Goal: Task Accomplishment & Management: Use online tool/utility

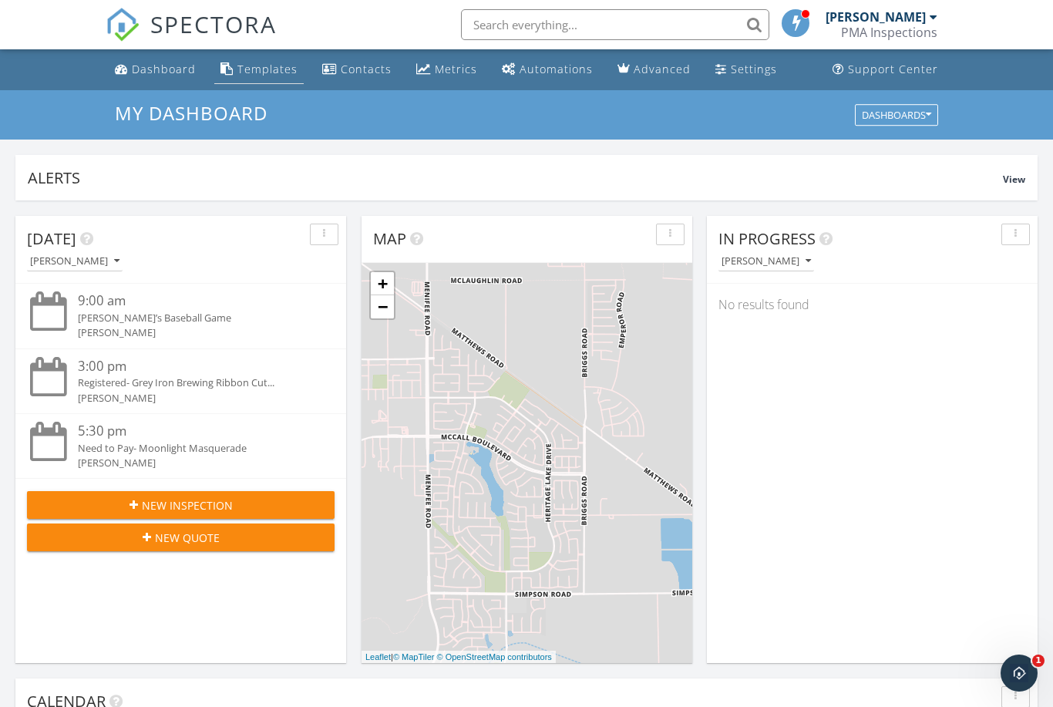
click at [258, 64] on div "Templates" at bounding box center [268, 69] width 60 height 15
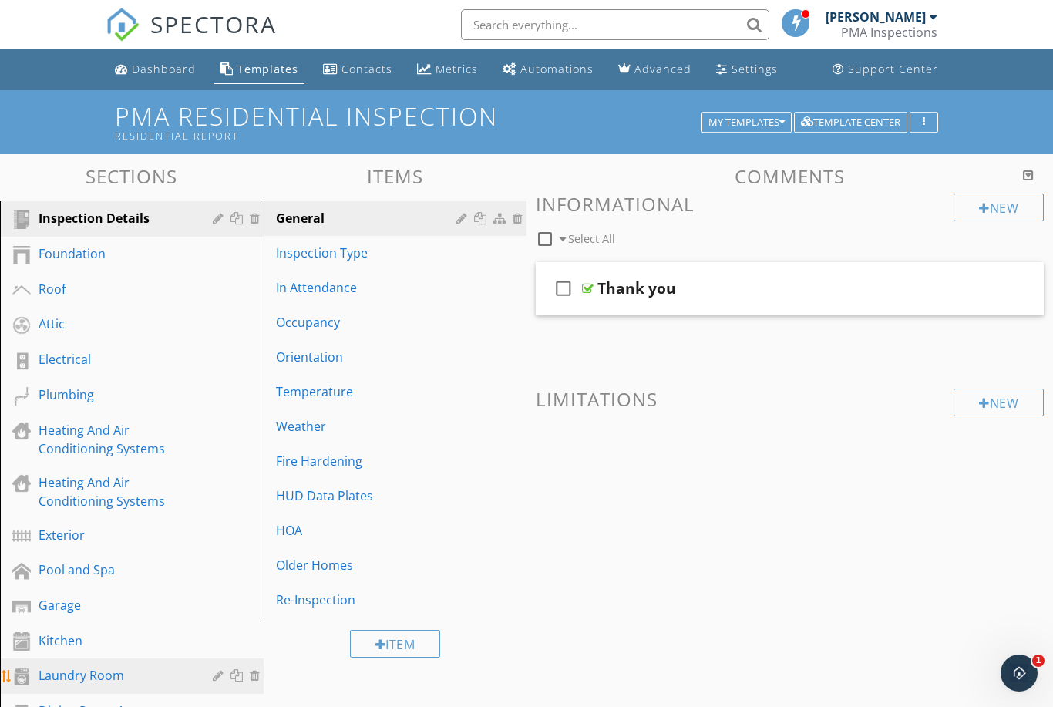
click at [107, 666] on div "Laundry Room" at bounding box center [115, 675] width 152 height 19
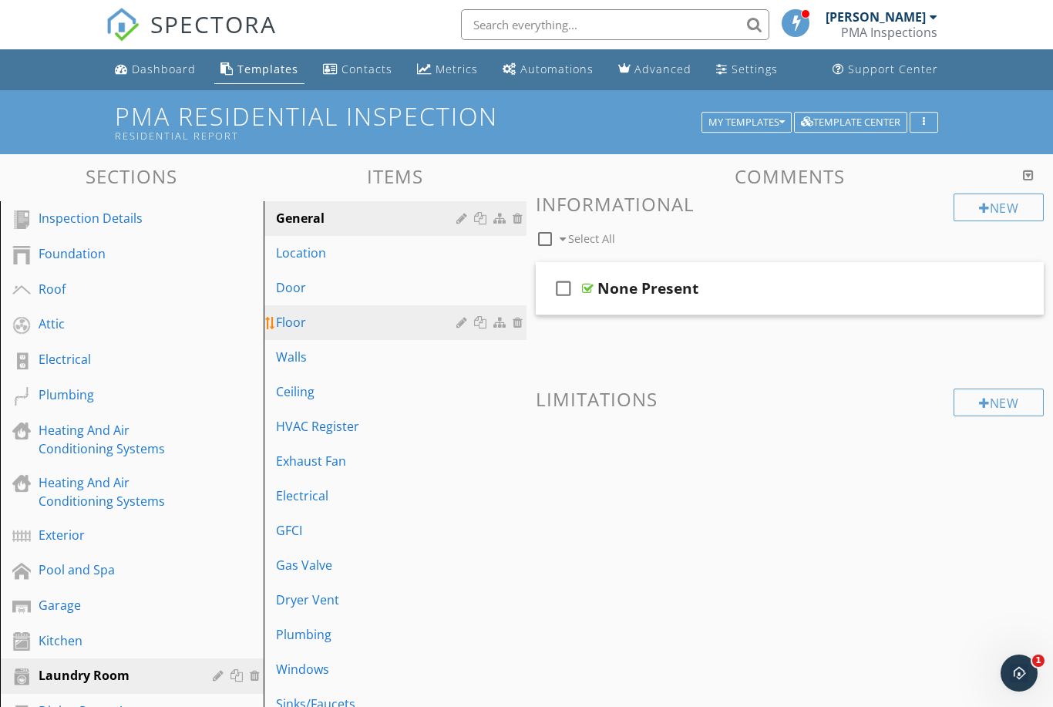
click at [338, 318] on div "Floor" at bounding box center [369, 322] width 186 height 19
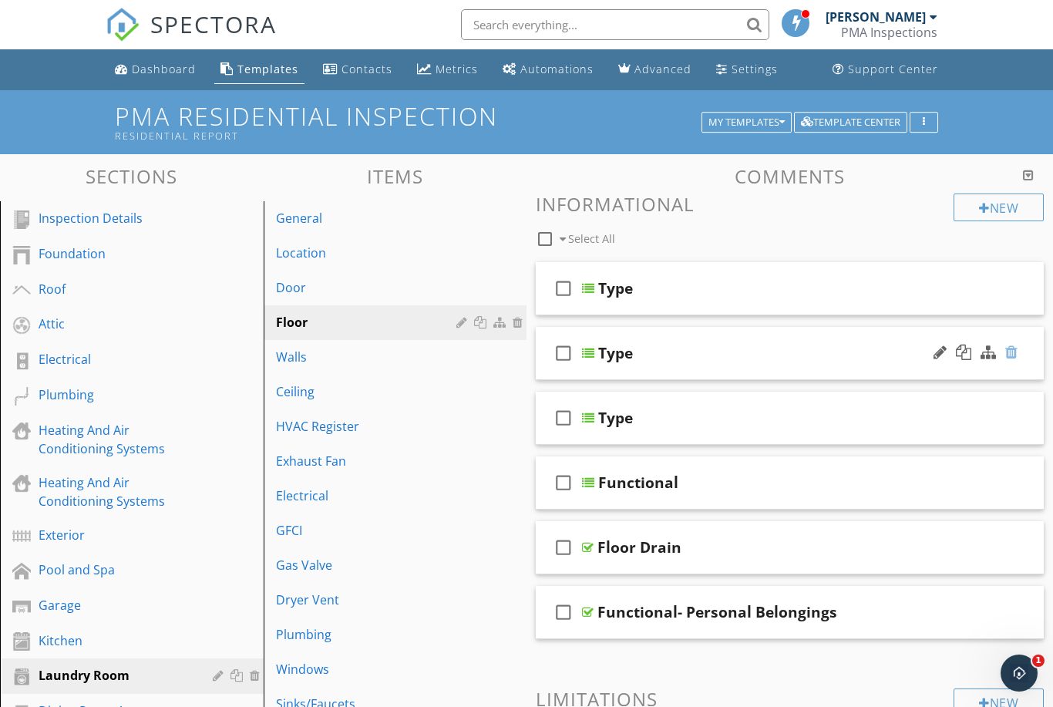
click at [1010, 354] on div at bounding box center [1012, 352] width 12 height 15
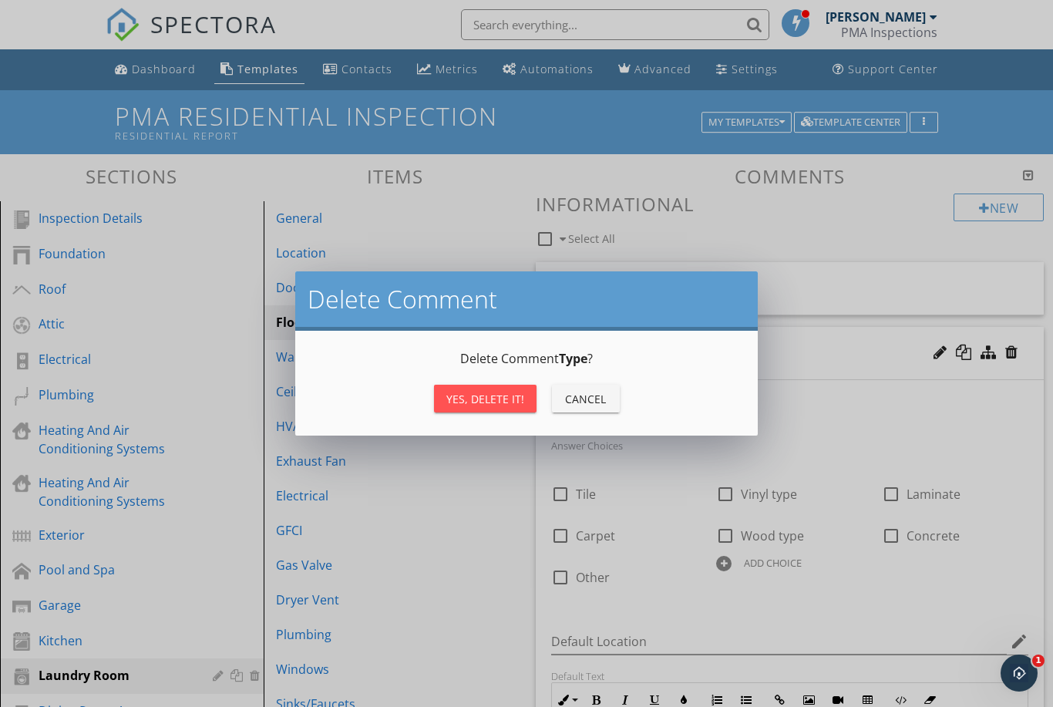
click at [497, 398] on div "Yes, Delete it!" at bounding box center [485, 399] width 78 height 16
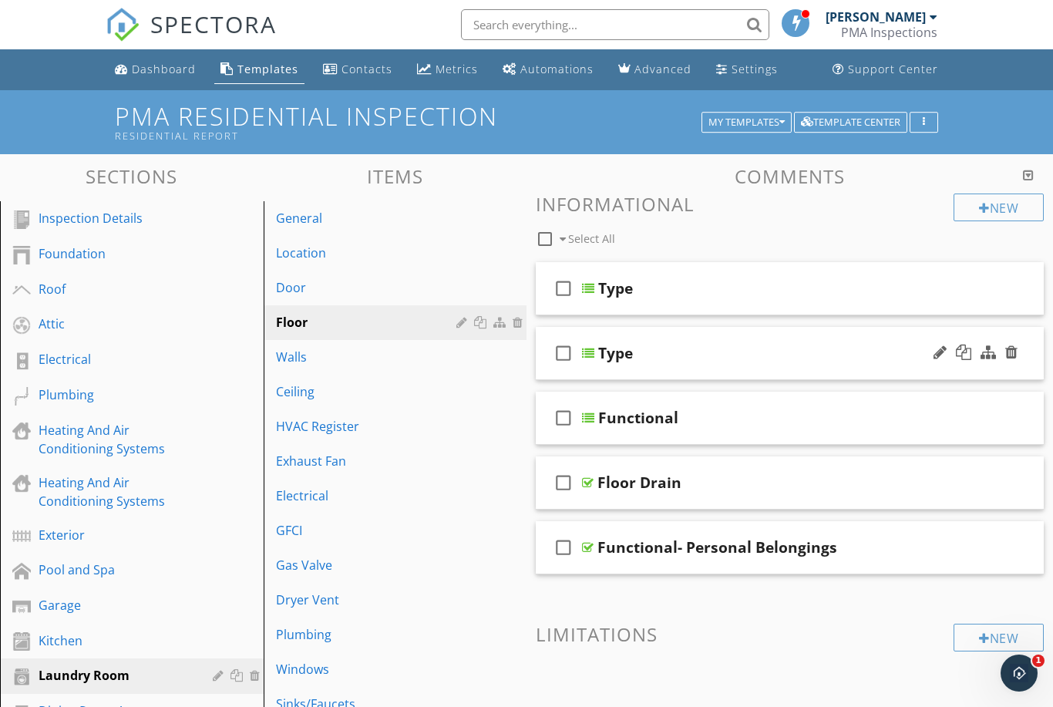
click at [1010, 355] on div at bounding box center [1012, 352] width 12 height 15
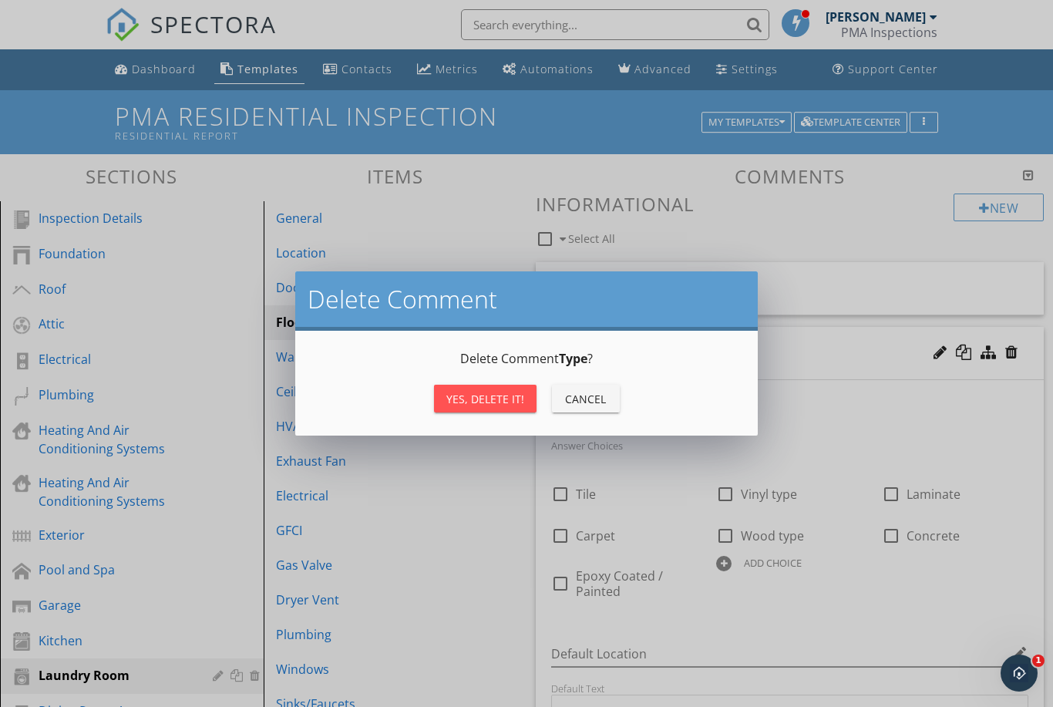
click at [488, 399] on div "Yes, Delete it!" at bounding box center [485, 399] width 78 height 16
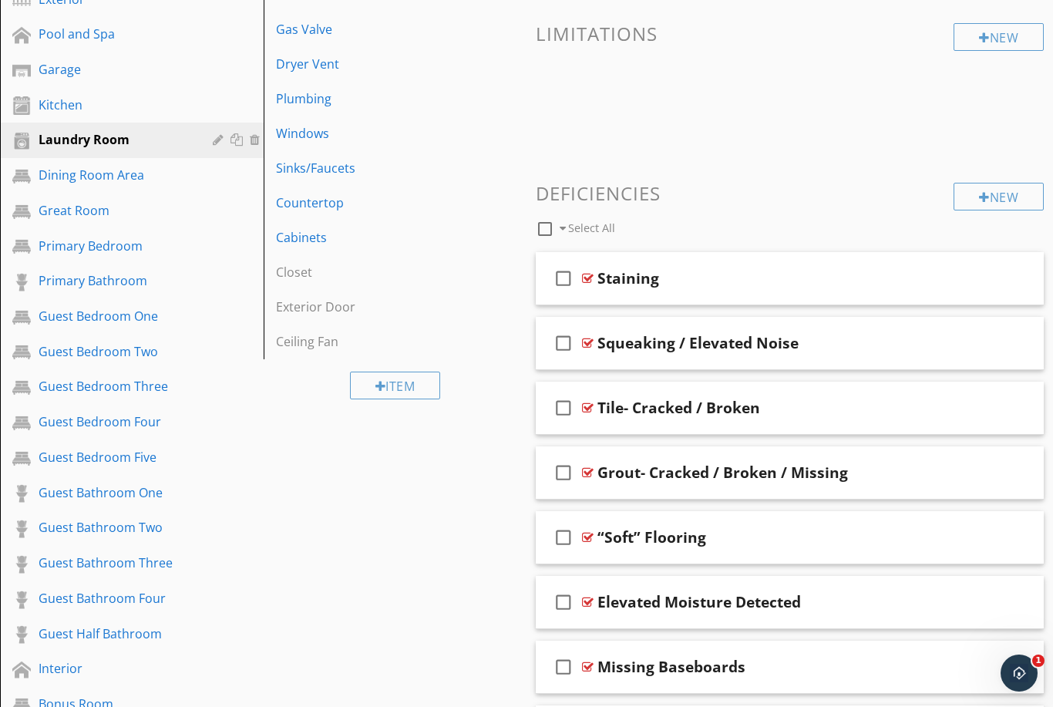
scroll to position [551, 0]
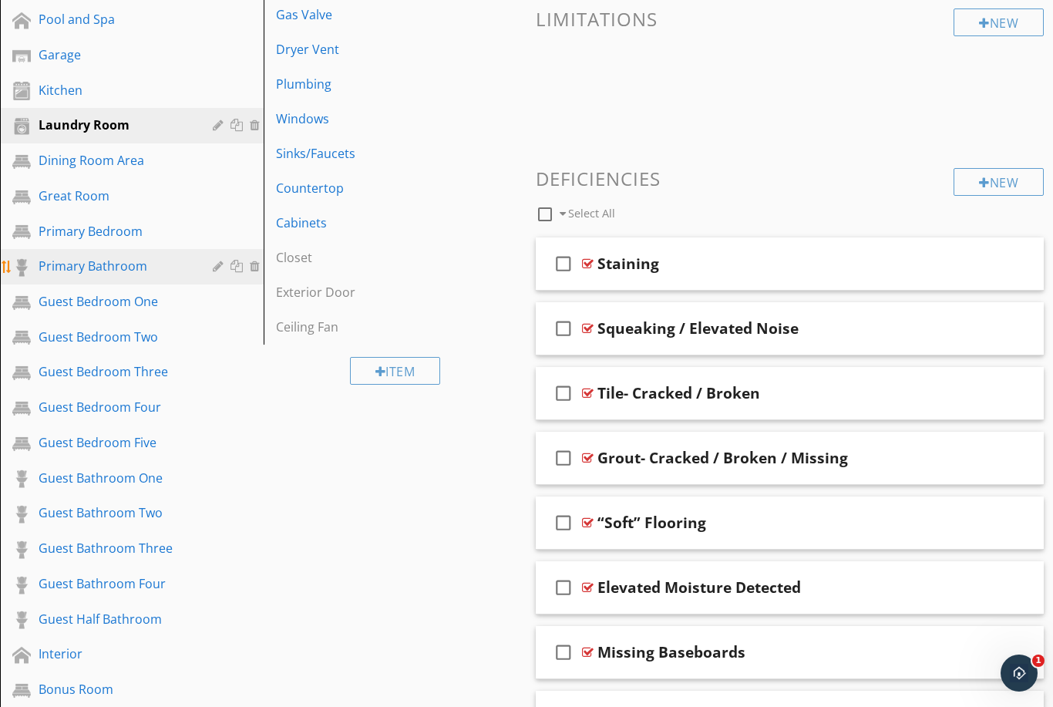
click at [56, 271] on div "Primary Bathroom" at bounding box center [115, 266] width 152 height 19
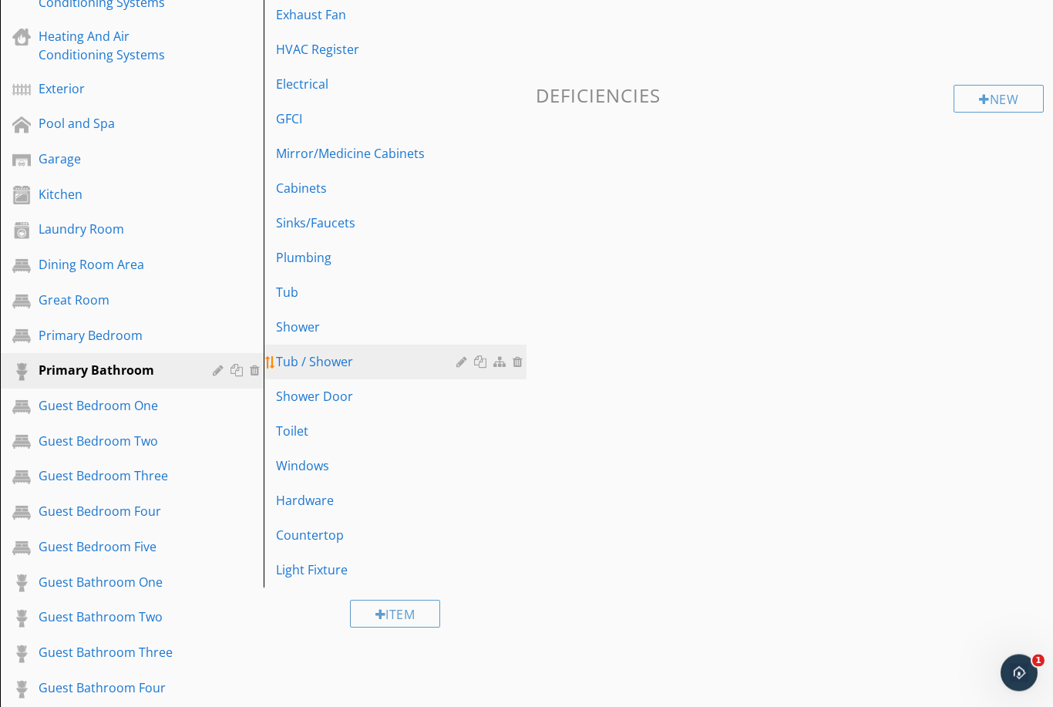
scroll to position [446, 0]
click at [355, 349] on link "Tub / Shower" at bounding box center [397, 362] width 259 height 34
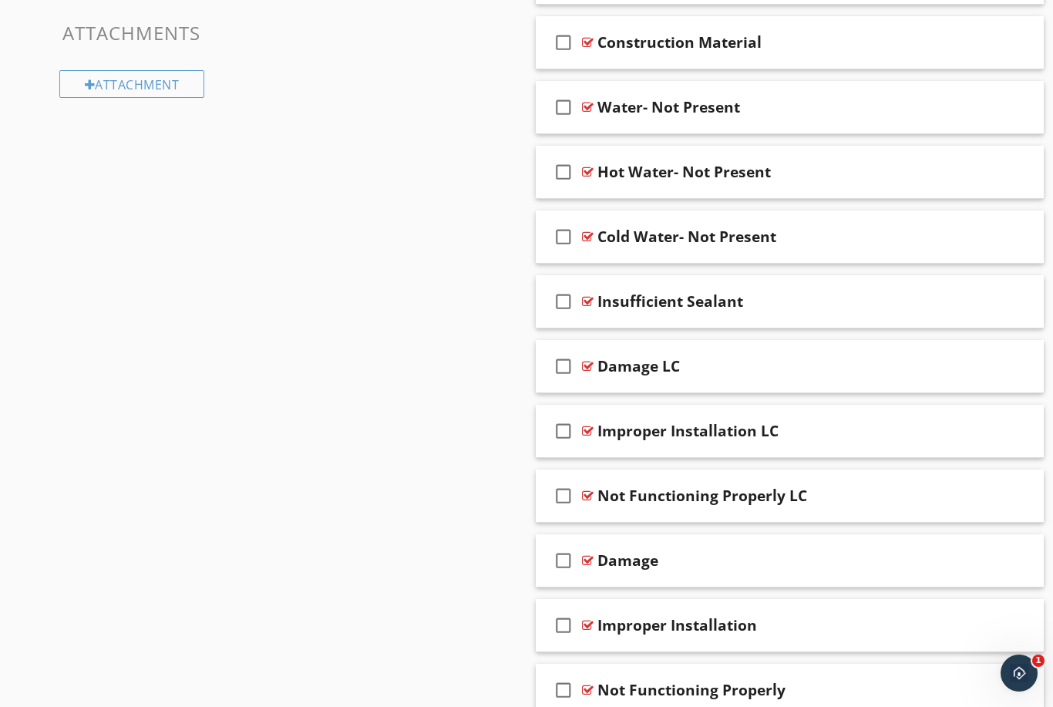
scroll to position [1639, 0]
click at [936, 366] on div at bounding box center [940, 363] width 13 height 15
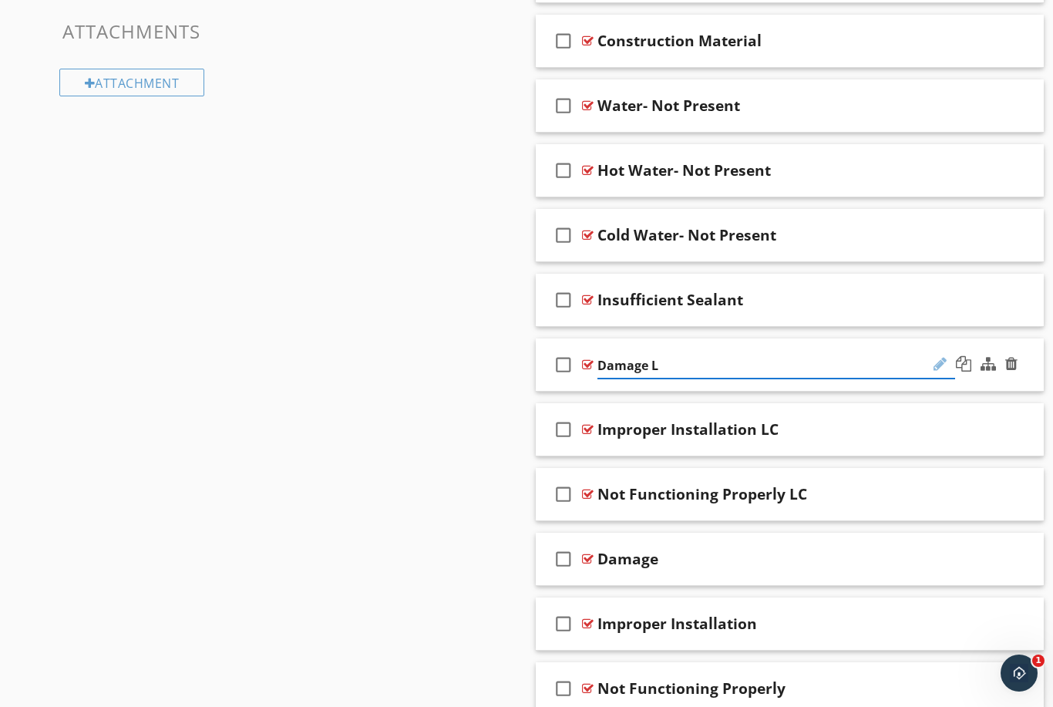
type input "Damage"
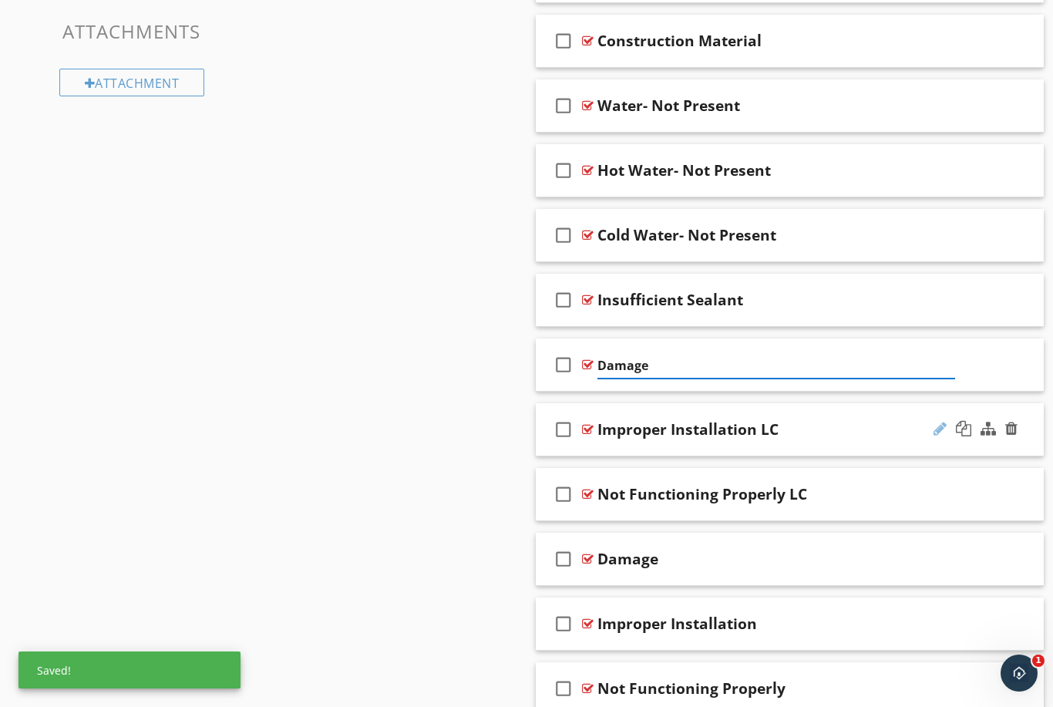
click at [939, 423] on div at bounding box center [940, 428] width 13 height 15
type input "Improper Installation"
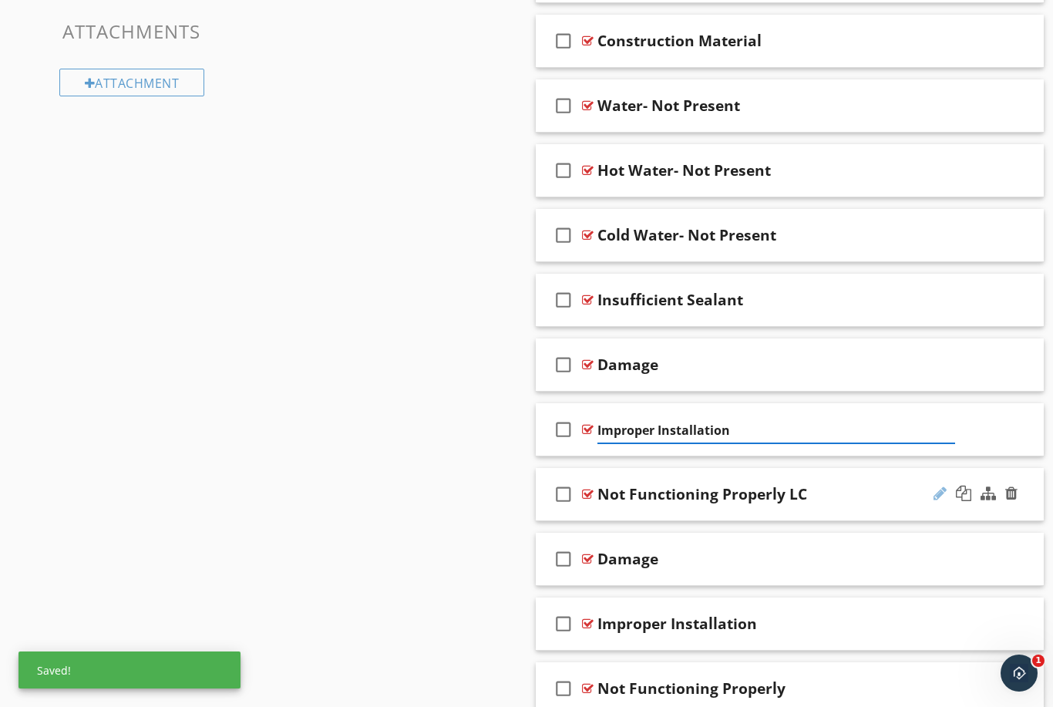
click at [942, 490] on div at bounding box center [940, 493] width 13 height 15
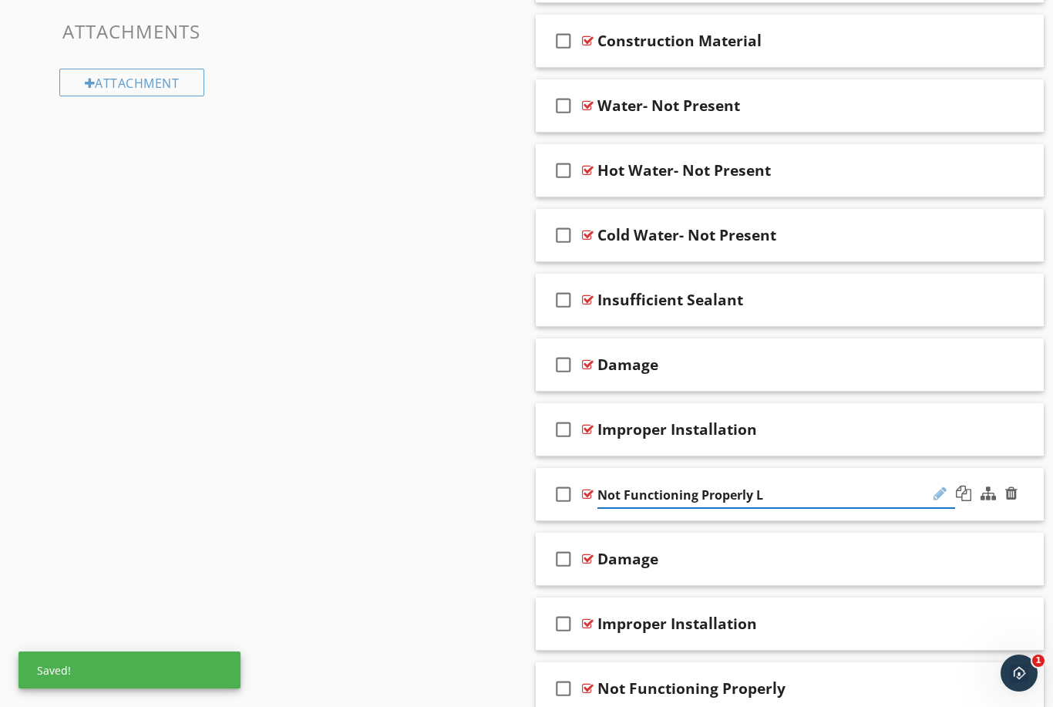
type input "Not Functioning Properly"
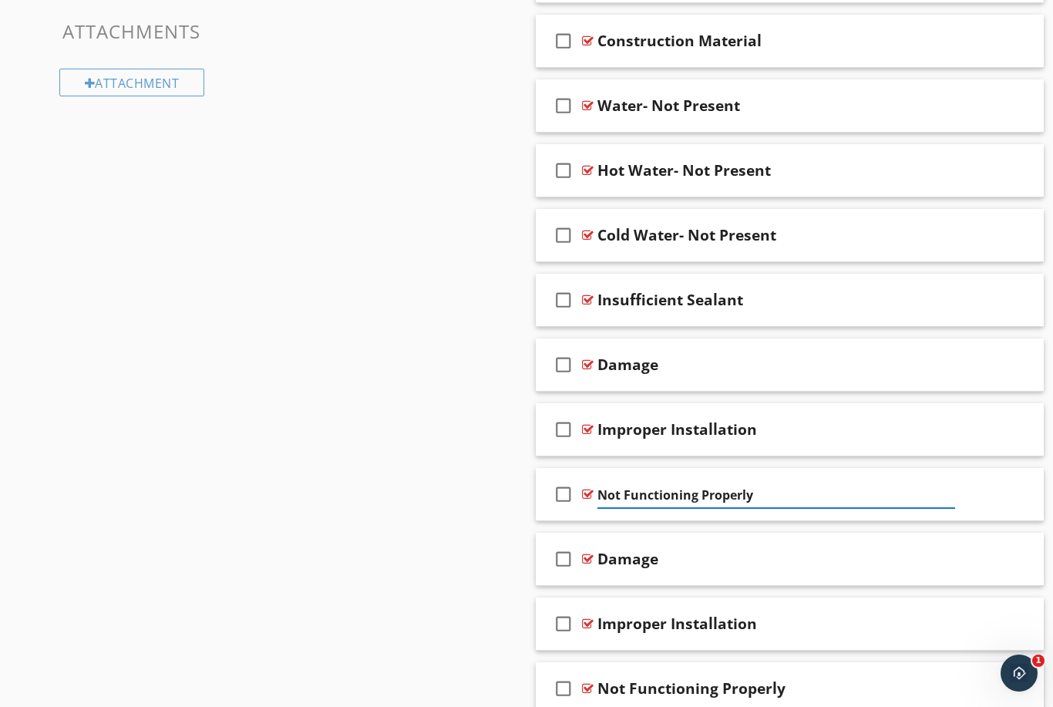
click at [812, 373] on div "check_box_outline_blank Damage" at bounding box center [790, 365] width 508 height 53
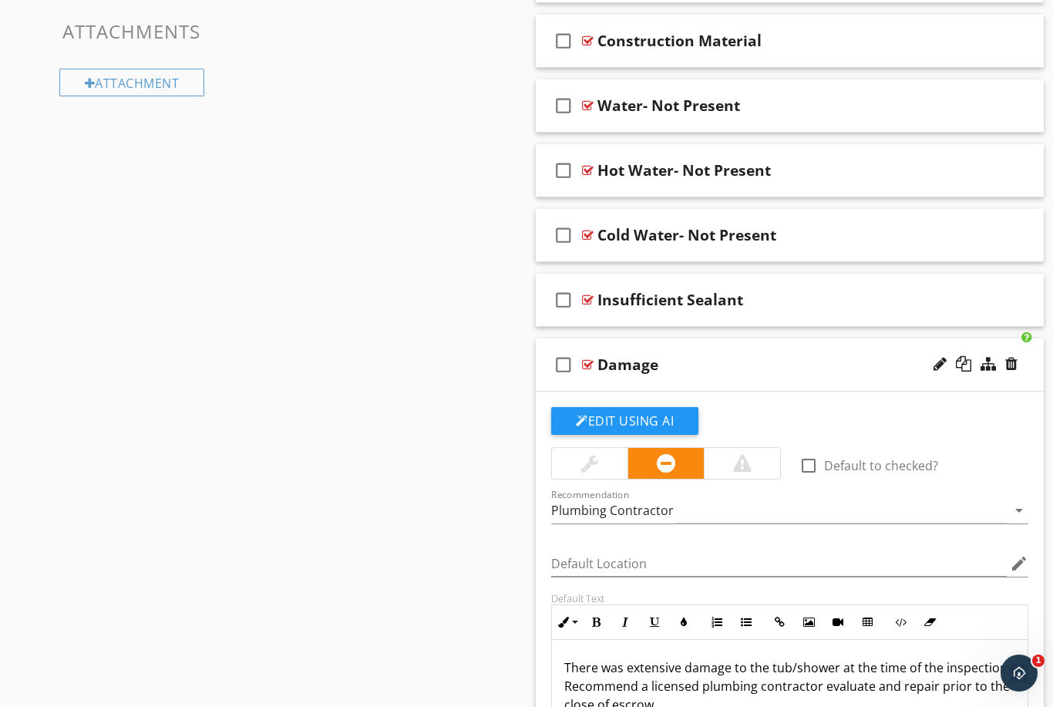
click at [664, 666] on p "There was extensive damage to the tub/shower at the time of the inspection. Rec…" at bounding box center [789, 687] width 451 height 56
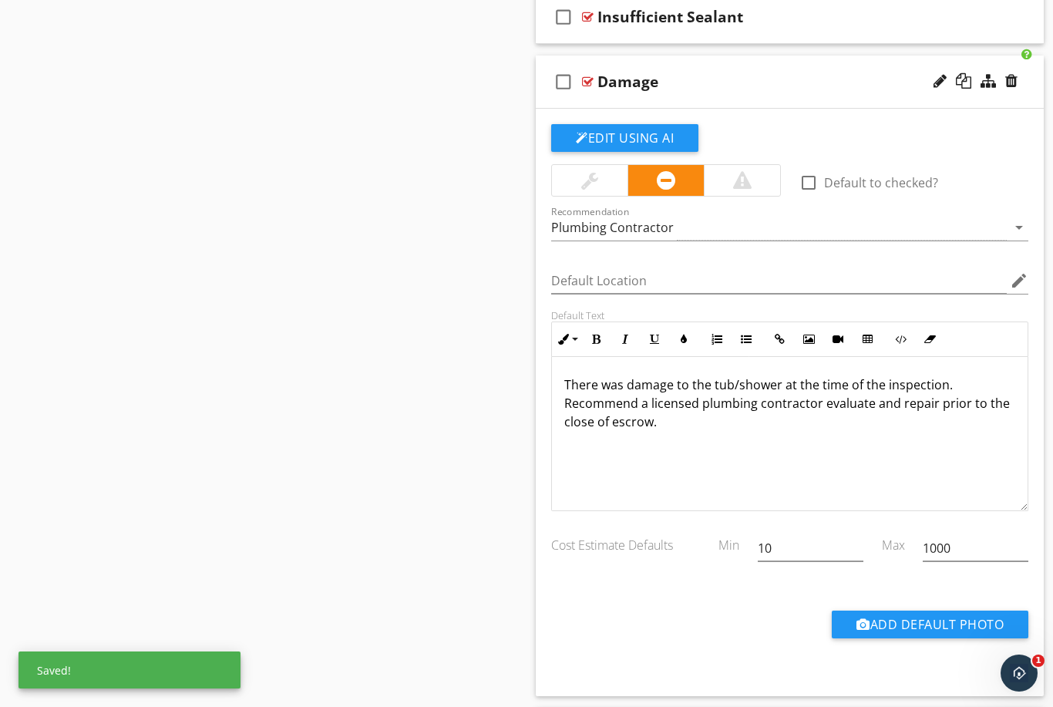
scroll to position [1850, 0]
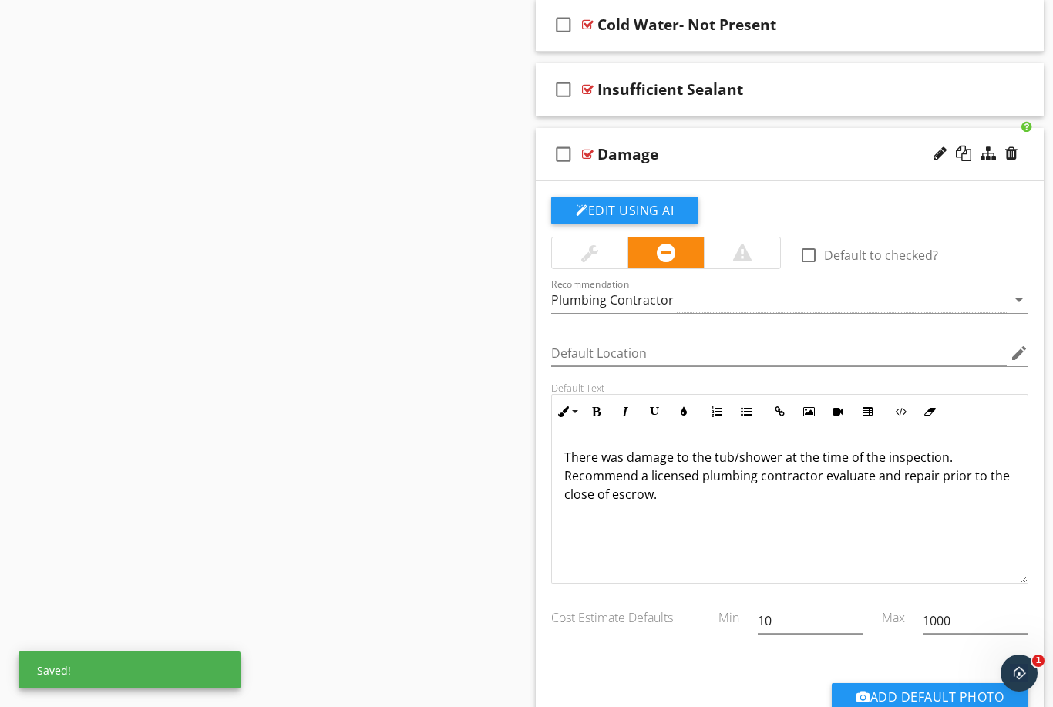
click at [801, 160] on div "Damage" at bounding box center [777, 154] width 358 height 19
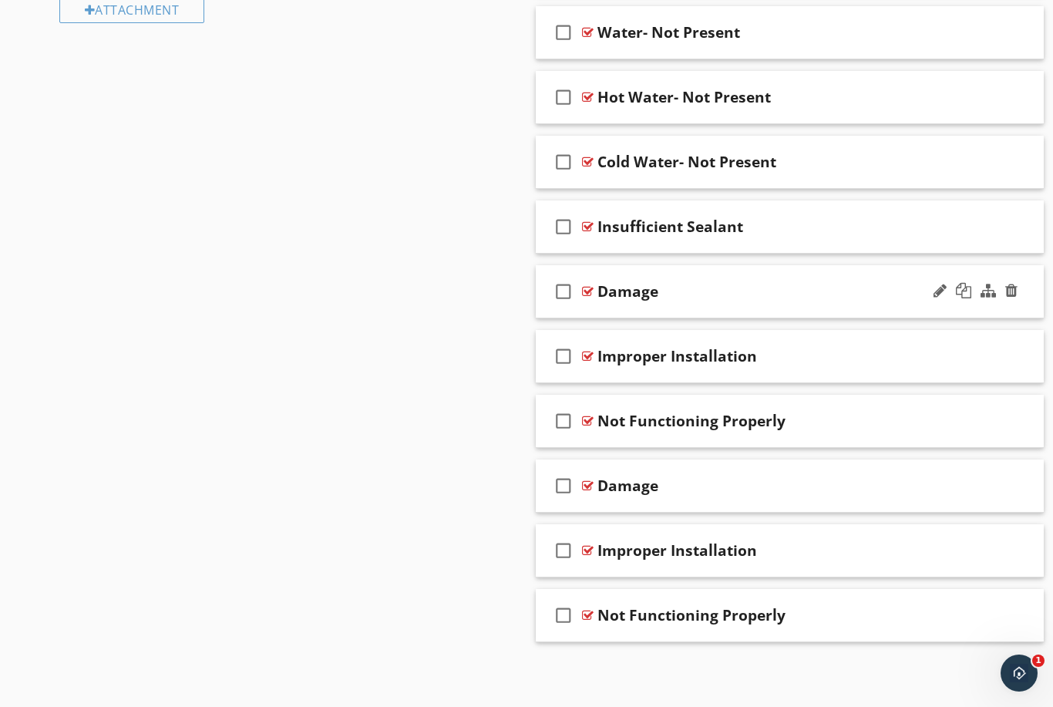
scroll to position [1711, 0]
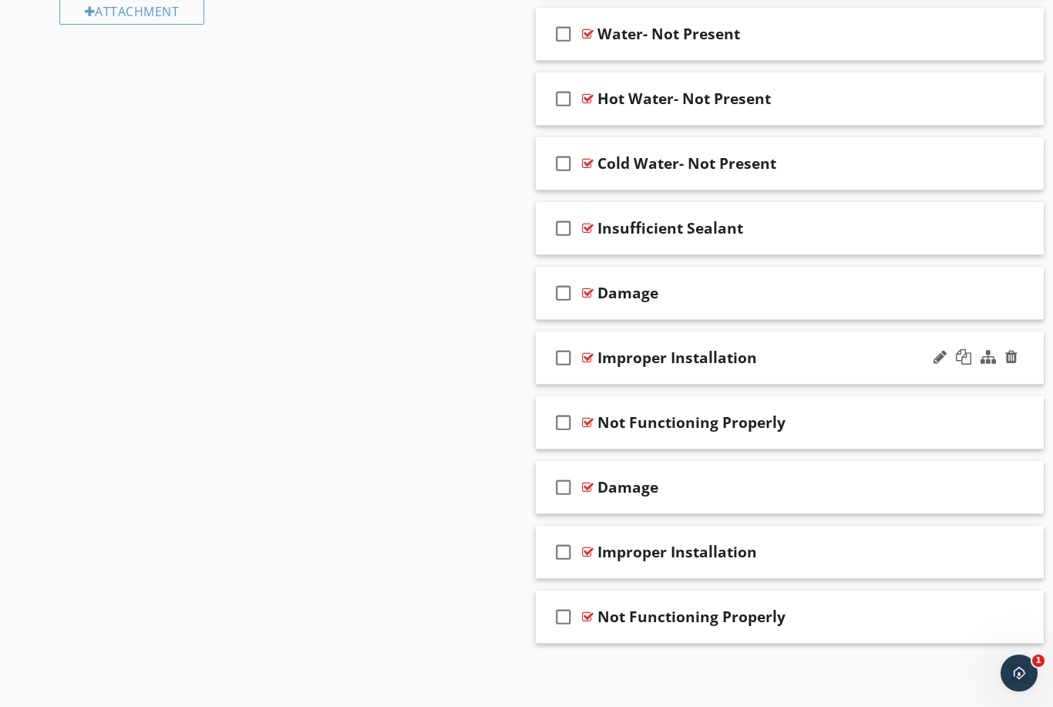
click at [847, 366] on div "check_box_outline_blank Improper Installation" at bounding box center [790, 358] width 508 height 53
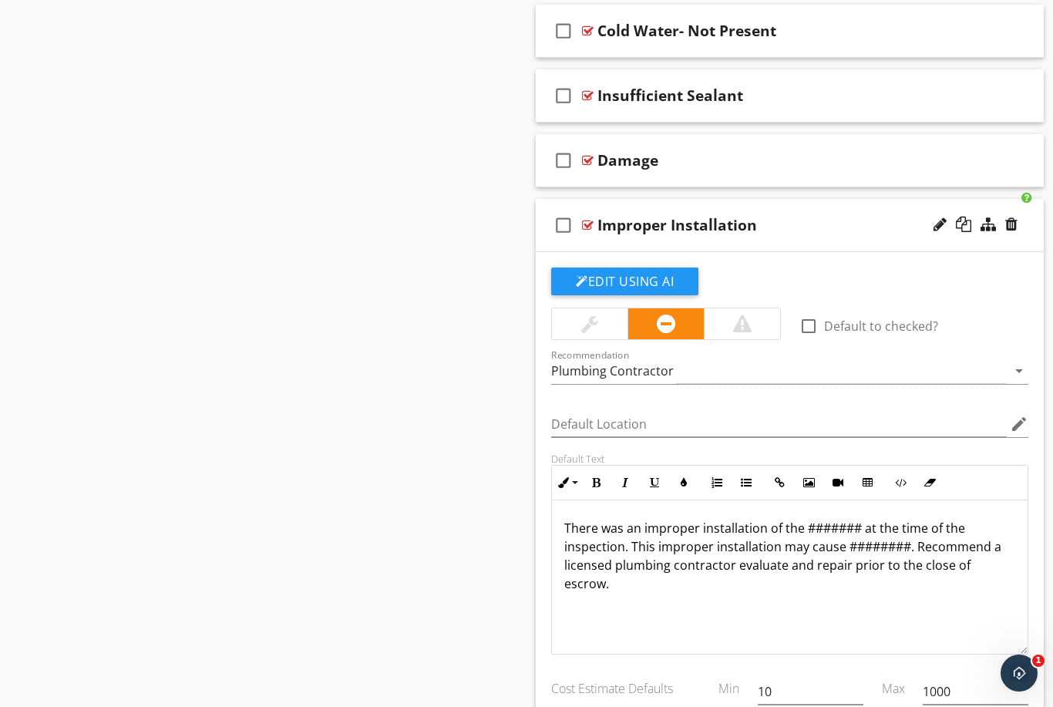
scroll to position [1862, 0]
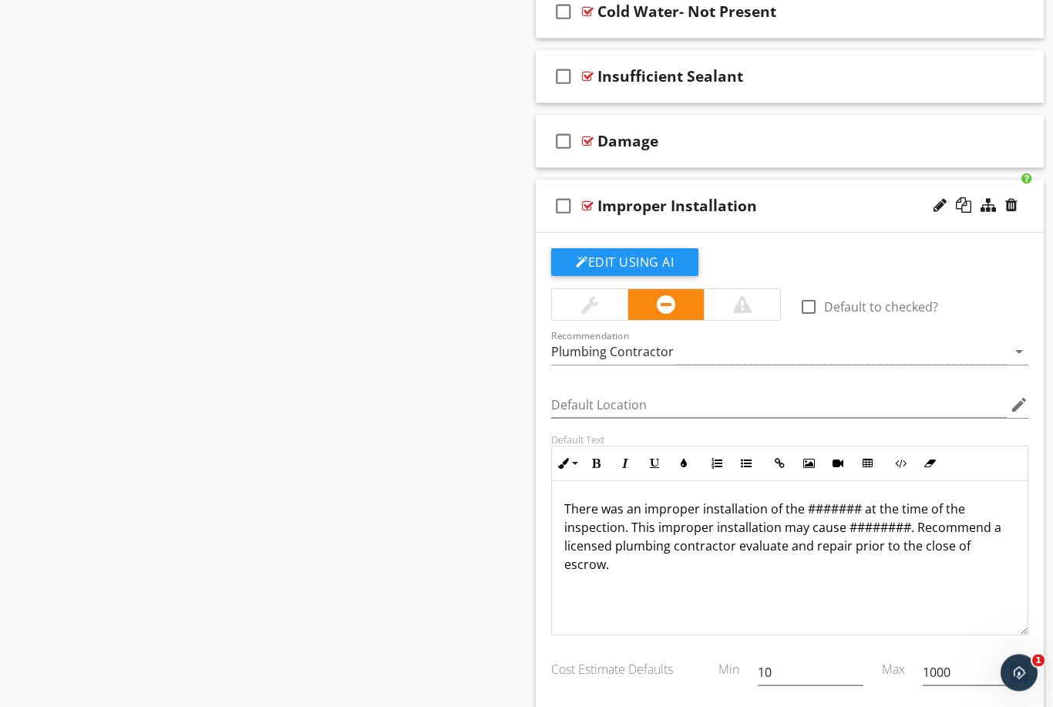
click at [777, 500] on p "There was an improper installation of the ####### at the time of the inspection…" at bounding box center [789, 537] width 451 height 74
click at [786, 562] on div "There was an improper installation of the ####### at the time of the inspection…" at bounding box center [790, 559] width 476 height 154
click at [779, 500] on p "There was an improper installation of the ####### at the time of the inspection…" at bounding box center [789, 537] width 451 height 74
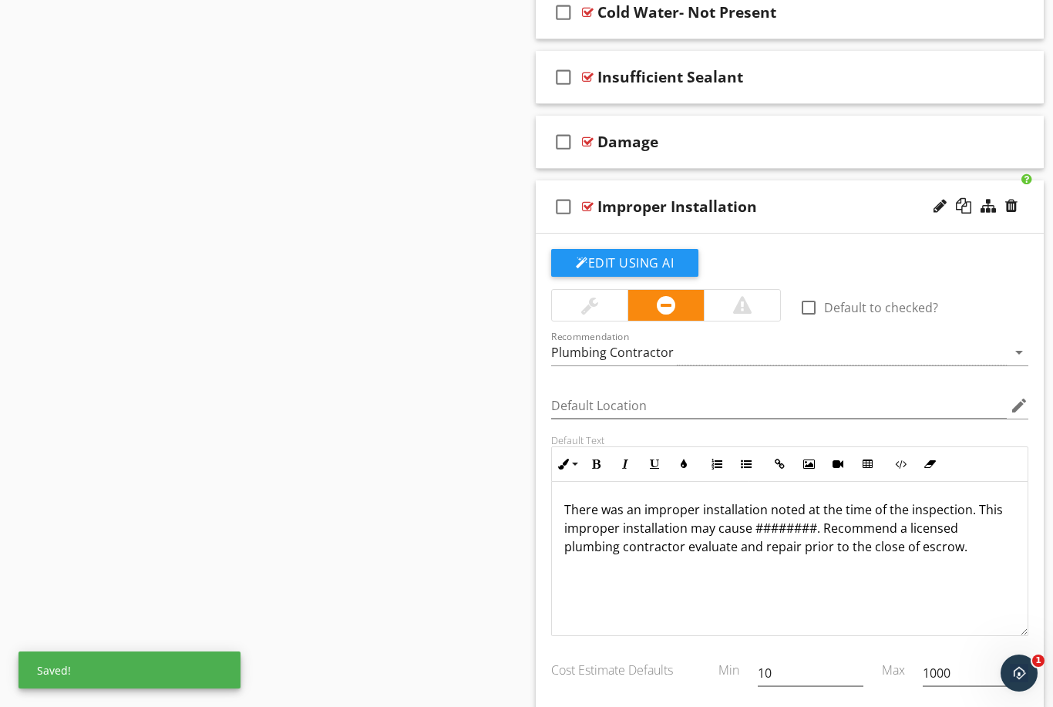
click at [986, 500] on p "There was an improper installation noted at the time of the inspection. This im…" at bounding box center [789, 528] width 451 height 56
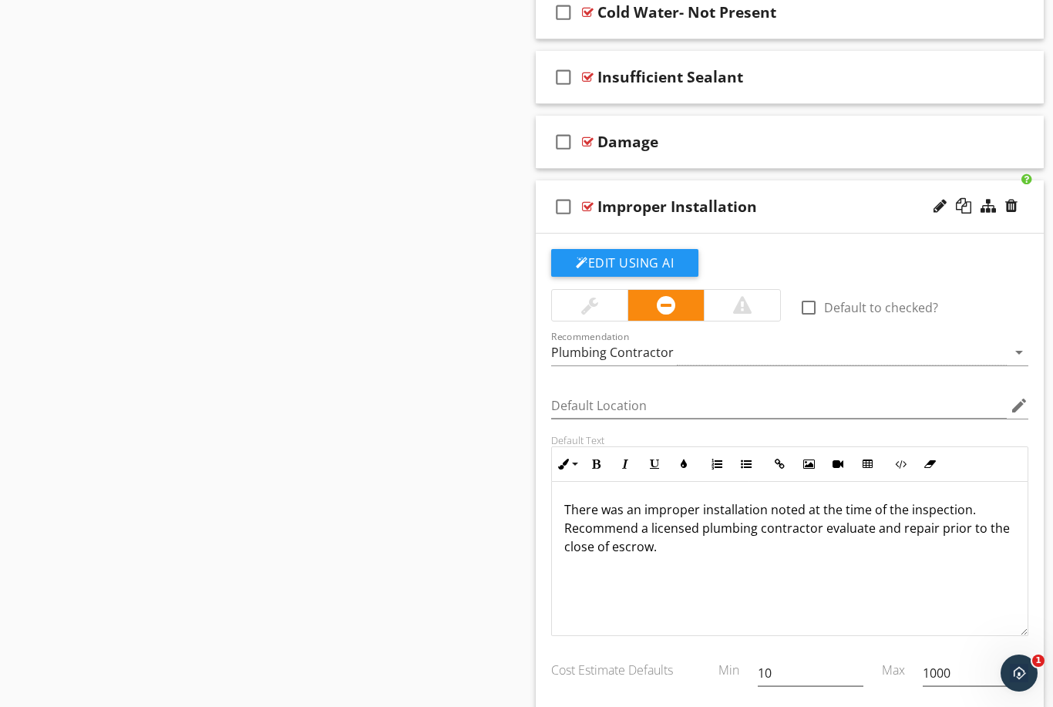
type textarea "<p>There was an improper installation noted at the time of the inspection. Reco…"
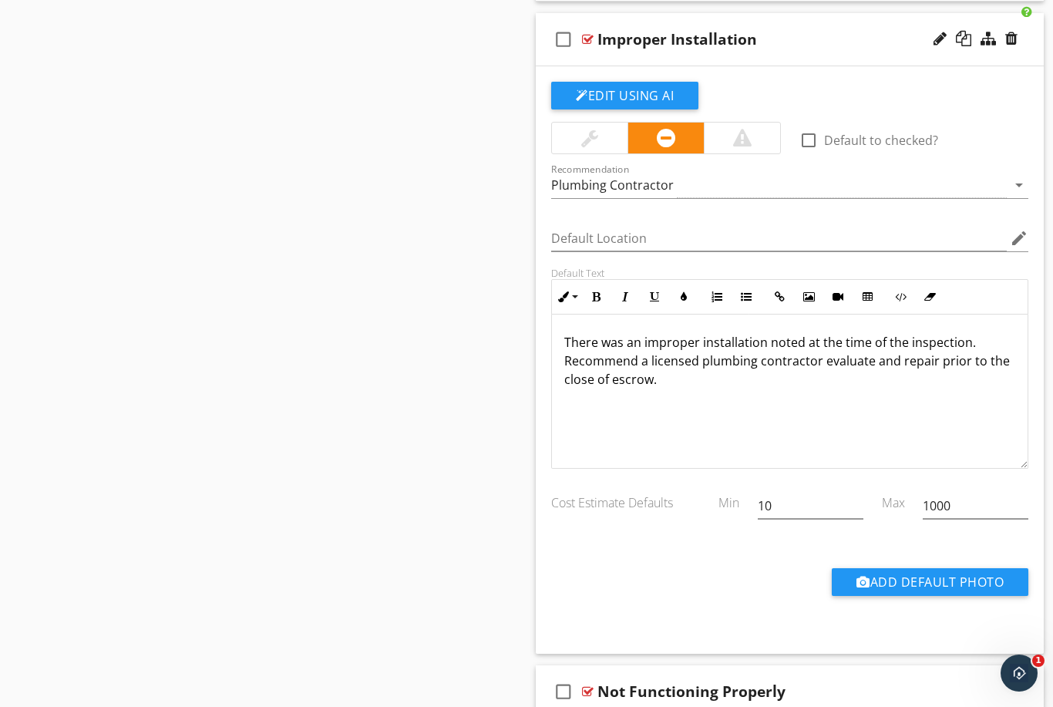
click at [848, 34] on div "Improper Installation" at bounding box center [777, 39] width 358 height 19
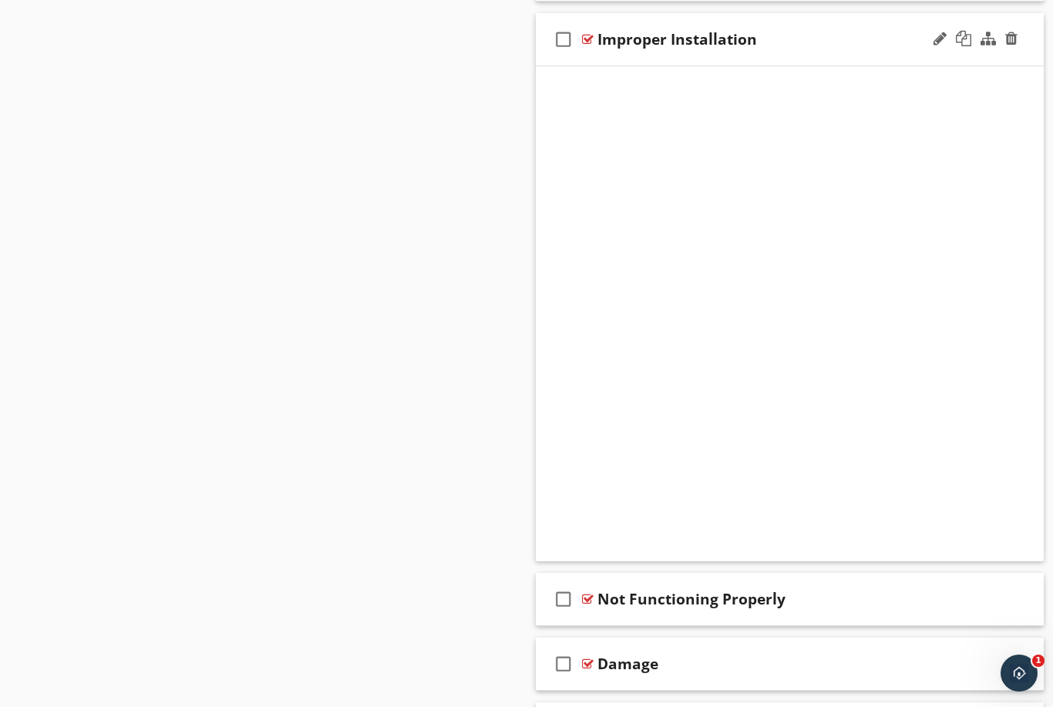
scroll to position [1711, 0]
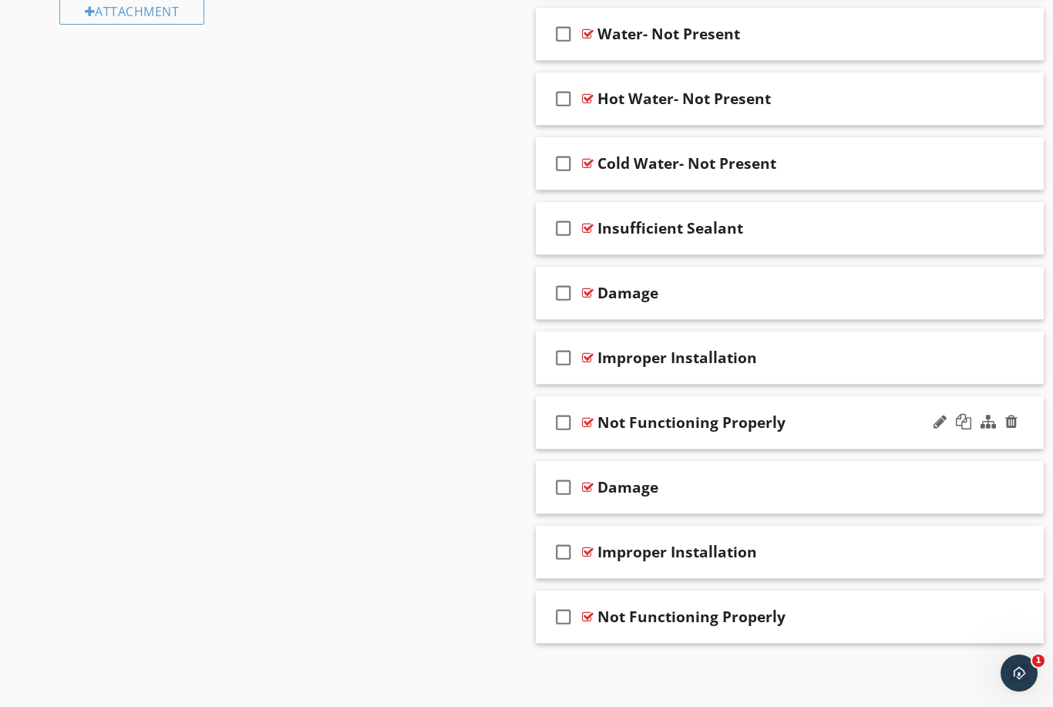
click at [859, 424] on div "Not Functioning Properly" at bounding box center [777, 422] width 358 height 19
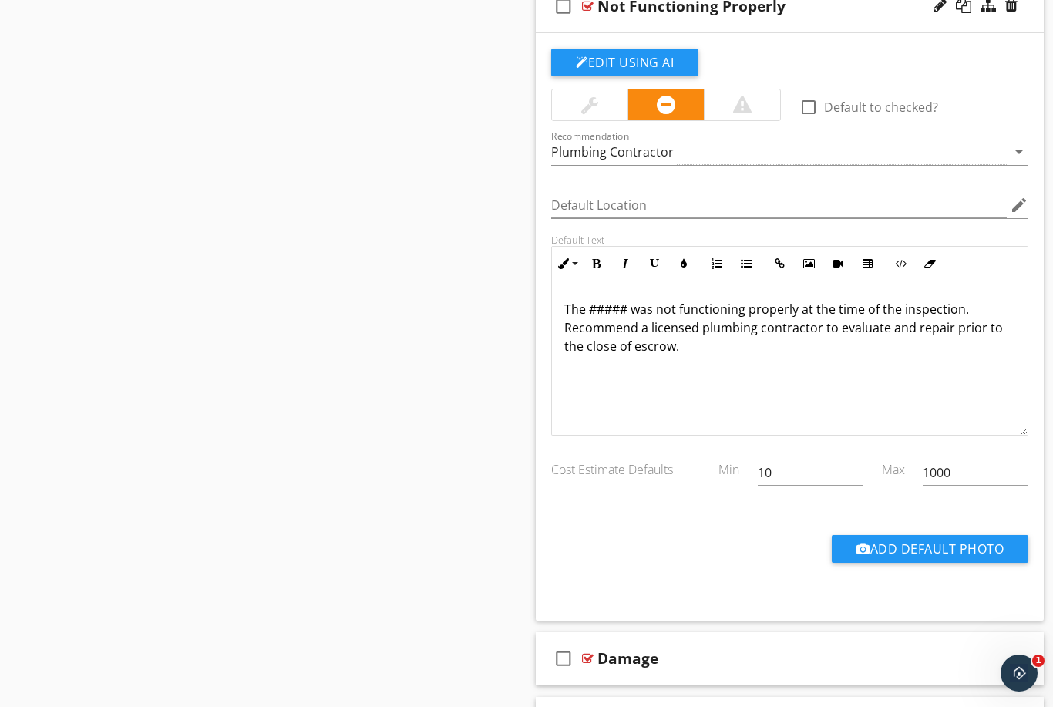
scroll to position [2064, 0]
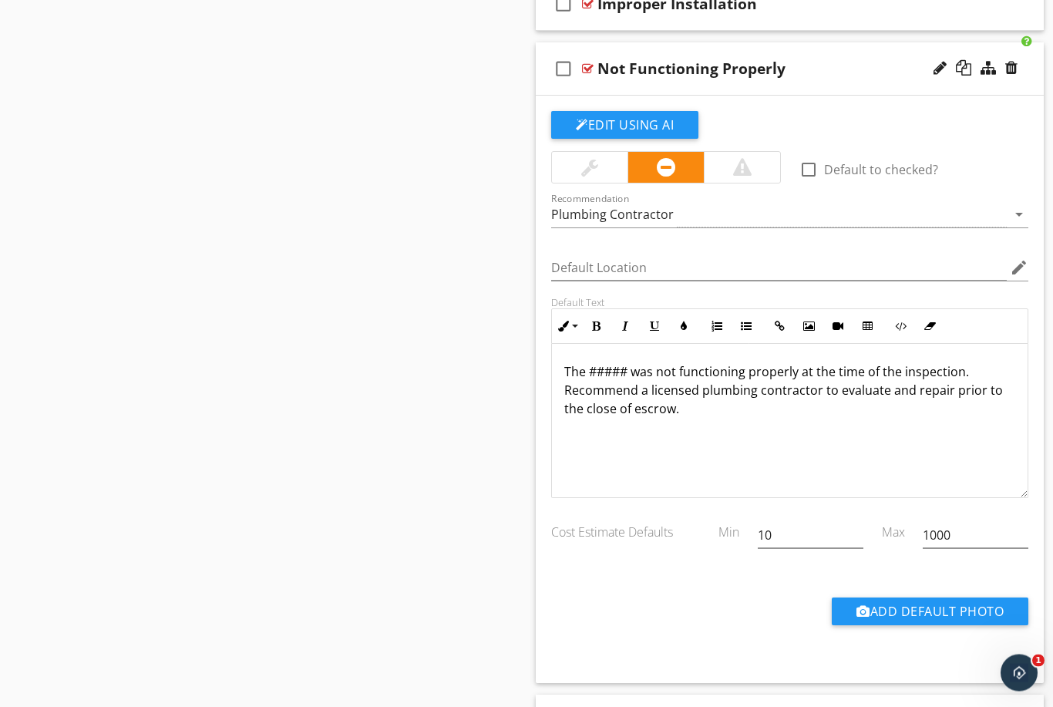
click at [857, 69] on div "Not Functioning Properly" at bounding box center [777, 69] width 358 height 19
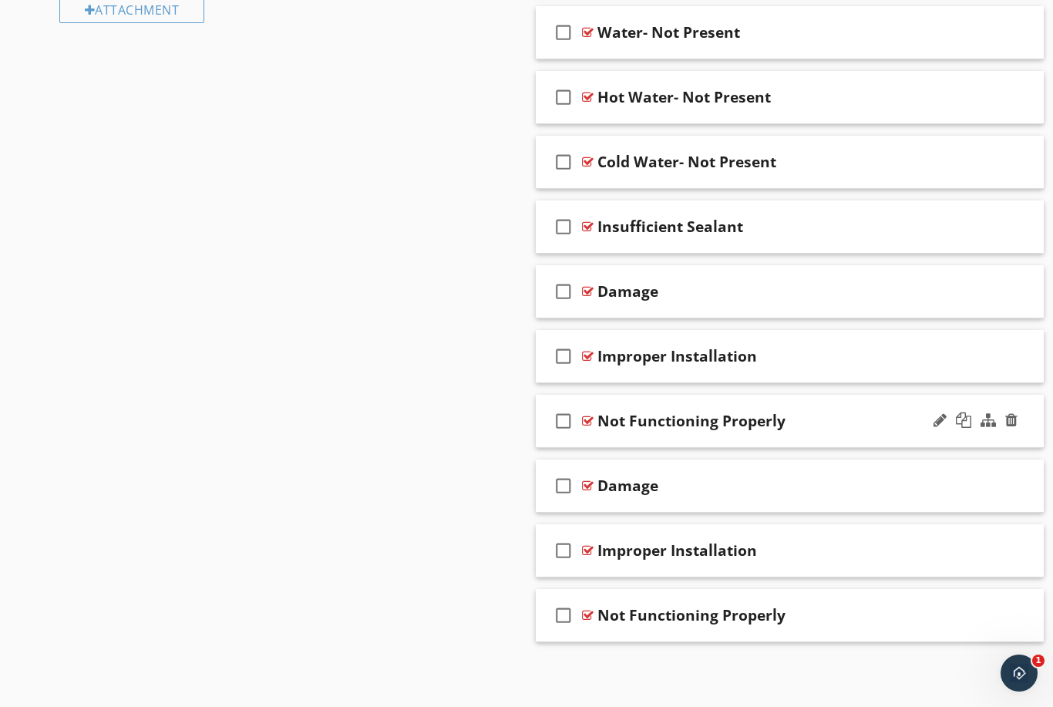
scroll to position [1711, 0]
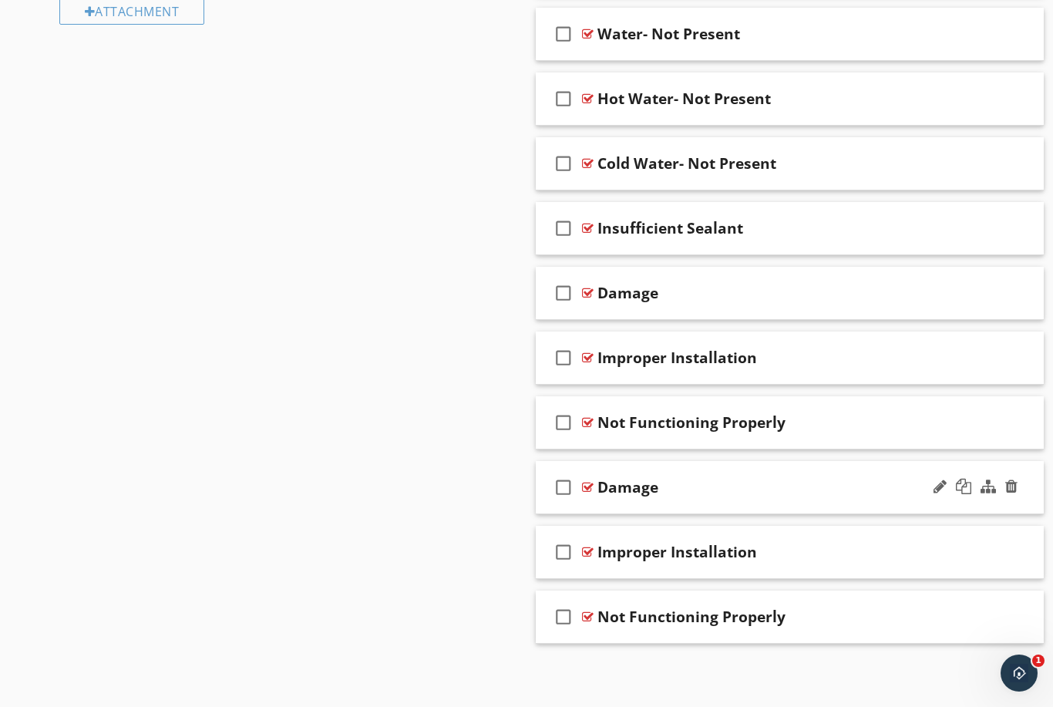
click at [824, 498] on div "check_box_outline_blank Damage" at bounding box center [790, 487] width 508 height 53
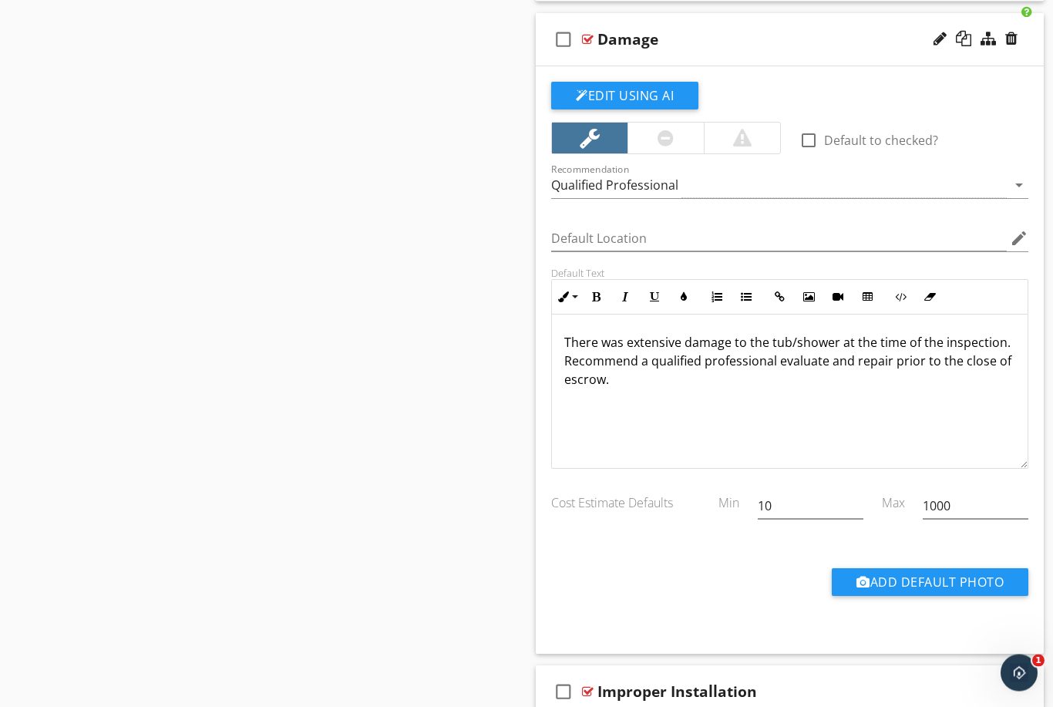
scroll to position [2163, 0]
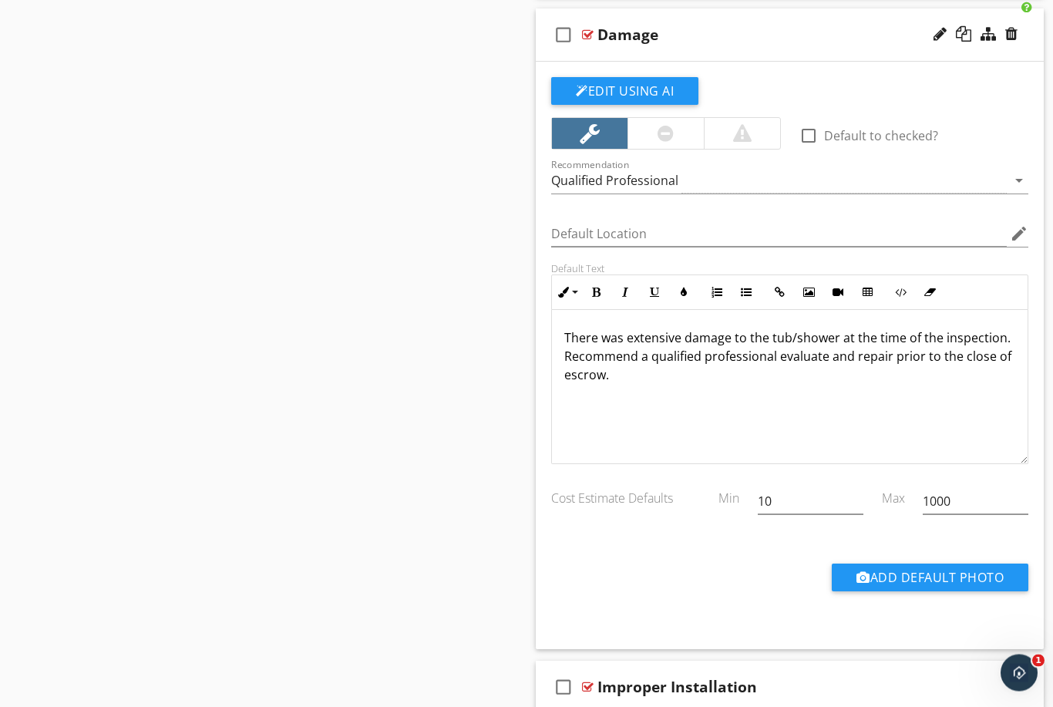
click at [664, 329] on p "There was extensive damage to the tub/shower at the time of the inspection. Rec…" at bounding box center [789, 357] width 451 height 56
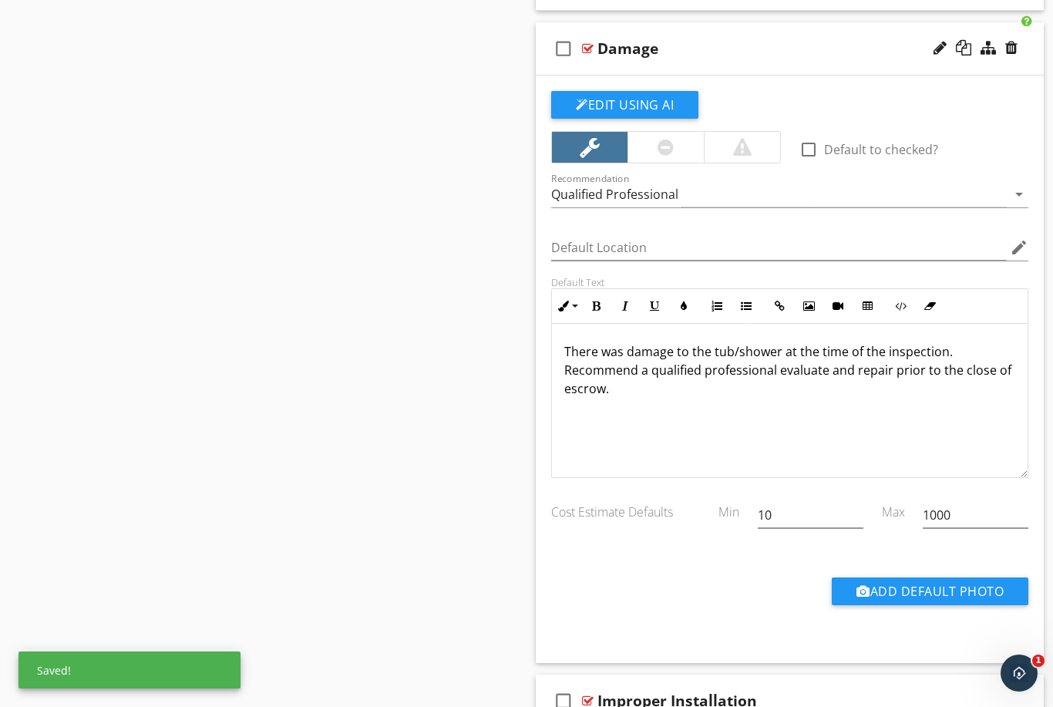
scroll to position [2131, 0]
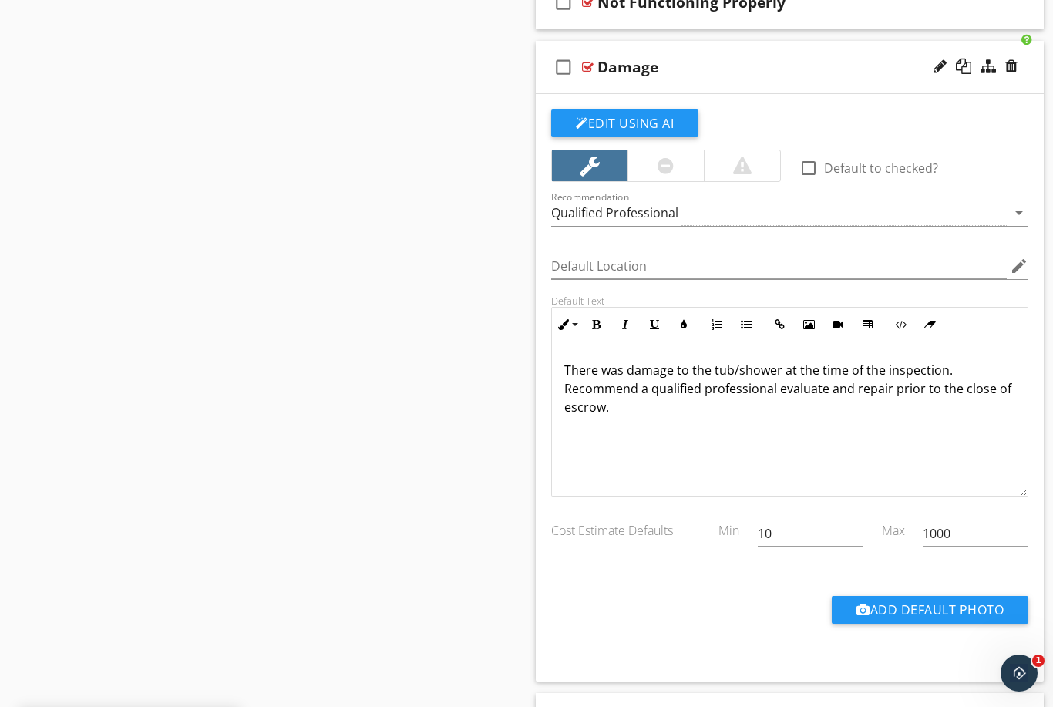
click at [808, 72] on div "Damage" at bounding box center [777, 67] width 358 height 19
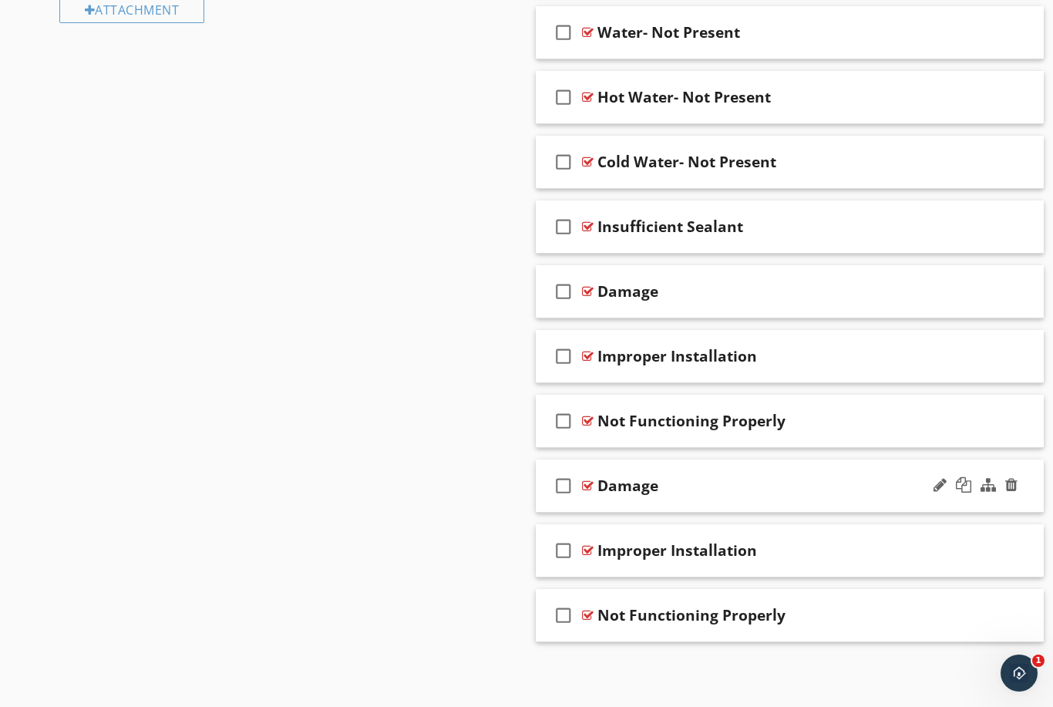
scroll to position [1662, 0]
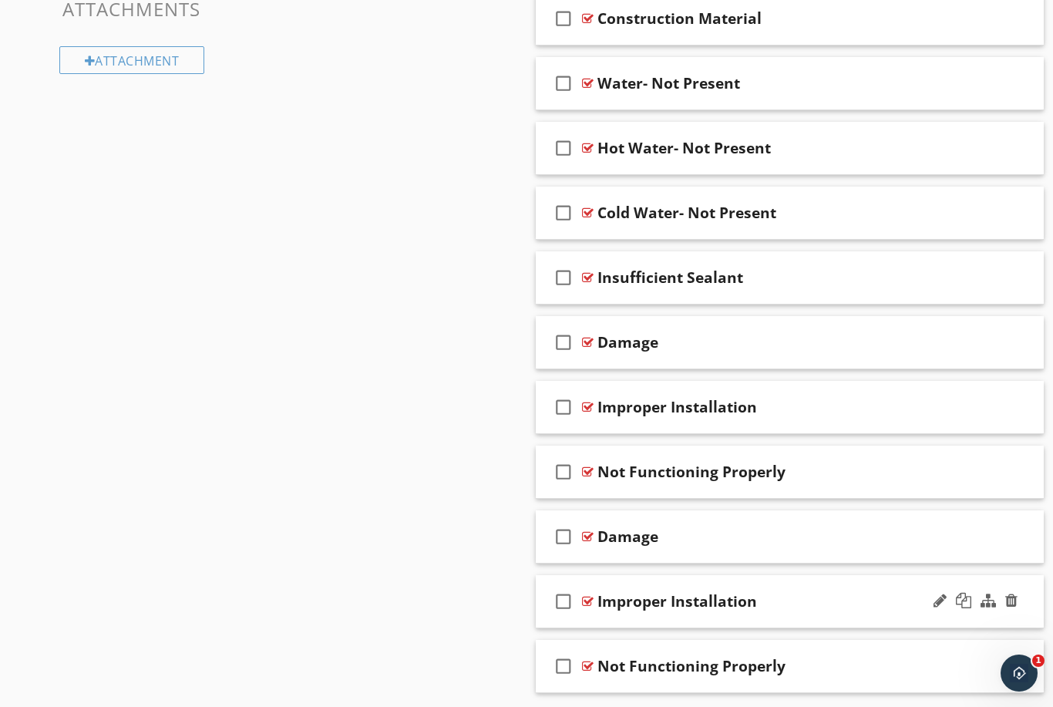
click at [837, 598] on div "Improper Installation" at bounding box center [777, 601] width 358 height 19
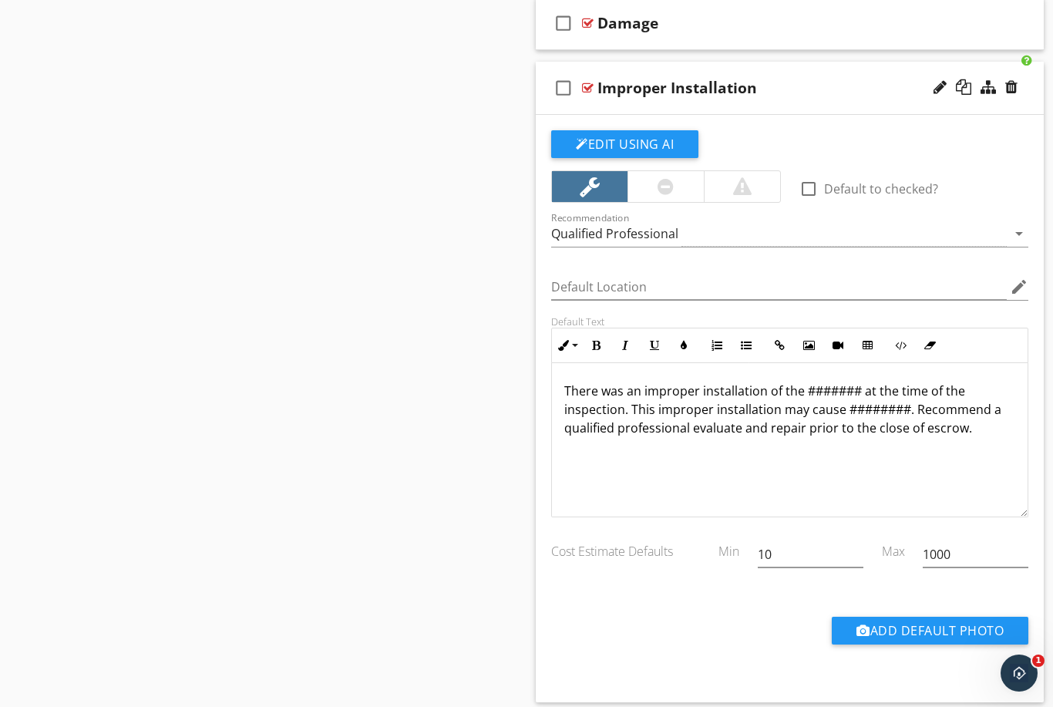
scroll to position [2201, 0]
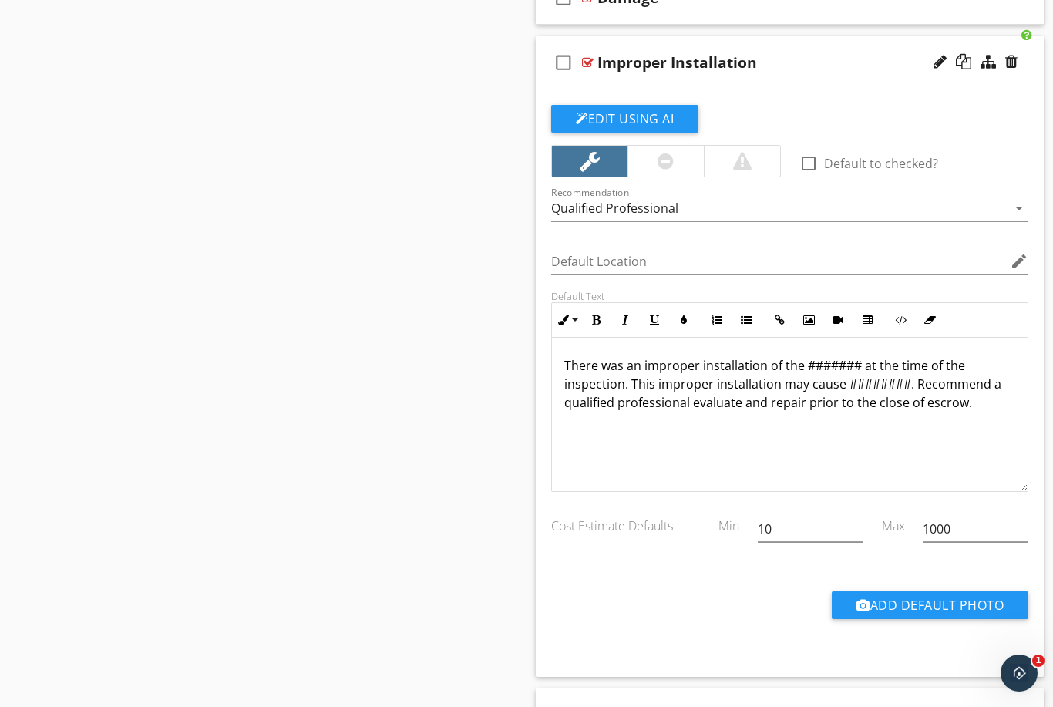
click at [857, 356] on p "There was an improper installation of the ####### at the time of the inspection…" at bounding box center [789, 384] width 451 height 56
click at [999, 359] on p "There was an improper installation noted at the time of the inspection. This im…" at bounding box center [789, 384] width 451 height 56
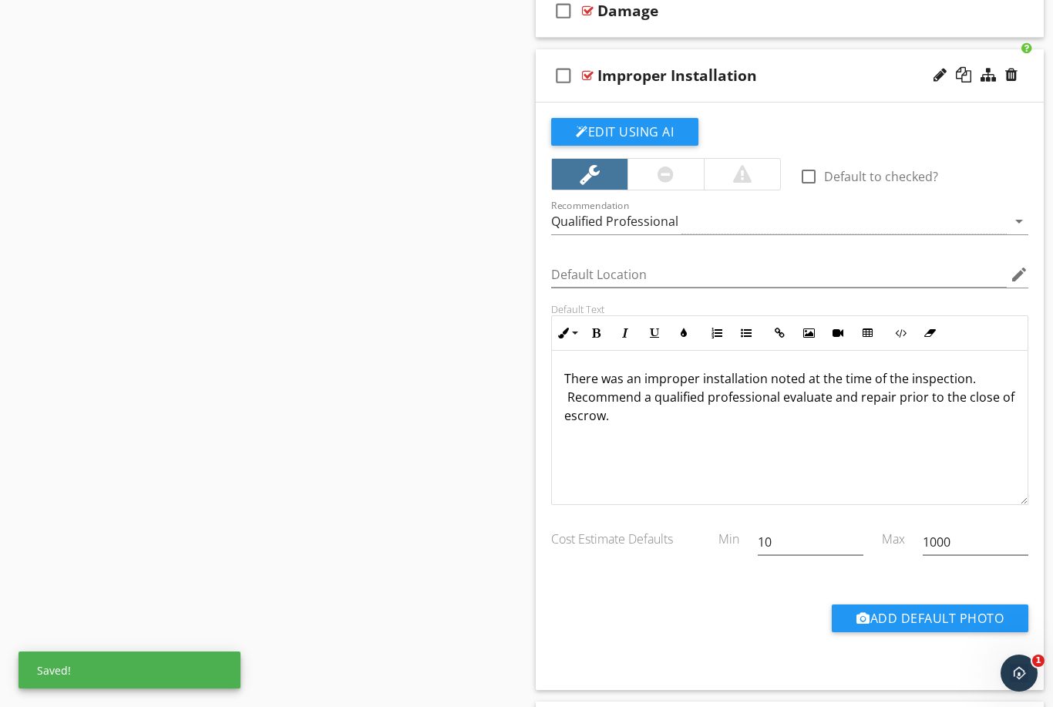
scroll to position [2175, 0]
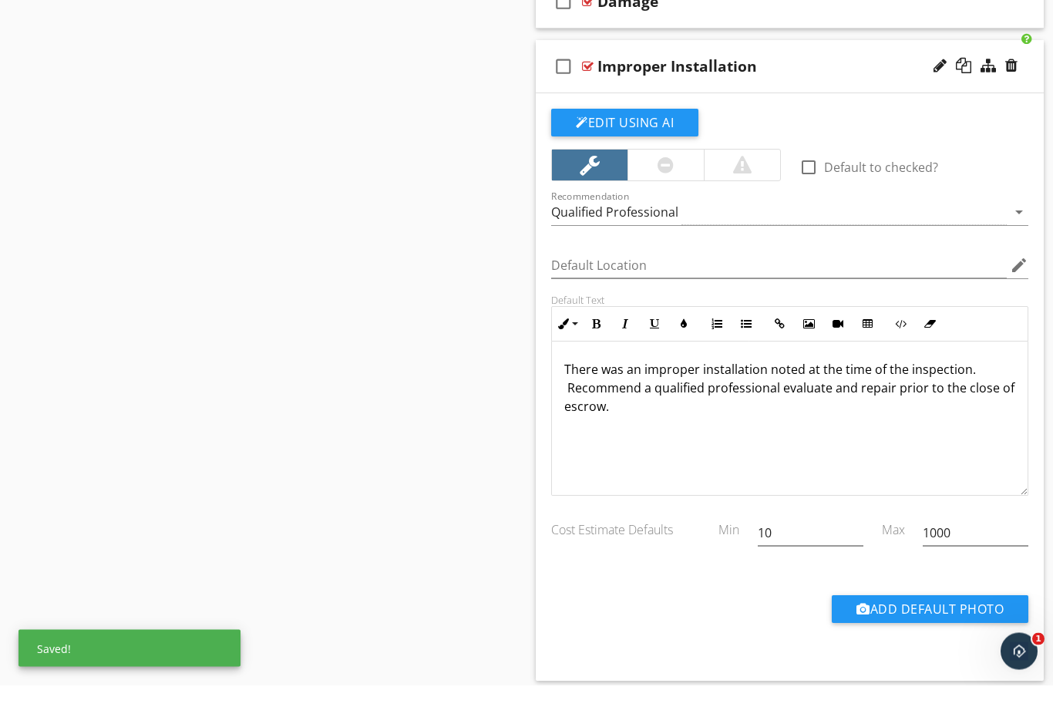
click at [858, 79] on div "Improper Installation" at bounding box center [777, 88] width 358 height 19
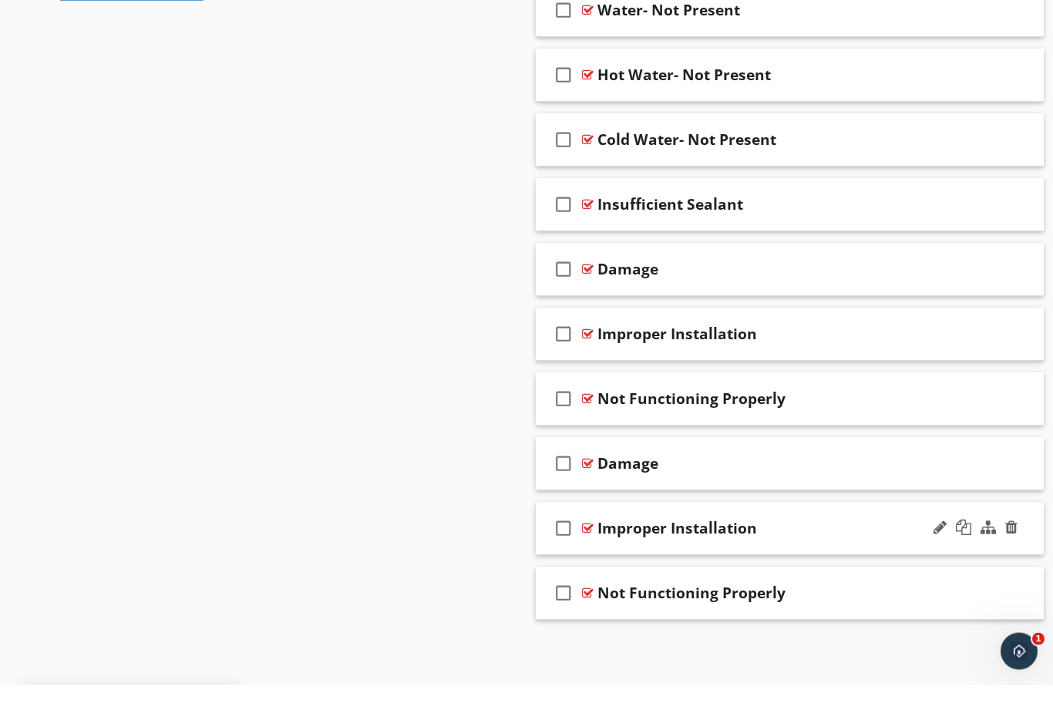
scroll to position [1711, 0]
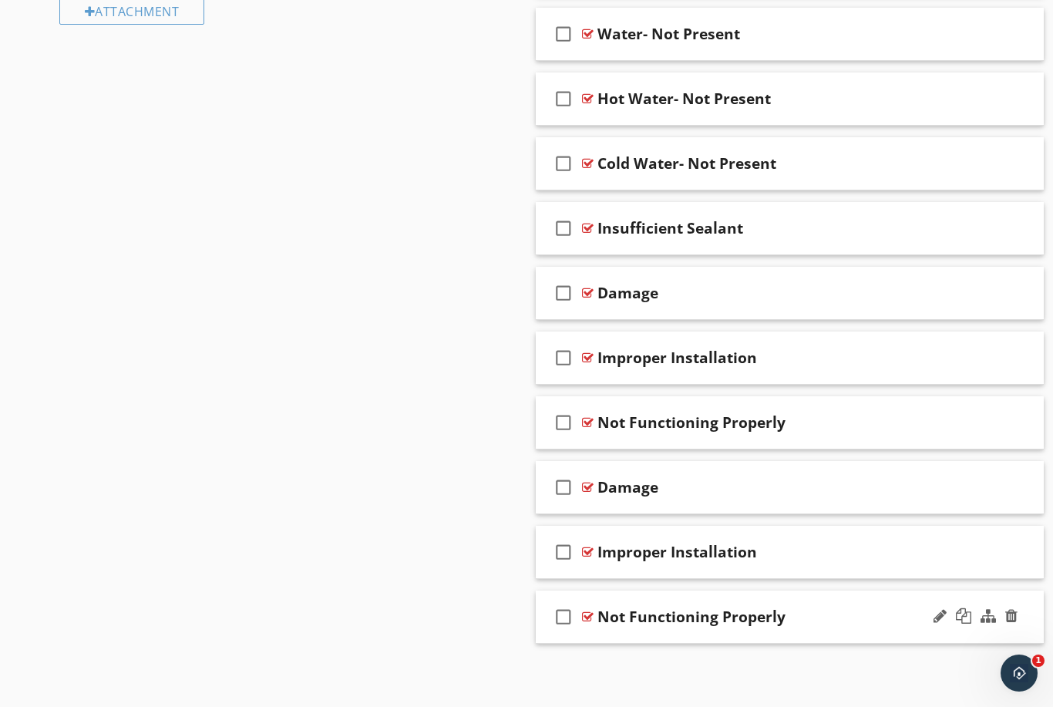
click at [866, 615] on div "Not Functioning Properly" at bounding box center [777, 617] width 358 height 19
click at [844, 612] on div "Not Functioning Properly" at bounding box center [777, 617] width 358 height 19
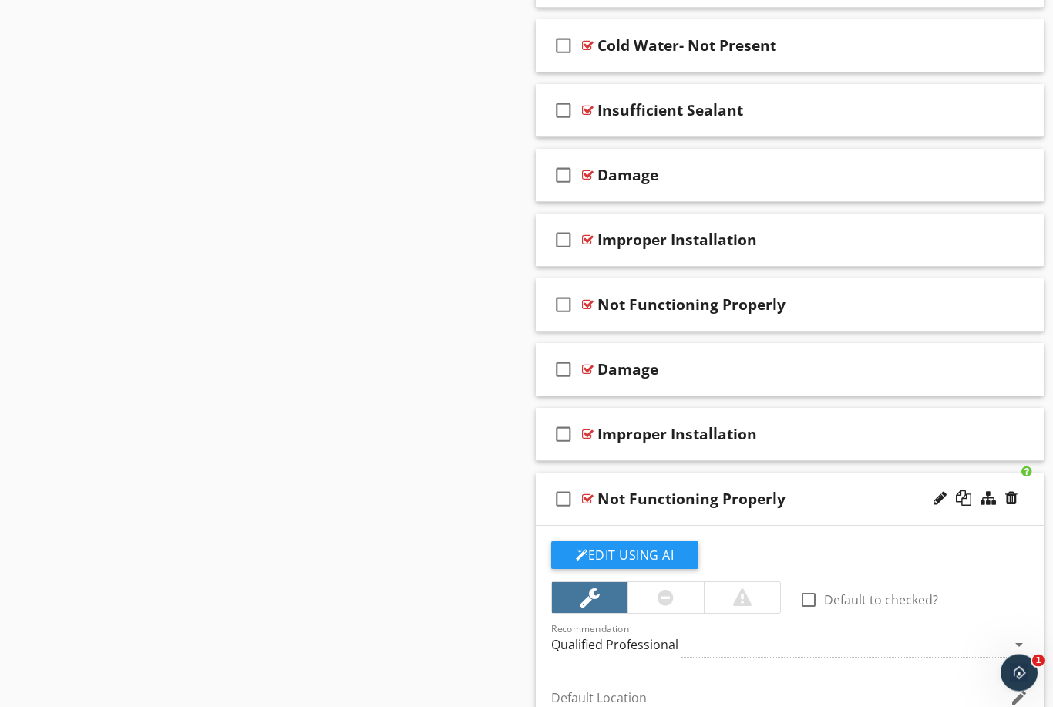
scroll to position [1762, 0]
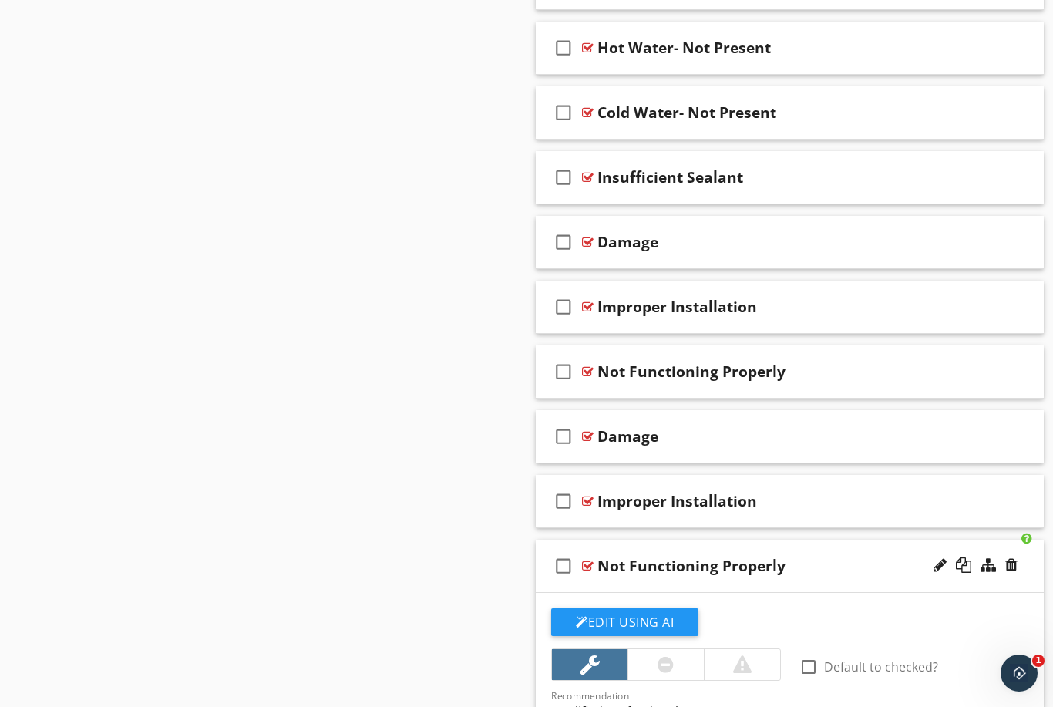
click at [866, 572] on div "Not Functioning Properly" at bounding box center [777, 566] width 358 height 19
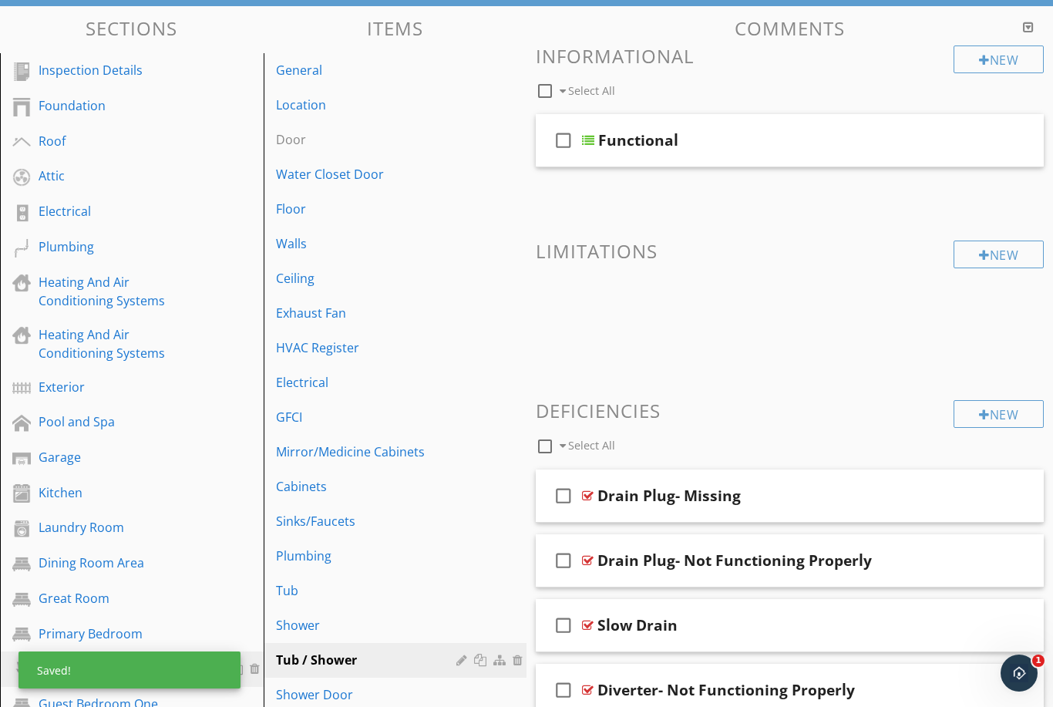
scroll to position [0, 0]
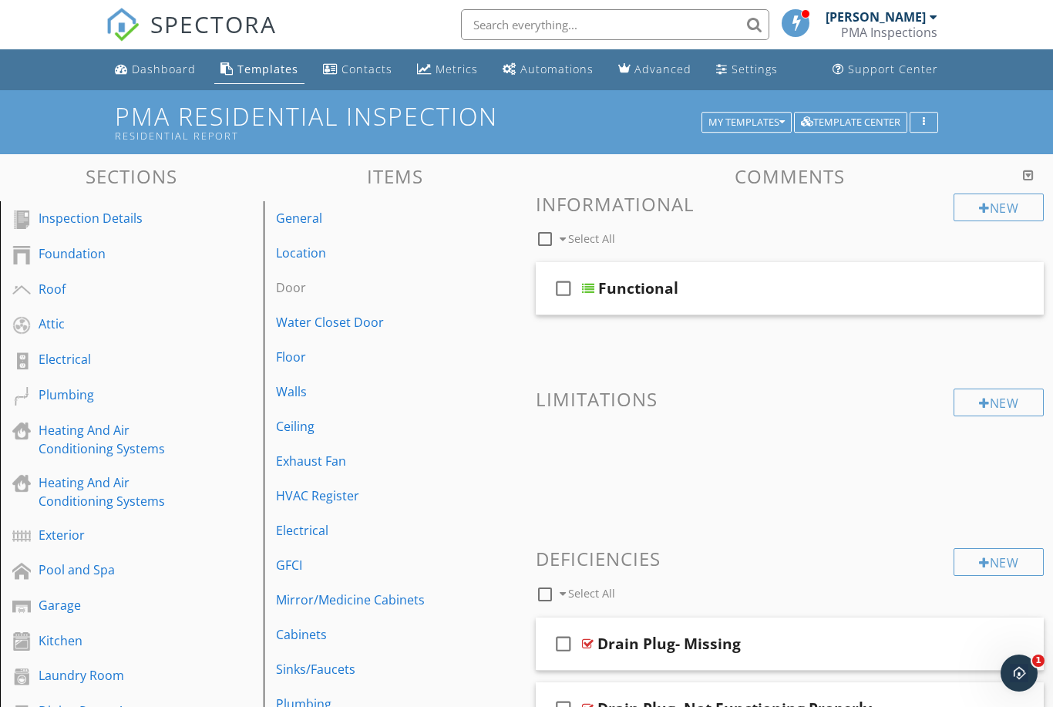
click at [1033, 167] on div at bounding box center [1028, 175] width 11 height 19
click at [1038, 171] on h3 "Comments" at bounding box center [790, 176] width 508 height 21
click at [1031, 171] on div at bounding box center [1028, 175] width 11 height 12
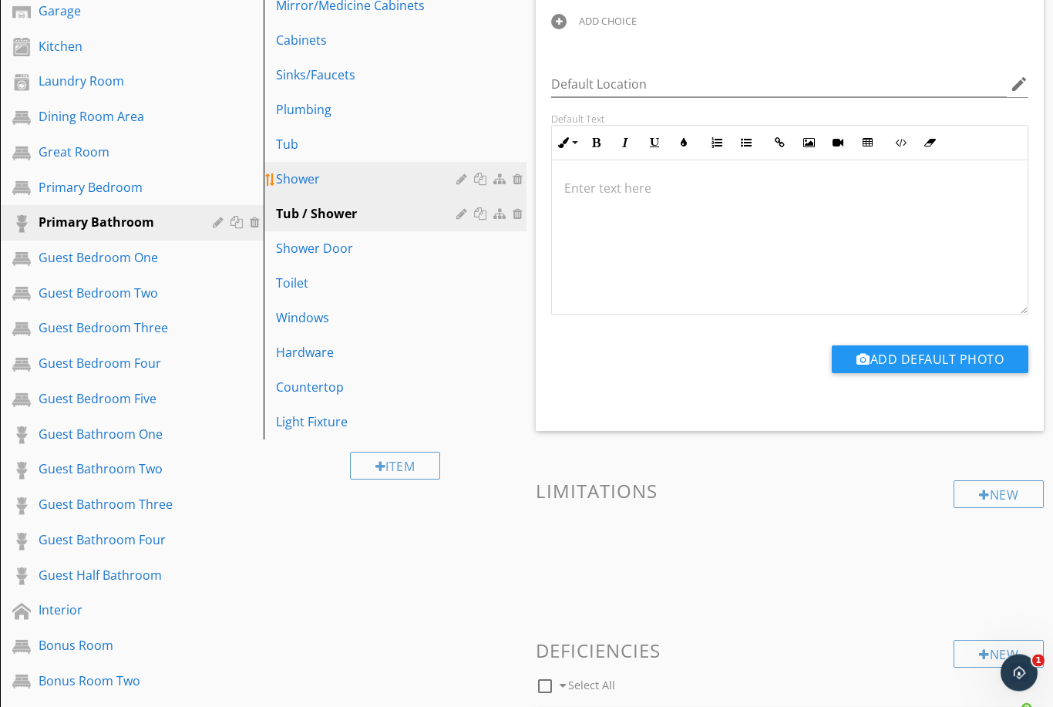
scroll to position [595, 0]
click at [294, 180] on div "Shower" at bounding box center [369, 179] width 186 height 19
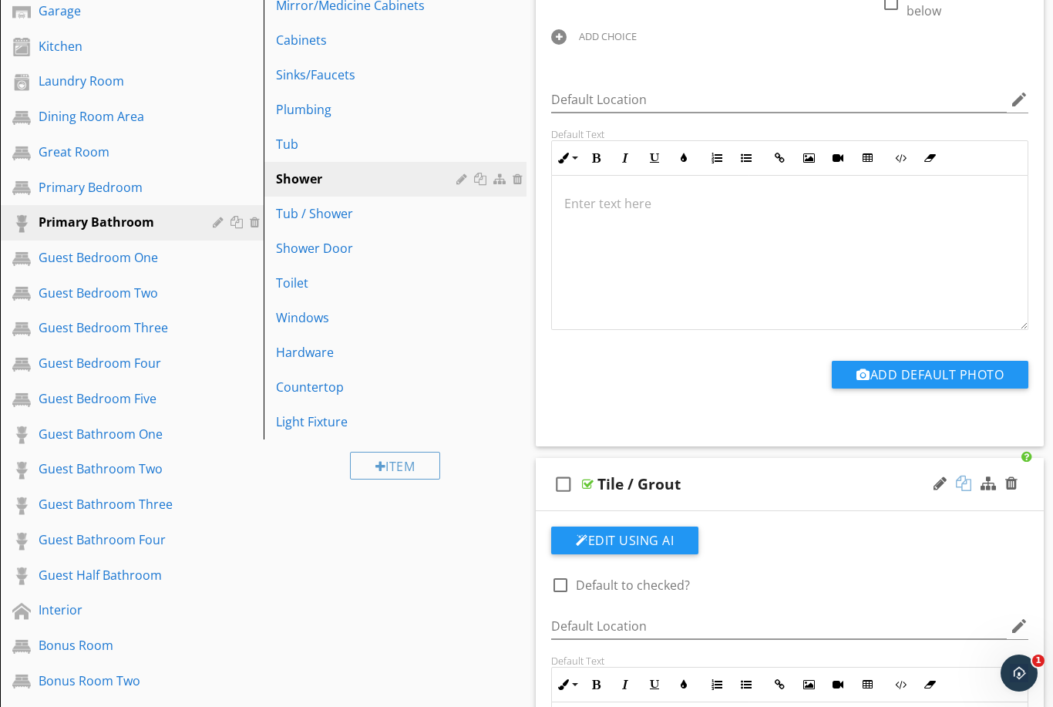
click at [971, 487] on div at bounding box center [963, 483] width 15 height 15
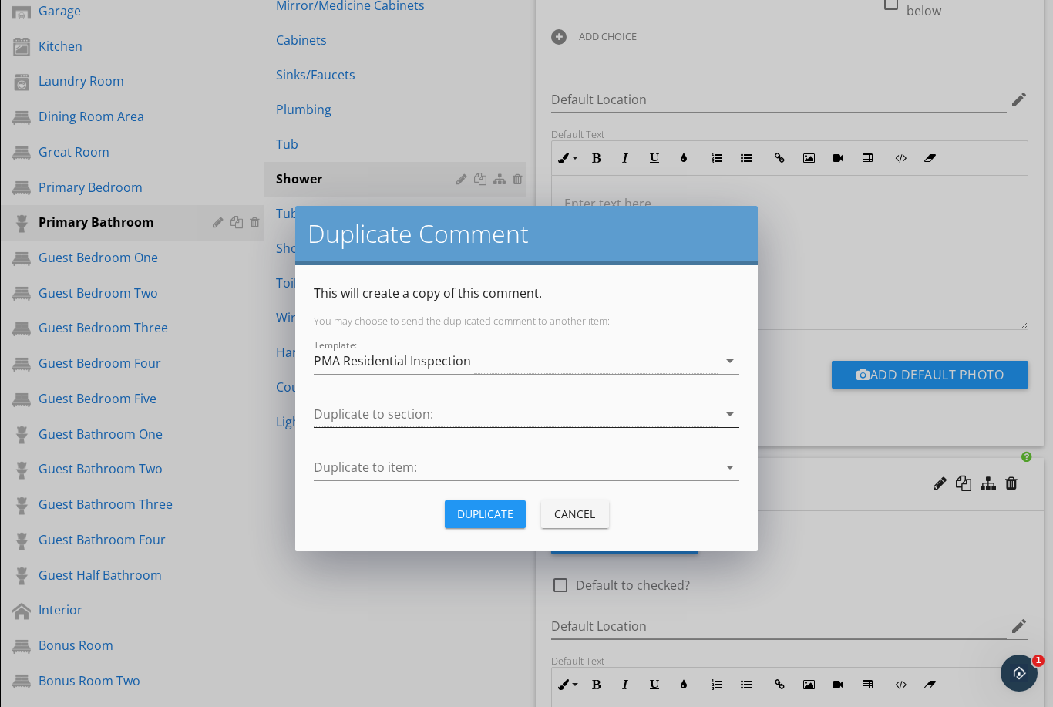
click at [722, 413] on icon "arrow_drop_down" at bounding box center [730, 414] width 19 height 19
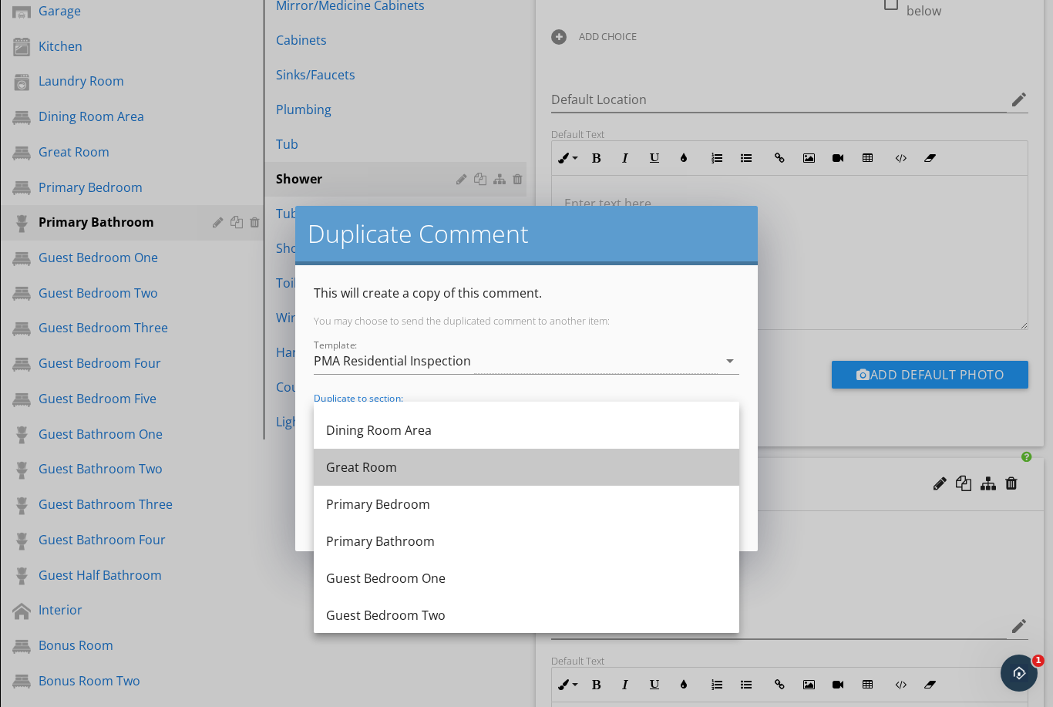
scroll to position [478, 0]
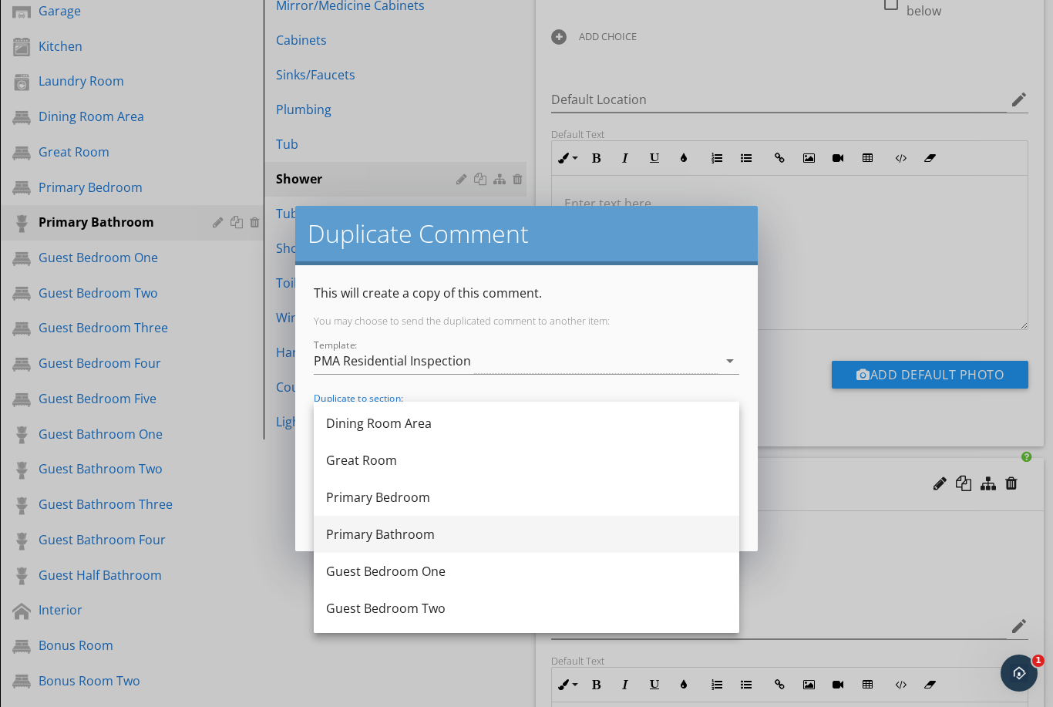
click at [490, 537] on div "Primary Bathroom" at bounding box center [526, 534] width 401 height 19
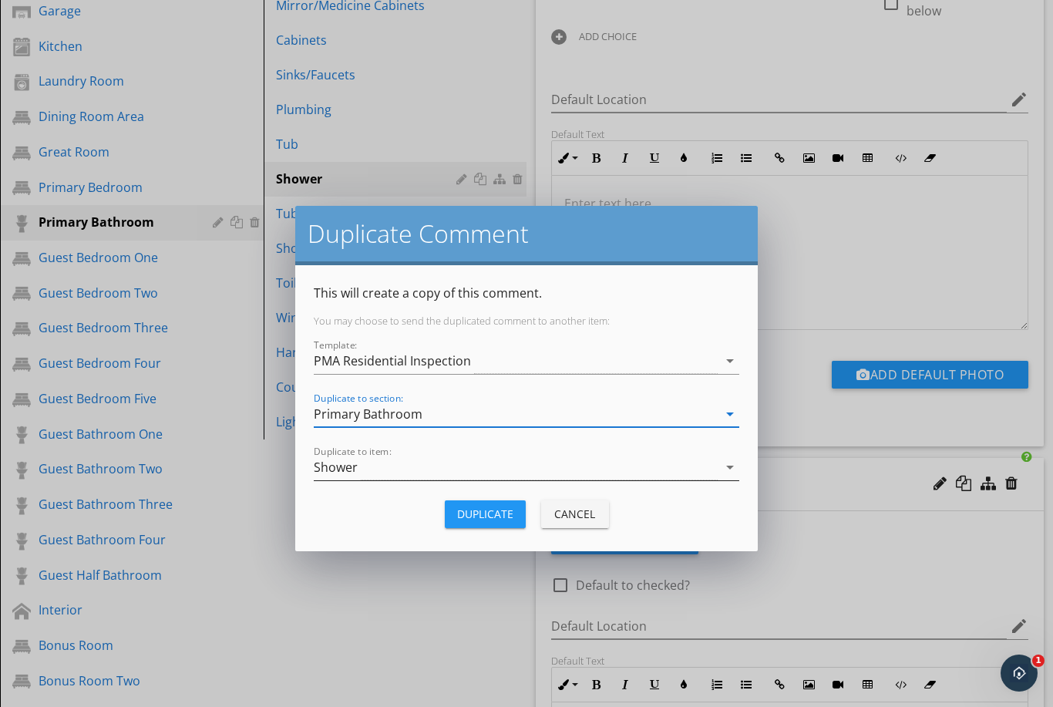
click at [731, 473] on icon "arrow_drop_down" at bounding box center [730, 467] width 19 height 19
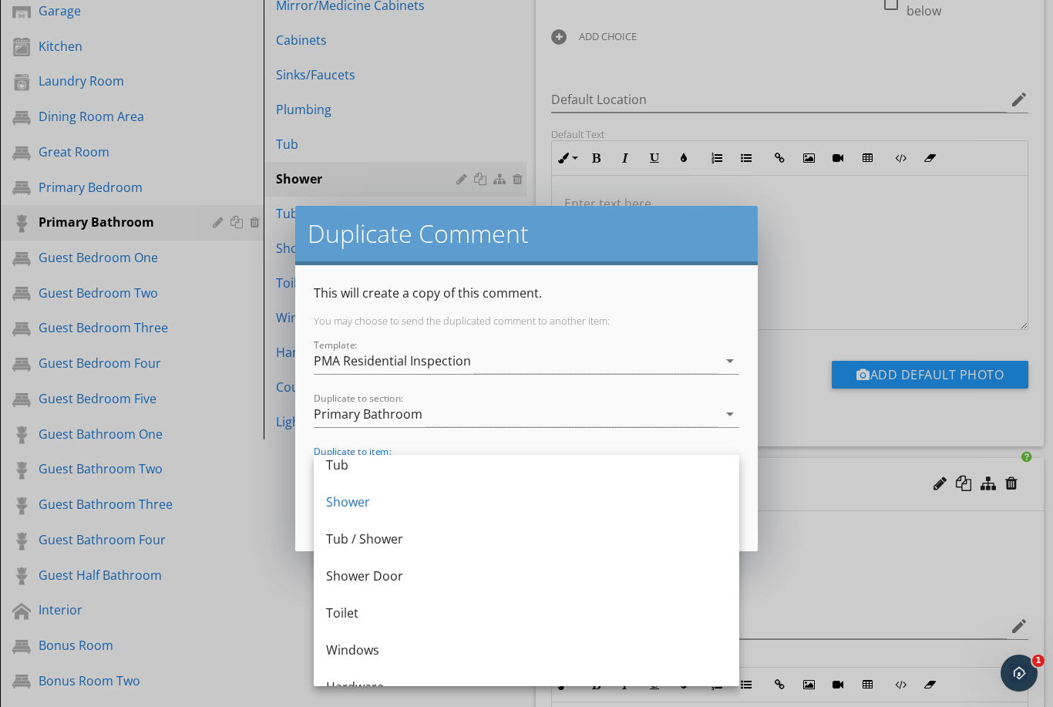
scroll to position [565, 0]
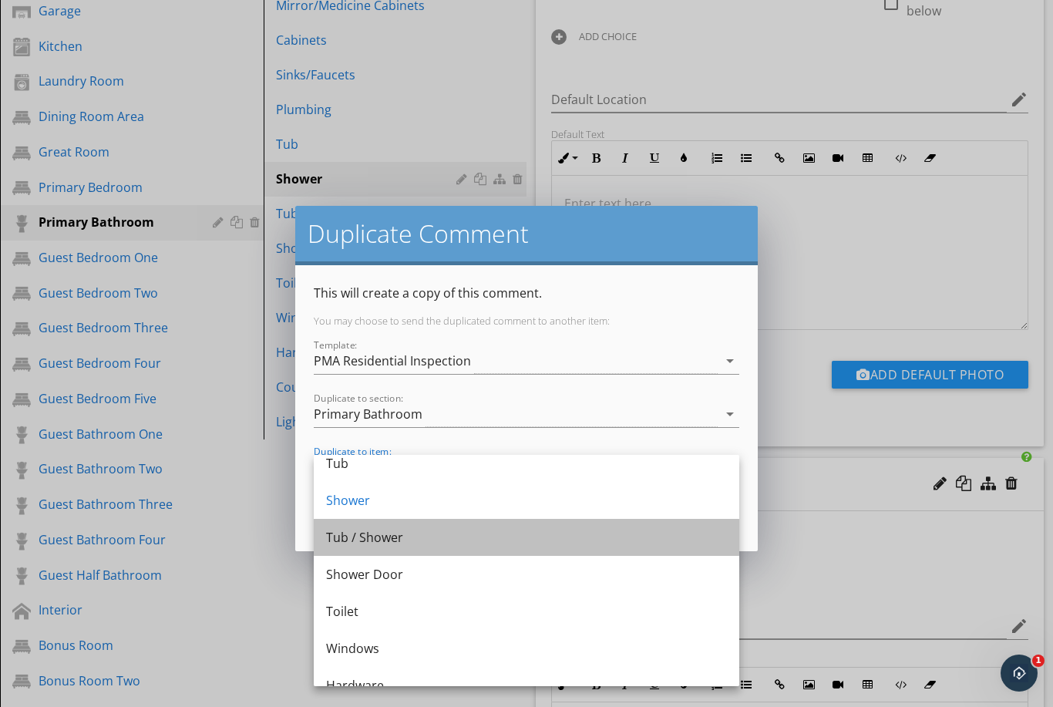
click at [476, 531] on div "Tub / Shower" at bounding box center [526, 537] width 401 height 19
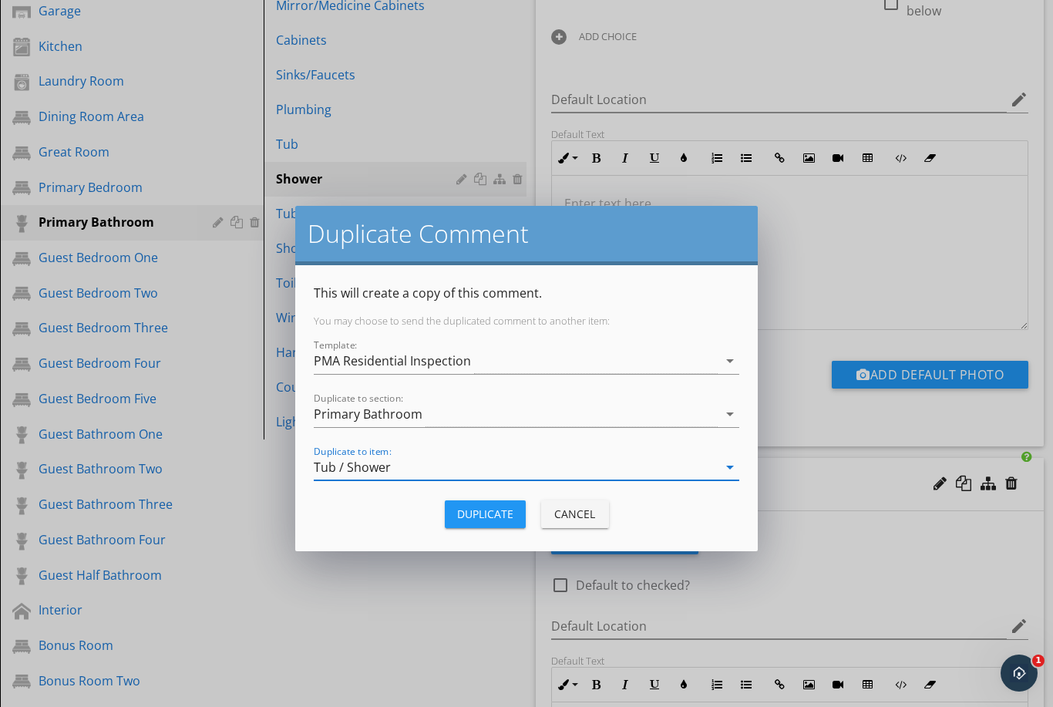
click at [486, 514] on div "Duplicate" at bounding box center [485, 514] width 56 height 16
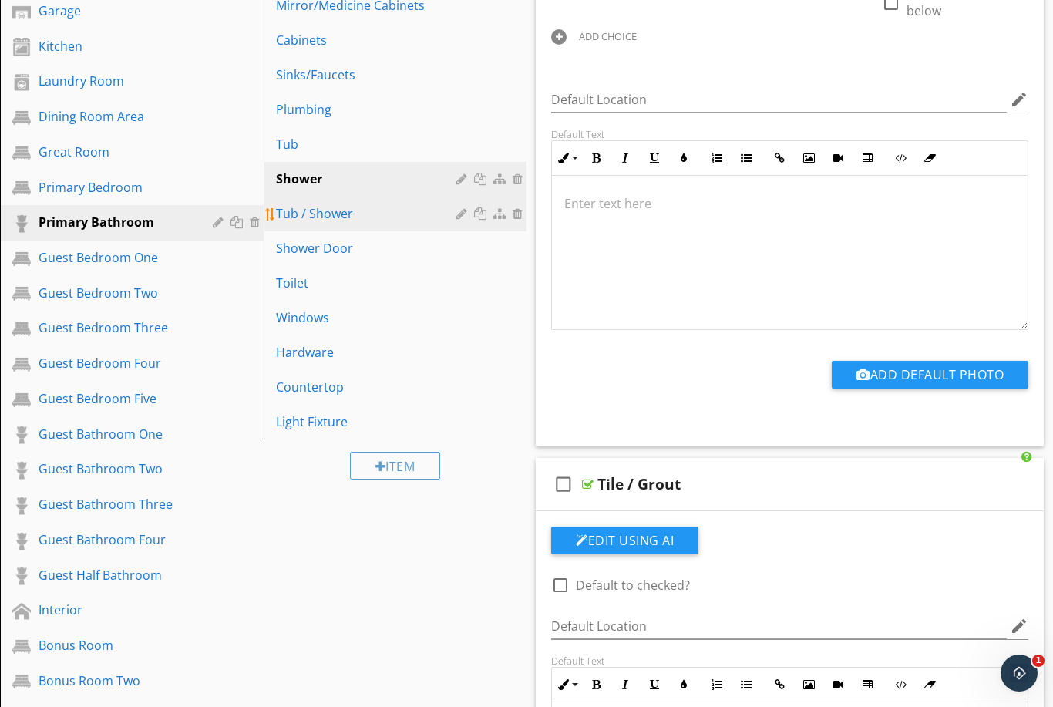
click at [305, 219] on div "Tub / Shower" at bounding box center [369, 213] width 186 height 19
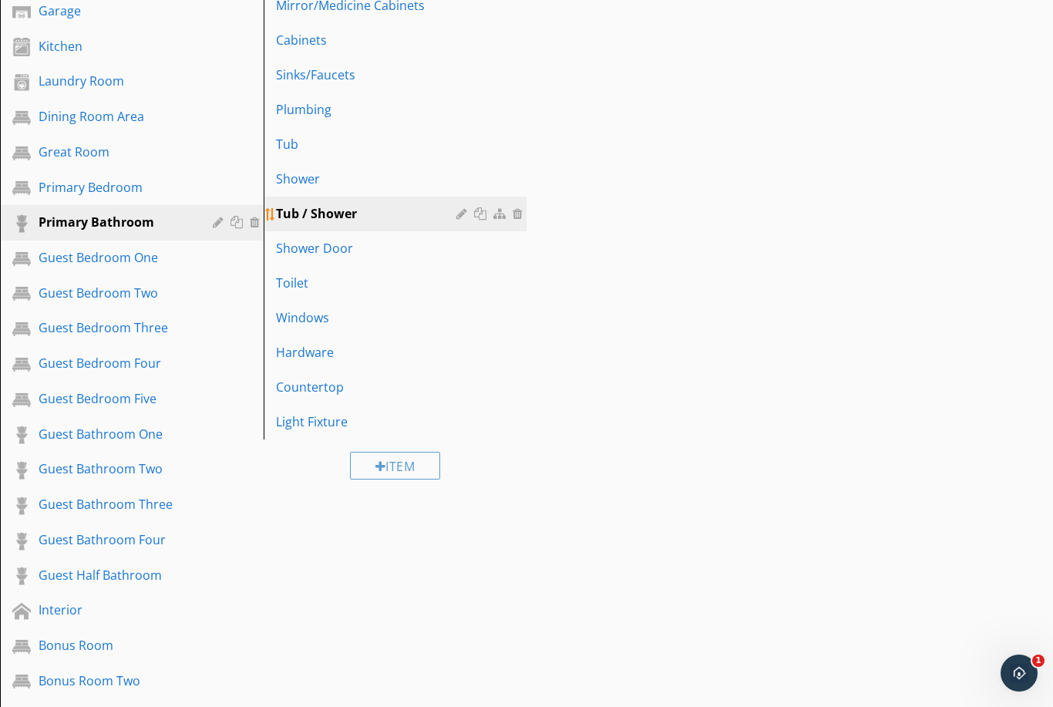
click at [295, 224] on link "Tub / Shower" at bounding box center [397, 214] width 259 height 34
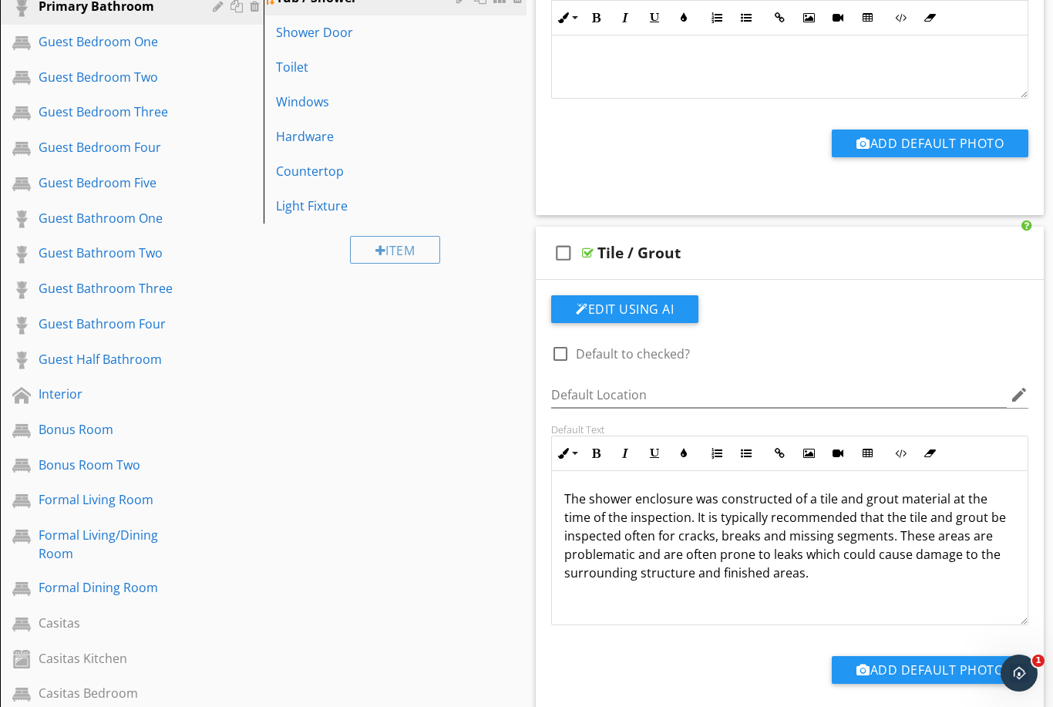
scroll to position [812, 0]
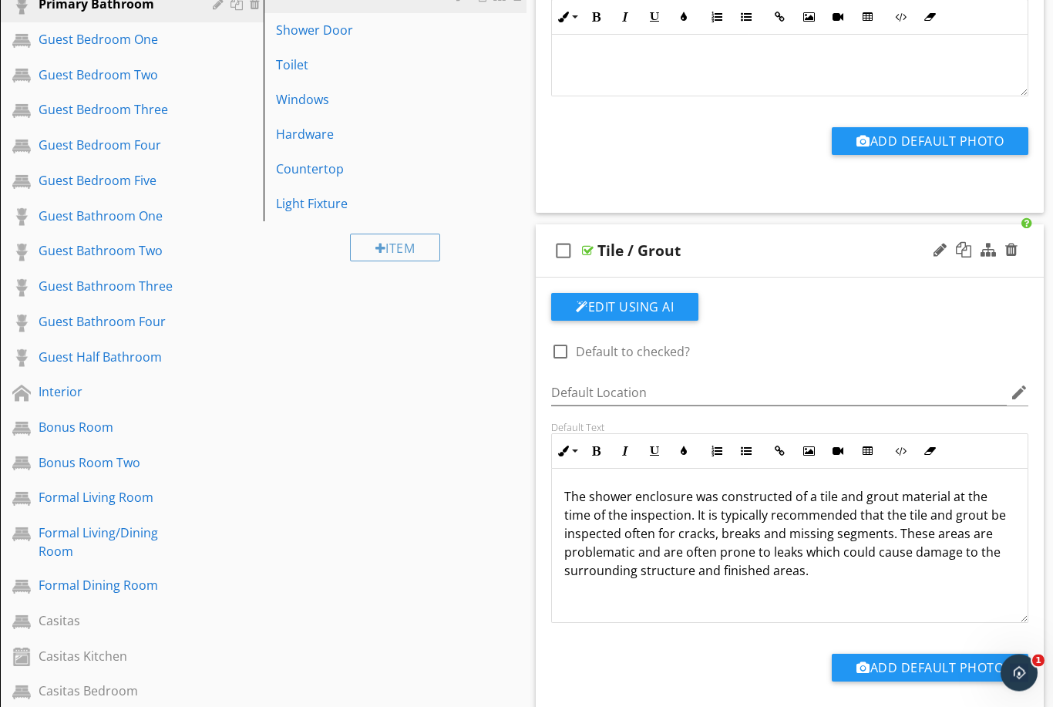
click at [601, 490] on p "The shower enclosure was constructed of a tile and grout material at the time o…" at bounding box center [789, 534] width 451 height 93
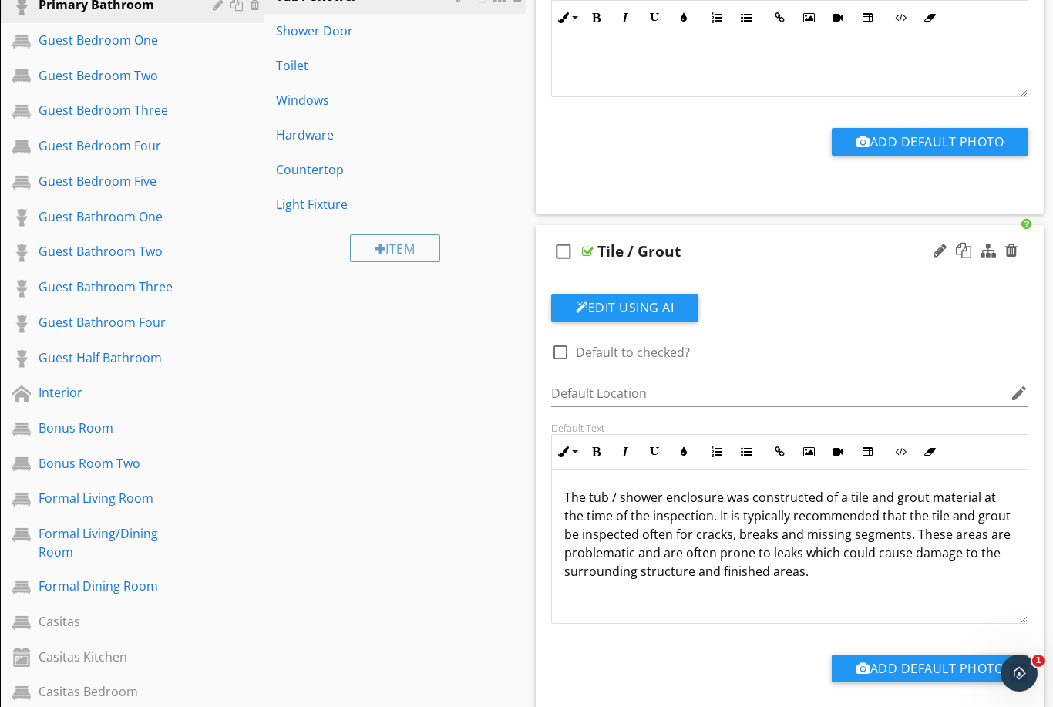
click at [867, 531] on p "The tub / shower enclosure was constructed of a tile and grout material at the …" at bounding box center [789, 534] width 451 height 93
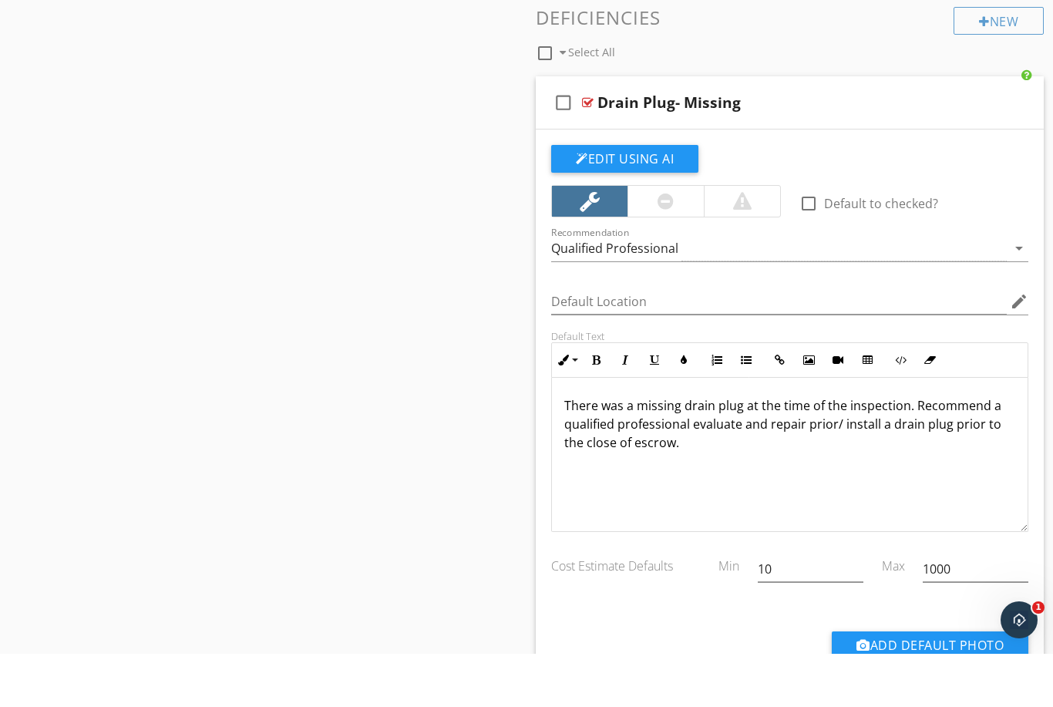
scroll to position [1706, 0]
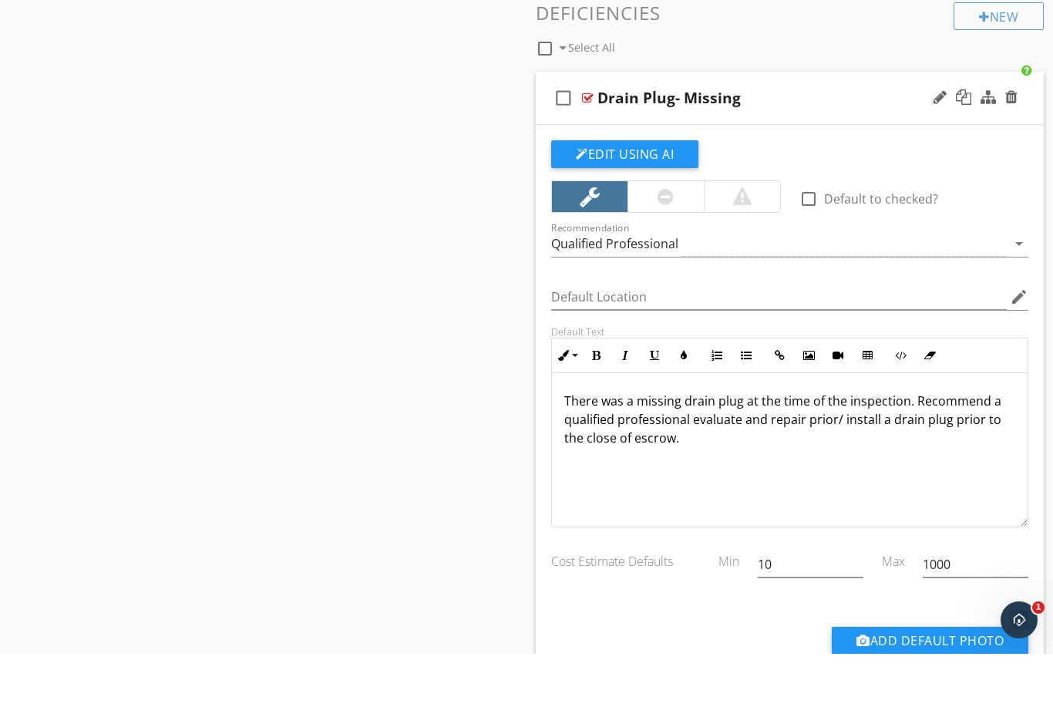
click at [780, 445] on p "There was a missing drain plug at the time of the inspection. Recommend a quali…" at bounding box center [789, 473] width 451 height 56
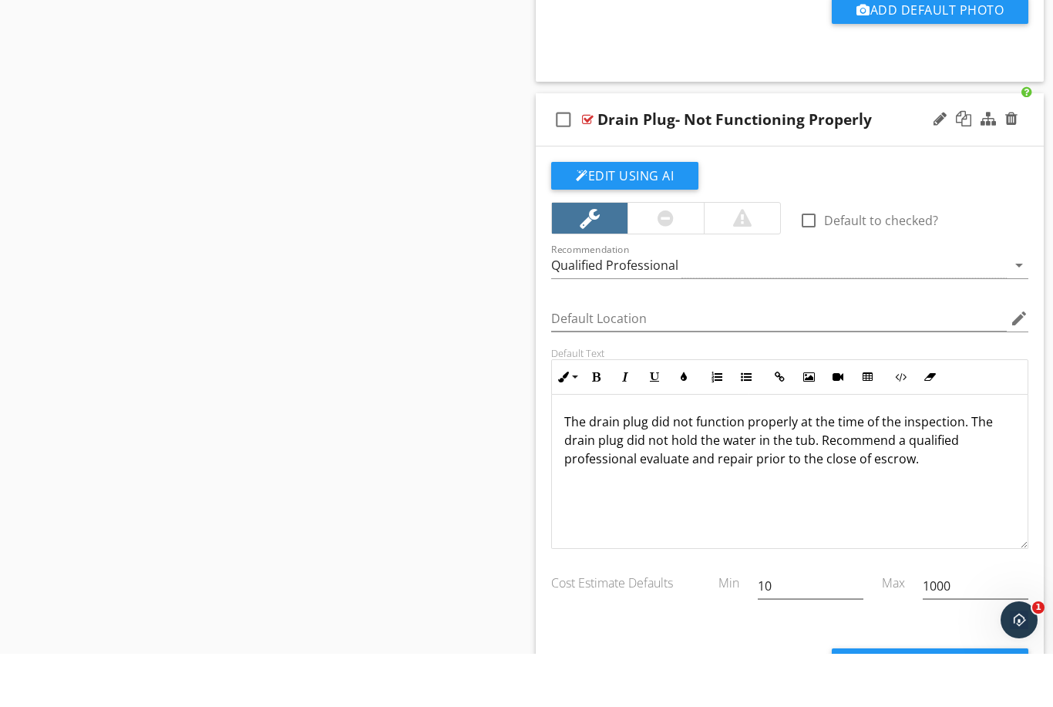
scroll to position [2344, 0]
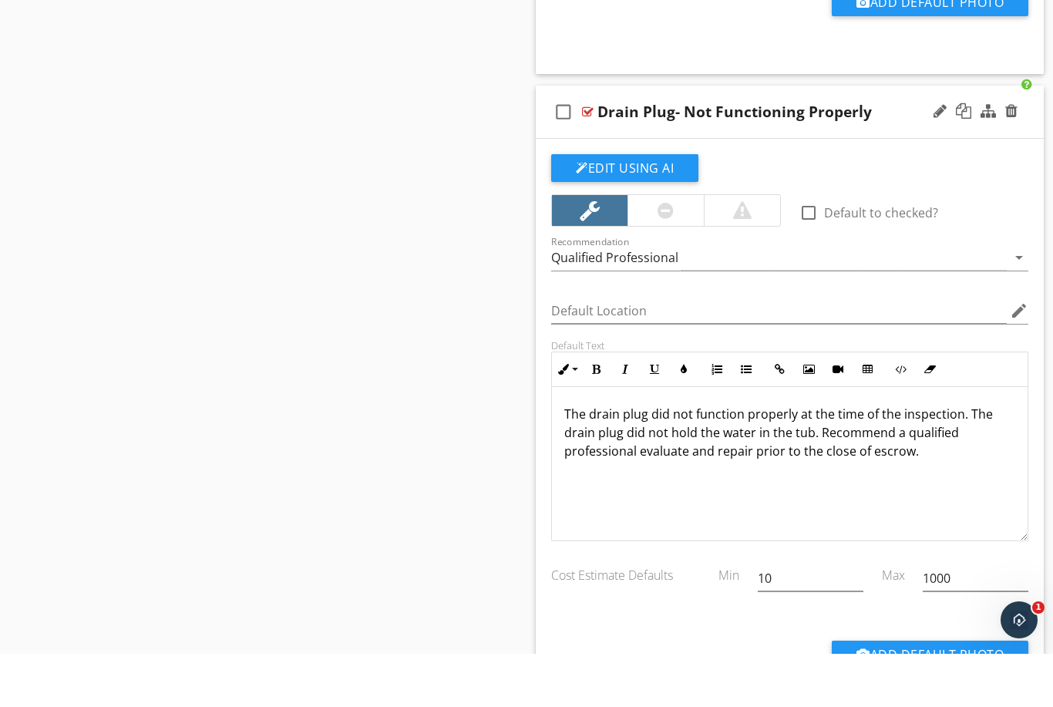
click at [750, 458] on p "The drain plug did not function properly at the time of the inspection. The dra…" at bounding box center [789, 486] width 451 height 56
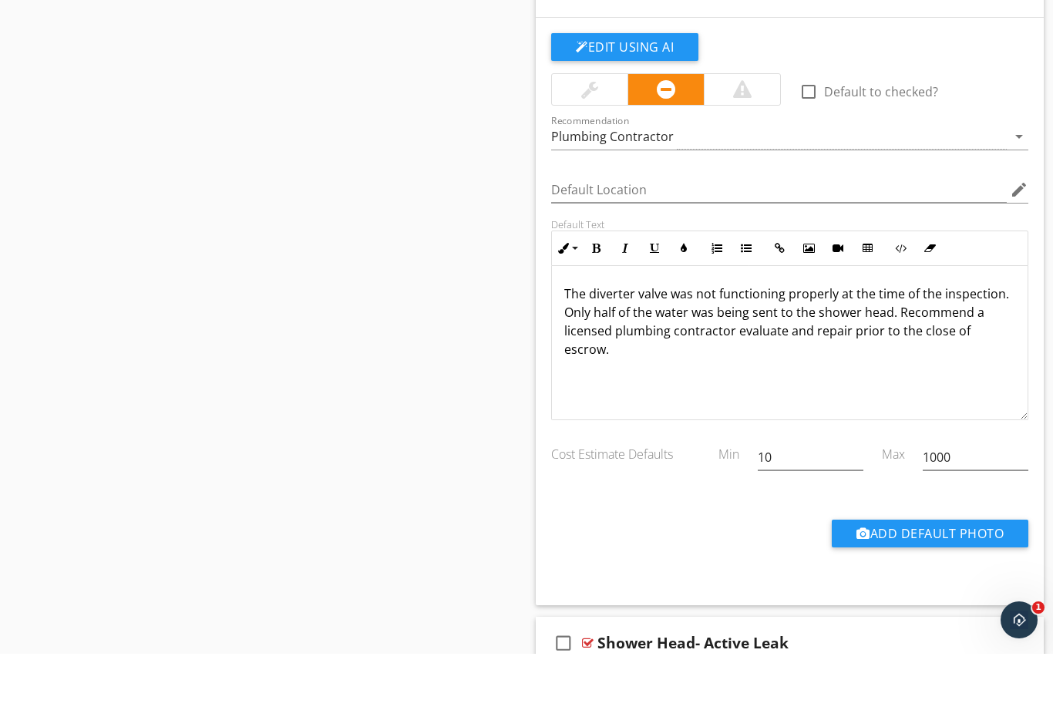
scroll to position [3772, 0]
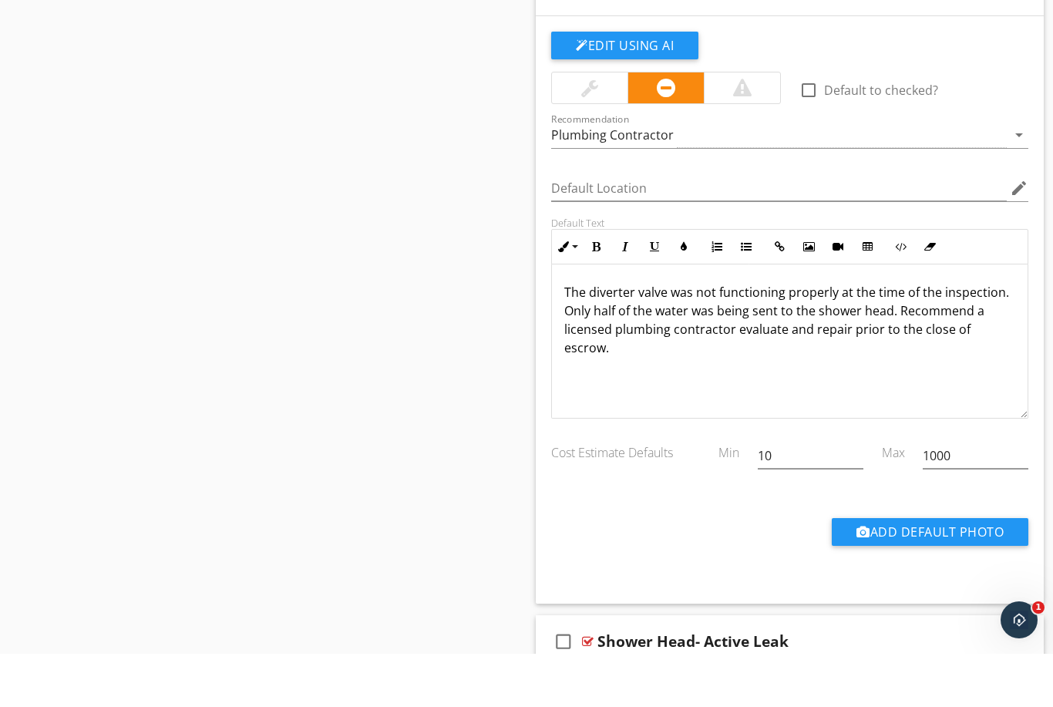
click at [581, 336] on p "The diverter valve was not functioning properly at the time of the inspection. …" at bounding box center [789, 373] width 451 height 74
click at [972, 336] on p "The diverter valve was not functioning properly at the time of the inspection. …" at bounding box center [789, 373] width 451 height 74
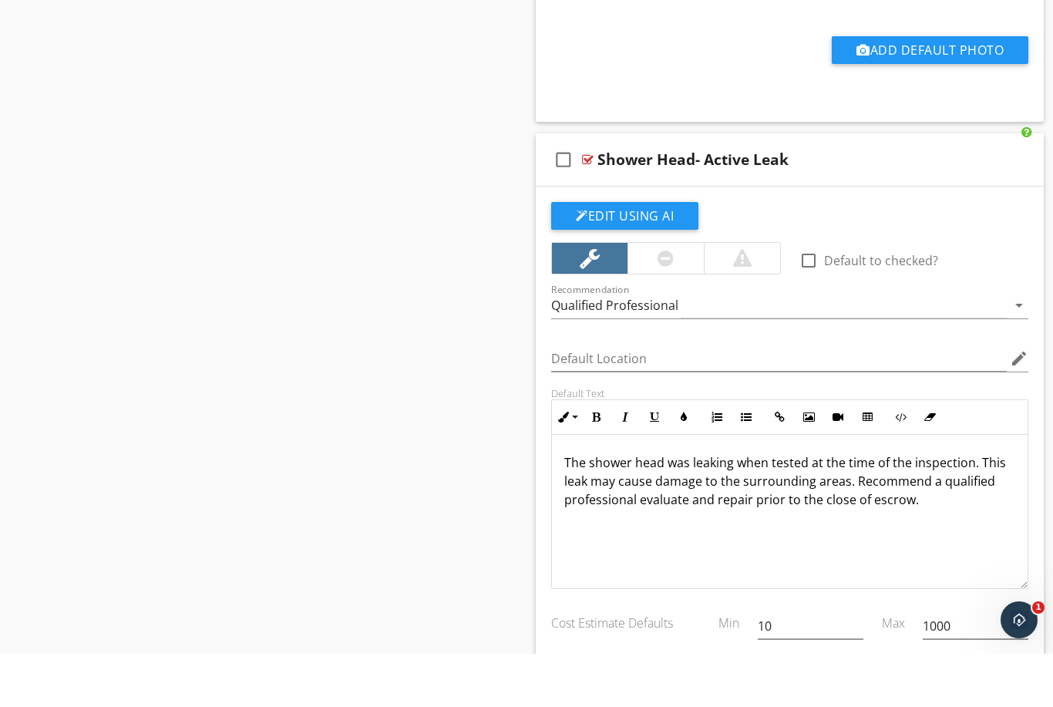
scroll to position [4268, 0]
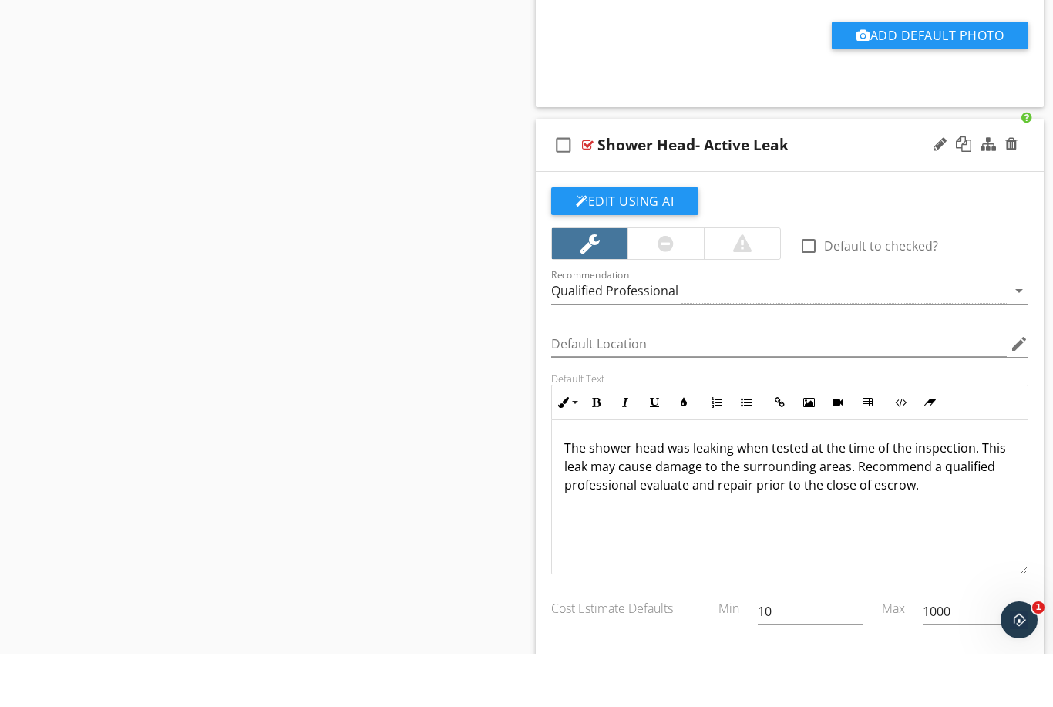
click at [807, 492] on p "The shower head was leaking when tested at the time of the inspection. This lea…" at bounding box center [789, 520] width 451 height 56
click at [794, 492] on p "The shower head was leaking at the time of the inspection. This leak may cause …" at bounding box center [789, 520] width 451 height 56
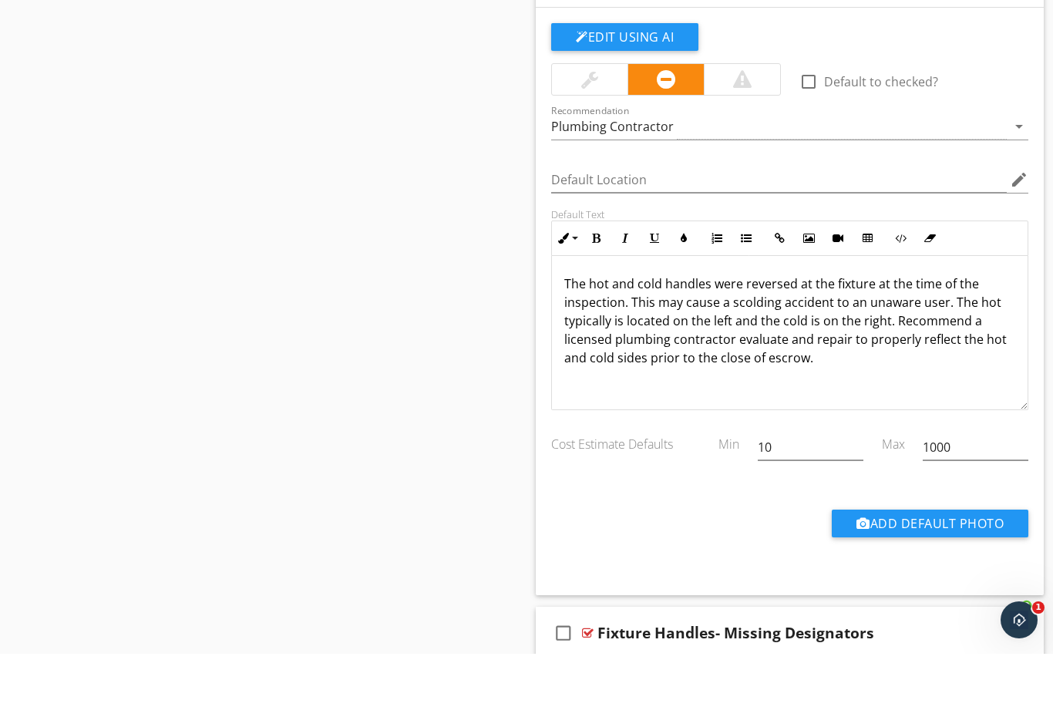
scroll to position [5086, 0]
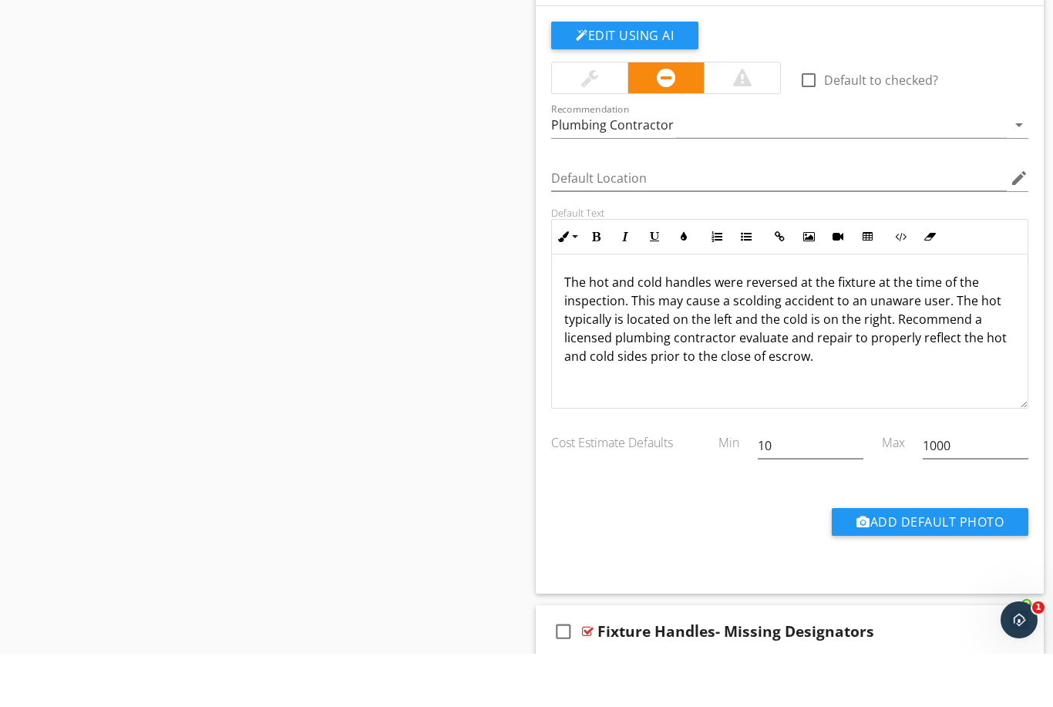
click at [888, 326] on p "The hot and cold handles were reversed at the fixture at the time of the inspec…" at bounding box center [789, 372] width 451 height 93
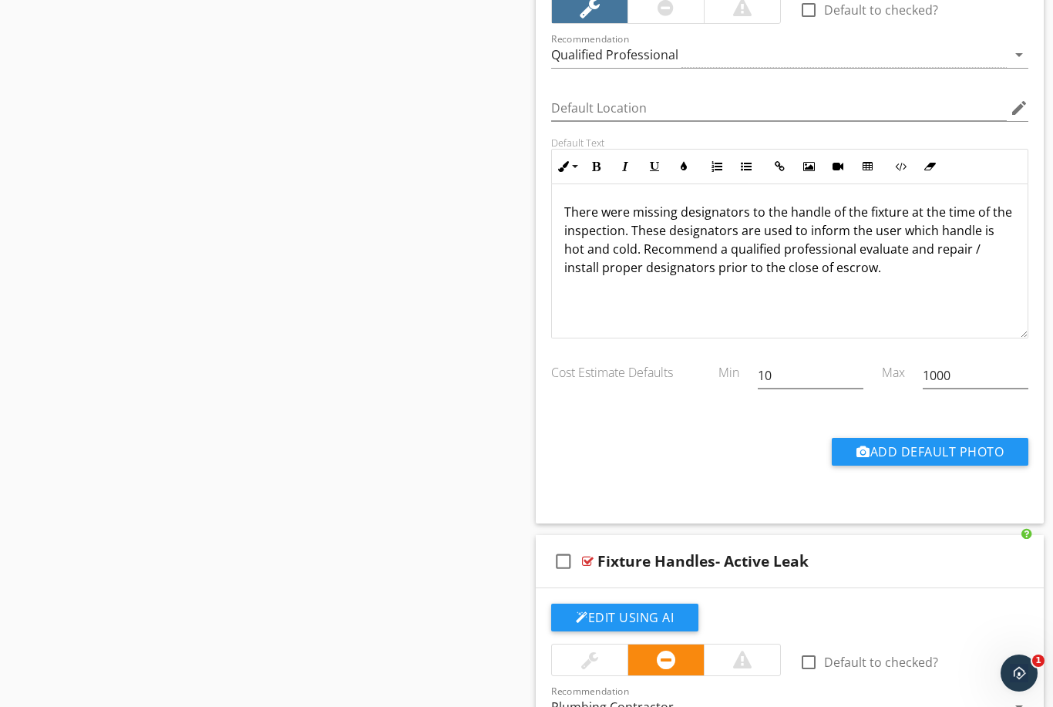
scroll to position [5860, 0]
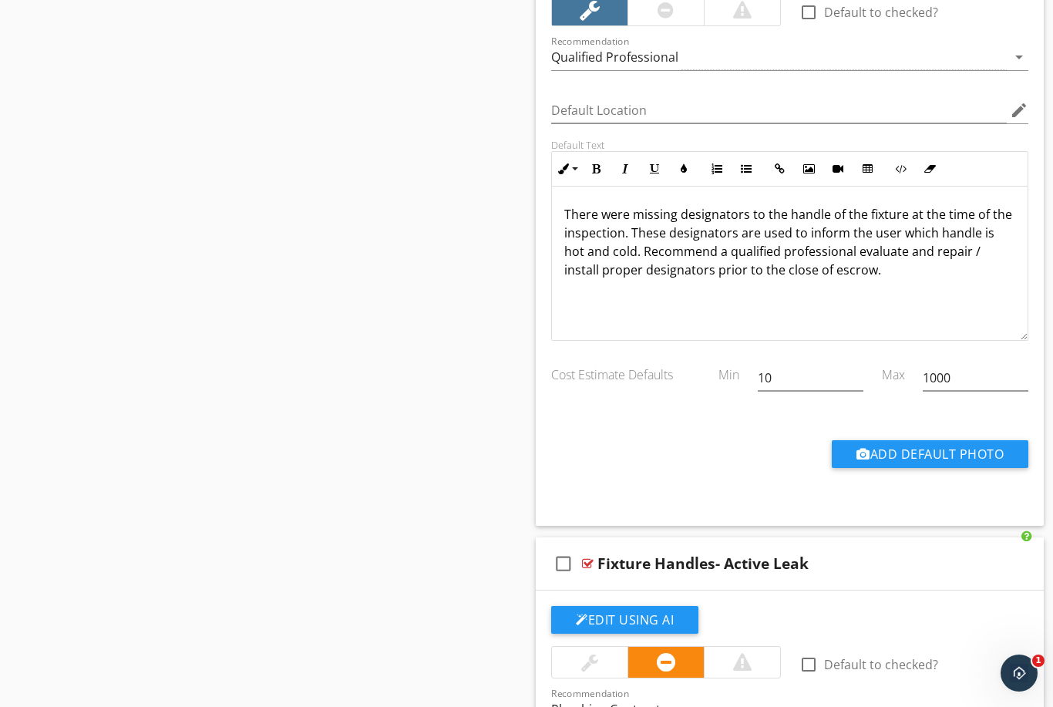
click at [593, 244] on p "There were missing designators to the handle of the fixture at the time of the …" at bounding box center [789, 242] width 451 height 74
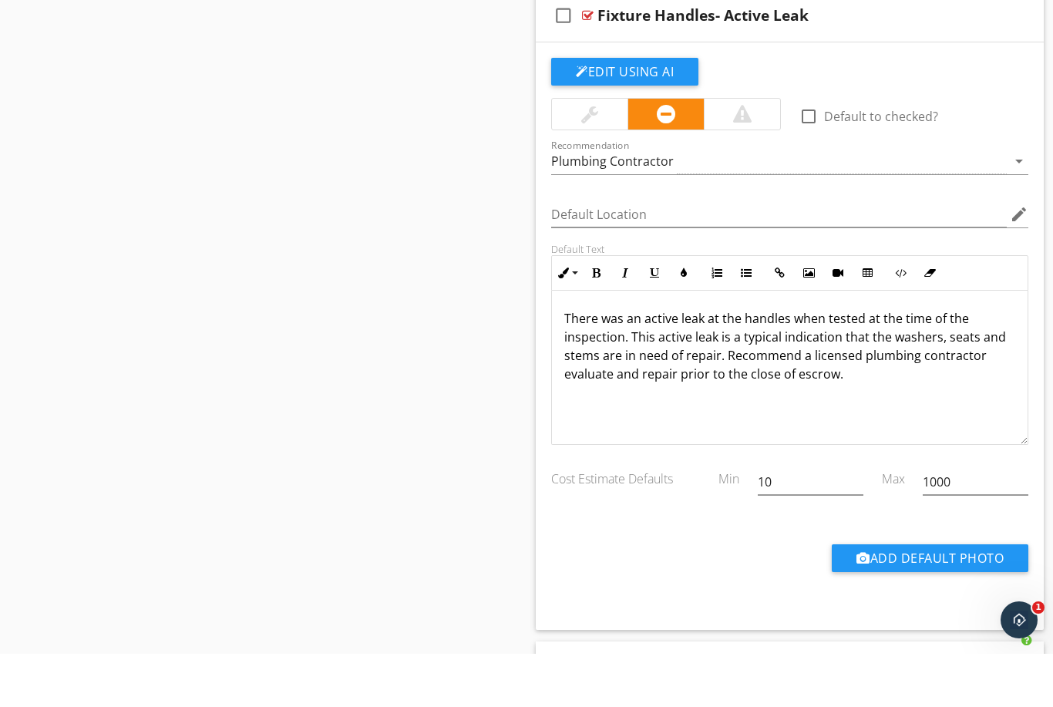
scroll to position [6359, 0]
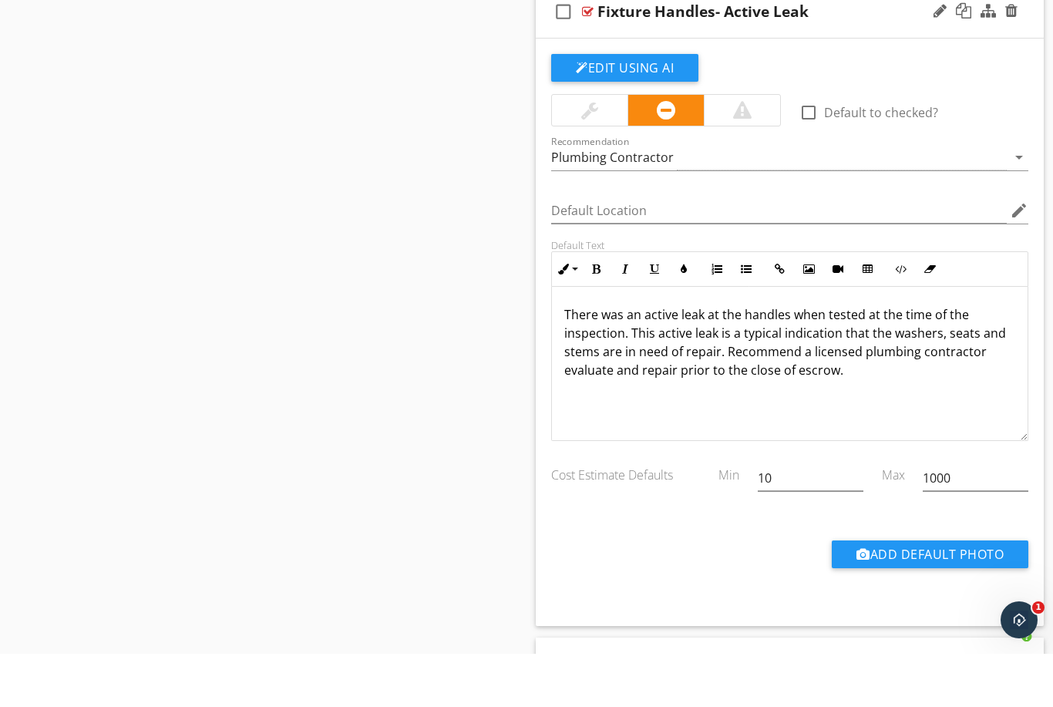
click at [719, 359] on p "There was an active leak at the handles when tested at the time of the inspecti…" at bounding box center [789, 396] width 451 height 74
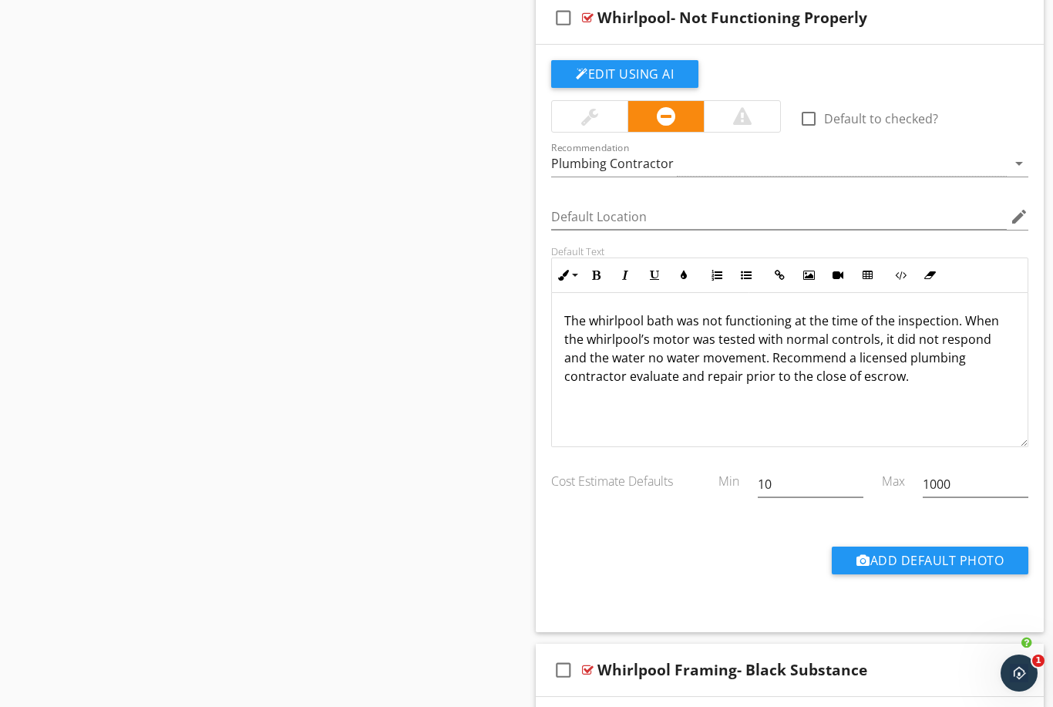
scroll to position [10320, 0]
click at [615, 355] on p "The whirlpool bath was not functioning at the time of the inspection. When the …" at bounding box center [789, 349] width 451 height 74
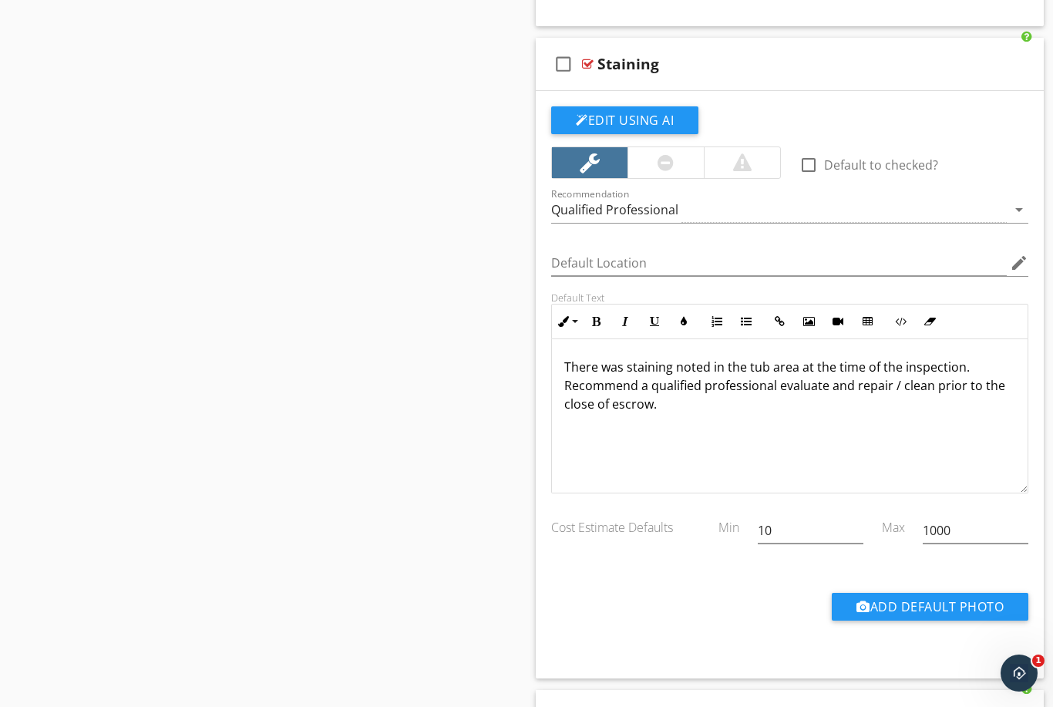
scroll to position [11578, 0]
click at [768, 365] on p "There was staining noted in the tub area at the time of the inspection. Recomme…" at bounding box center [789, 387] width 451 height 56
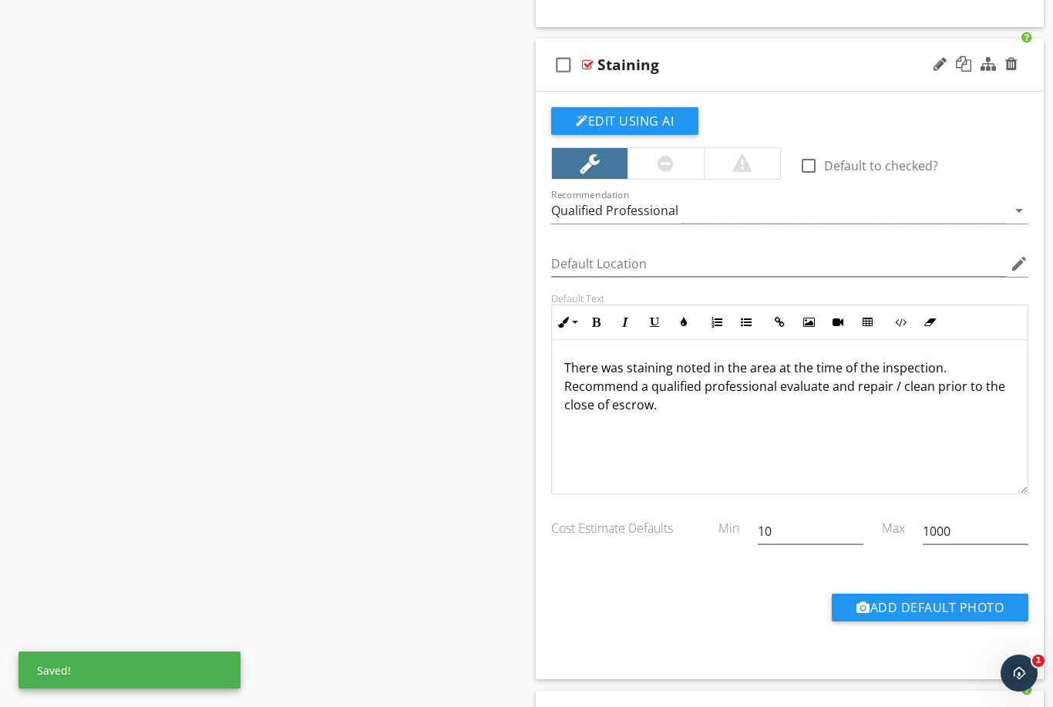
click at [969, 372] on p "There was staining noted in the area at the time of the inspection. Recommend a…" at bounding box center [789, 387] width 451 height 56
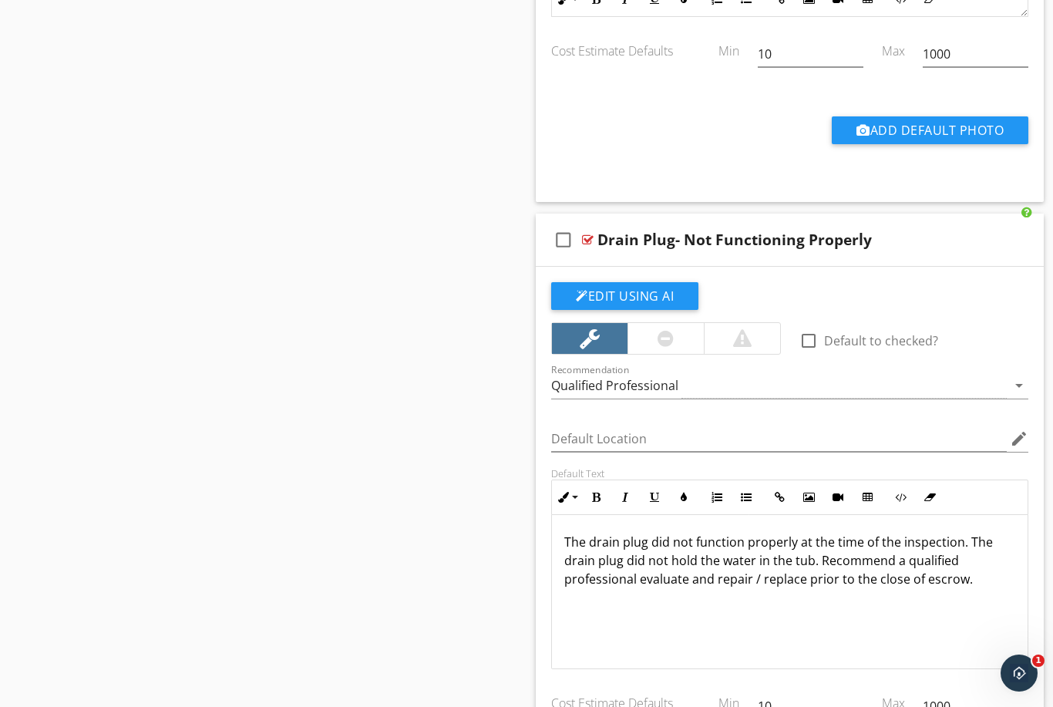
scroll to position [0, 0]
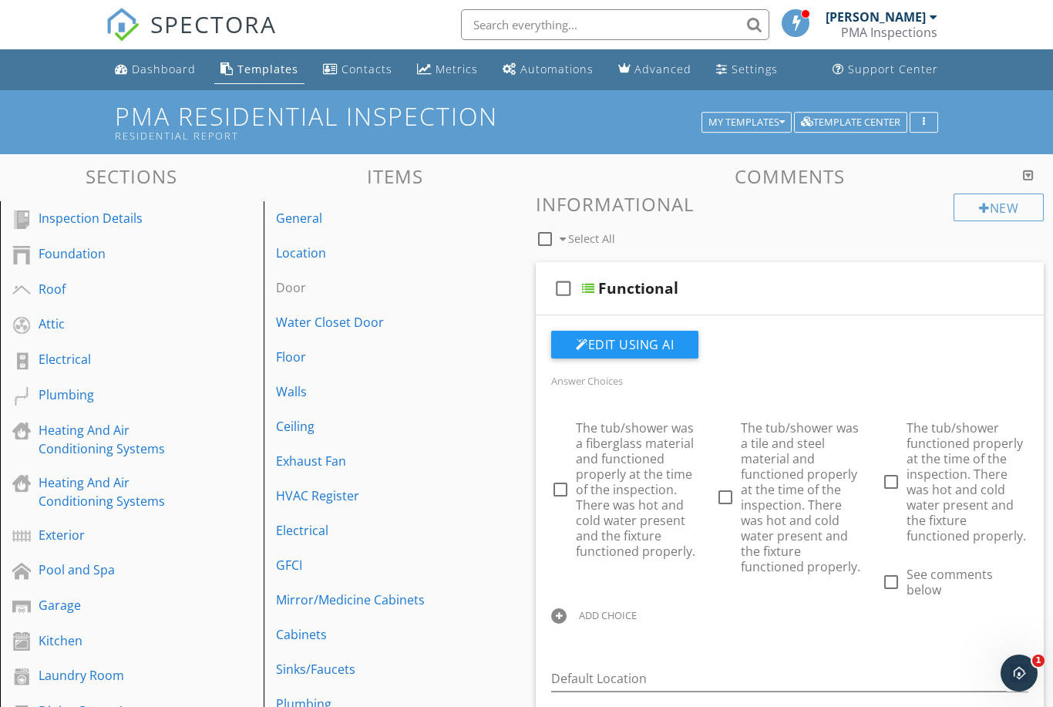
click at [1026, 170] on div at bounding box center [1028, 175] width 11 height 12
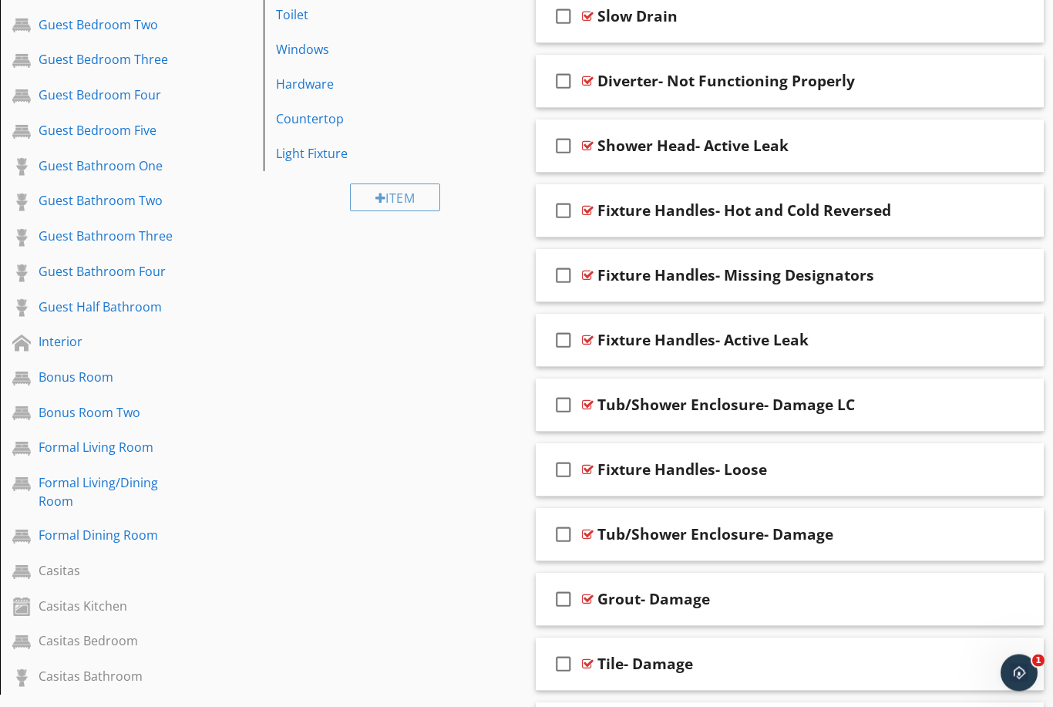
scroll to position [864, 0]
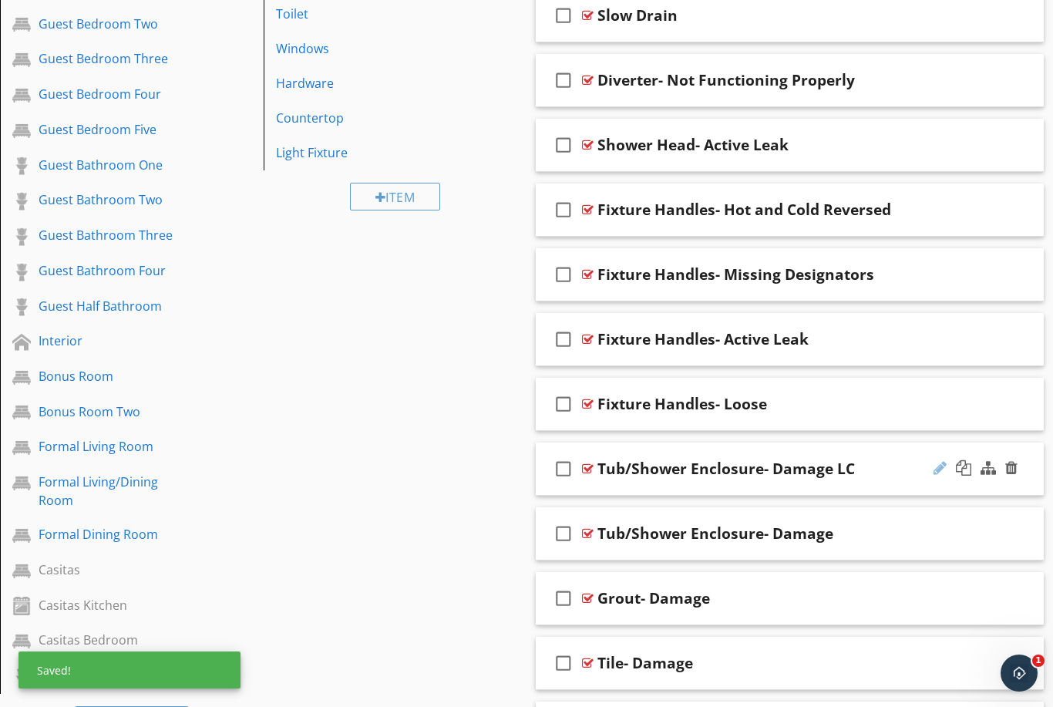
click at [937, 470] on div at bounding box center [940, 467] width 13 height 15
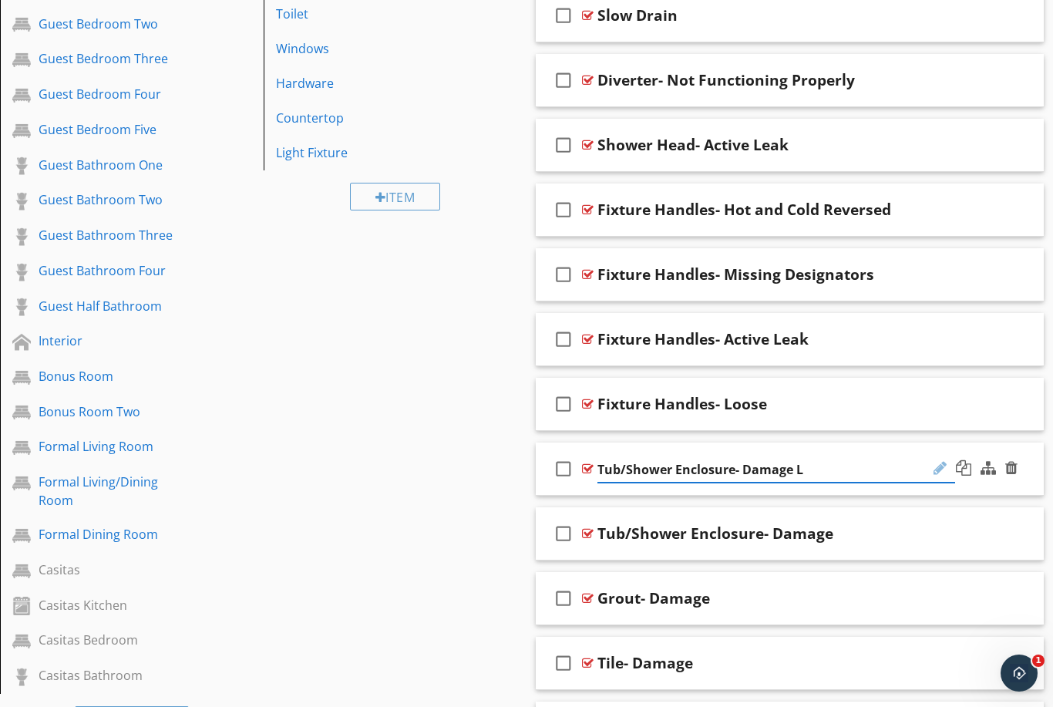
type input "Tub/Shower Enclosure- Damage"
click at [434, 578] on div "Sections Inspection Details Foundation Roof Attic Electrical Plumbing Heating A…" at bounding box center [526, 436] width 1053 height 2291
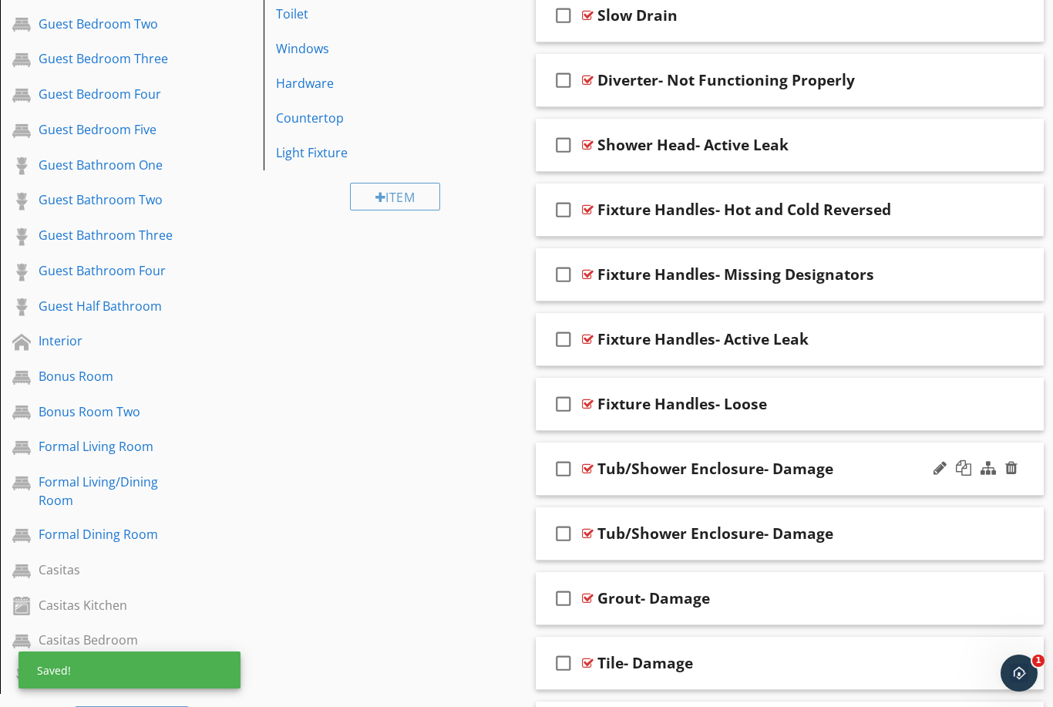
click at [885, 481] on div "check_box_outline_blank Tub/Shower Enclosure- Damage" at bounding box center [790, 469] width 508 height 53
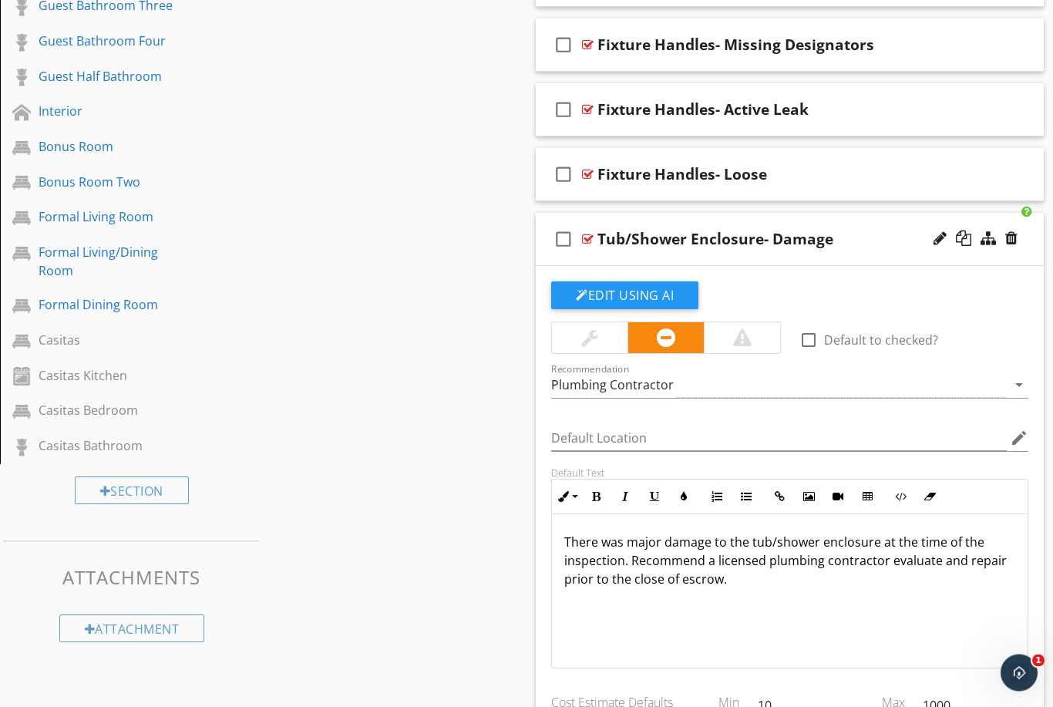
scroll to position [1203, 0]
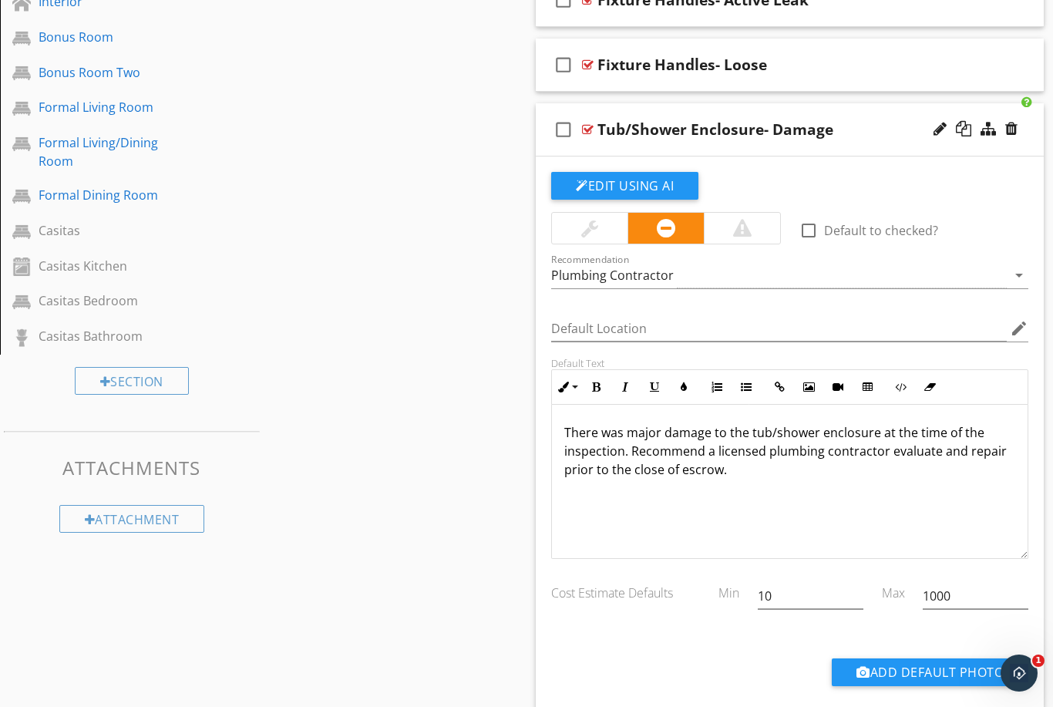
click at [652, 424] on p "There was major damage to the tub/shower enclosure at the time of the inspectio…" at bounding box center [789, 451] width 451 height 56
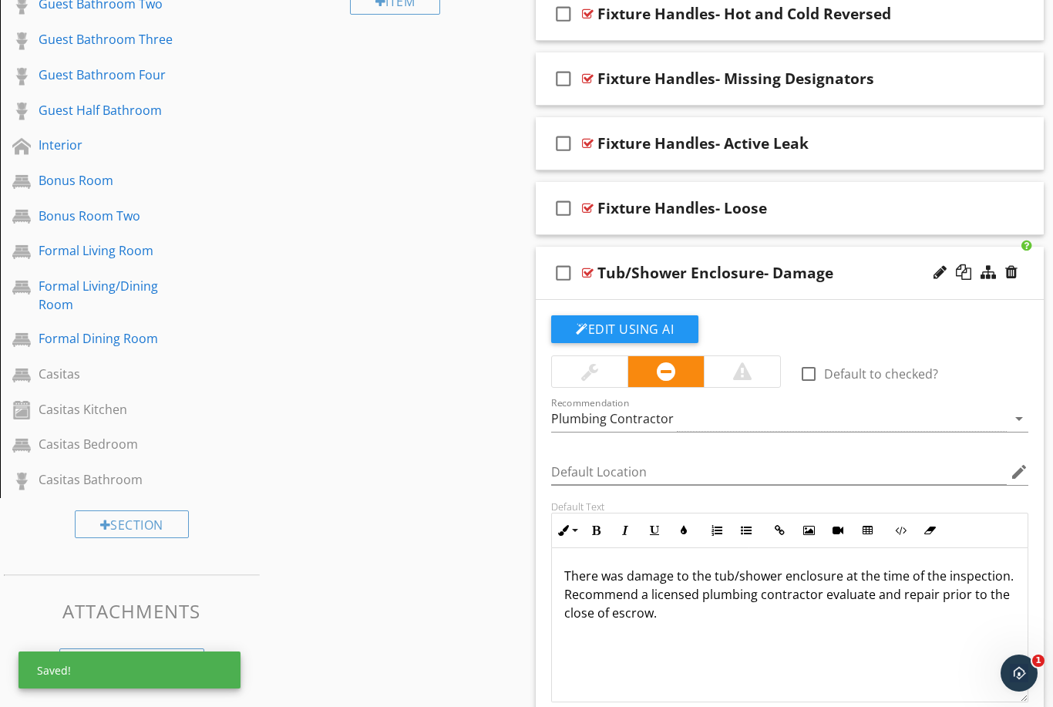
scroll to position [1046, 0]
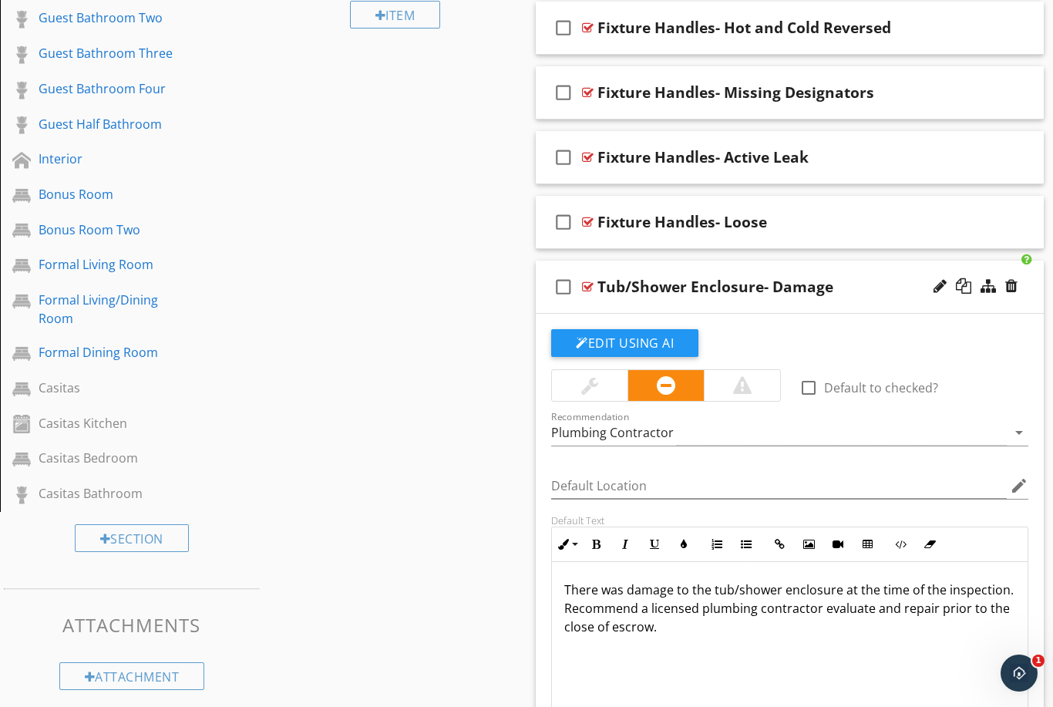
click at [870, 308] on div "check_box_outline_blank Tub/Shower Enclosure- Damage" at bounding box center [790, 287] width 508 height 53
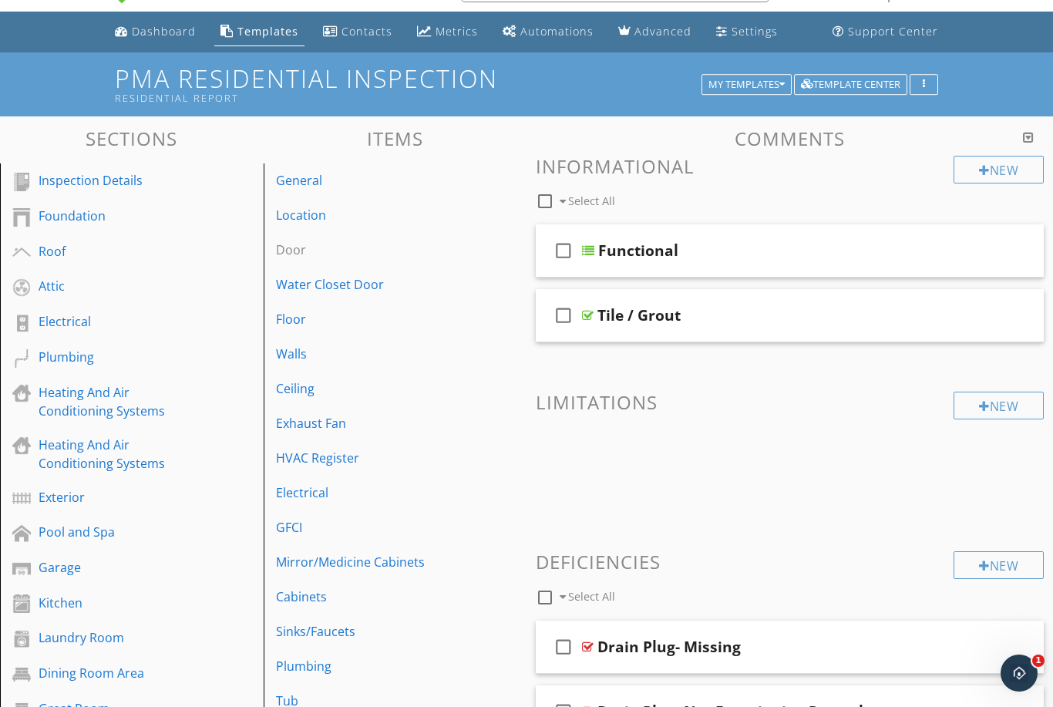
scroll to position [37, 0]
click at [1016, 176] on div "New" at bounding box center [999, 171] width 90 height 28
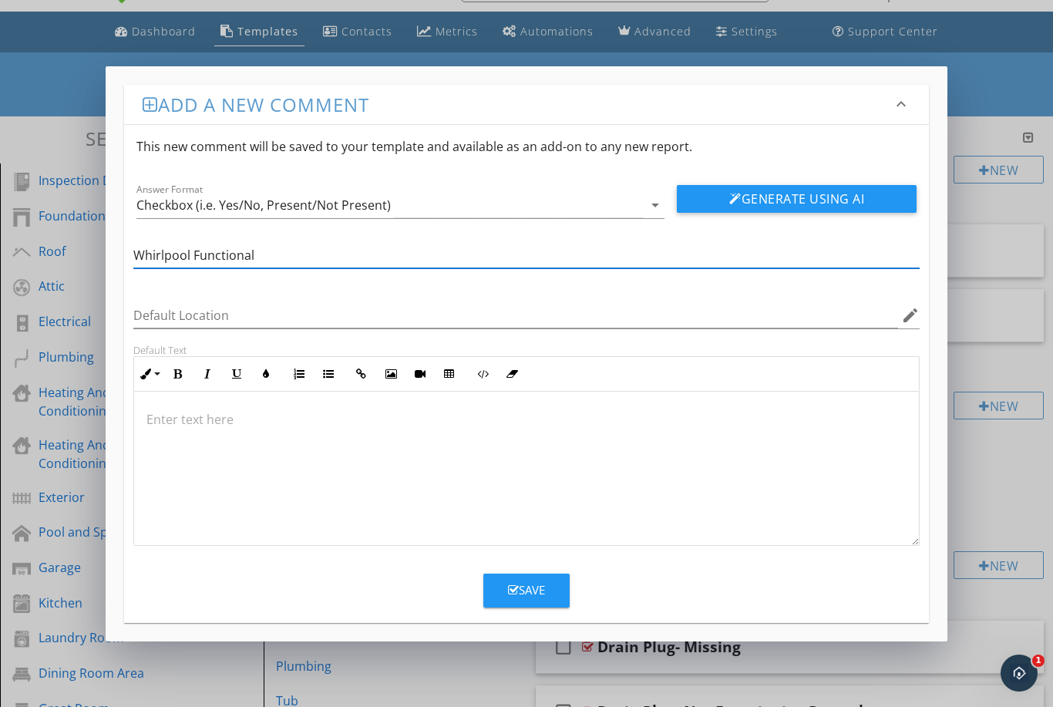
type input "Whirlpool Functional"
click at [215, 423] on p at bounding box center [527, 419] width 761 height 19
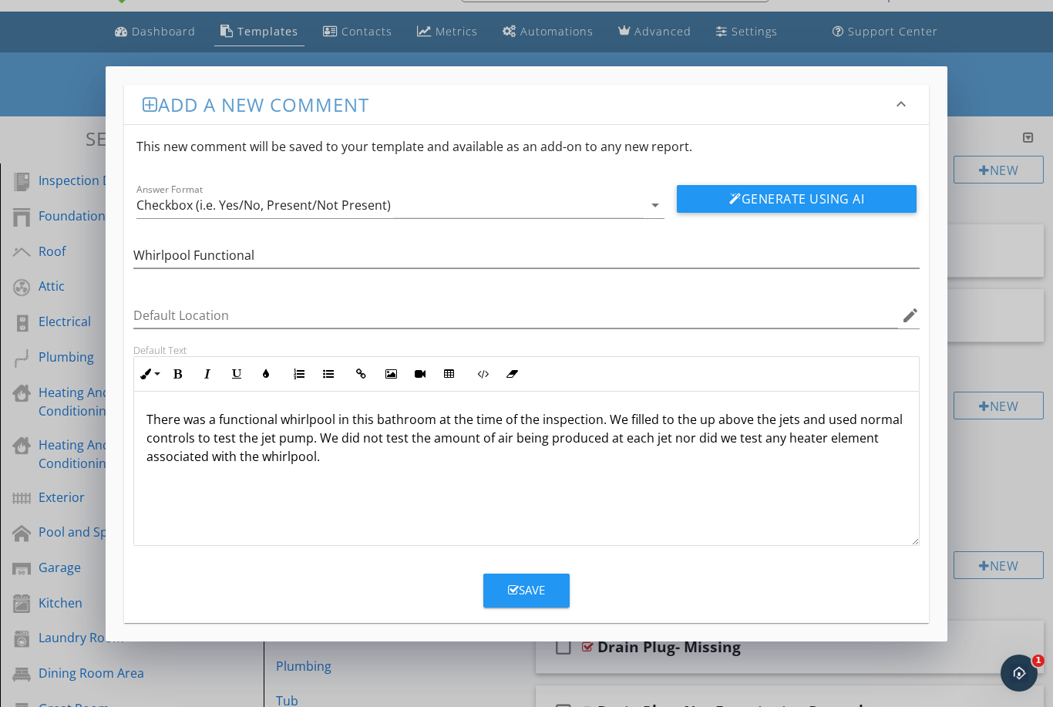
click at [531, 586] on div "Save" at bounding box center [526, 590] width 37 height 18
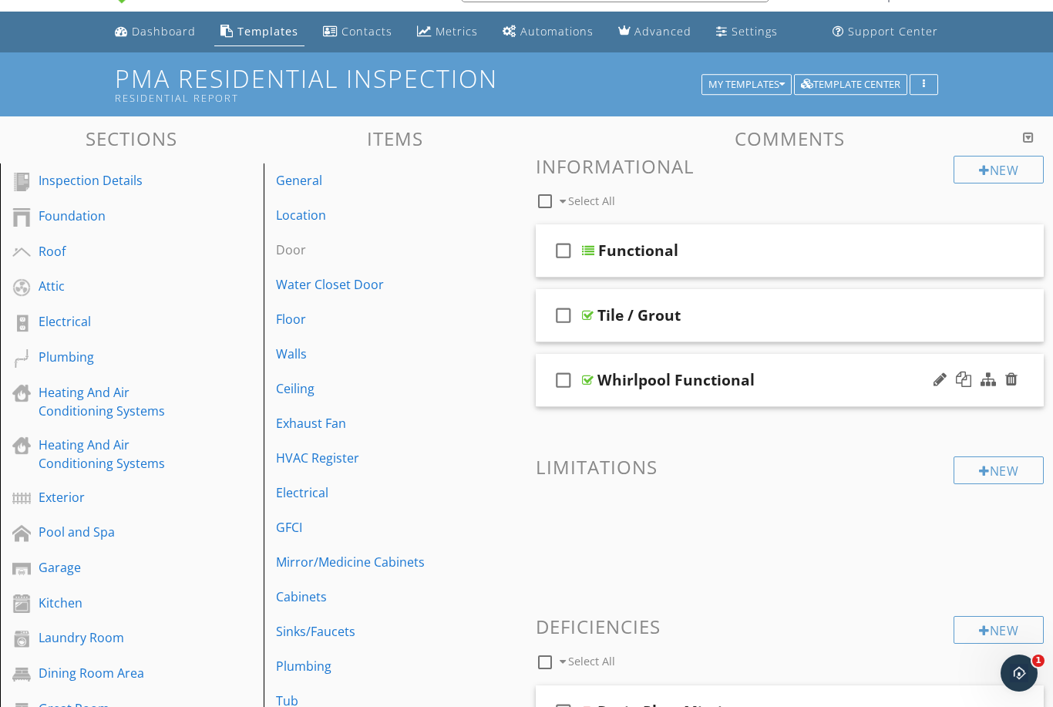
click at [898, 396] on div "check_box_outline_blank Whirlpool Functional" at bounding box center [790, 380] width 508 height 53
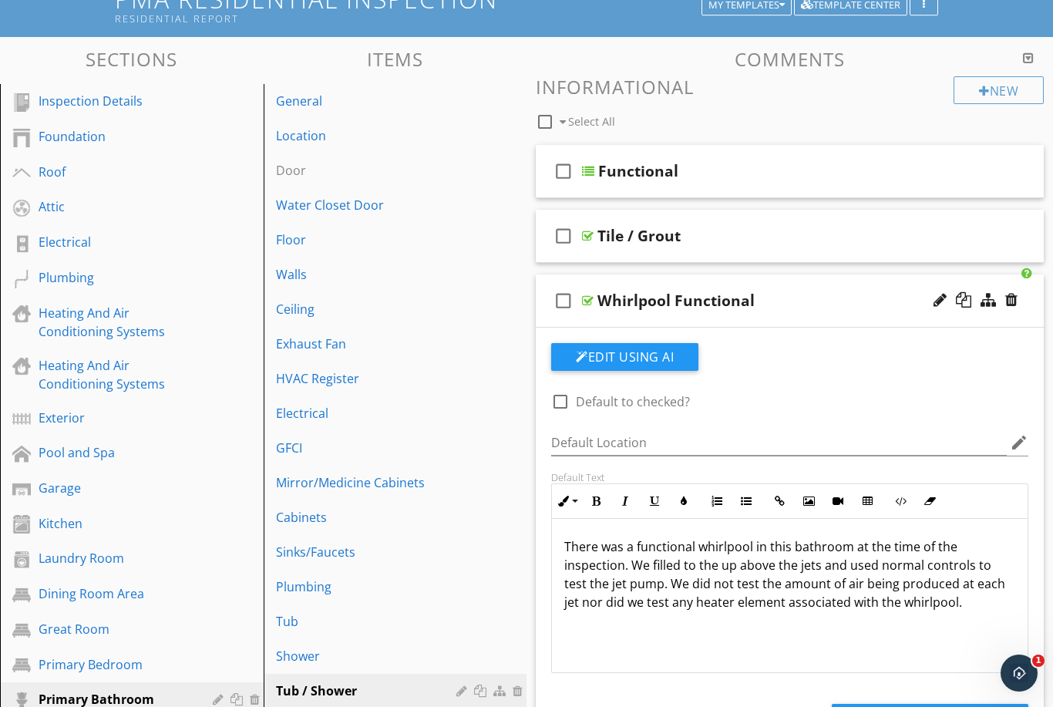
scroll to position [117, 0]
click at [945, 597] on p "There was a functional whirlpool in this bathroom at the time of the inspection…" at bounding box center [789, 574] width 451 height 74
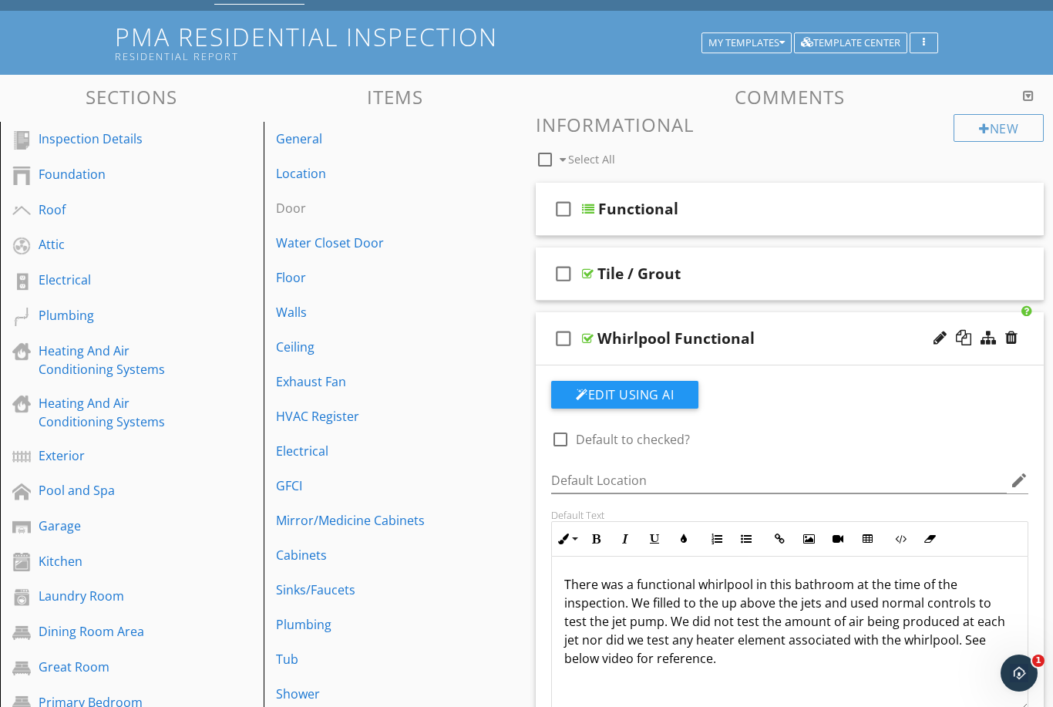
scroll to position [28, 0]
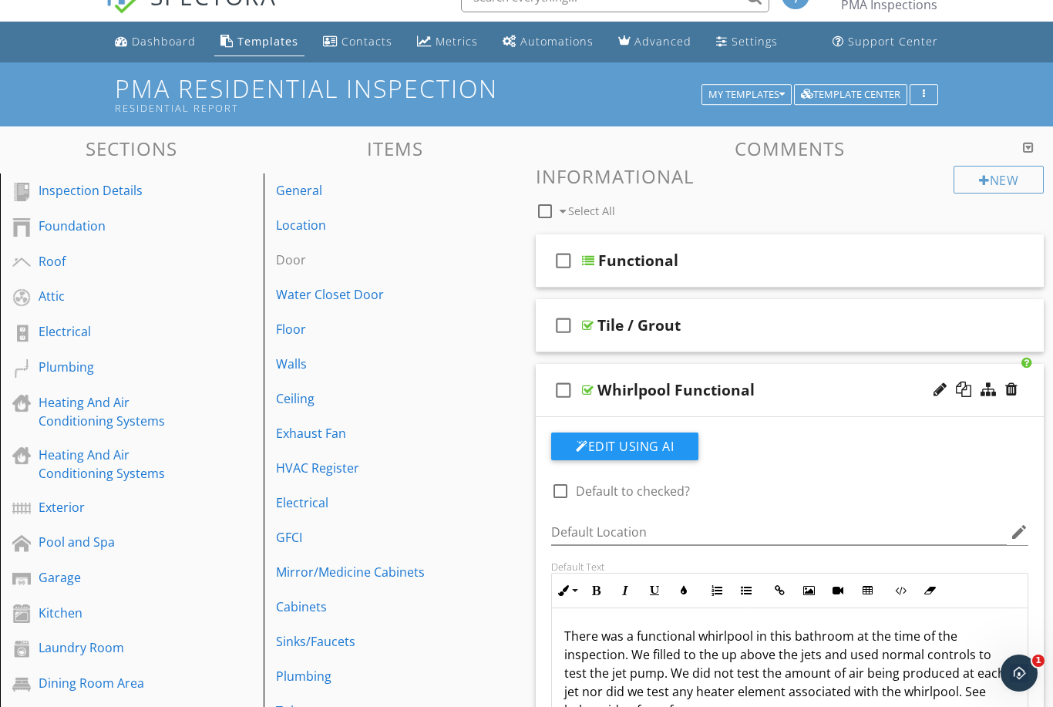
click at [853, 393] on div "Whirlpool Functional" at bounding box center [777, 390] width 358 height 19
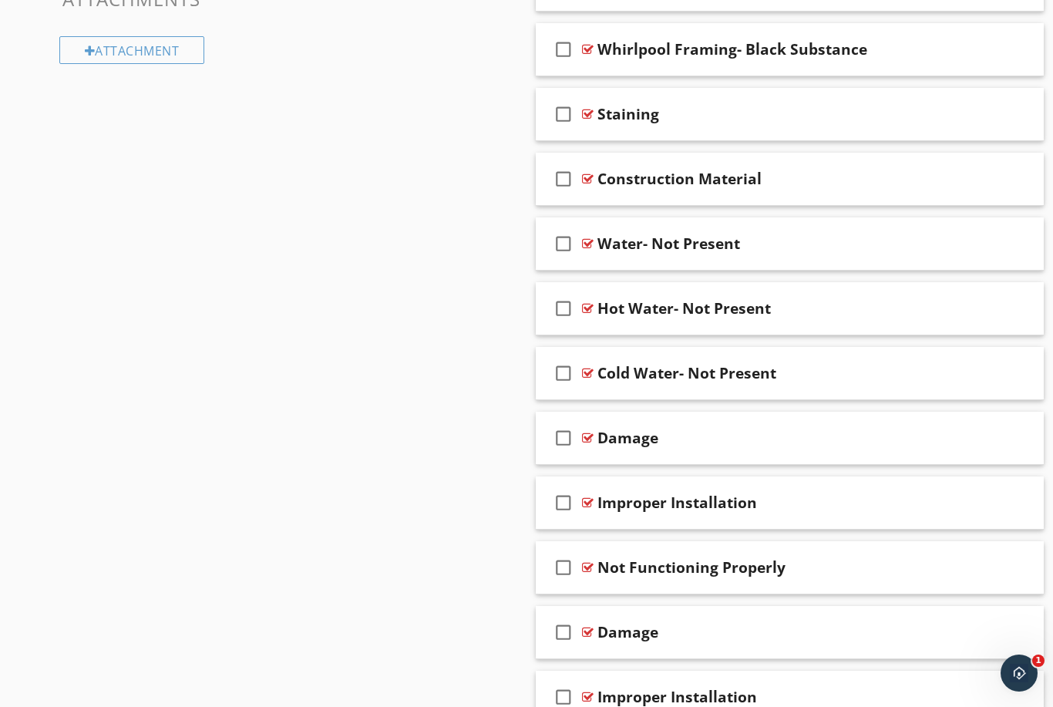
scroll to position [1706, 0]
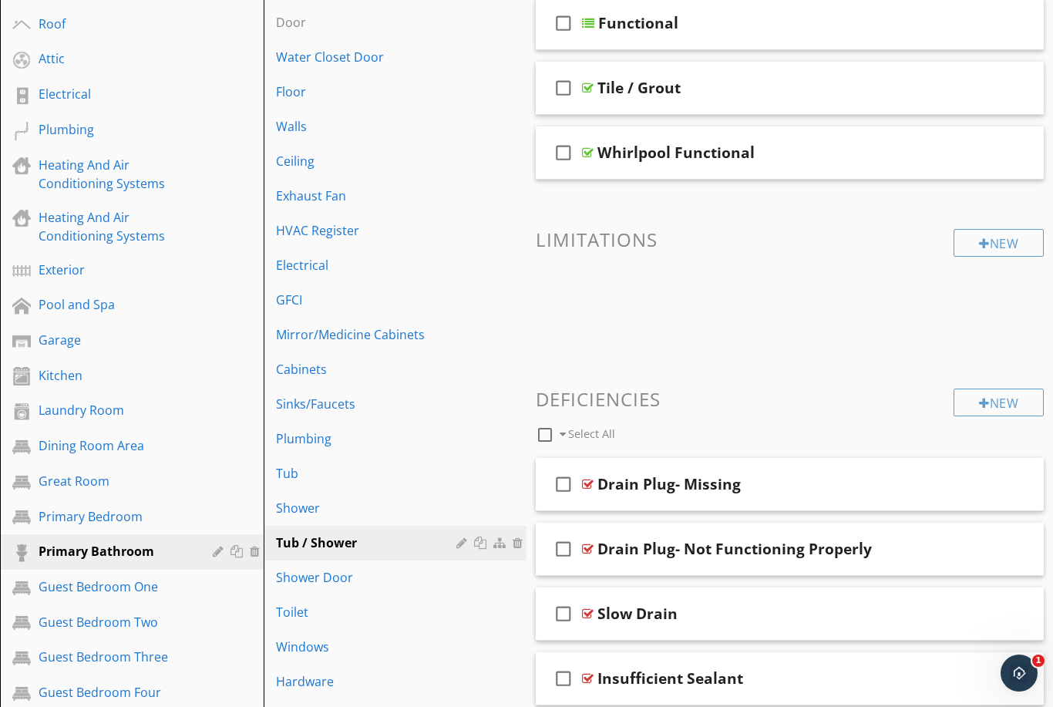
scroll to position [261, 0]
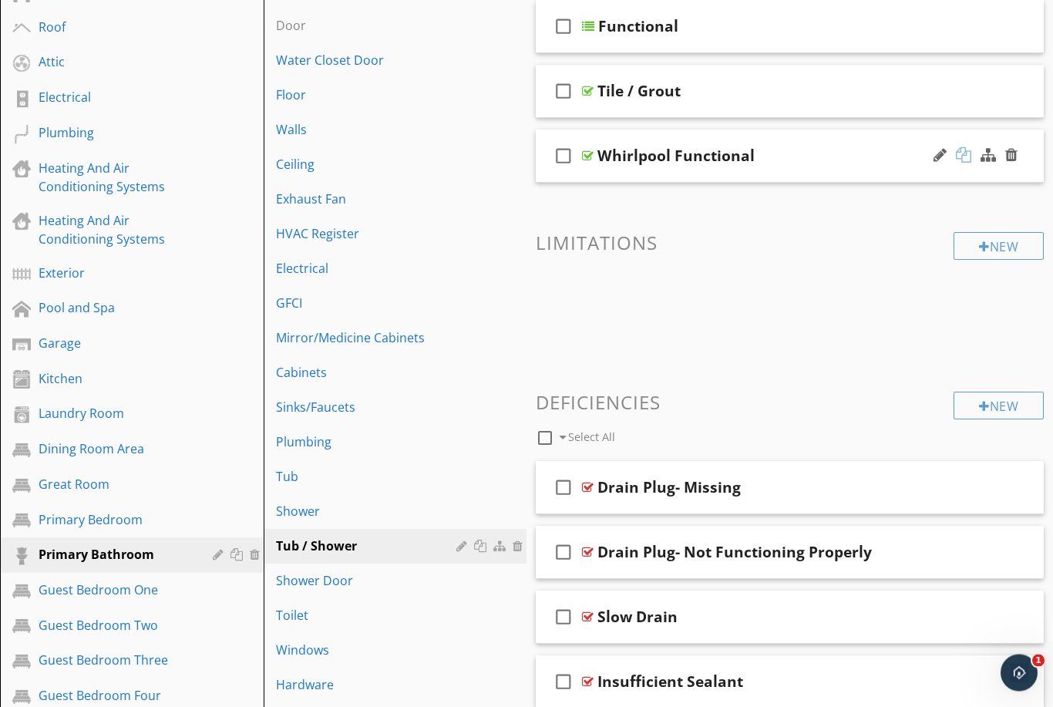
click at [964, 156] on div at bounding box center [963, 155] width 15 height 15
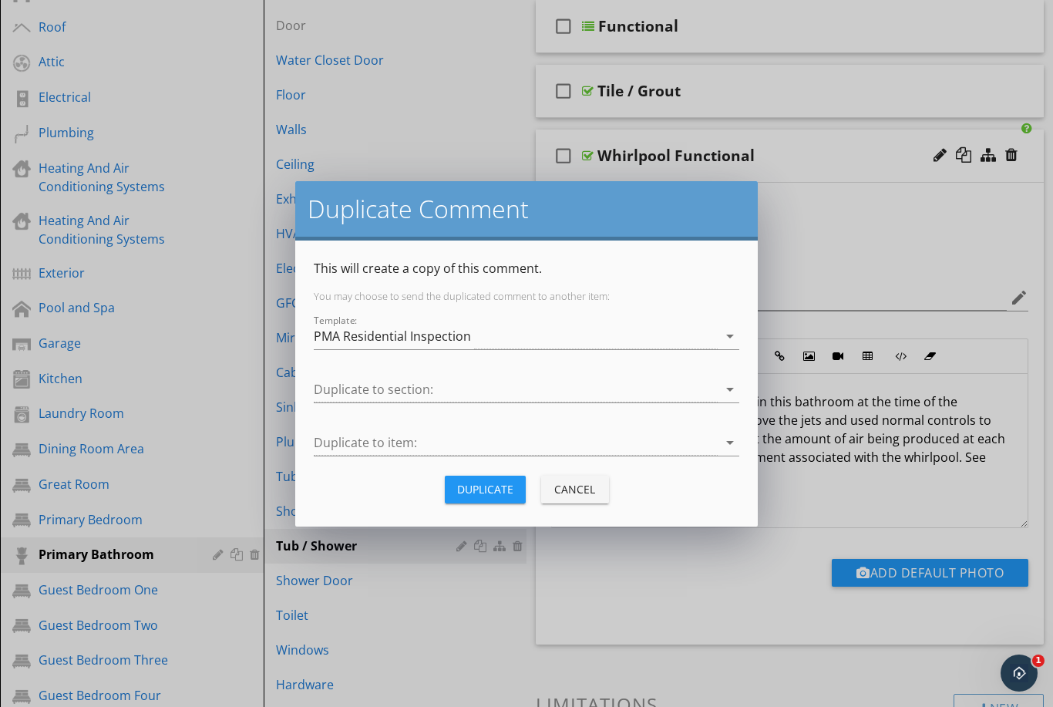
click at [727, 395] on icon "arrow_drop_down" at bounding box center [730, 389] width 19 height 19
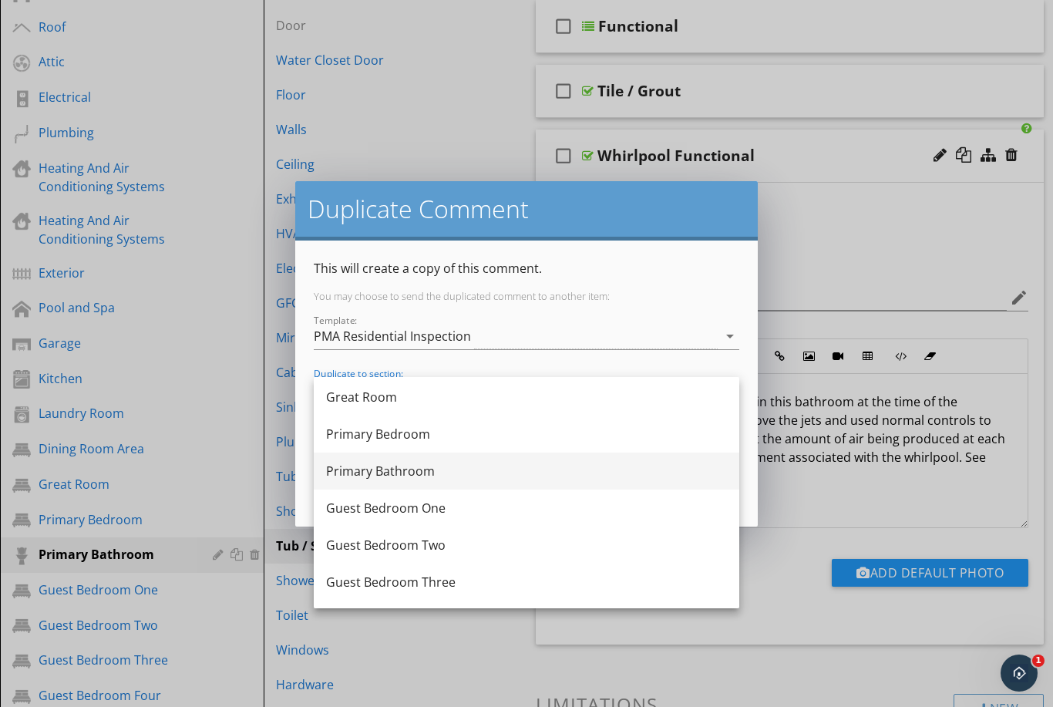
scroll to position [517, 0]
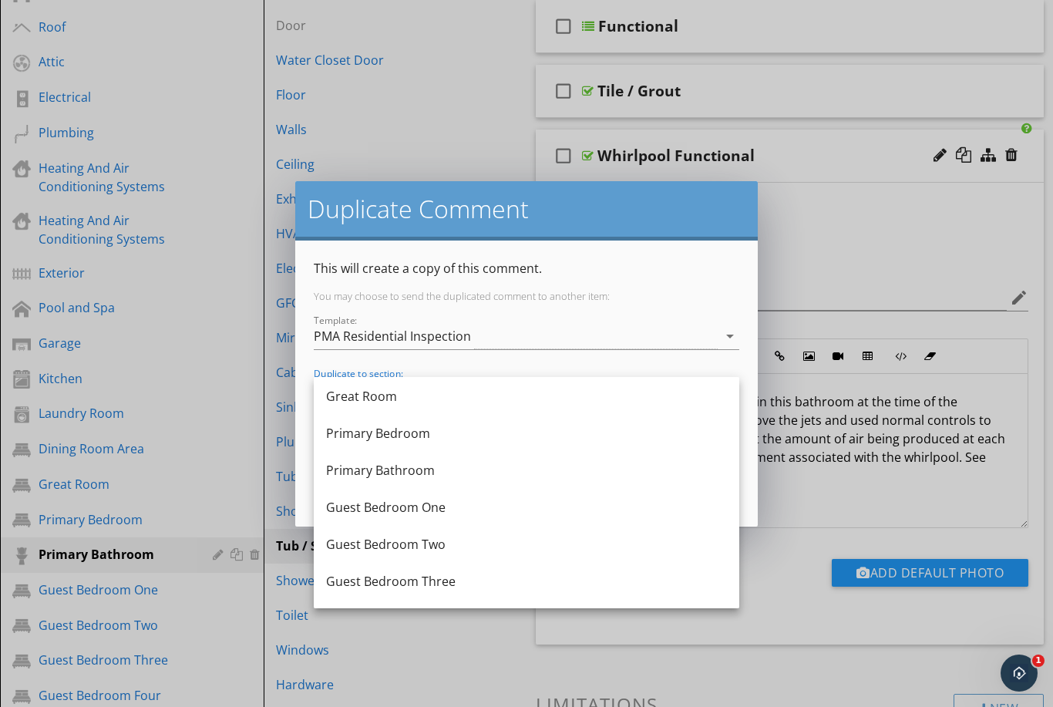
click at [464, 476] on div "Primary Bathroom" at bounding box center [526, 470] width 401 height 19
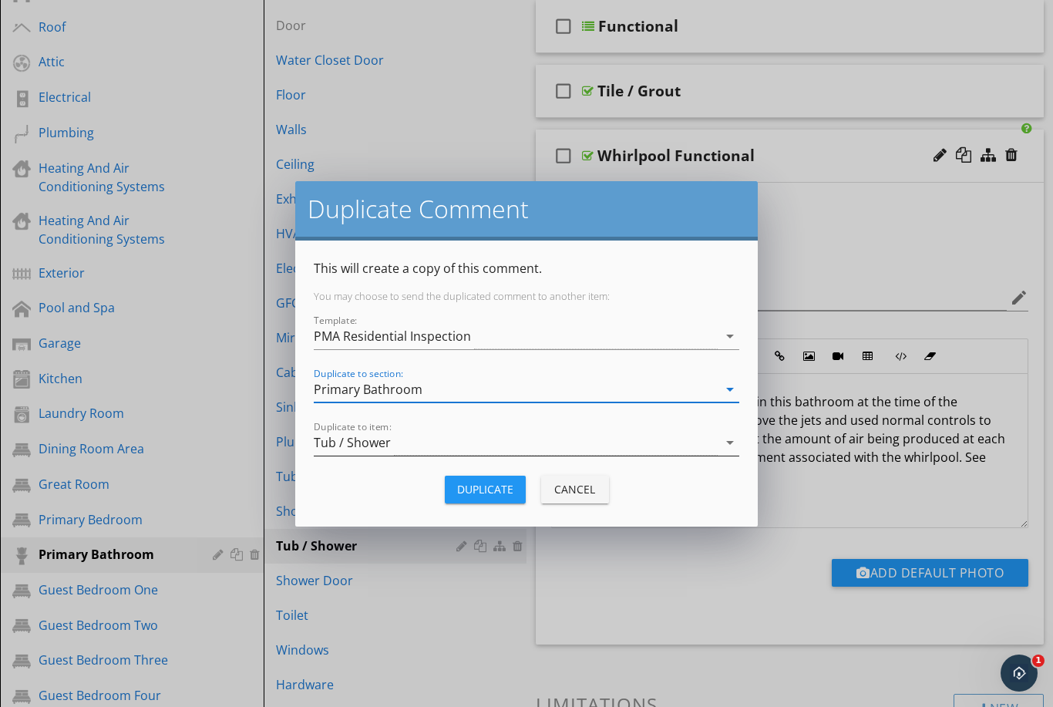
click at [729, 443] on icon "arrow_drop_down" at bounding box center [730, 442] width 19 height 19
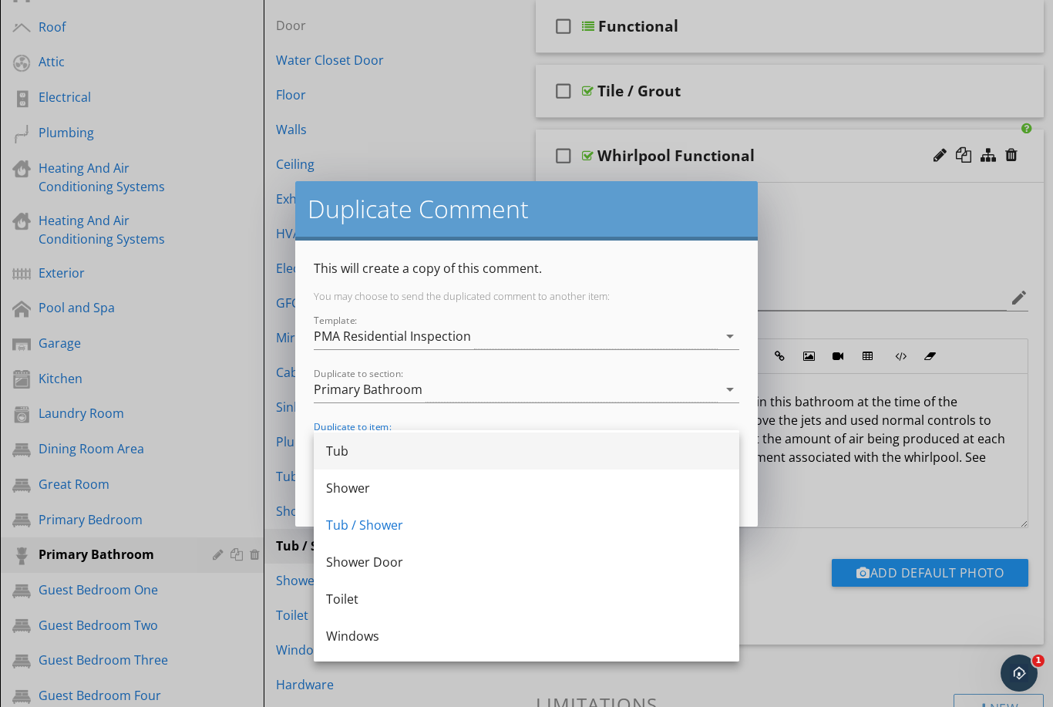
scroll to position [554, 0]
click at [465, 456] on div "Tub" at bounding box center [526, 450] width 401 height 19
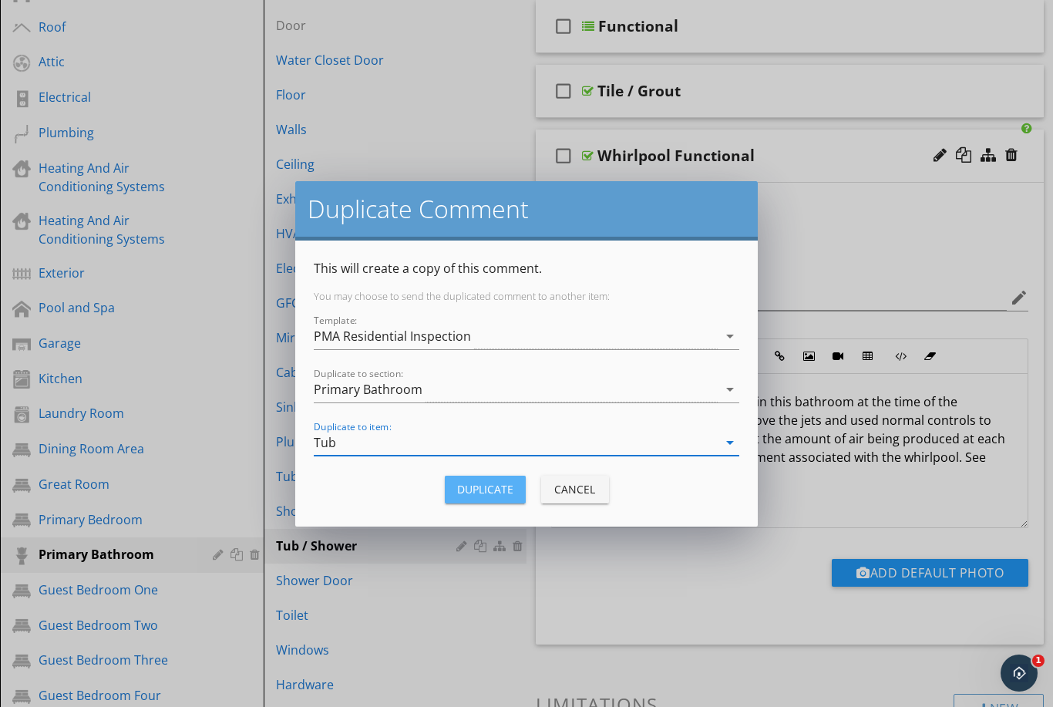
click at [490, 488] on div "Duplicate" at bounding box center [485, 489] width 56 height 16
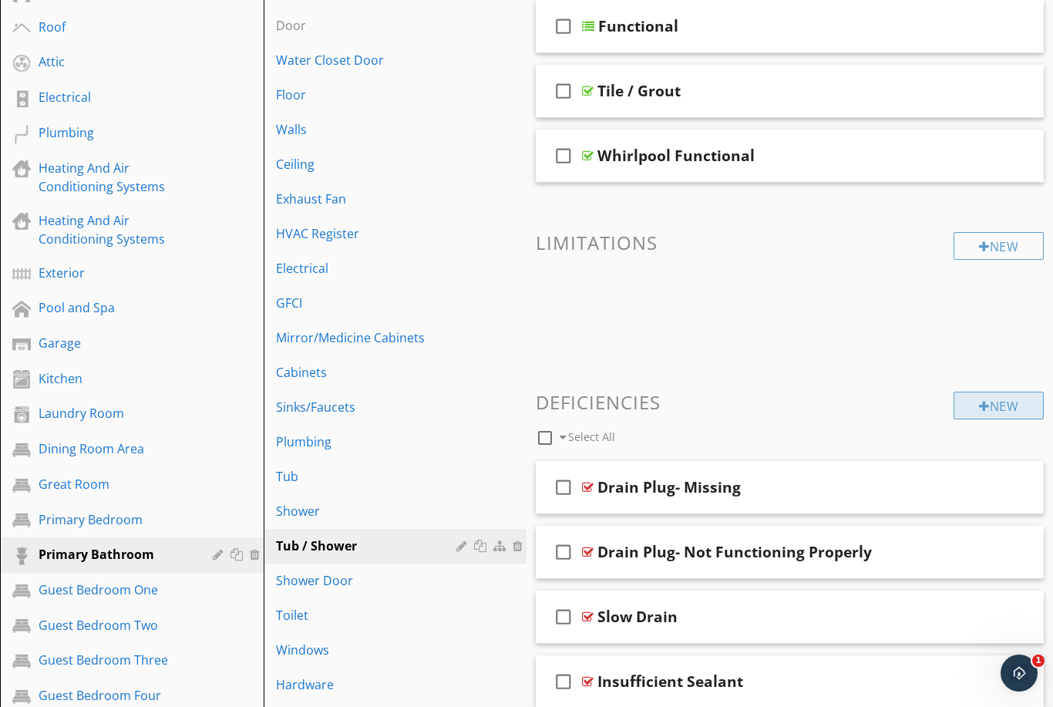
click at [1013, 410] on div "New" at bounding box center [999, 406] width 90 height 28
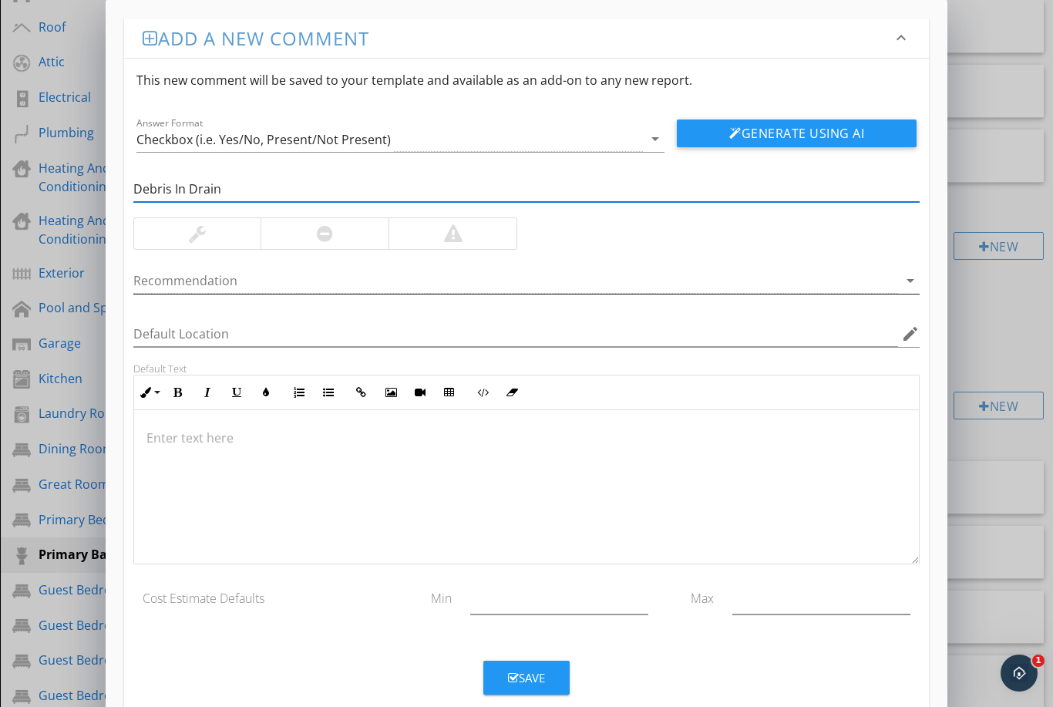
type input "Debris In Drain"
click at [901, 285] on icon "arrow_drop_down" at bounding box center [910, 280] width 19 height 19
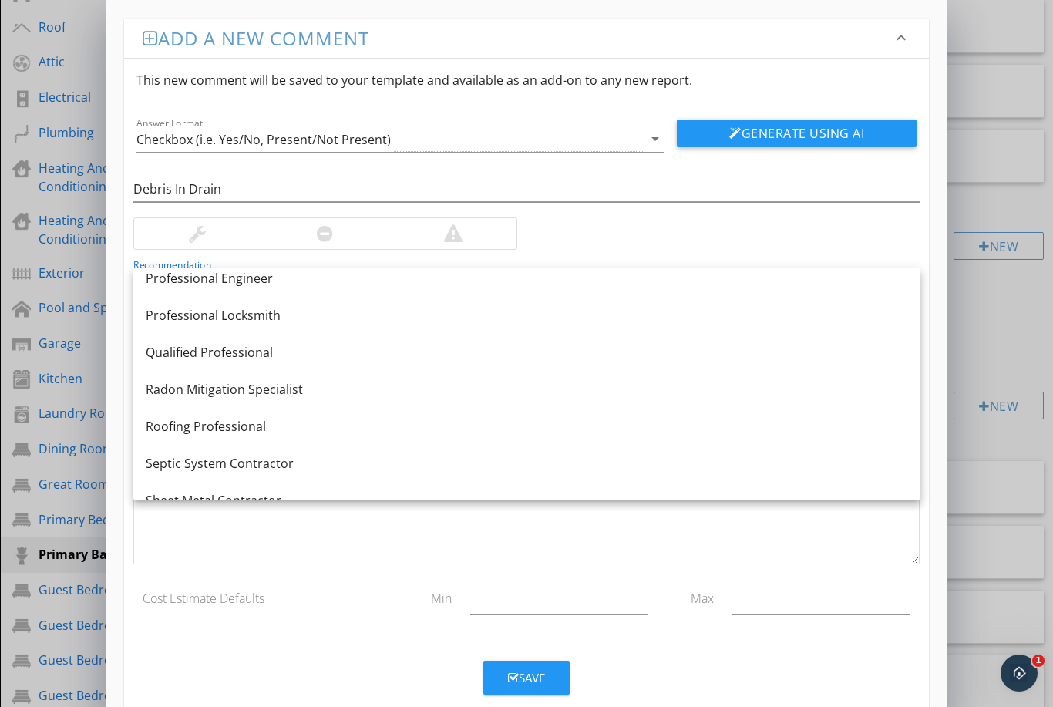
scroll to position [1718, 0]
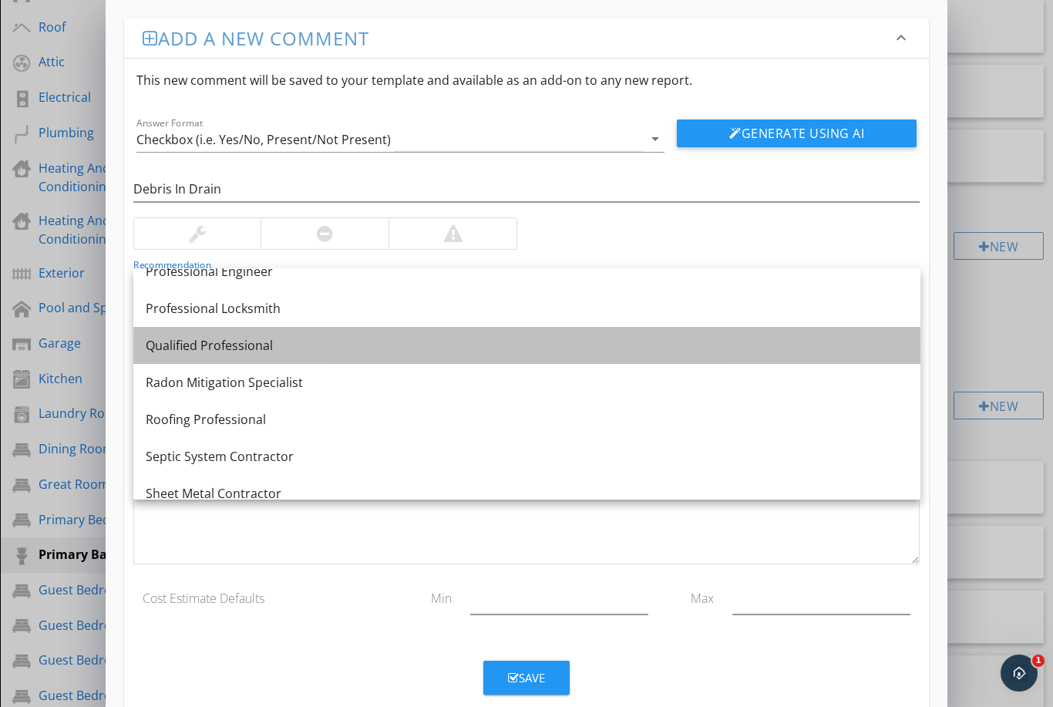
click at [351, 334] on link "Qualified Professional" at bounding box center [526, 345] width 787 height 37
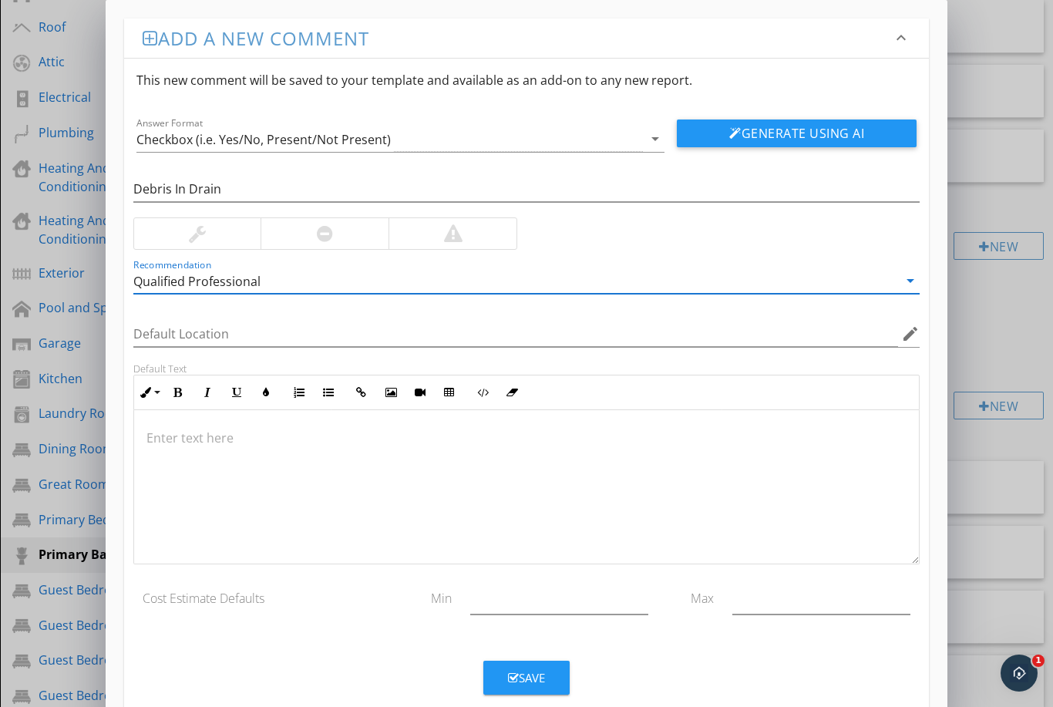
click at [240, 235] on div at bounding box center [197, 233] width 127 height 31
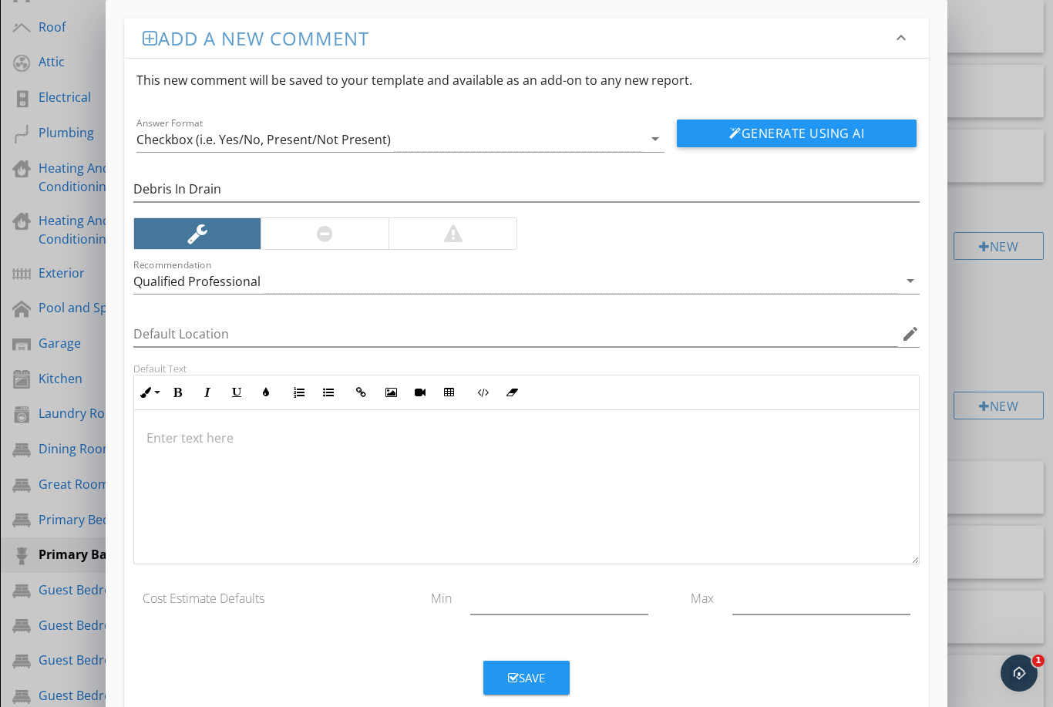
click at [337, 443] on p at bounding box center [527, 438] width 761 height 19
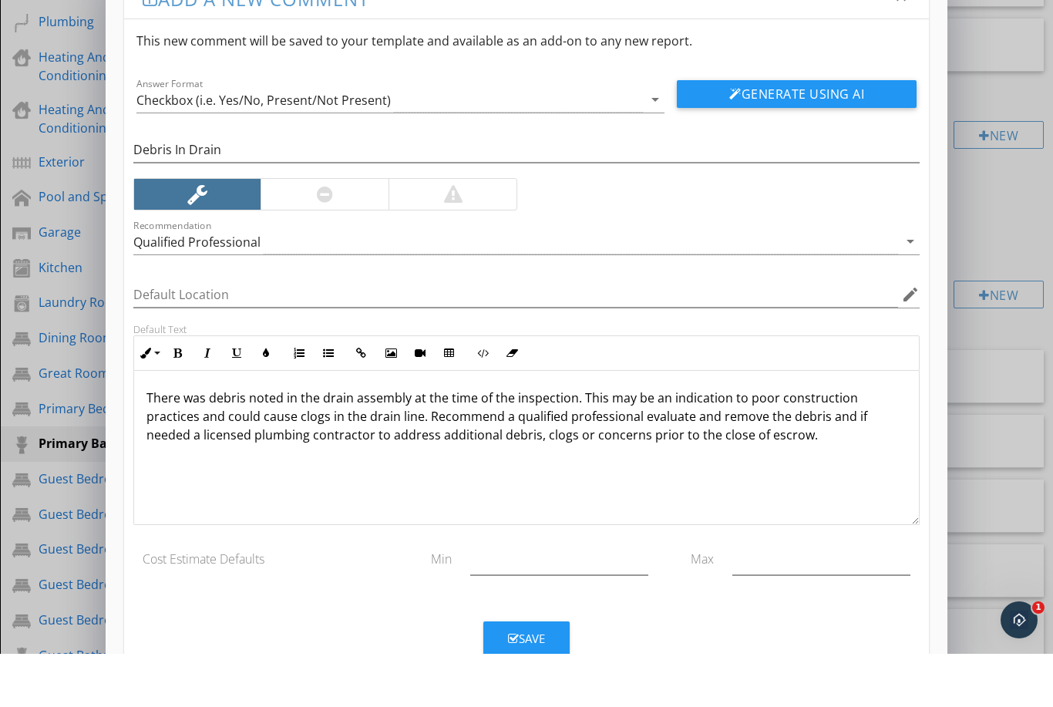
scroll to position [330, 0]
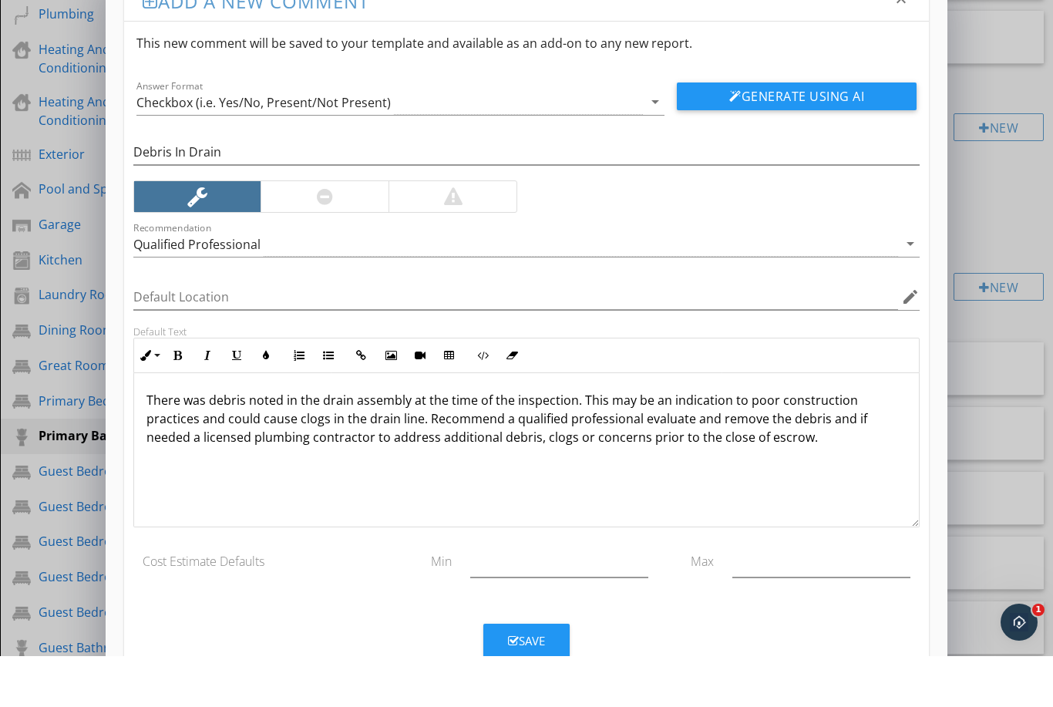
click at [534, 683] on div "Save" at bounding box center [526, 692] width 37 height 18
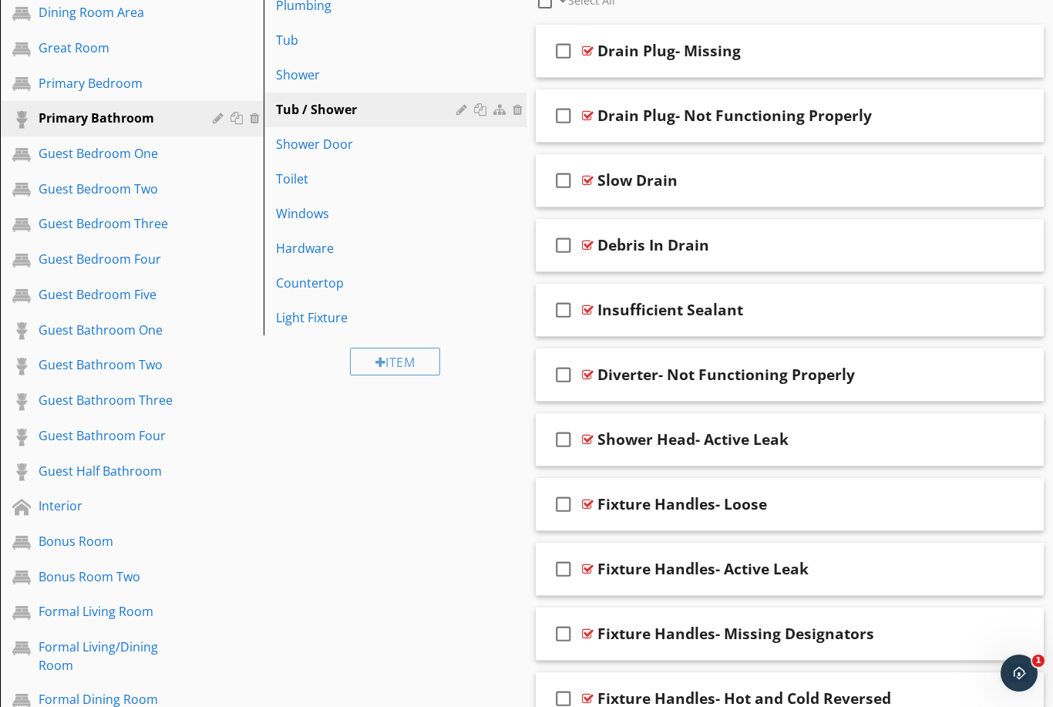
scroll to position [704, 0]
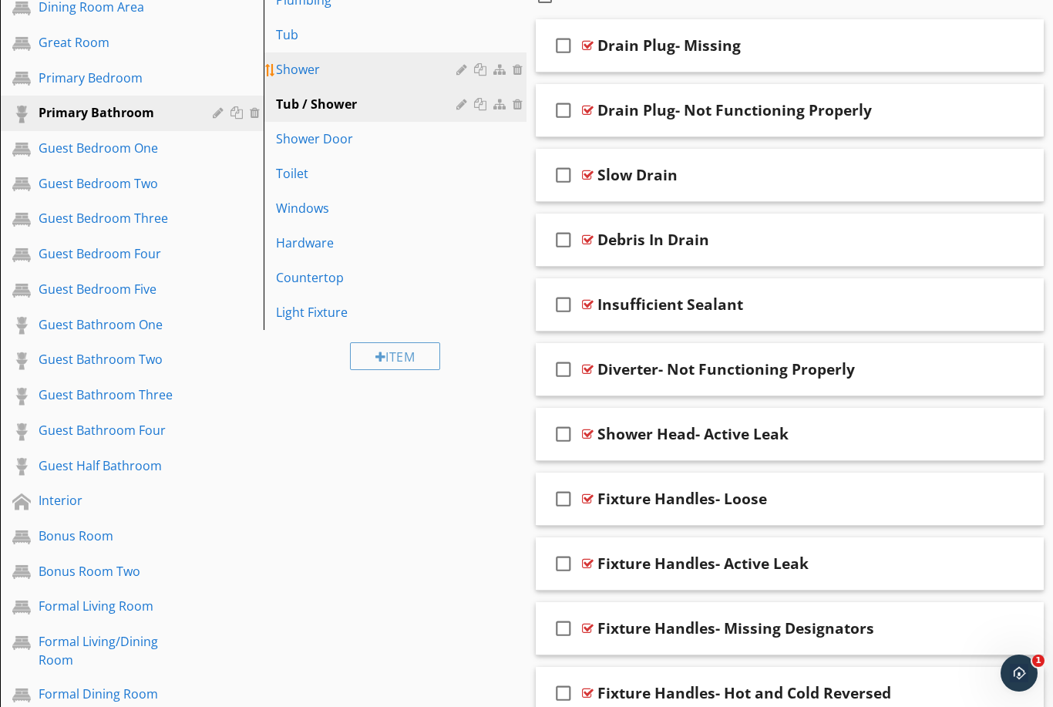
click at [326, 64] on div "Shower" at bounding box center [369, 69] width 186 height 19
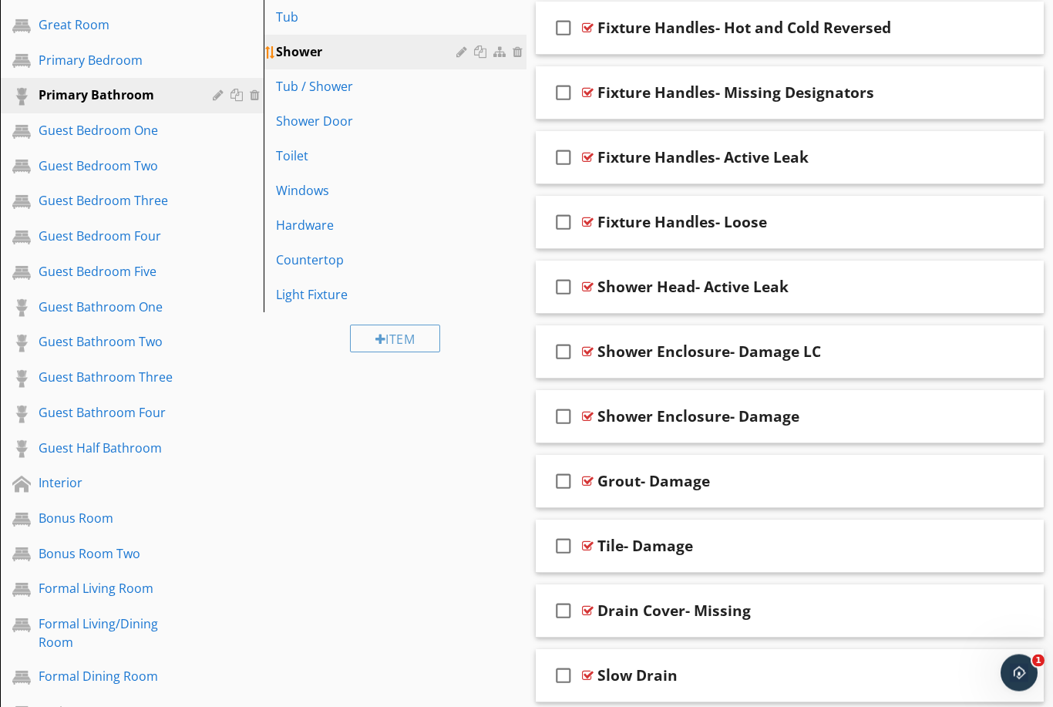
scroll to position [740, 0]
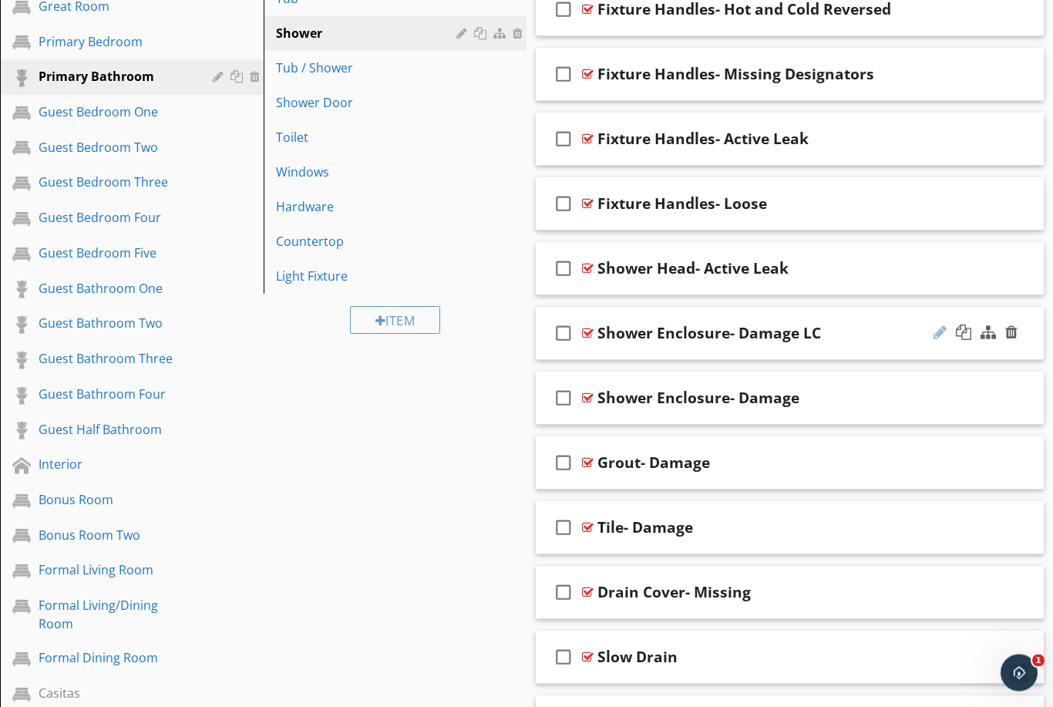
click at [937, 336] on div at bounding box center [940, 332] width 13 height 15
type input "Shower Enclosure- Damage"
click at [395, 571] on div "Sections Inspection Details Foundation Roof Attic Electrical Plumbing Heating A…" at bounding box center [526, 431] width 1053 height 2032
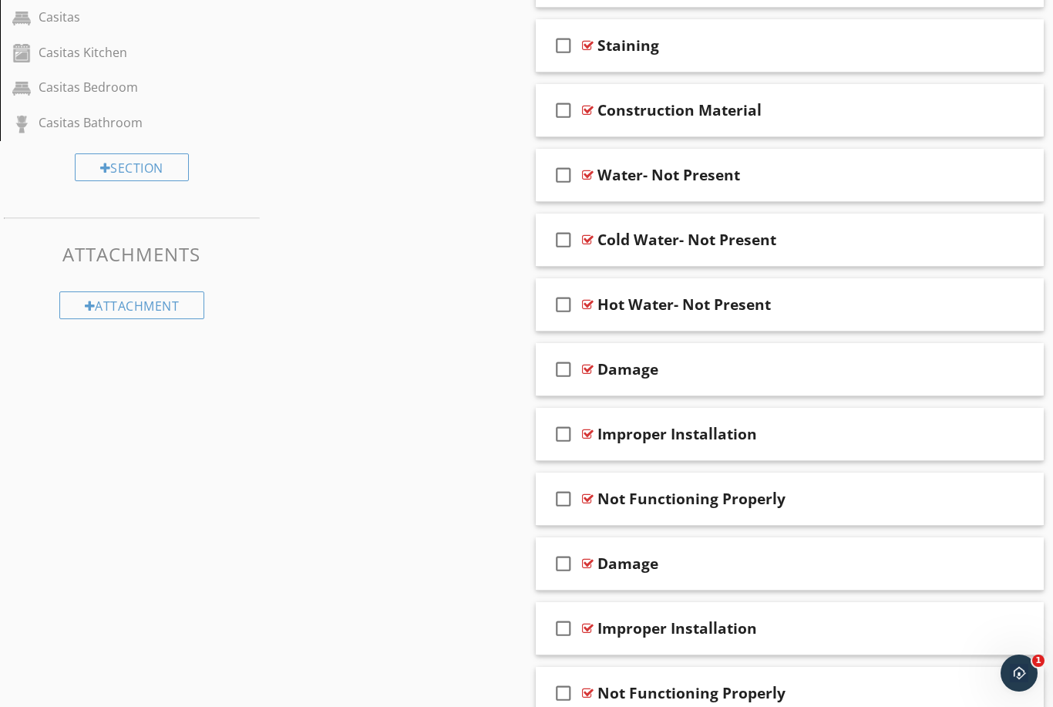
scroll to position [1444, 0]
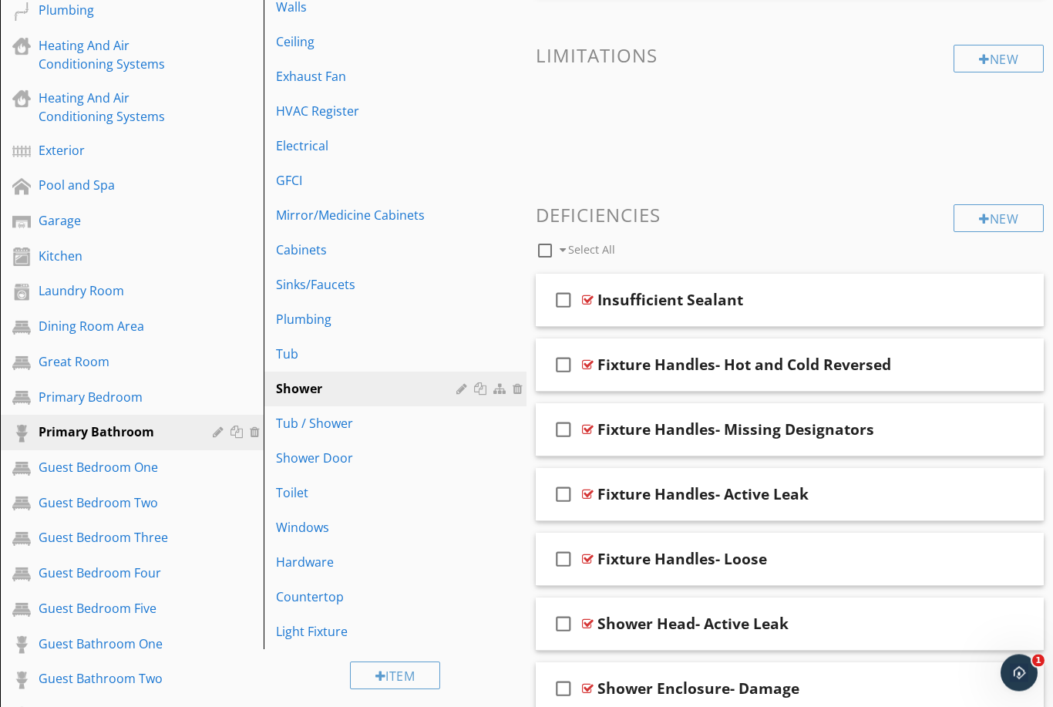
scroll to position [375, 0]
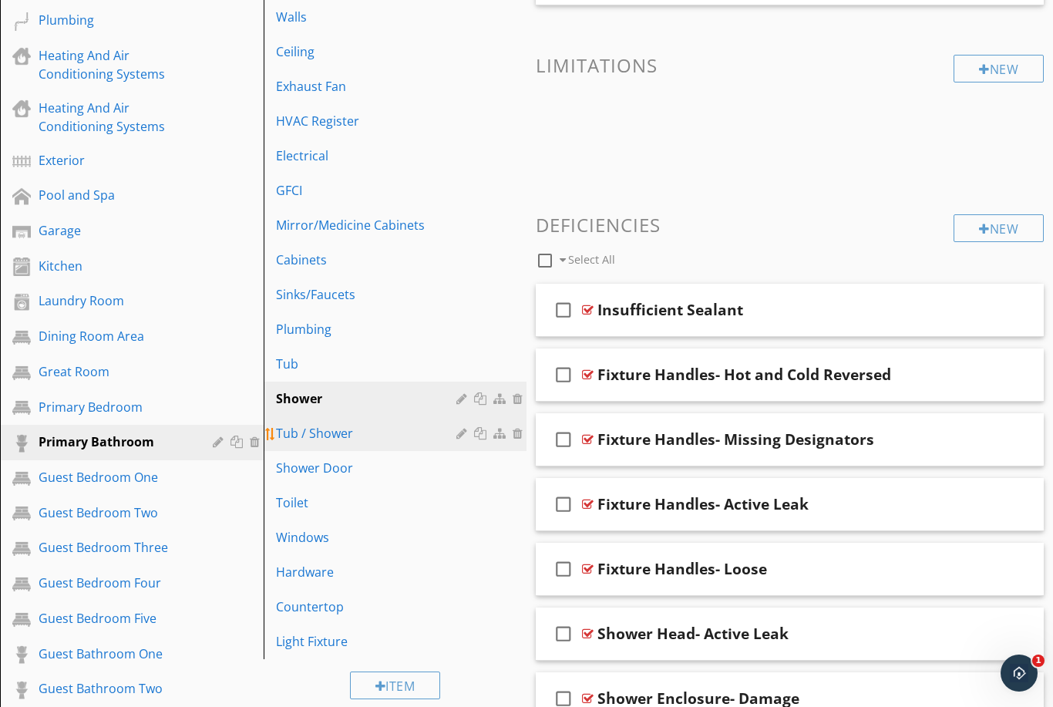
click at [364, 432] on div "Tub / Shower" at bounding box center [369, 433] width 186 height 19
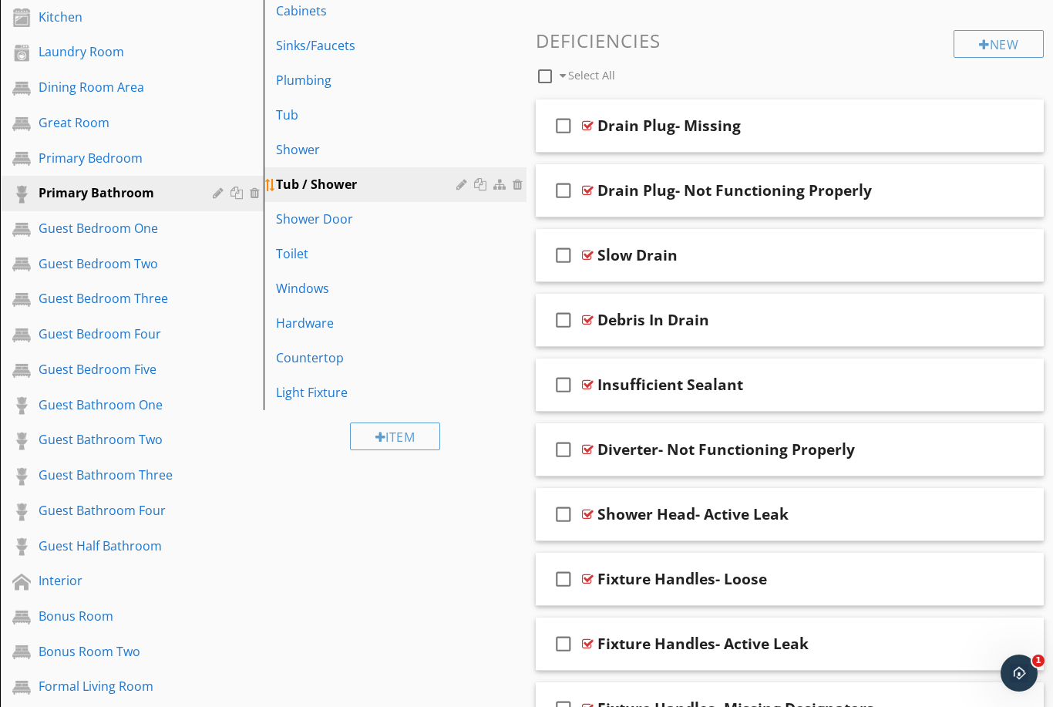
scroll to position [566, 0]
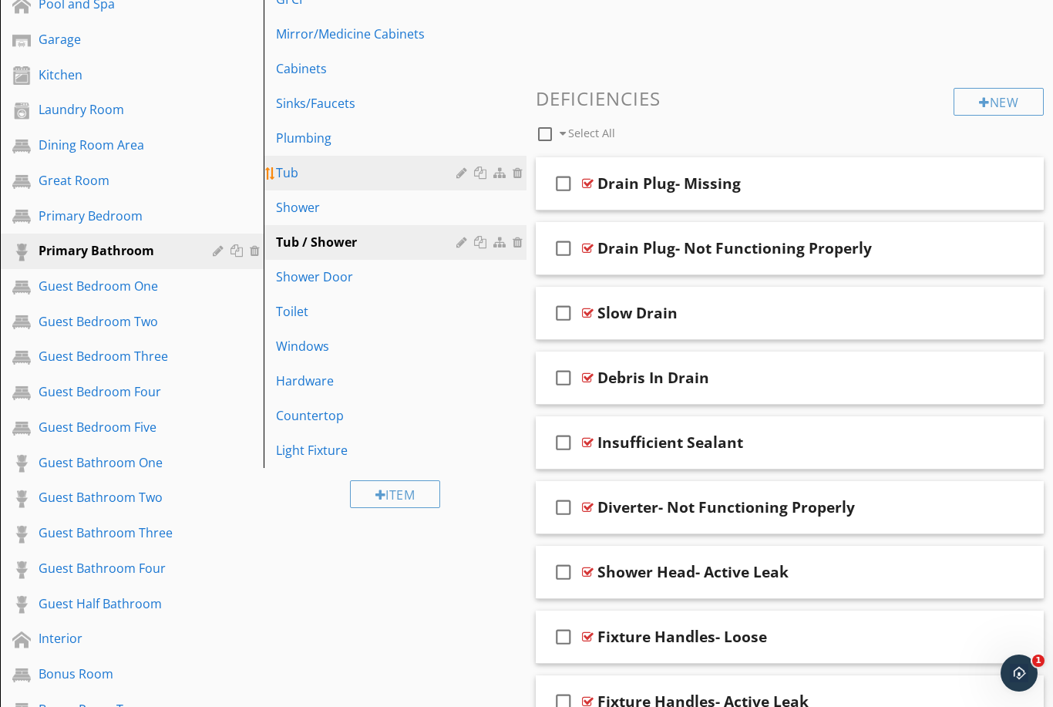
click at [308, 161] on link "Tub" at bounding box center [397, 173] width 259 height 34
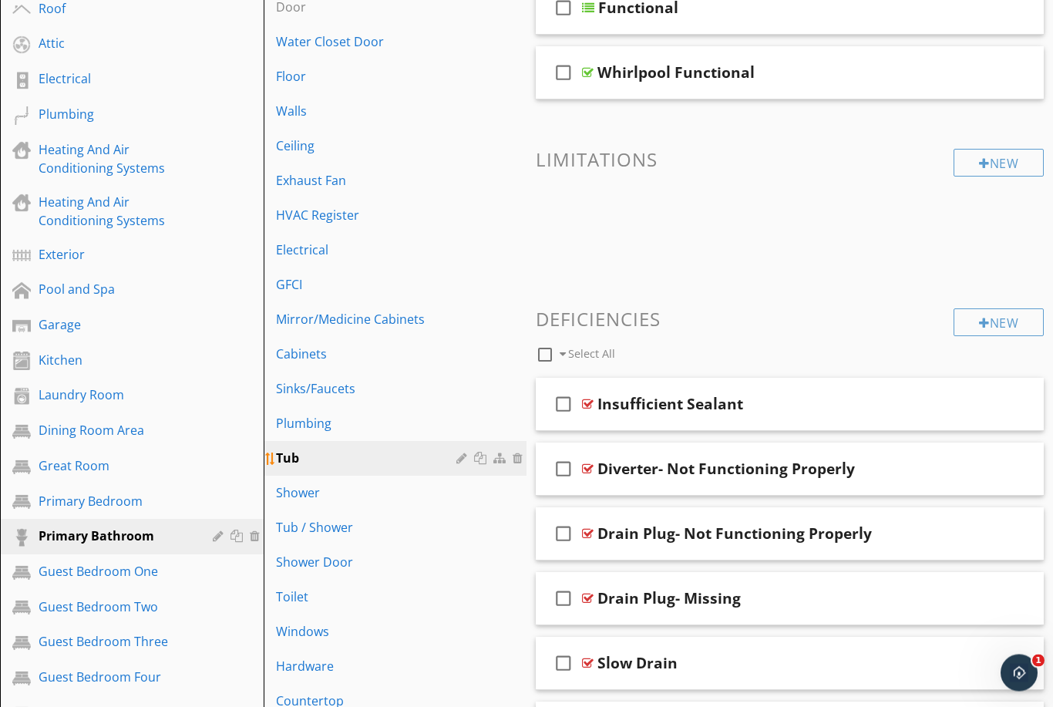
scroll to position [285, 0]
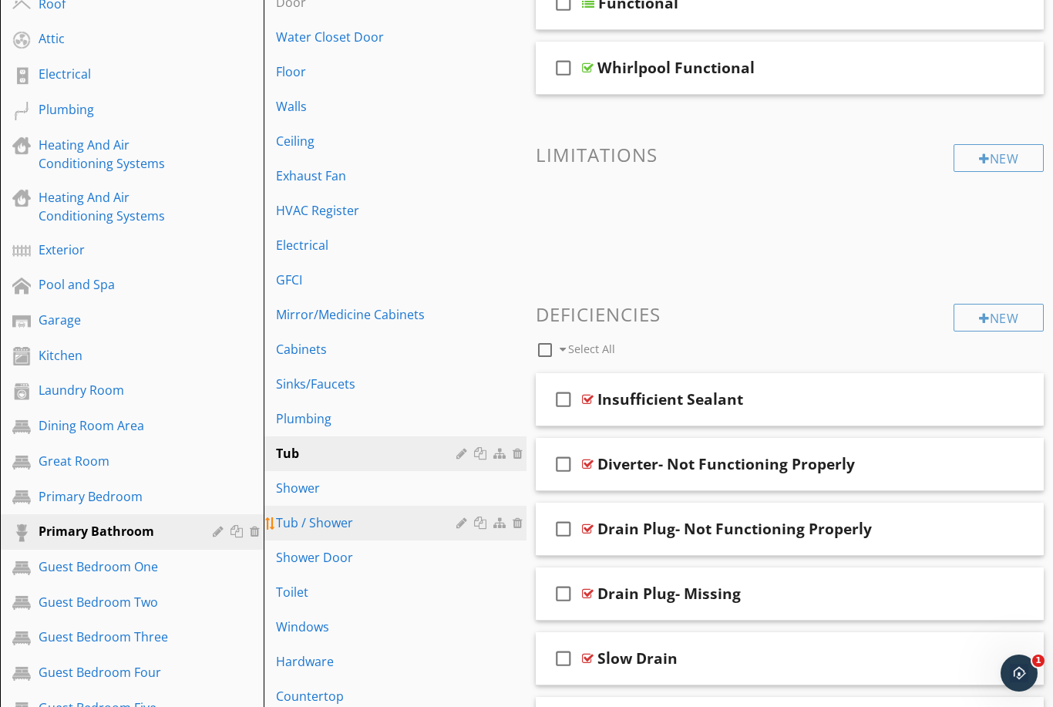
click at [385, 524] on div "Tub / Shower" at bounding box center [369, 523] width 186 height 19
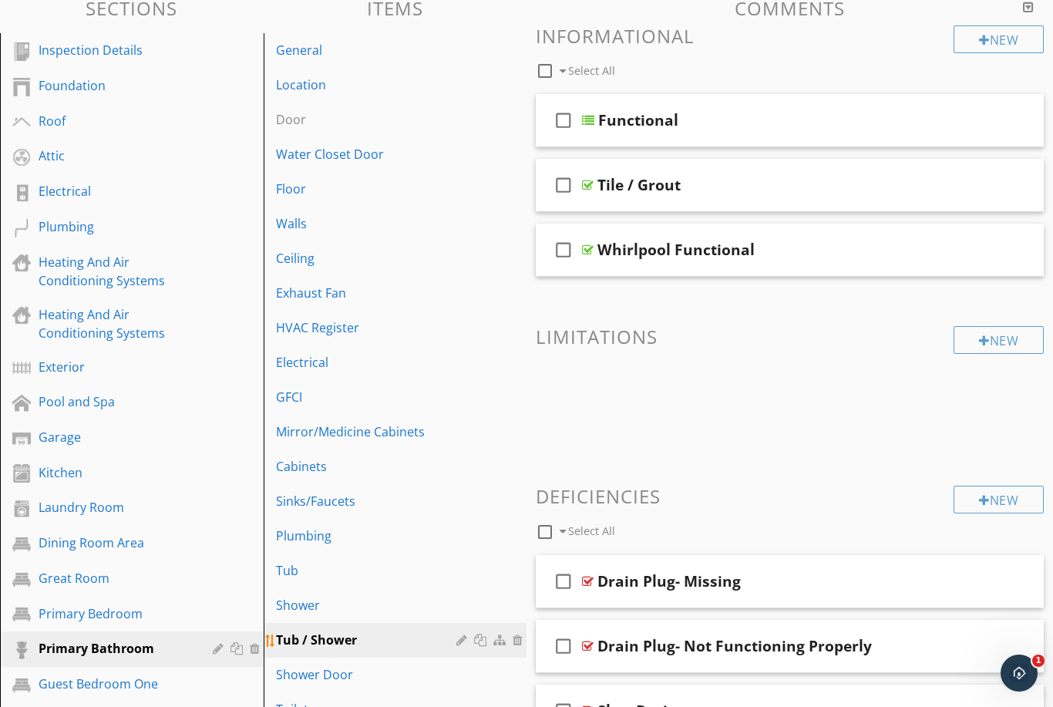
scroll to position [146, 0]
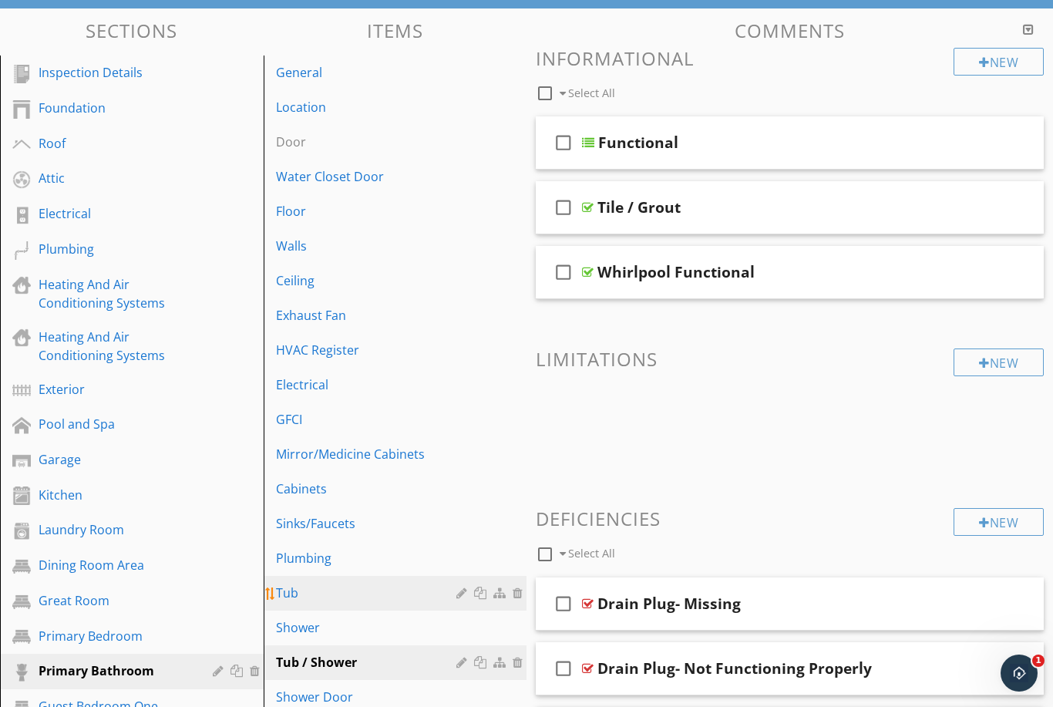
click at [416, 586] on div "Tub" at bounding box center [369, 593] width 186 height 19
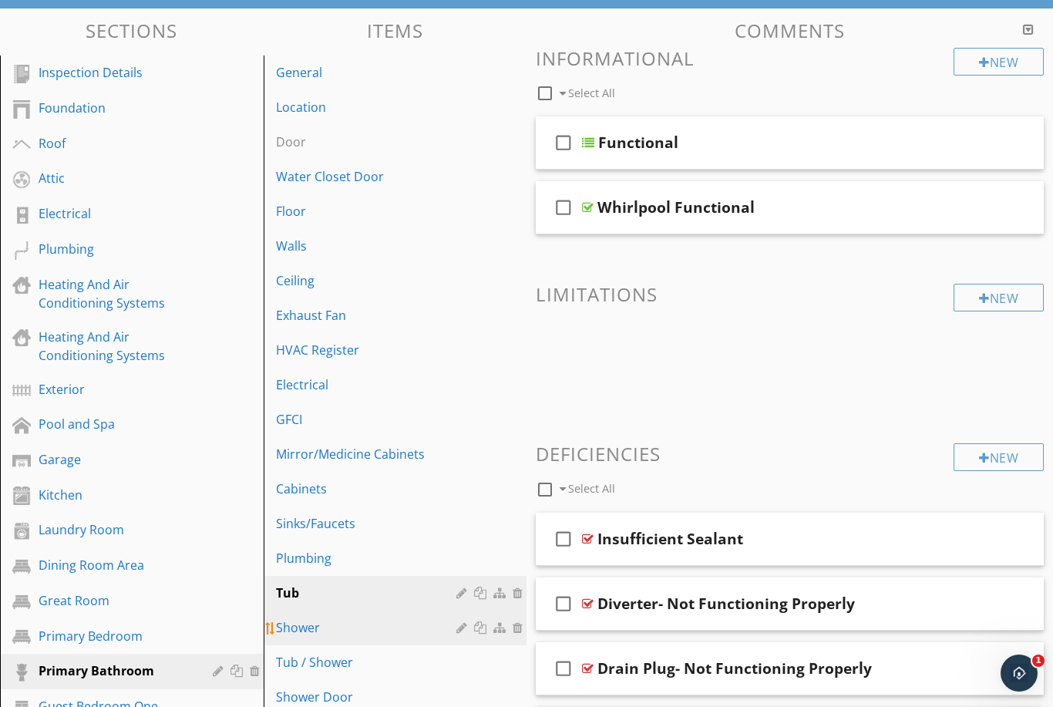
click at [420, 622] on div "Shower" at bounding box center [369, 627] width 186 height 19
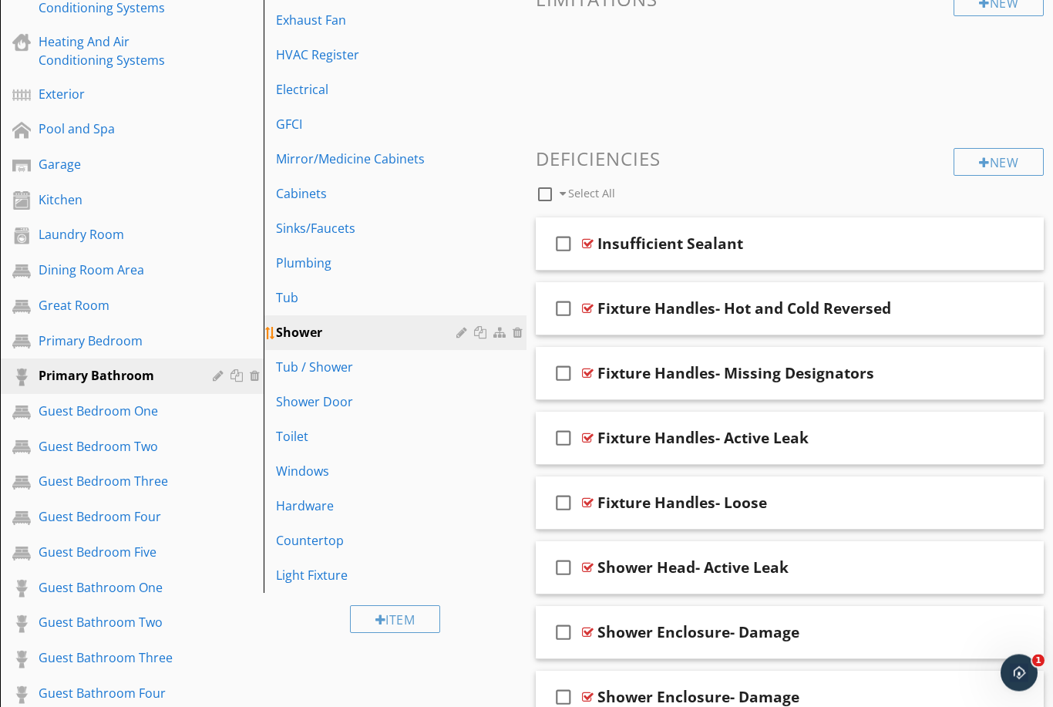
scroll to position [435, 0]
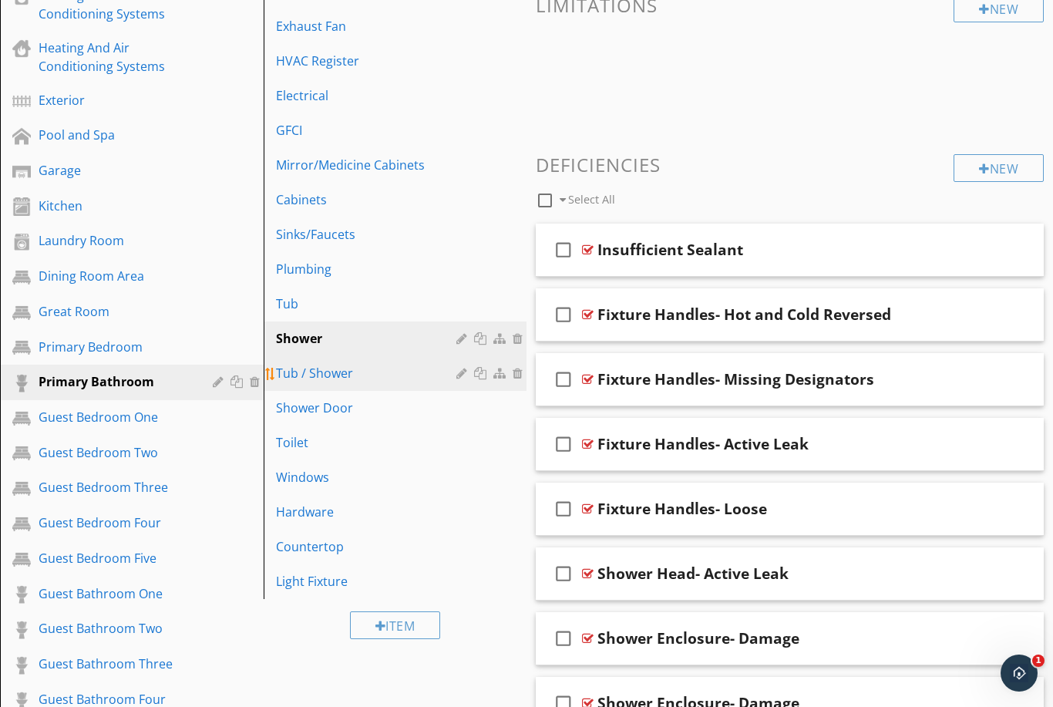
click at [400, 369] on div "Tub / Shower" at bounding box center [369, 373] width 186 height 19
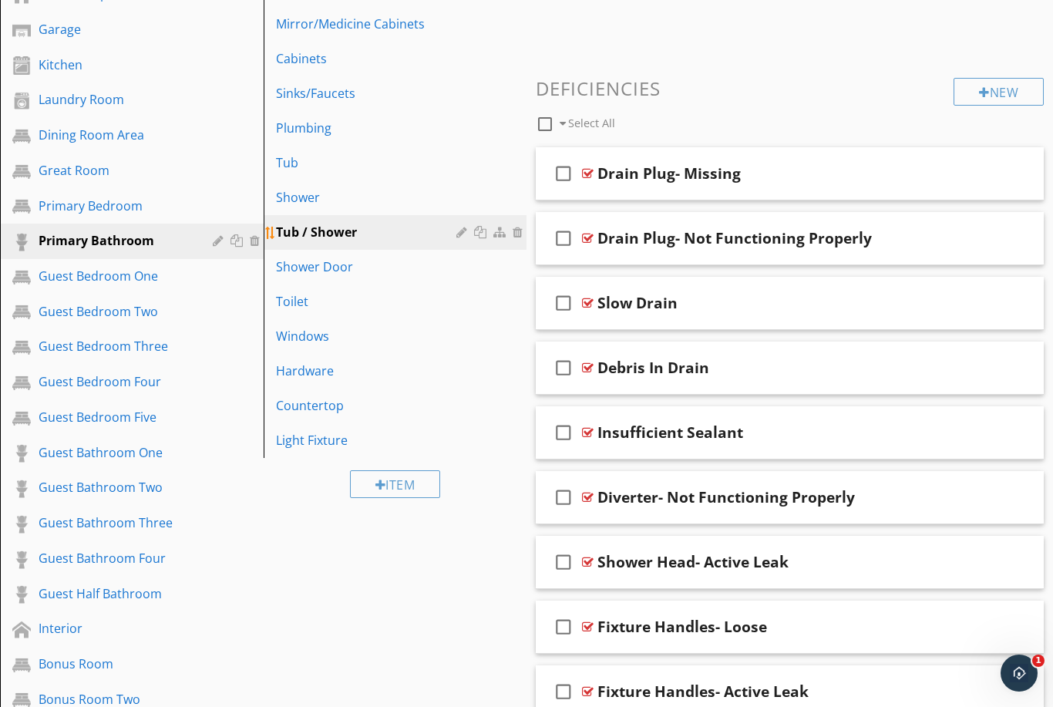
scroll to position [529, 0]
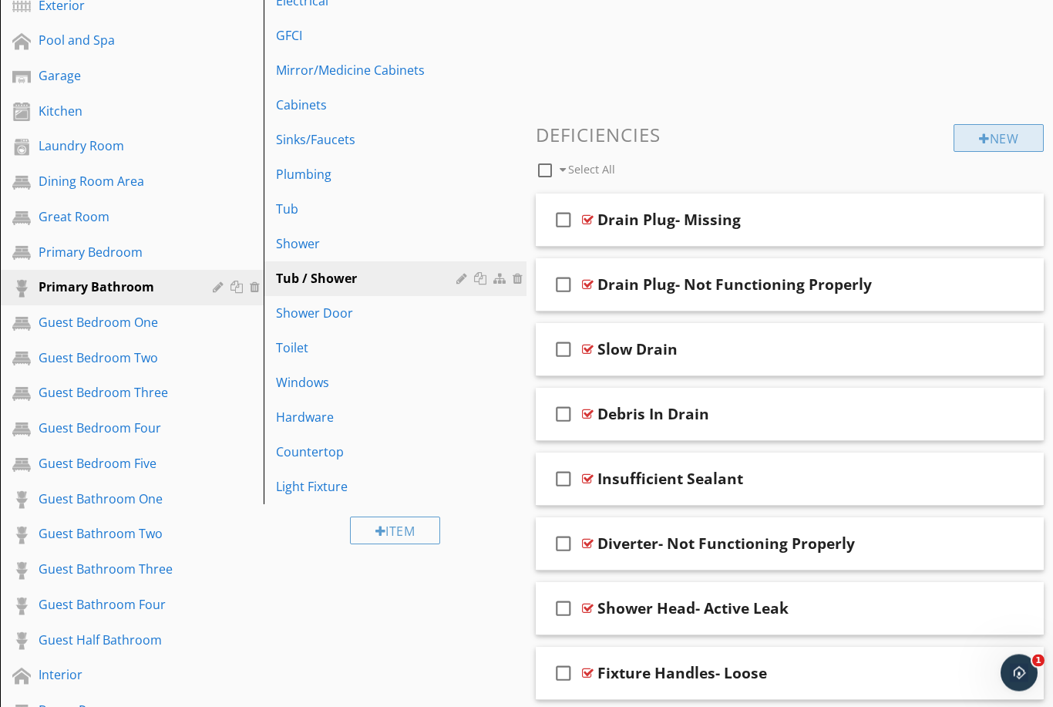
click at [997, 135] on div "New" at bounding box center [999, 139] width 90 height 28
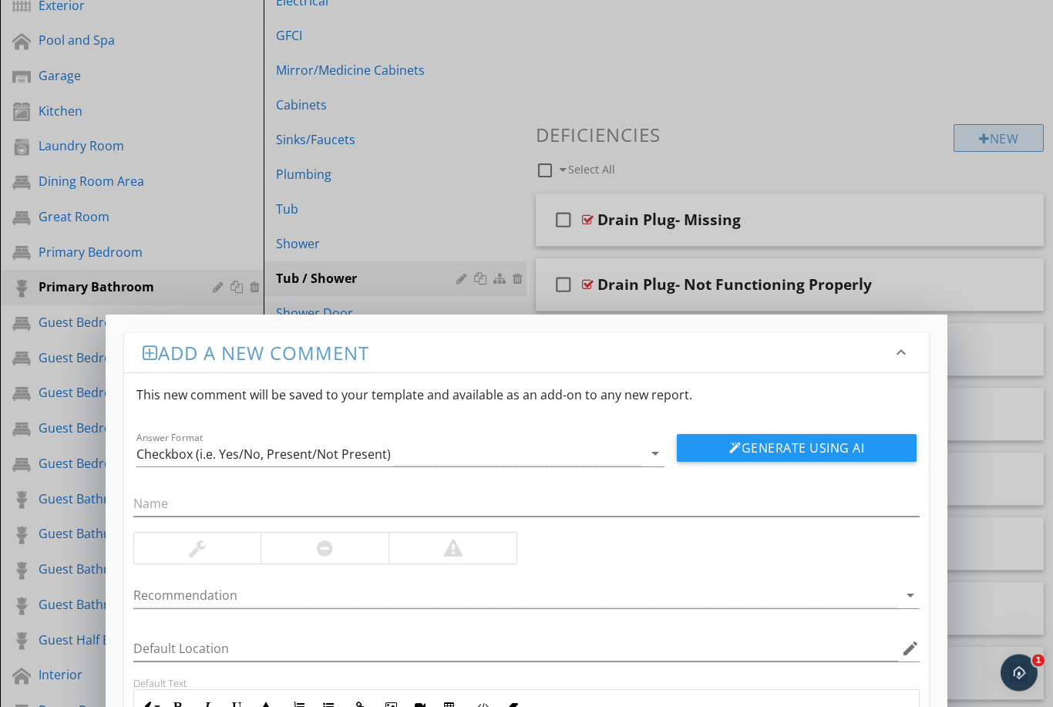
scroll to position [530, 0]
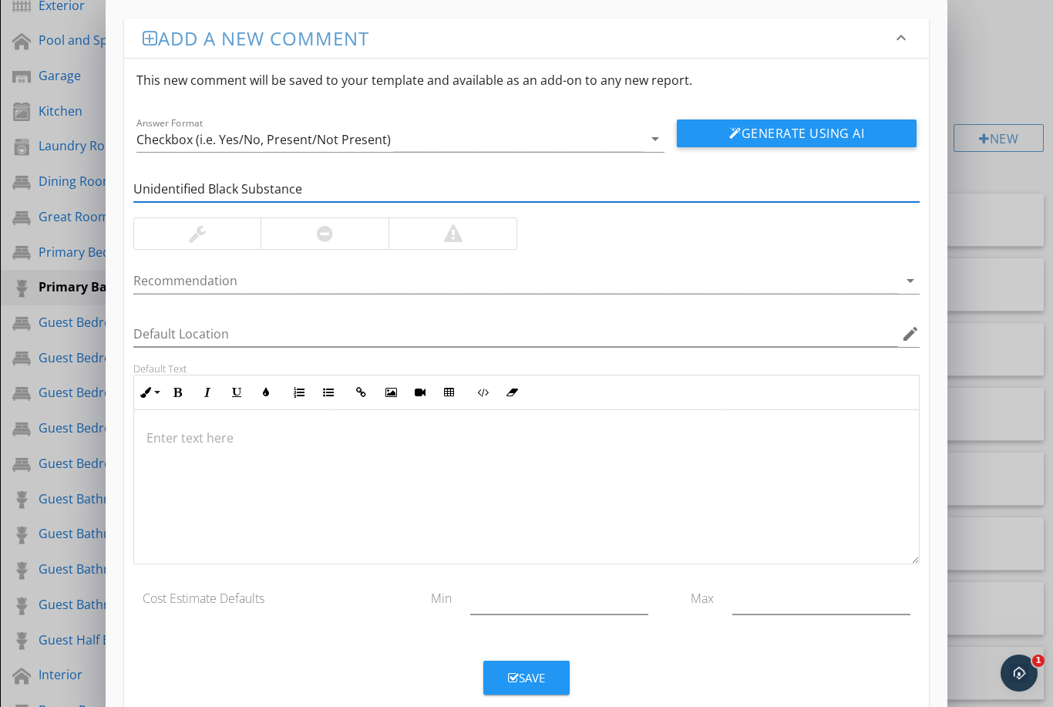
type input "Unidentified Black Substance"
click at [488, 232] on div at bounding box center [453, 233] width 128 height 31
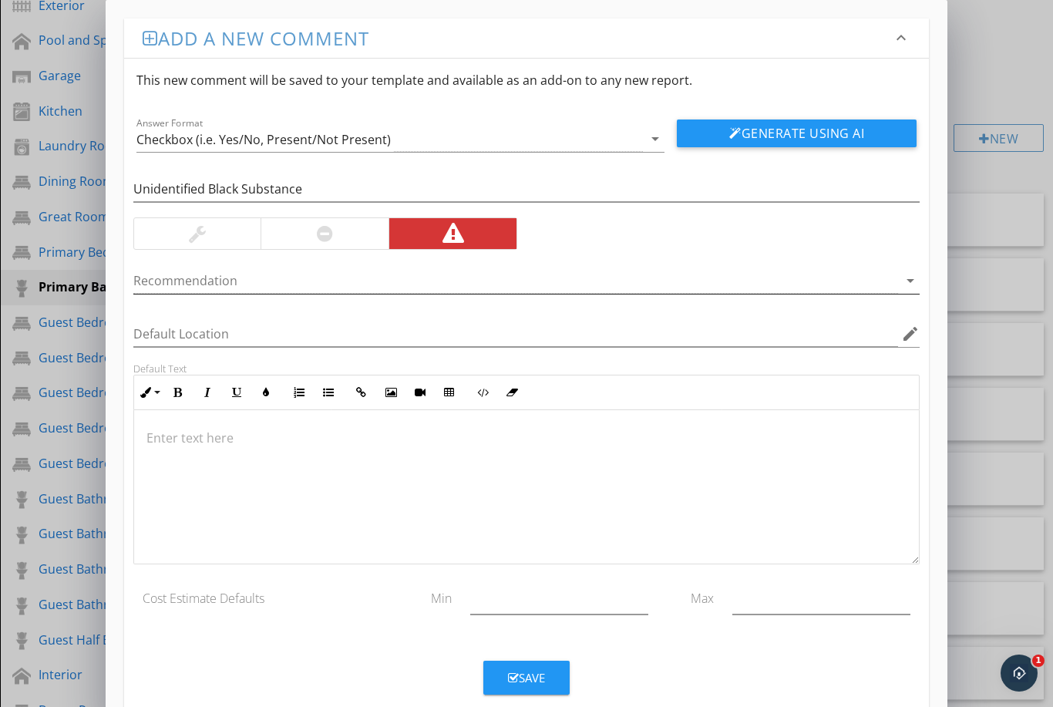
click at [440, 291] on div at bounding box center [516, 280] width 766 height 25
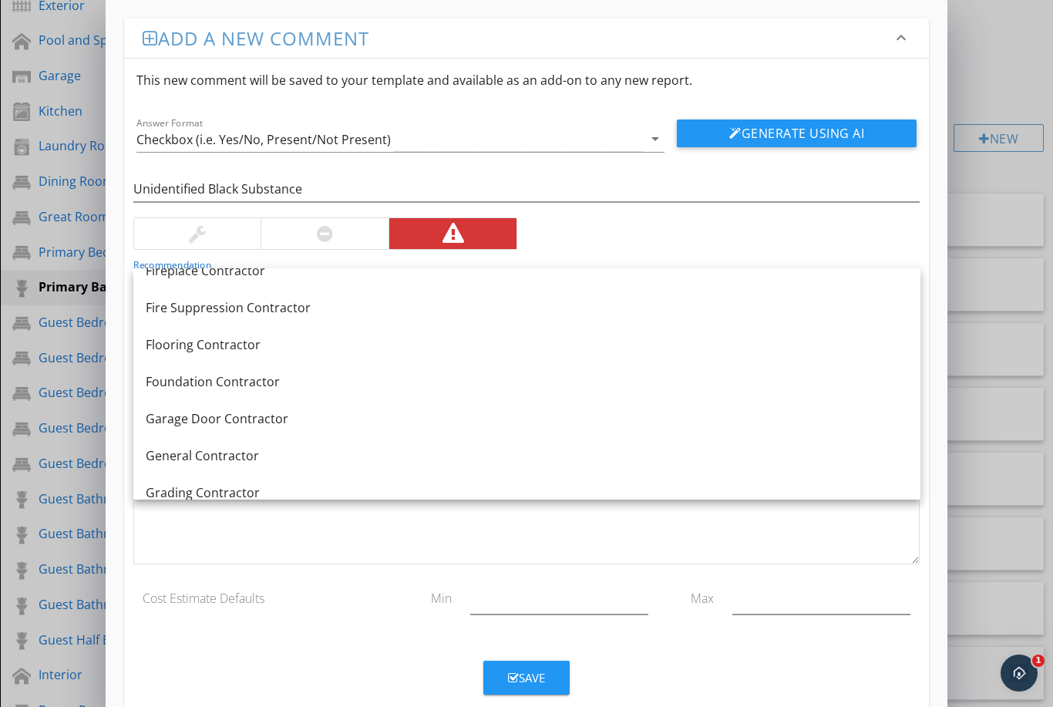
scroll to position [549, 0]
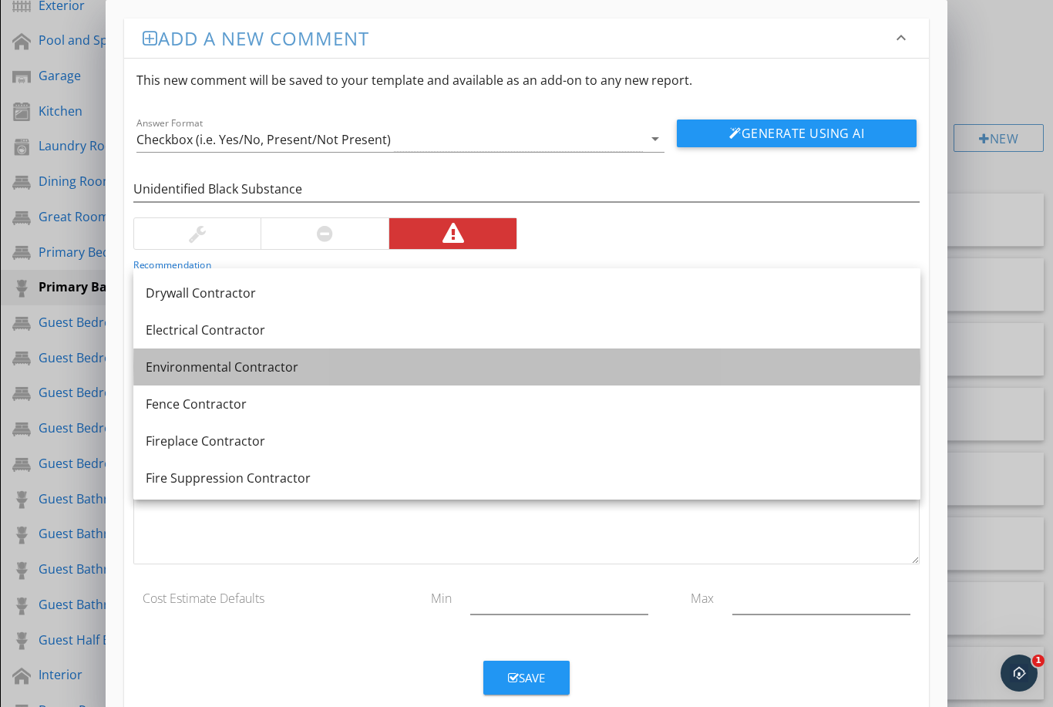
click at [370, 371] on div "Environmental Contractor" at bounding box center [527, 367] width 763 height 19
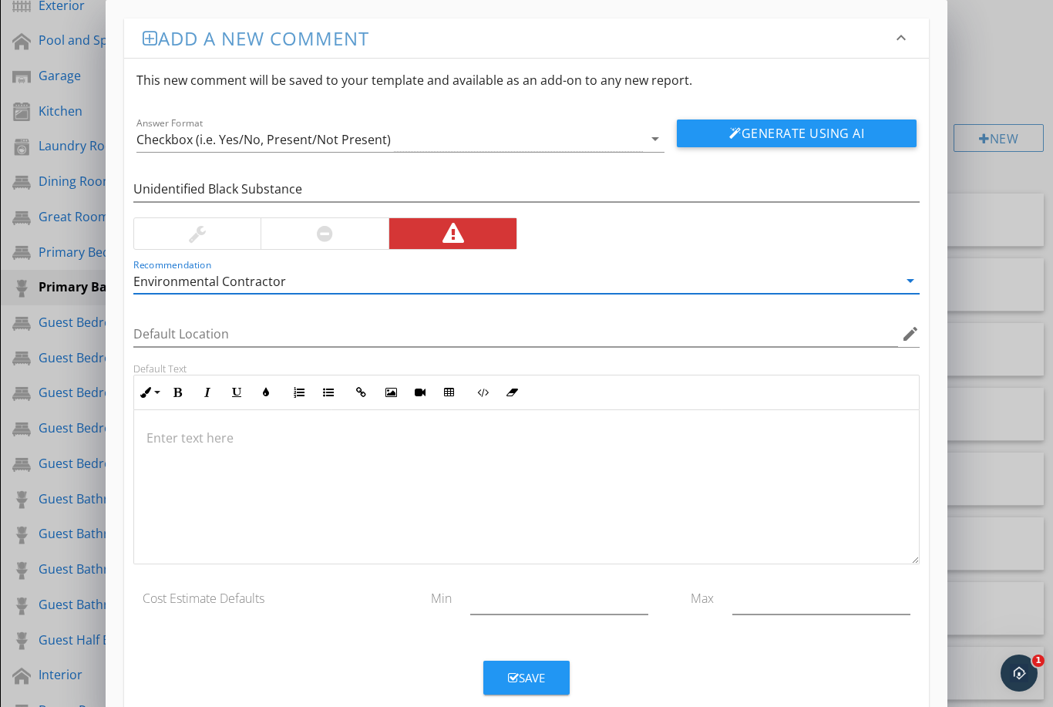
click at [339, 433] on p at bounding box center [527, 438] width 761 height 19
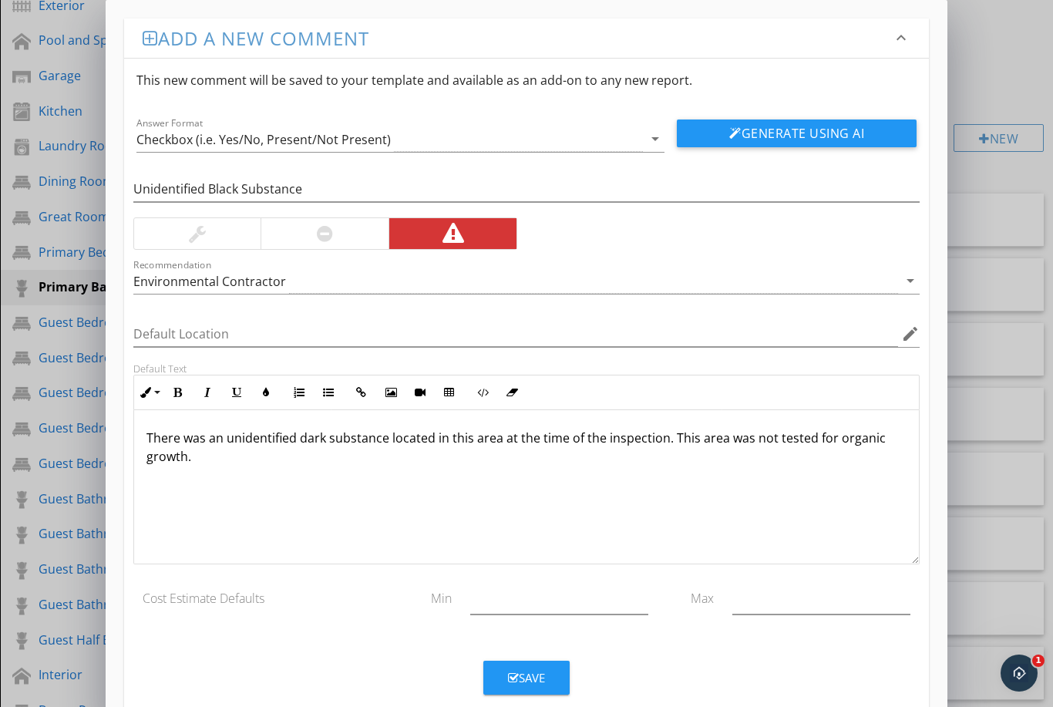
click at [671, 433] on p "There was an unidentified dark substance located in this area at the time of th…" at bounding box center [527, 447] width 761 height 37
click at [780, 440] on p "There was an unidentified dark substance located in this area at the time of th…" at bounding box center [527, 447] width 761 height 37
click at [179, 402] on button "Bold" at bounding box center [177, 392] width 29 height 29
click at [204, 393] on icon "button" at bounding box center [207, 392] width 11 height 11
click at [226, 396] on button "Underline" at bounding box center [236, 392] width 29 height 29
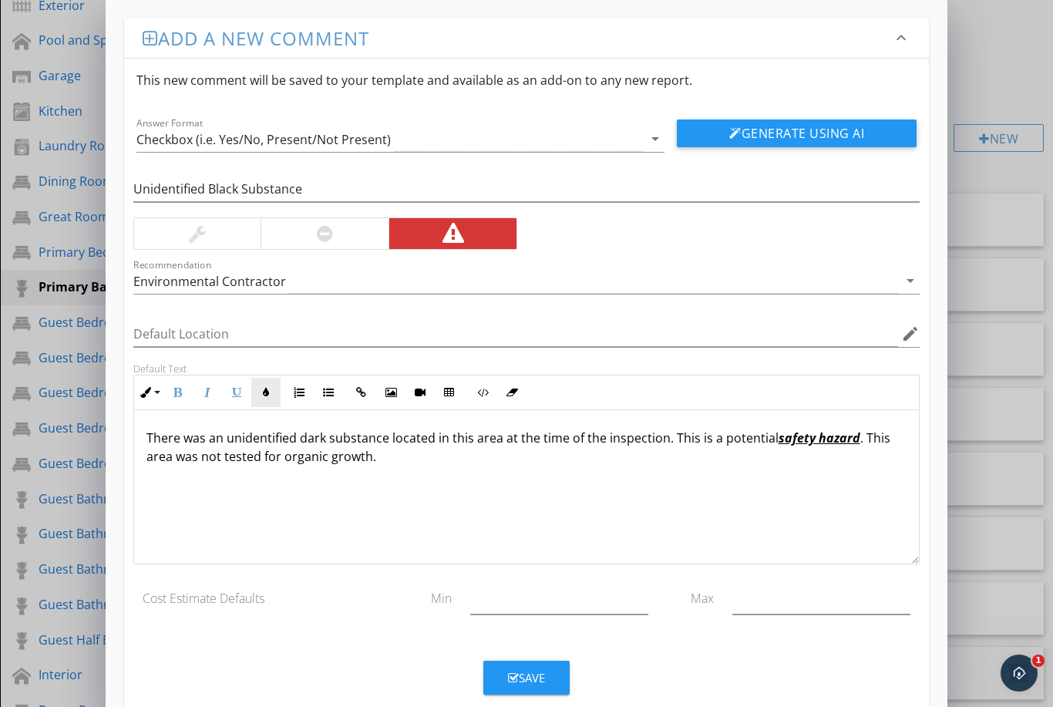
click at [254, 391] on button "Colors" at bounding box center [265, 392] width 29 height 29
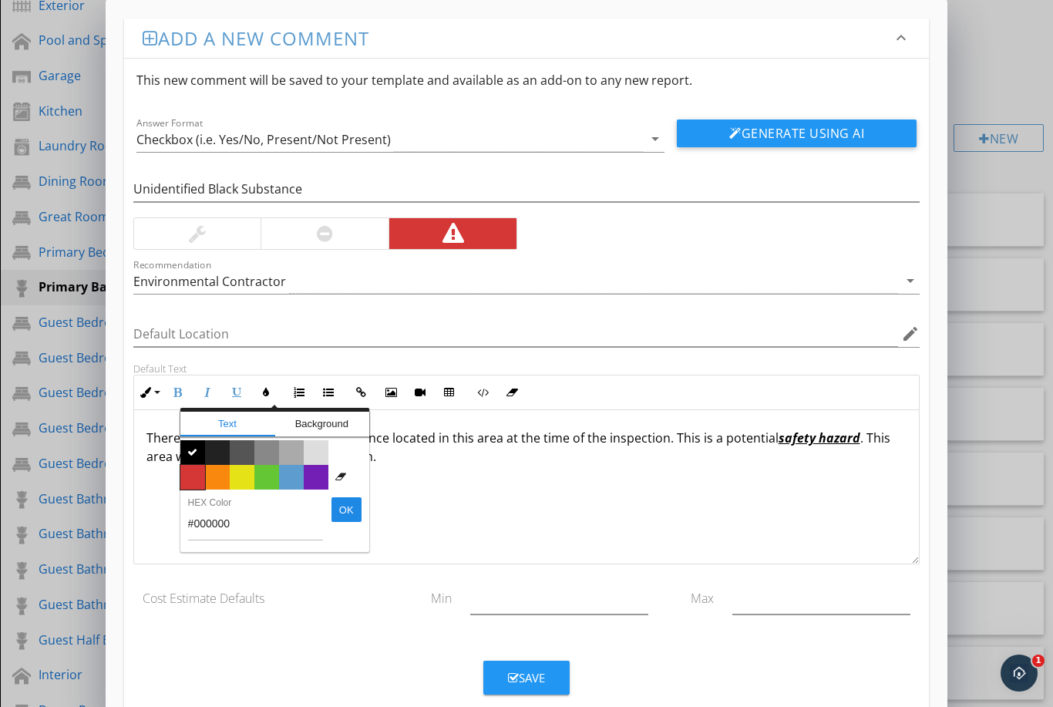
click at [197, 471] on span "Color #d53636" at bounding box center [192, 477] width 25 height 25
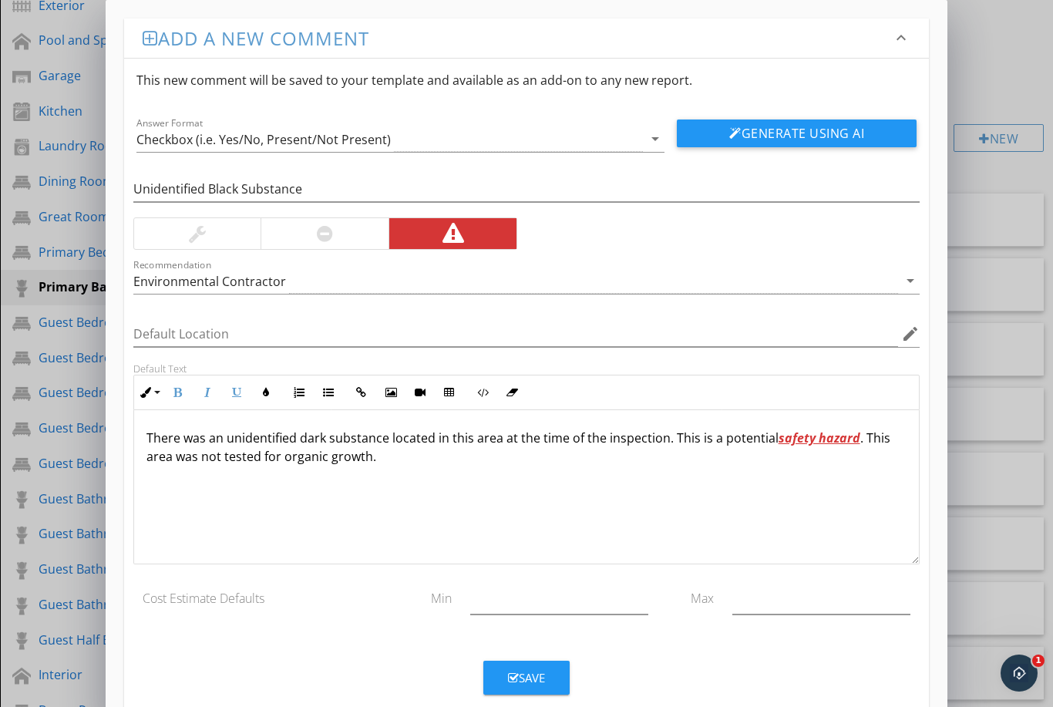
click at [727, 527] on div "There was an unidentified dark substance located in this area at the time of th…" at bounding box center [527, 487] width 786 height 154
click at [388, 455] on p "There was an unidentified dark substance located in this area at the time of th…" at bounding box center [527, 447] width 761 height 37
click at [507, 456] on p "There was an unidentified dark substance located in this area at the time of th…" at bounding box center [527, 447] width 761 height 37
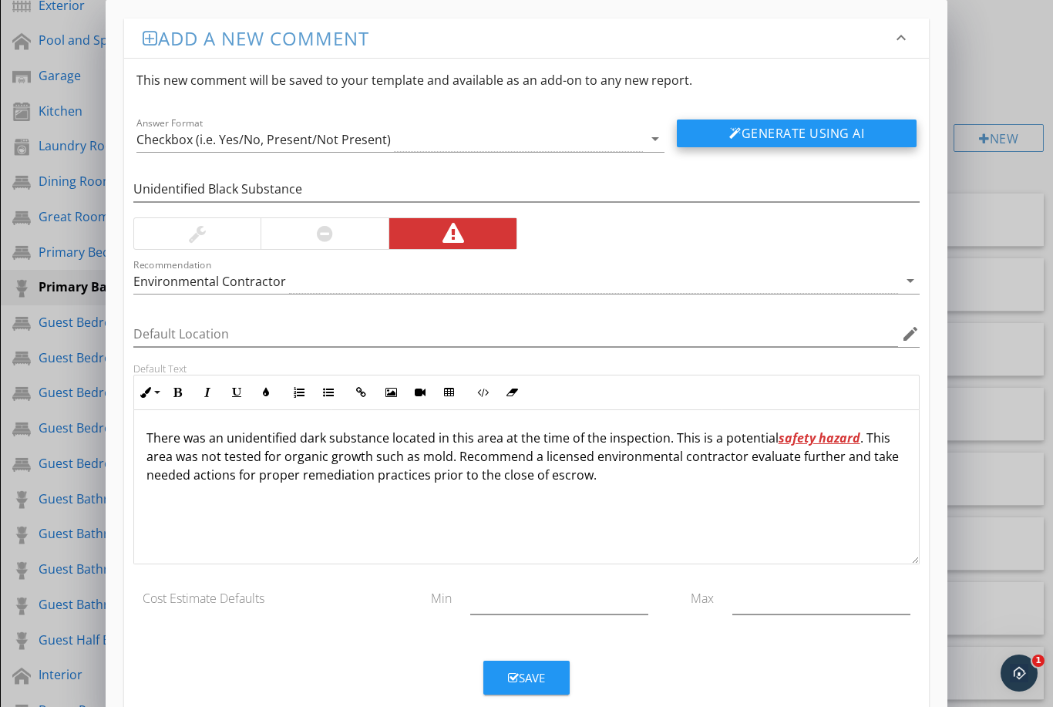
click at [842, 132] on button "Generate Using AI" at bounding box center [797, 134] width 240 height 28
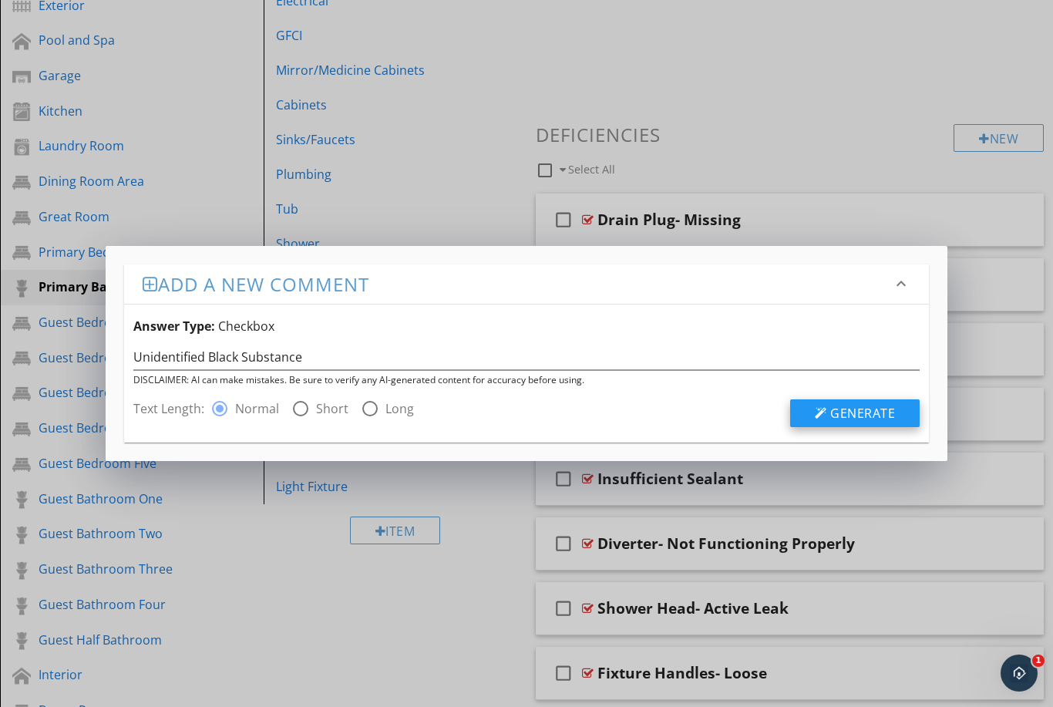
click at [863, 414] on span "Generate" at bounding box center [863, 413] width 65 height 17
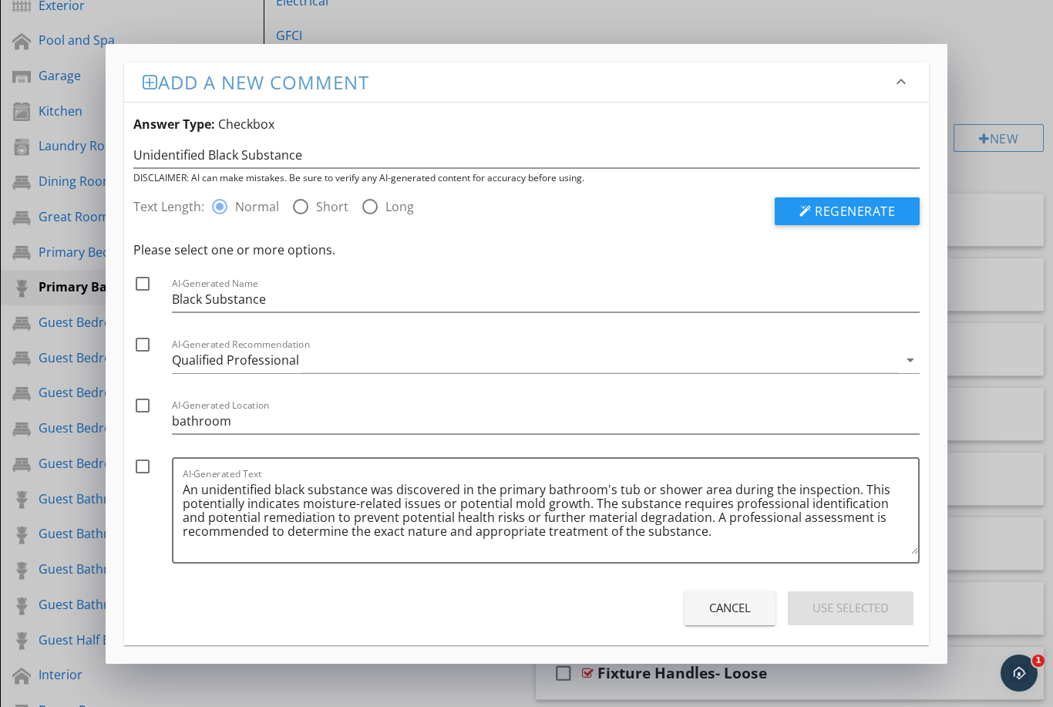
click at [143, 450] on div "Please select one or more options. check_box_outline_blank AI-Generated Name Bl…" at bounding box center [526, 406] width 787 height 331
click at [151, 458] on div at bounding box center [143, 466] width 26 height 26
checkbox input "true"
click at [847, 602] on div "Use Selected" at bounding box center [851, 608] width 76 height 18
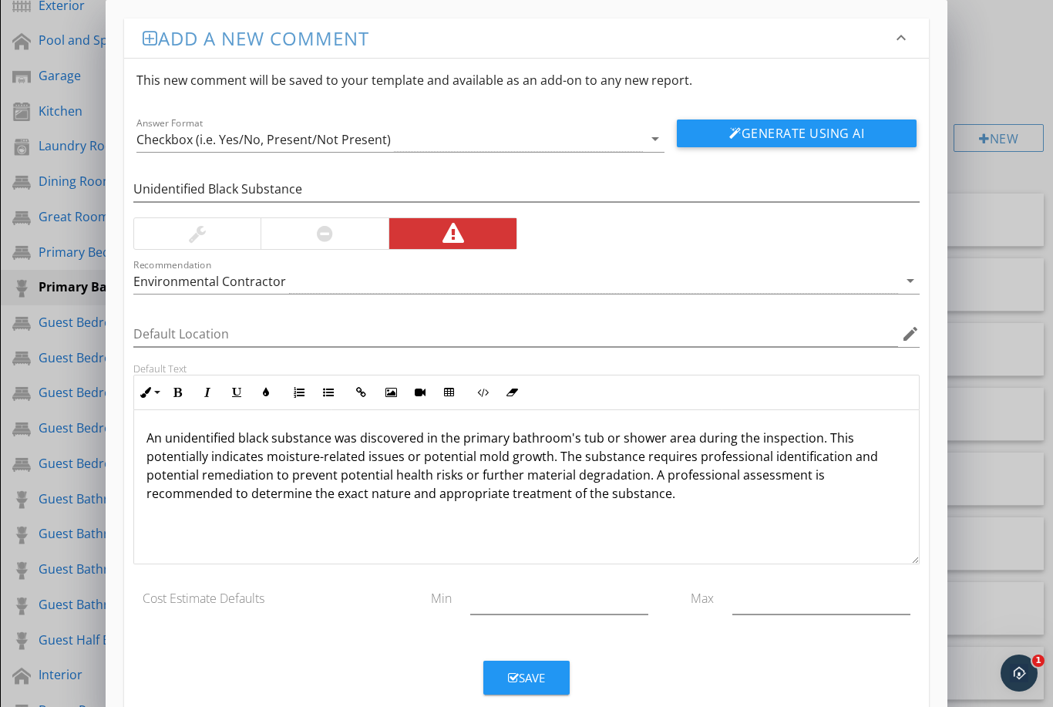
click at [463, 431] on p "An unidentified black substance was discovered in the primary bathroom's tub or…" at bounding box center [527, 466] width 761 height 74
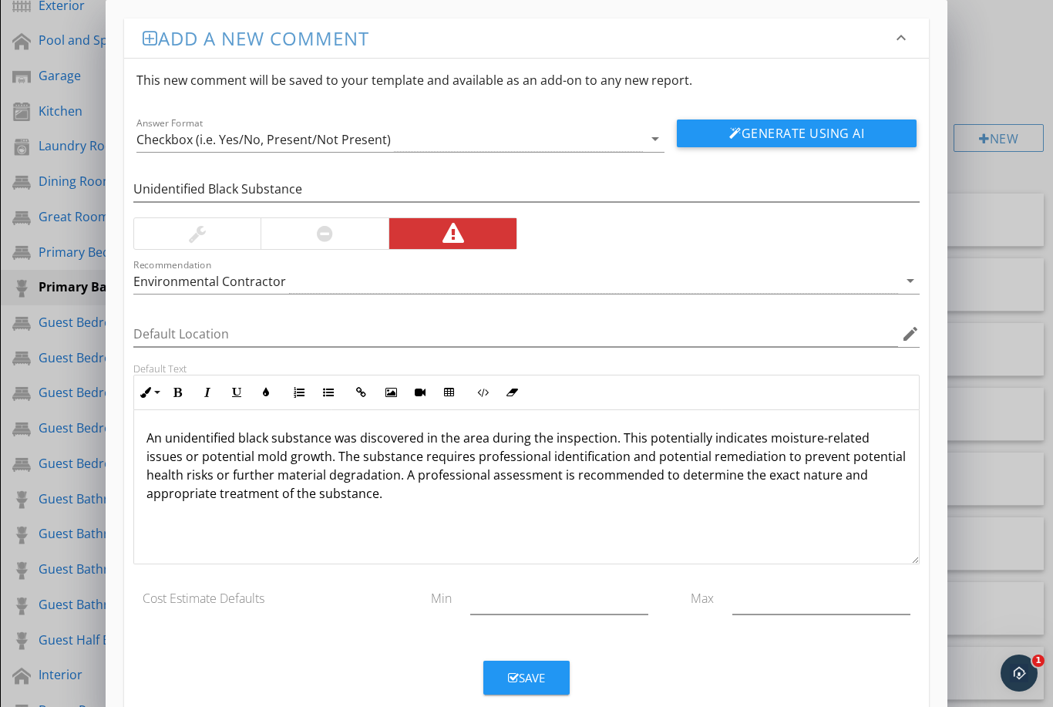
click at [514, 436] on p "An unidentified black substance was discovered in the area during the inspectio…" at bounding box center [527, 466] width 761 height 74
click at [510, 438] on p "An unidentified black substance was discovered in the area during the inspectio…" at bounding box center [527, 466] width 761 height 74
click at [275, 453] on p "An unidentified black substance was discovered in the area at the time of the i…" at bounding box center [527, 466] width 761 height 74
click at [524, 484] on p "An unidentified black substance was discovered in the area at the time of the i…" at bounding box center [527, 466] width 761 height 74
click at [410, 470] on p "An unidentified black substance was discovered in the area at the time of the i…" at bounding box center [527, 466] width 761 height 74
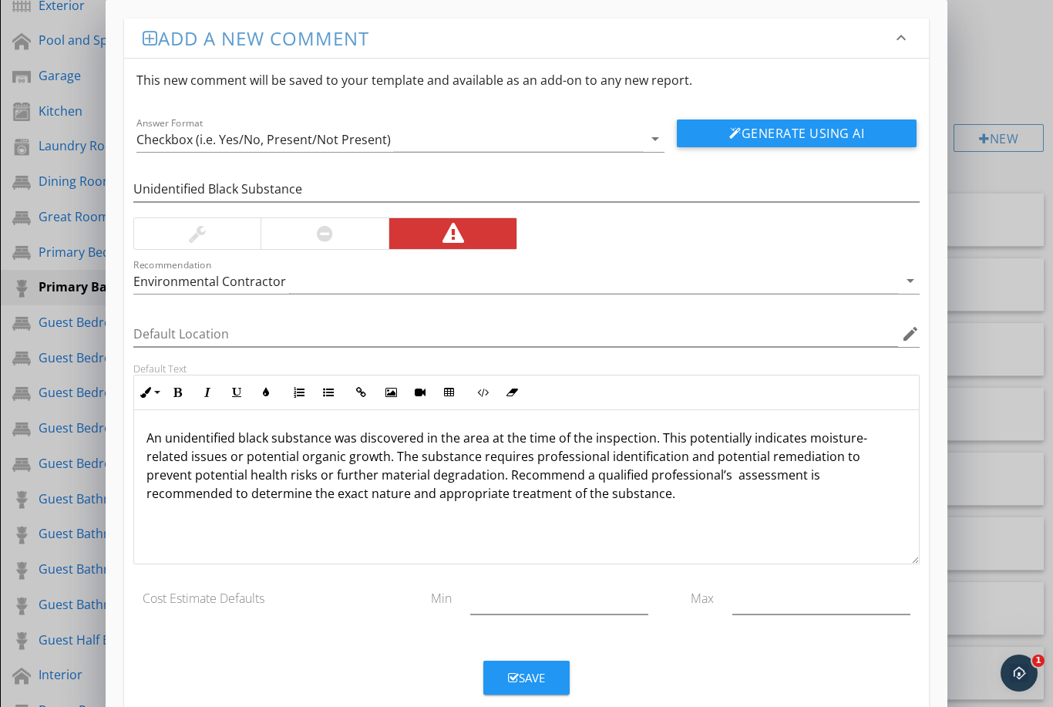
click at [479, 506] on div "An unidentified black substance was discovered in the area at the time of the i…" at bounding box center [527, 487] width 786 height 154
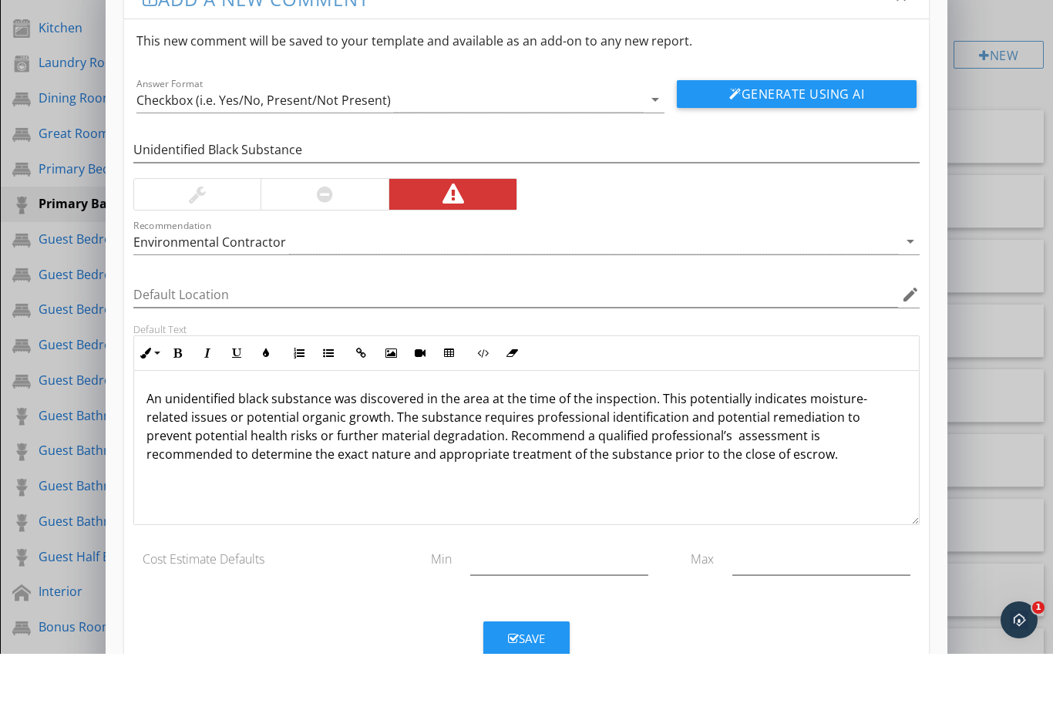
scroll to position [597, 0]
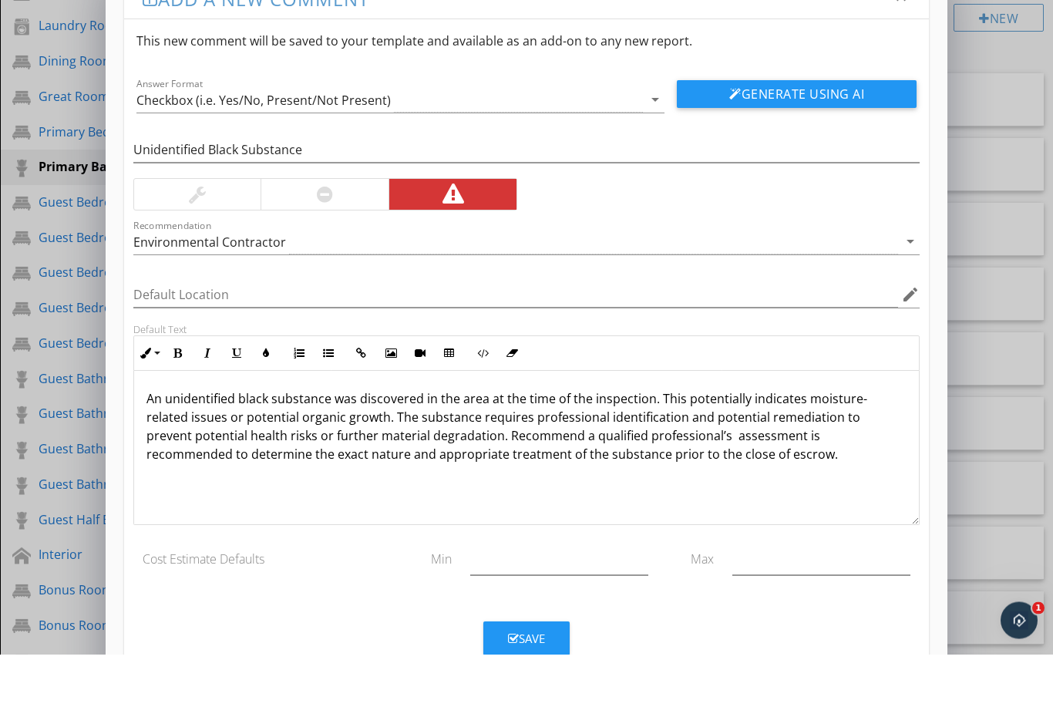
click at [517, 683] on div "Save" at bounding box center [526, 692] width 37 height 18
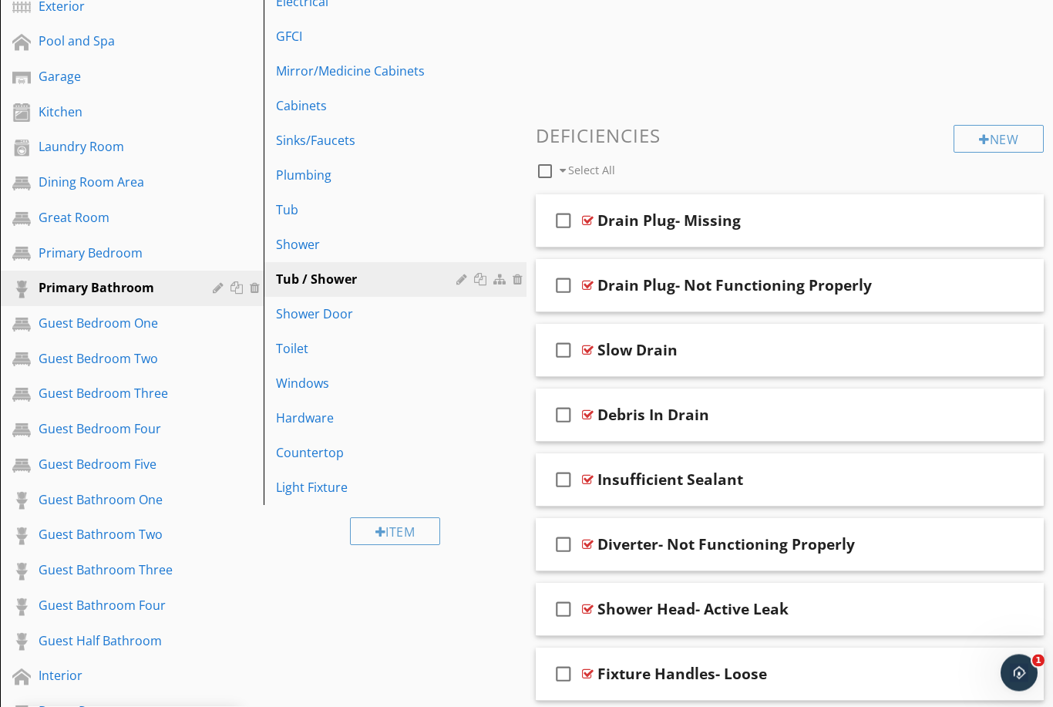
scroll to position [529, 0]
click at [314, 204] on div "Tub" at bounding box center [369, 209] width 186 height 19
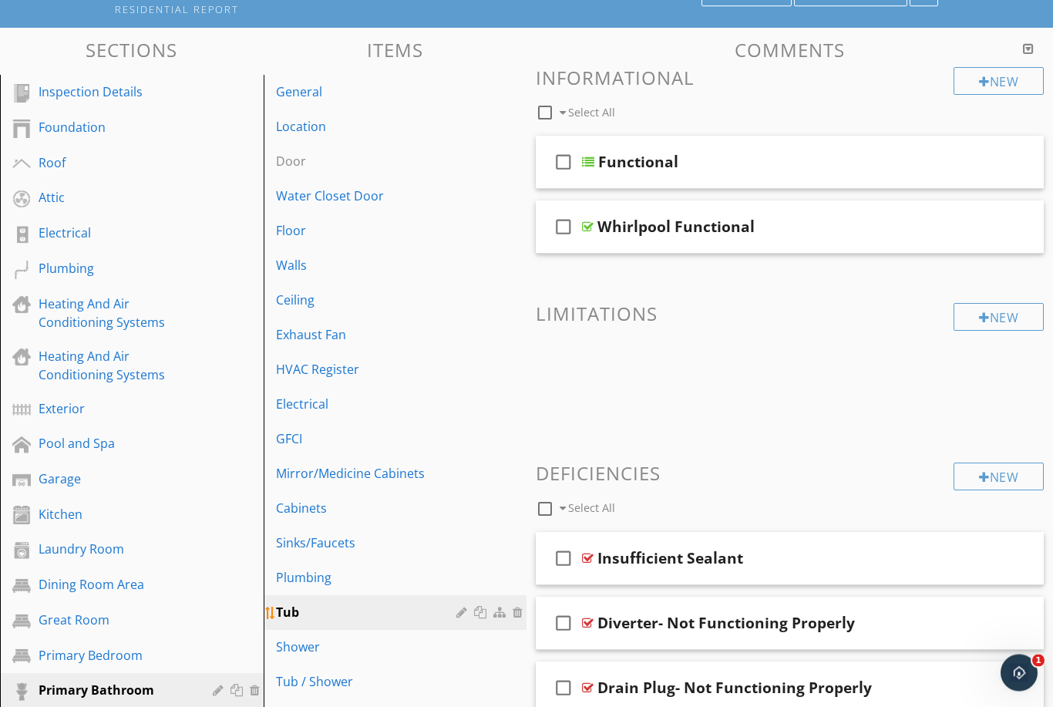
scroll to position [126, 0]
click at [349, 258] on div "Walls" at bounding box center [369, 265] width 186 height 19
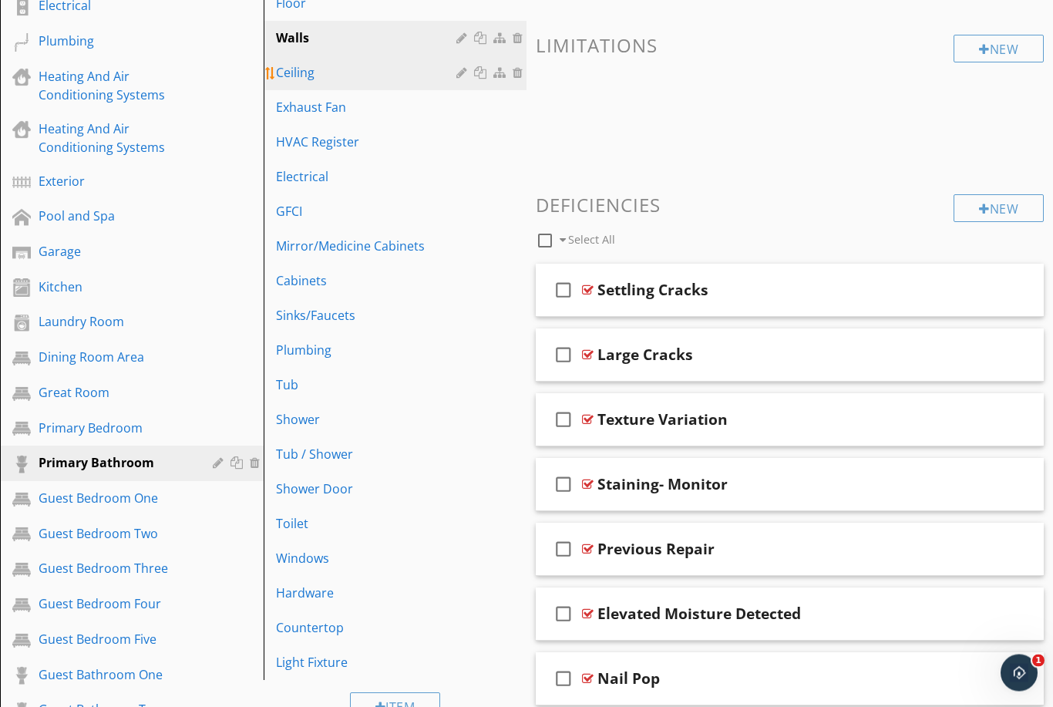
scroll to position [354, 0]
click at [329, 76] on div "Ceiling" at bounding box center [369, 72] width 186 height 19
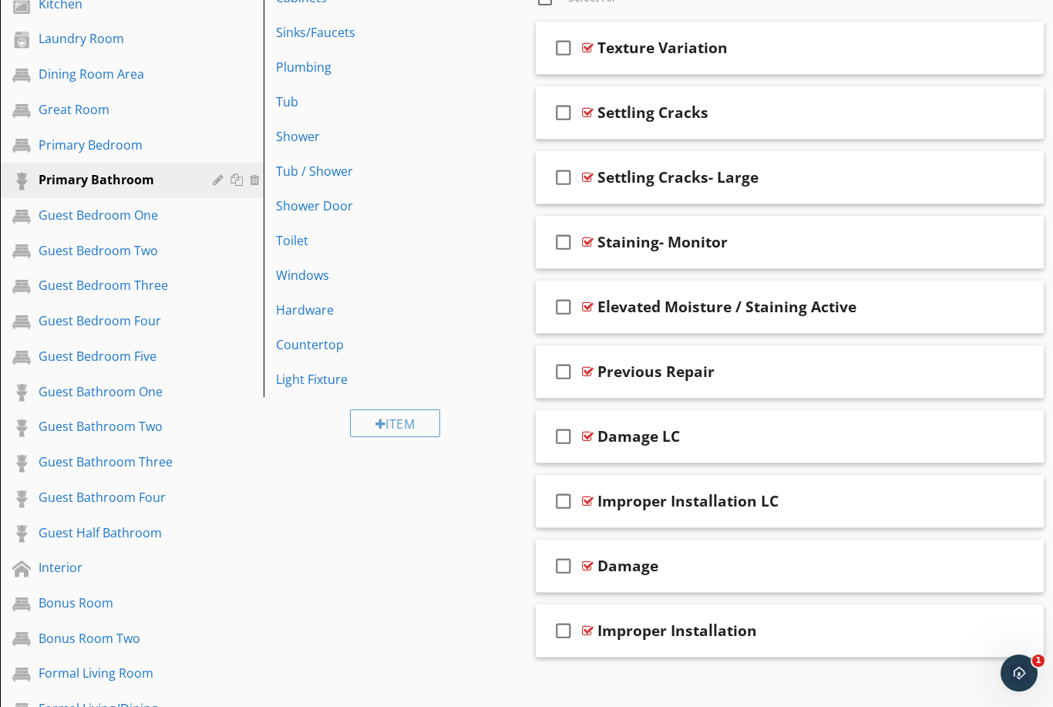
scroll to position [686, 0]
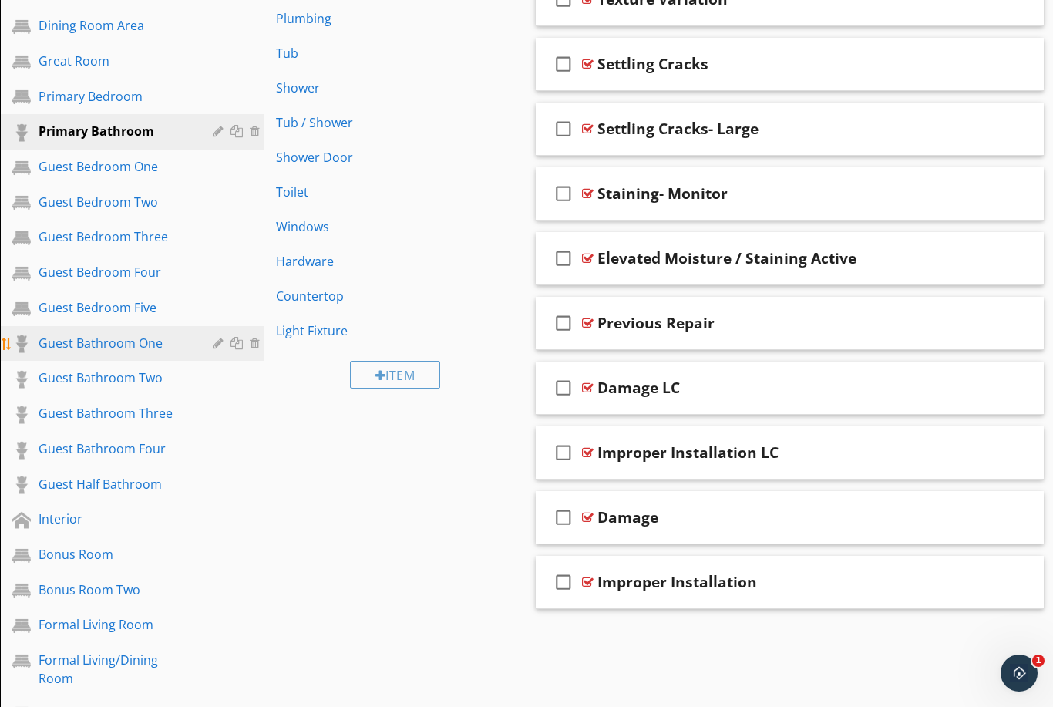
click at [106, 342] on div "Guest Bathroom One" at bounding box center [115, 343] width 152 height 19
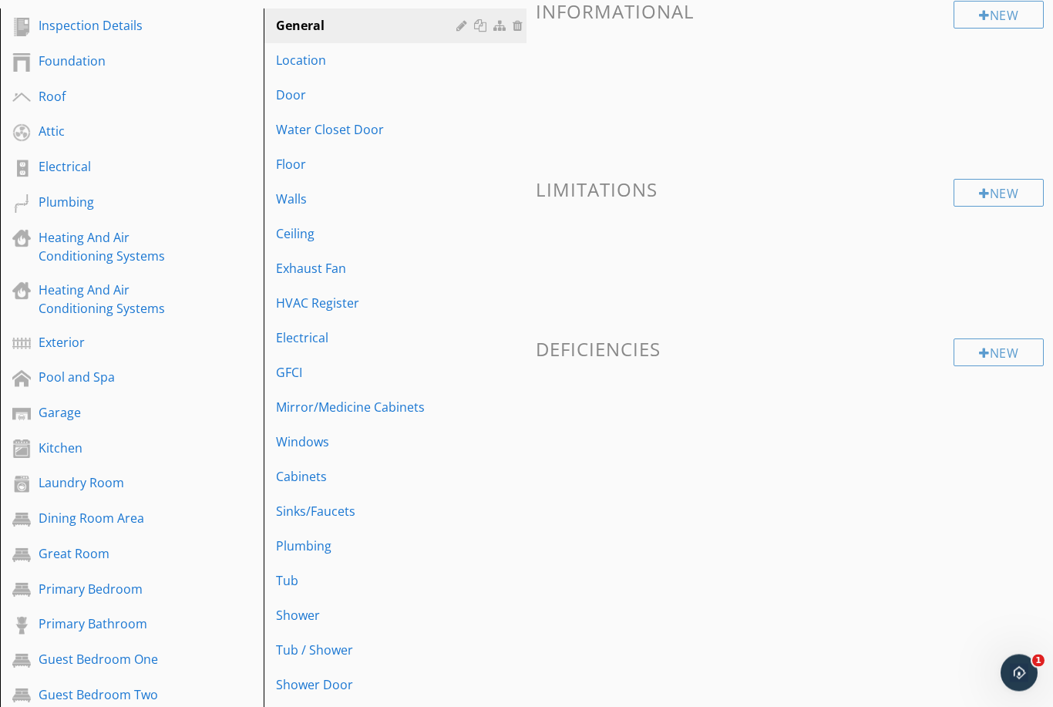
scroll to position [193, 0]
click at [344, 200] on div "Walls" at bounding box center [369, 199] width 186 height 19
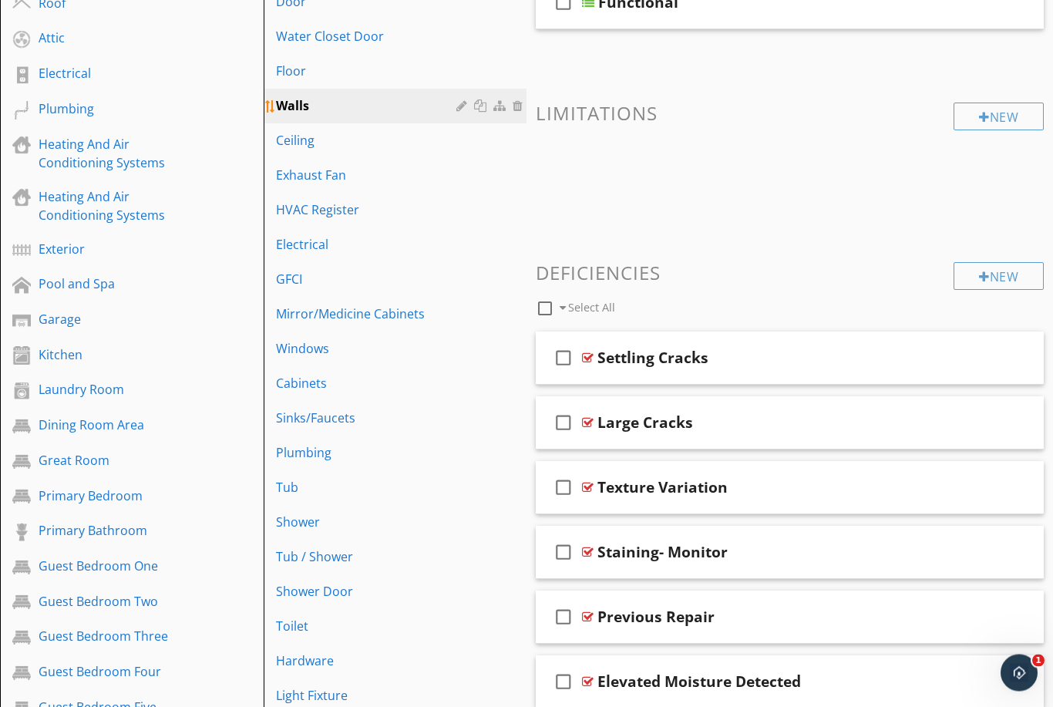
scroll to position [286, 0]
click at [406, 142] on div "Ceiling" at bounding box center [369, 140] width 186 height 19
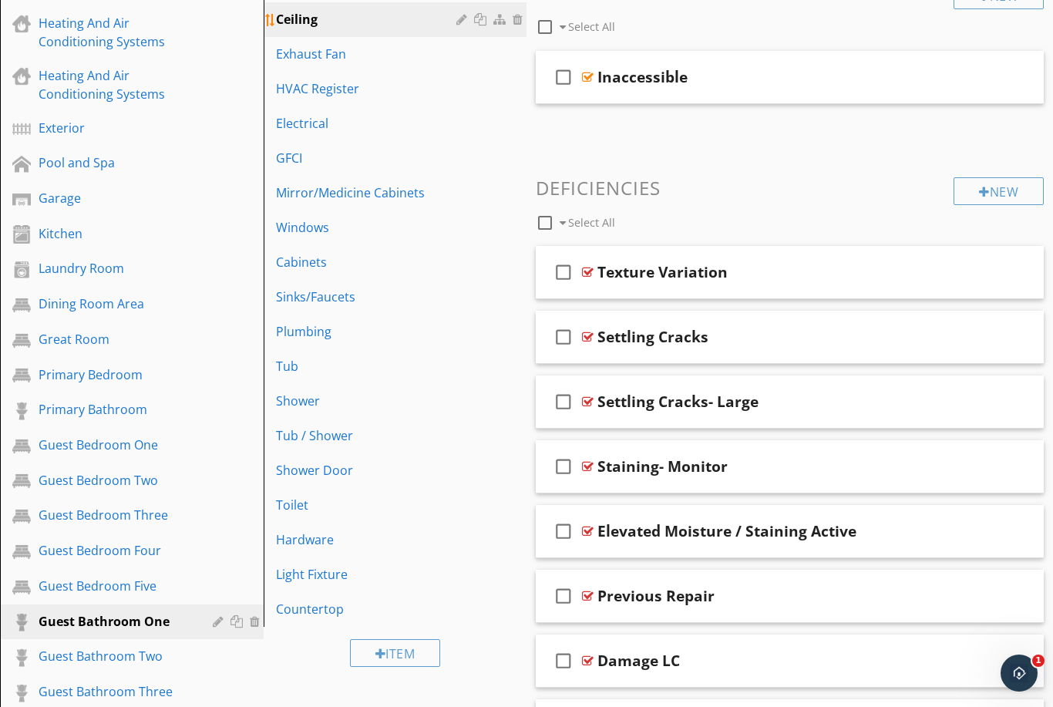
scroll to position [406, 0]
click at [88, 229] on div "Kitchen" at bounding box center [115, 234] width 152 height 19
click at [119, 237] on div "Kitchen" at bounding box center [115, 234] width 152 height 19
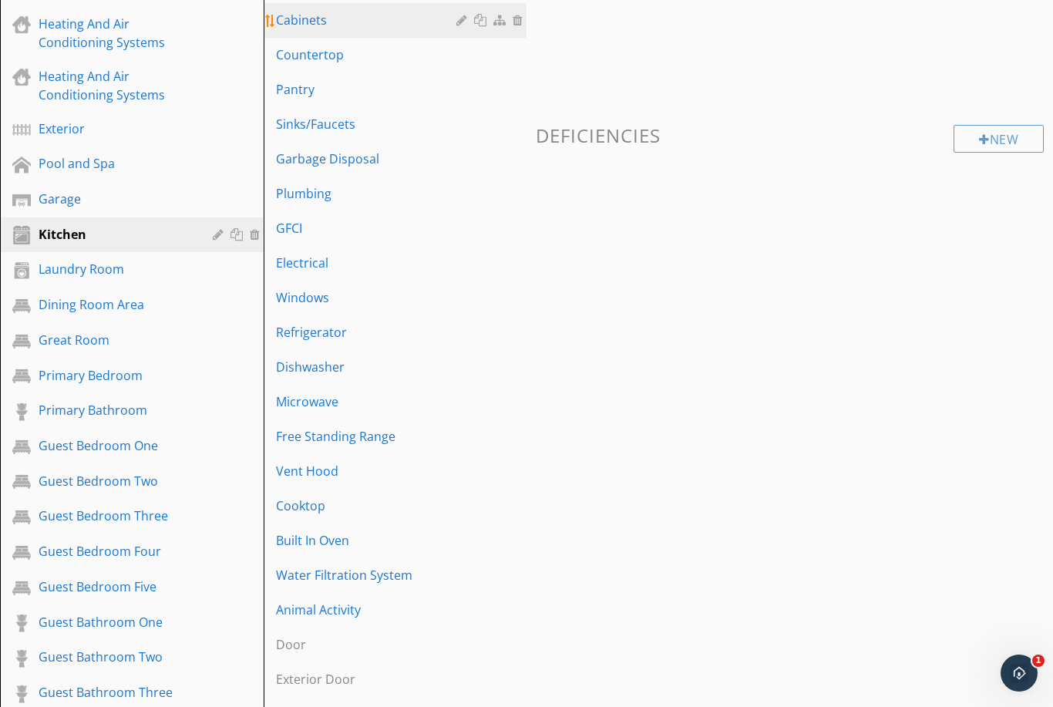
click at [388, 28] on div "Cabinets" at bounding box center [369, 20] width 186 height 19
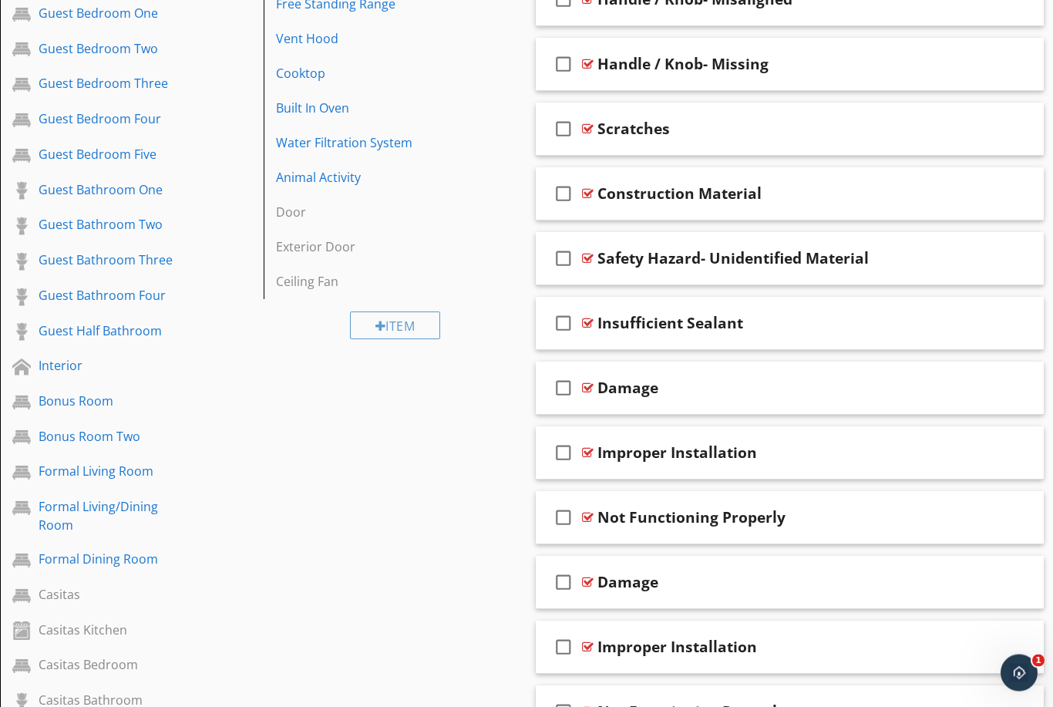
scroll to position [841, 0]
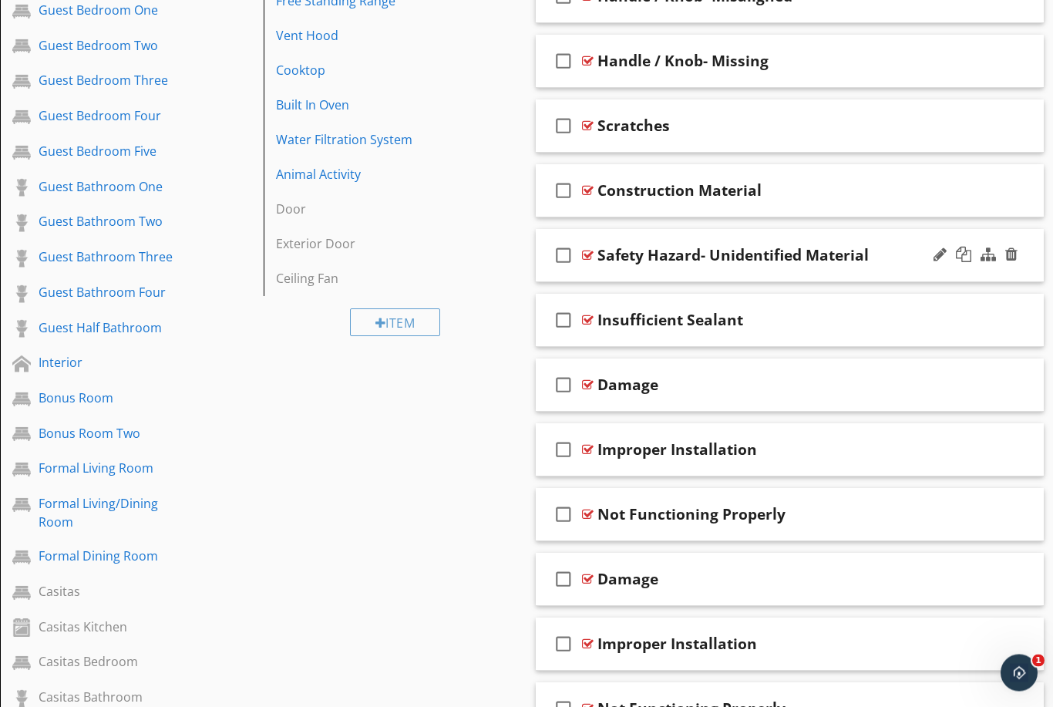
click at [756, 275] on div "check_box_outline_blank Safety Hazard- Unidentified Material" at bounding box center [790, 256] width 508 height 53
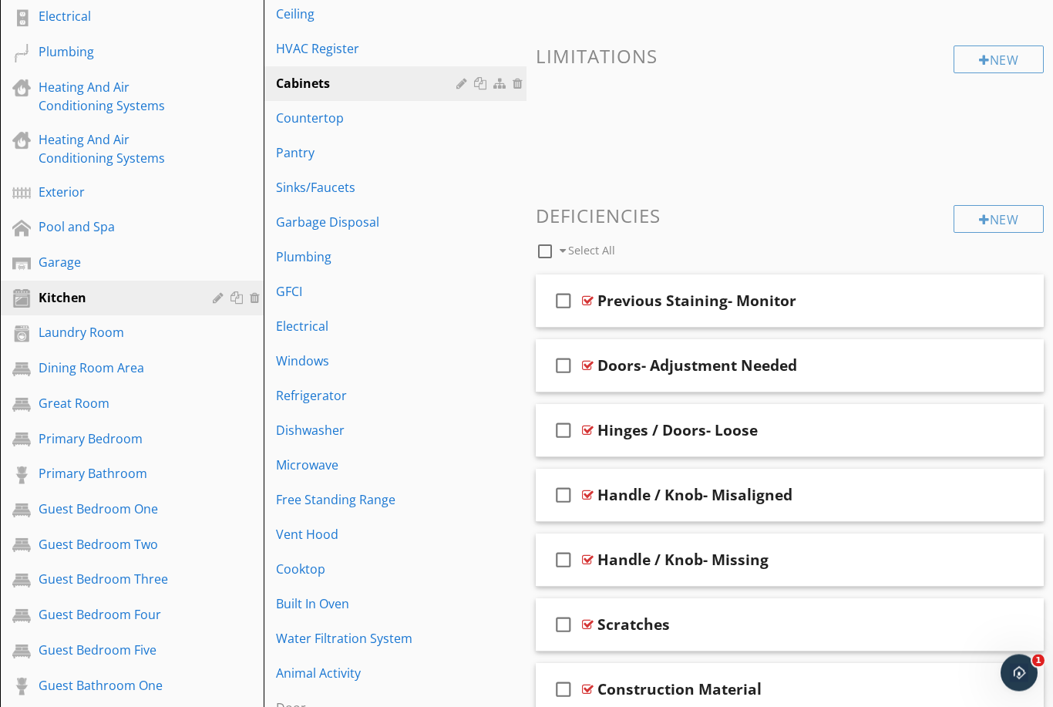
scroll to position [343, 0]
click at [143, 474] on div "Primary Bathroom" at bounding box center [115, 473] width 152 height 19
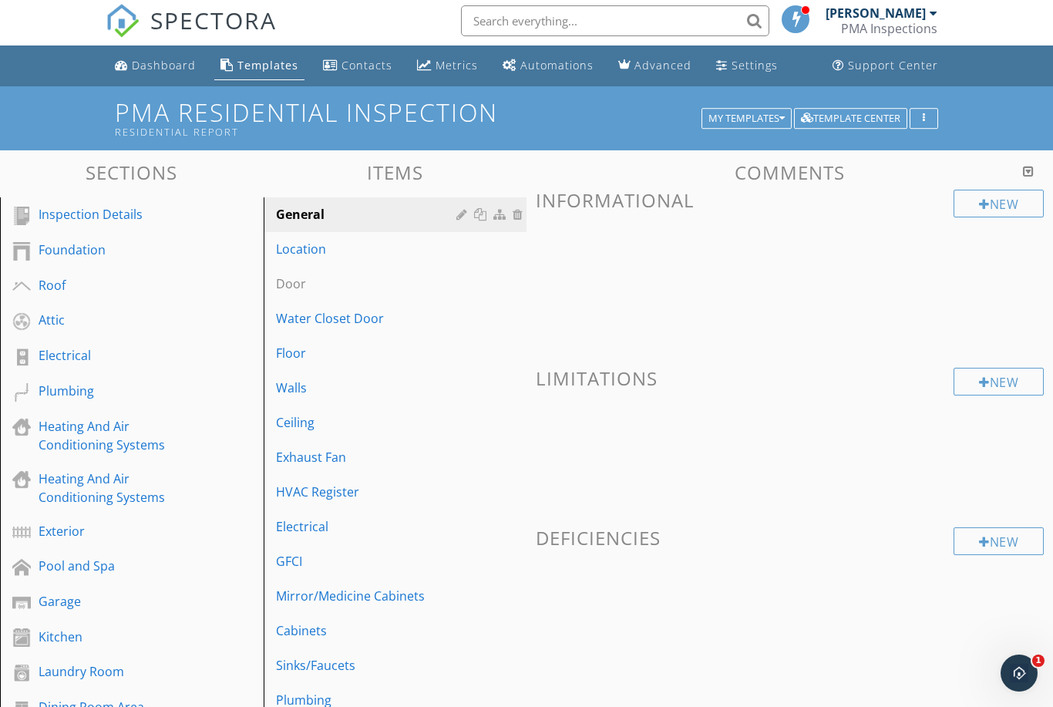
scroll to position [0, 0]
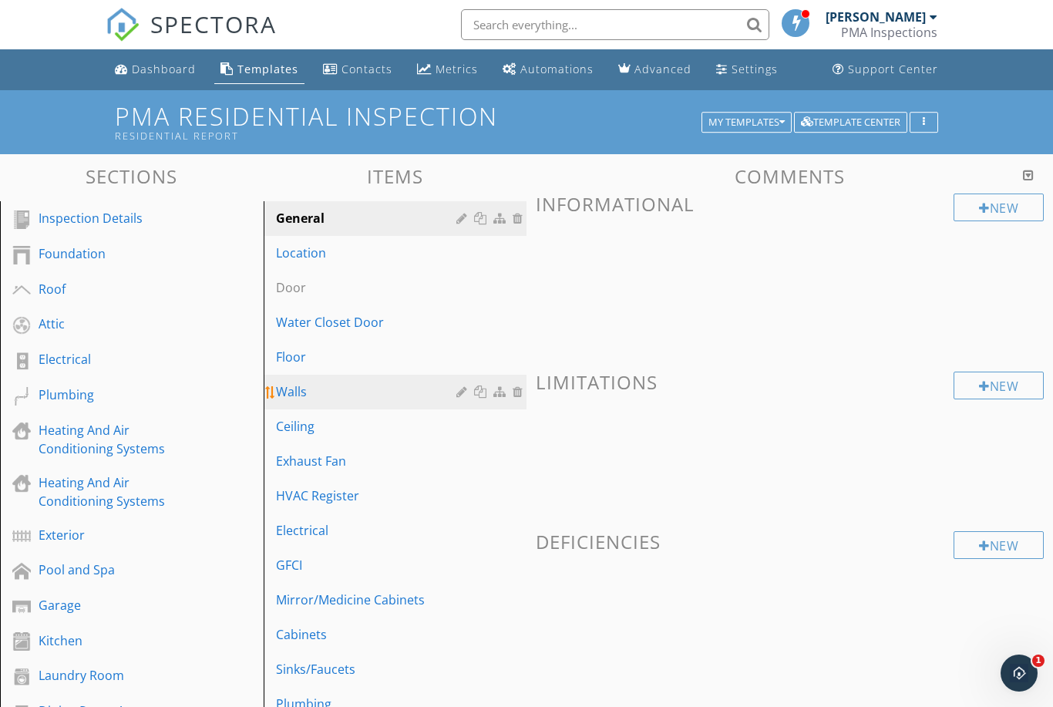
click at [378, 388] on div "Walls" at bounding box center [369, 391] width 186 height 19
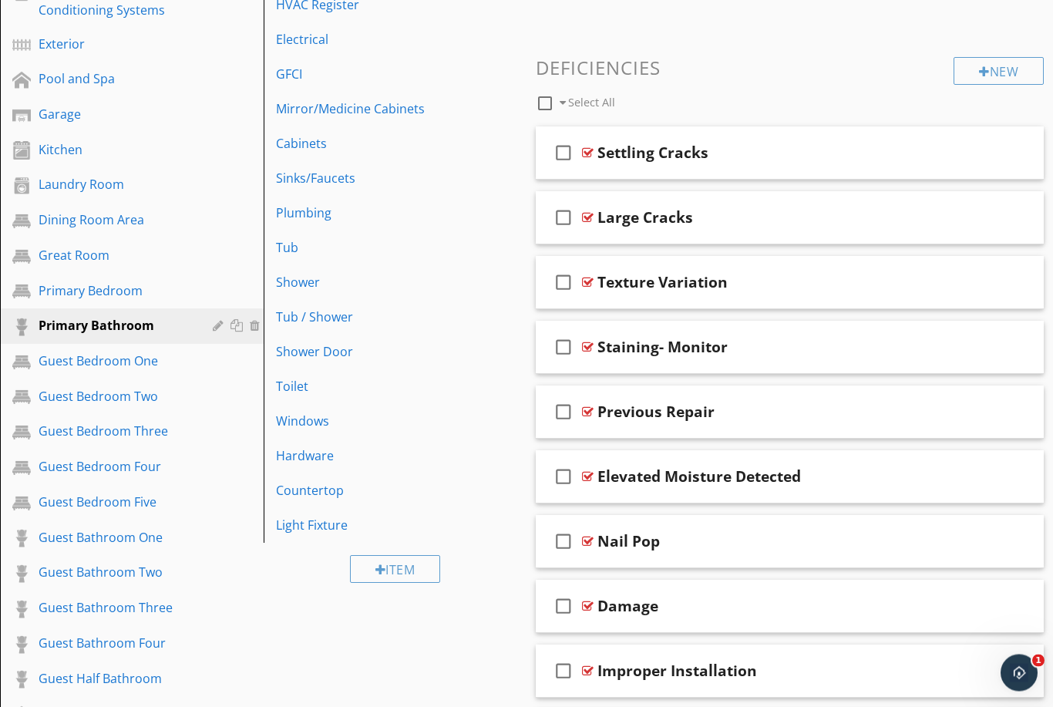
scroll to position [484, 0]
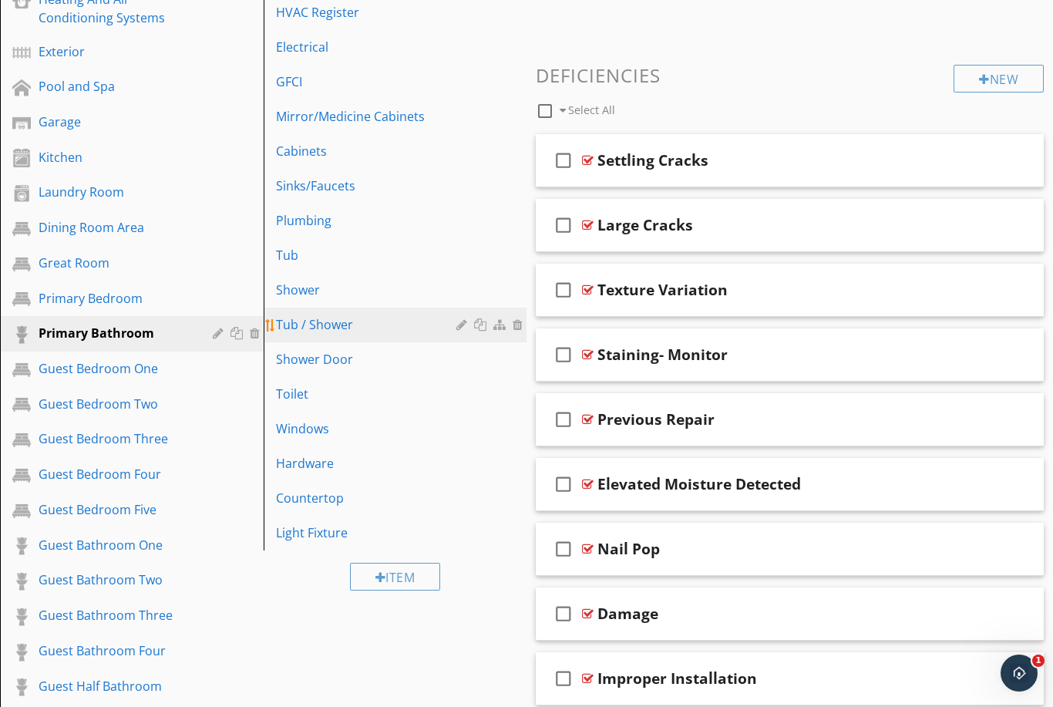
click at [371, 319] on div "Tub / Shower" at bounding box center [369, 324] width 186 height 19
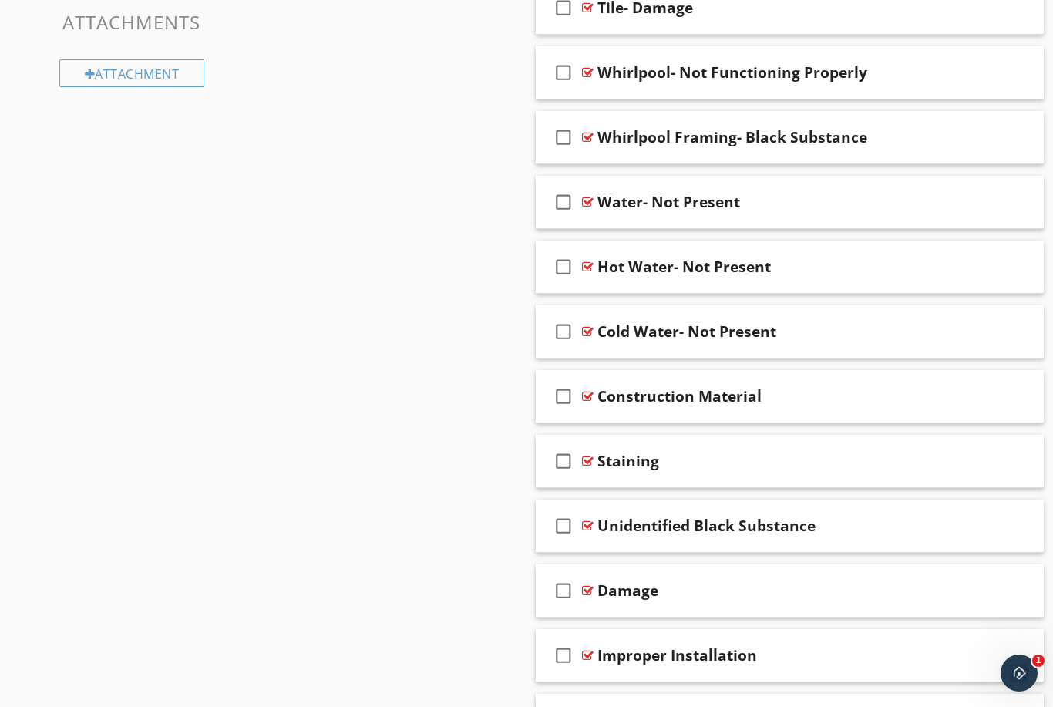
scroll to position [1722, 0]
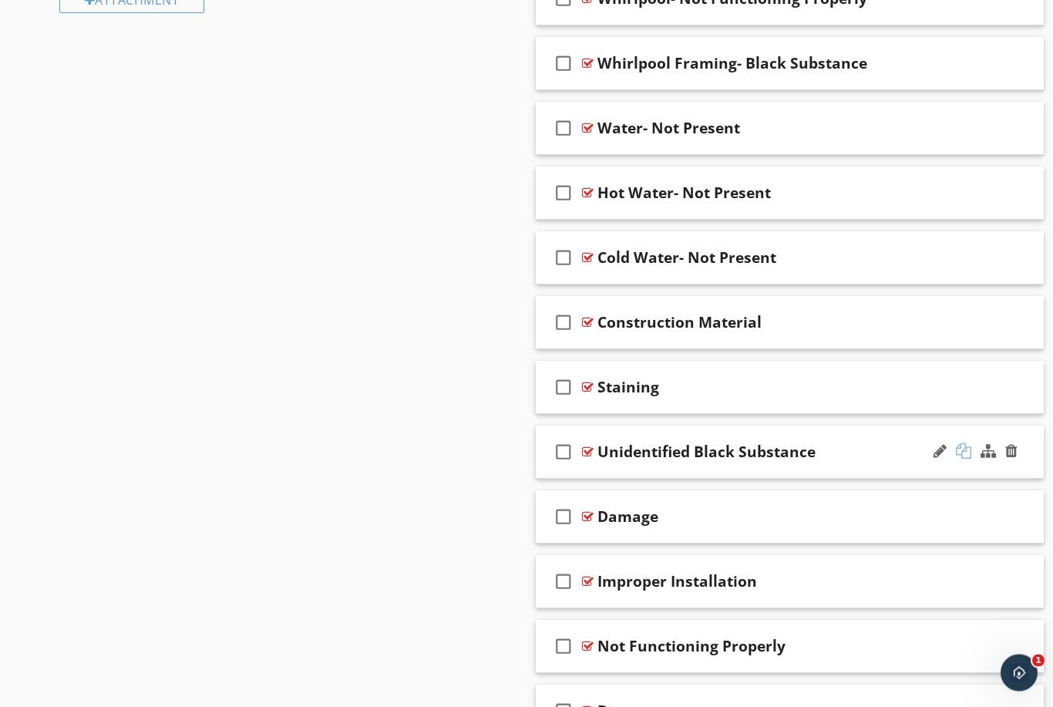
click at [962, 452] on div at bounding box center [963, 451] width 15 height 15
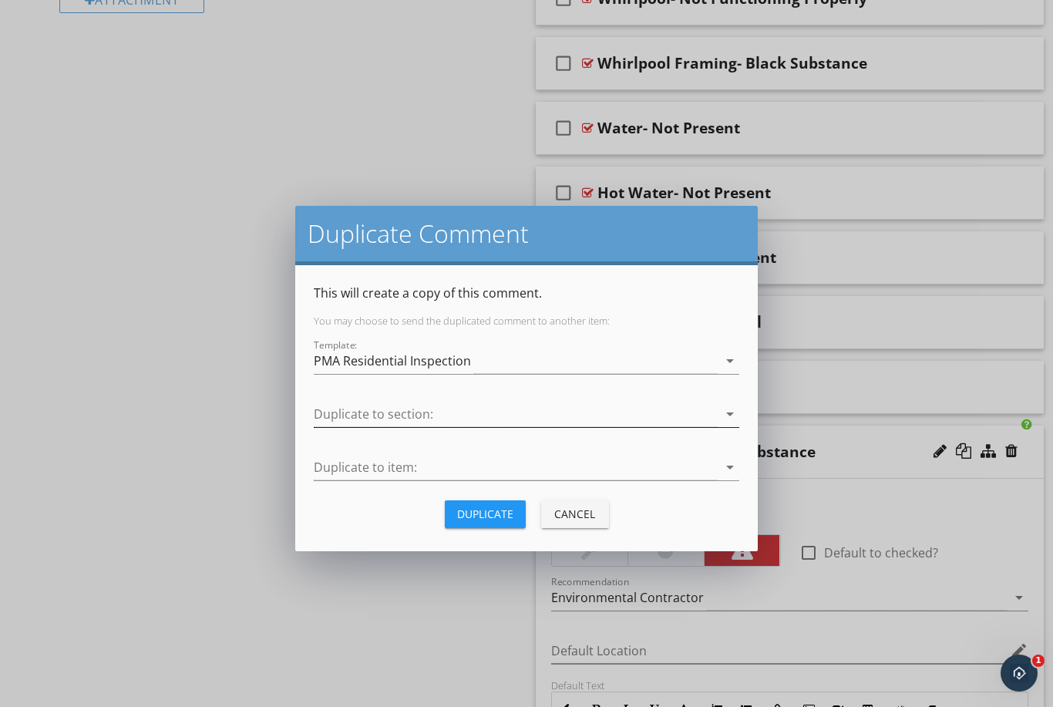
click at [503, 415] on div at bounding box center [516, 414] width 404 height 25
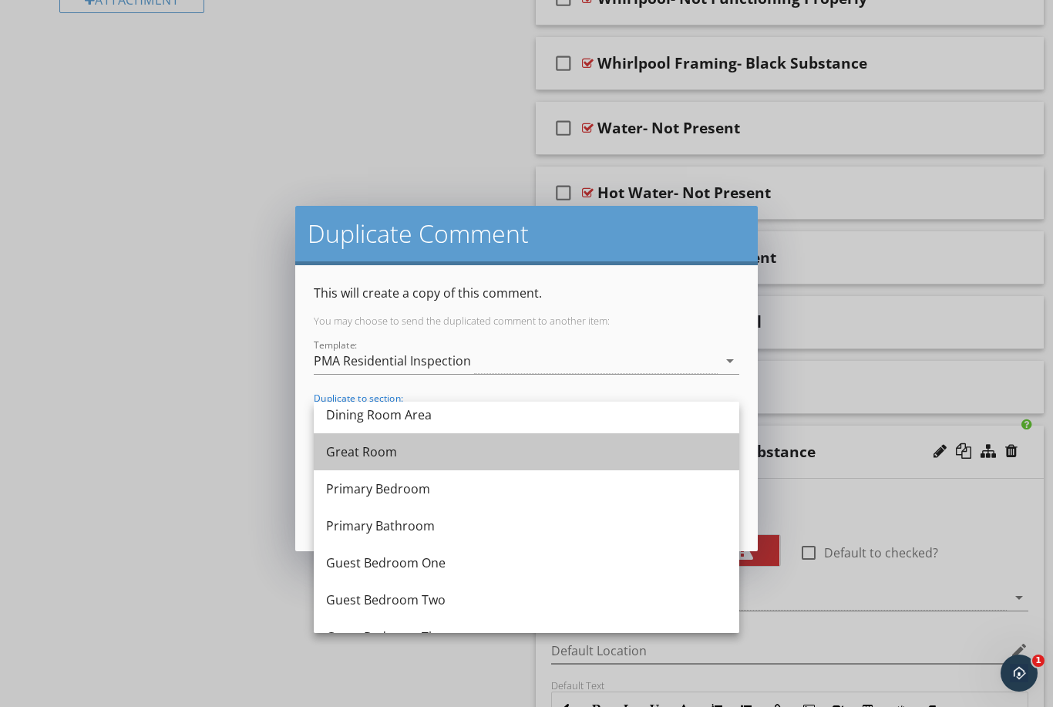
scroll to position [490, 0]
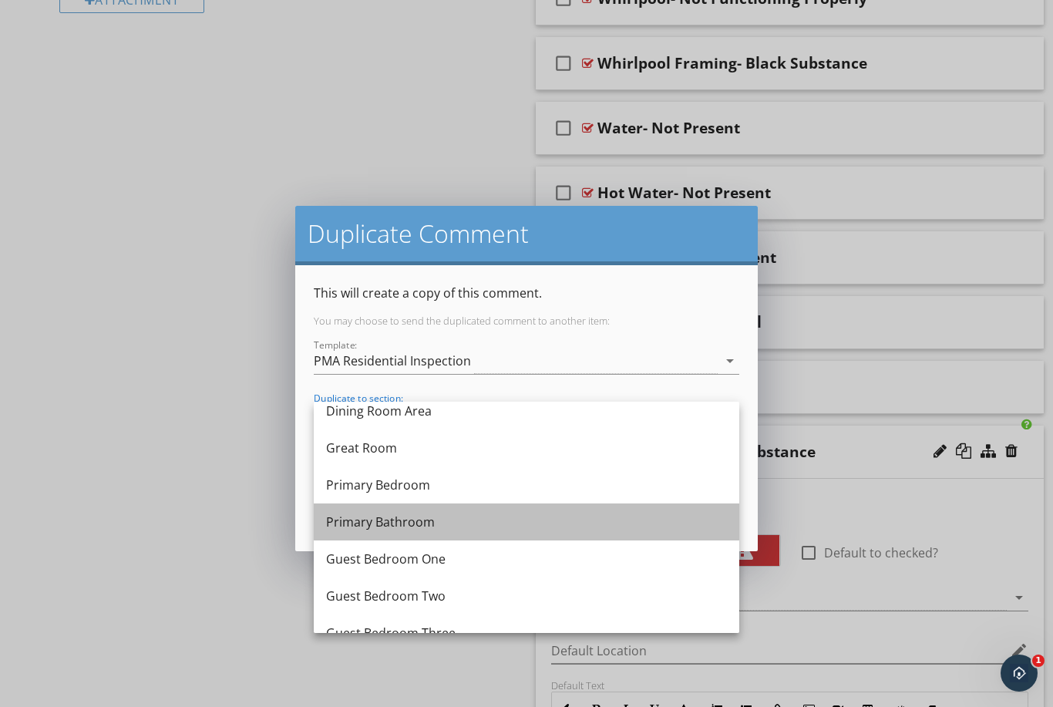
click at [478, 524] on div "Primary Bathroom" at bounding box center [526, 522] width 401 height 19
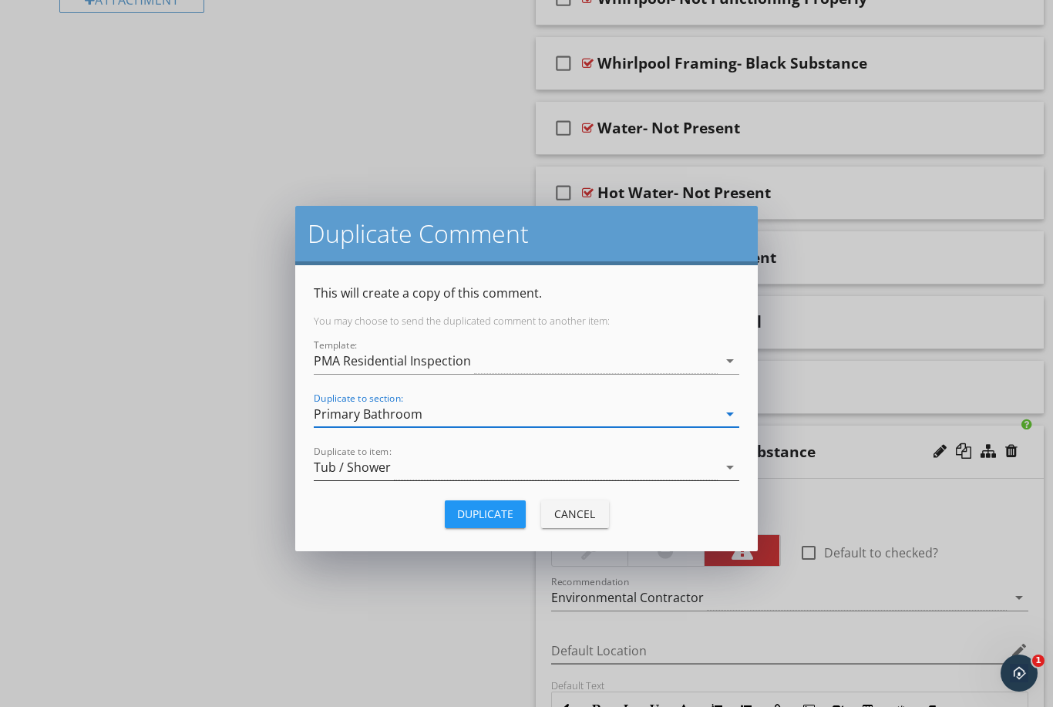
click at [739, 463] on icon "arrow_drop_down" at bounding box center [730, 467] width 19 height 19
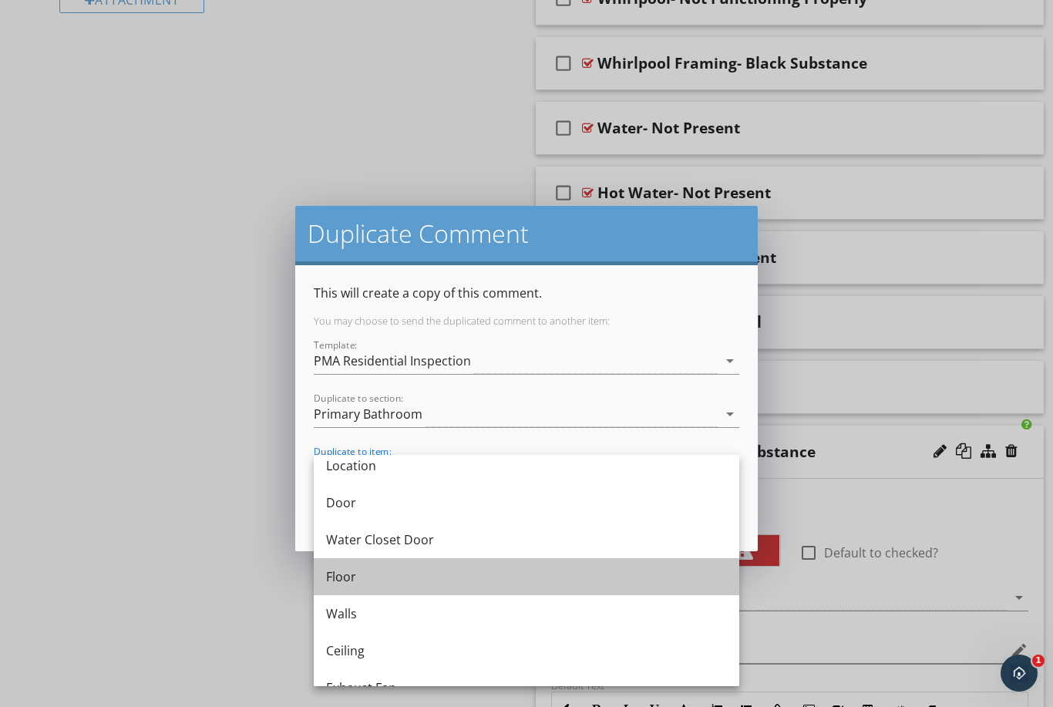
scroll to position [55, 0]
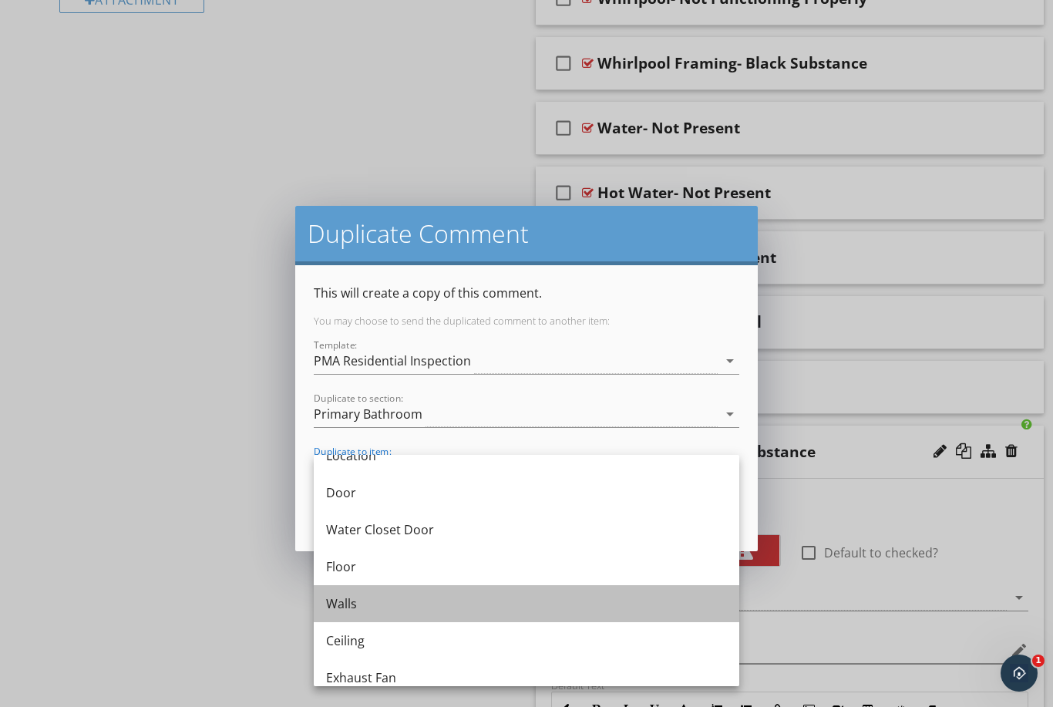
click at [394, 605] on div "Walls" at bounding box center [526, 604] width 401 height 19
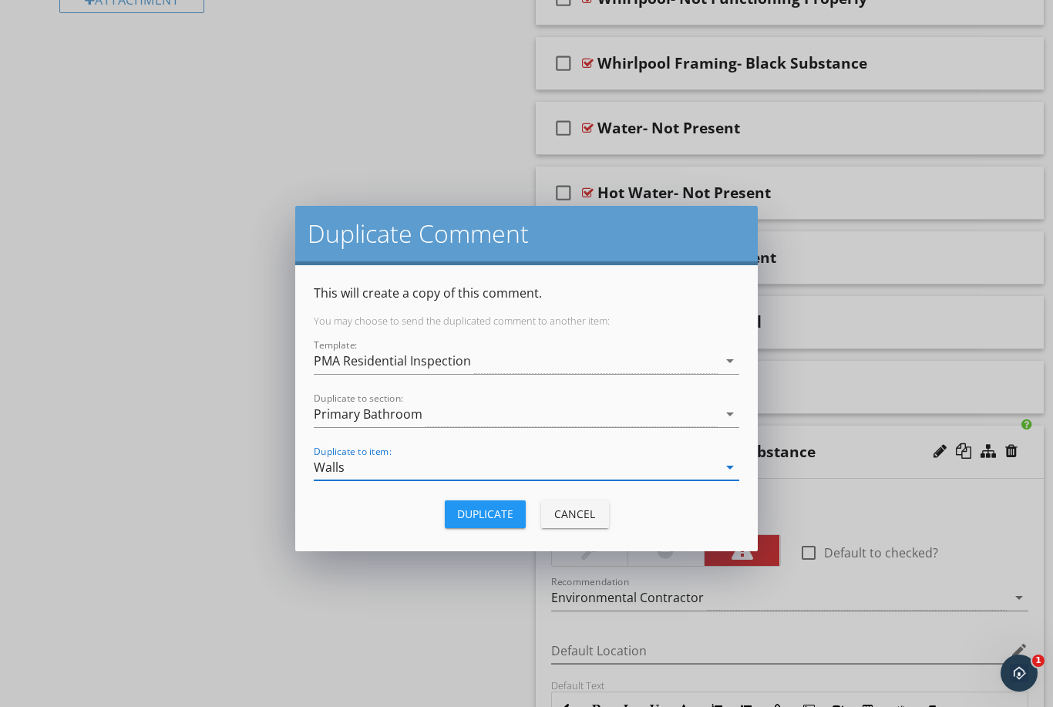
click at [482, 517] on div "Duplicate" at bounding box center [485, 514] width 56 height 16
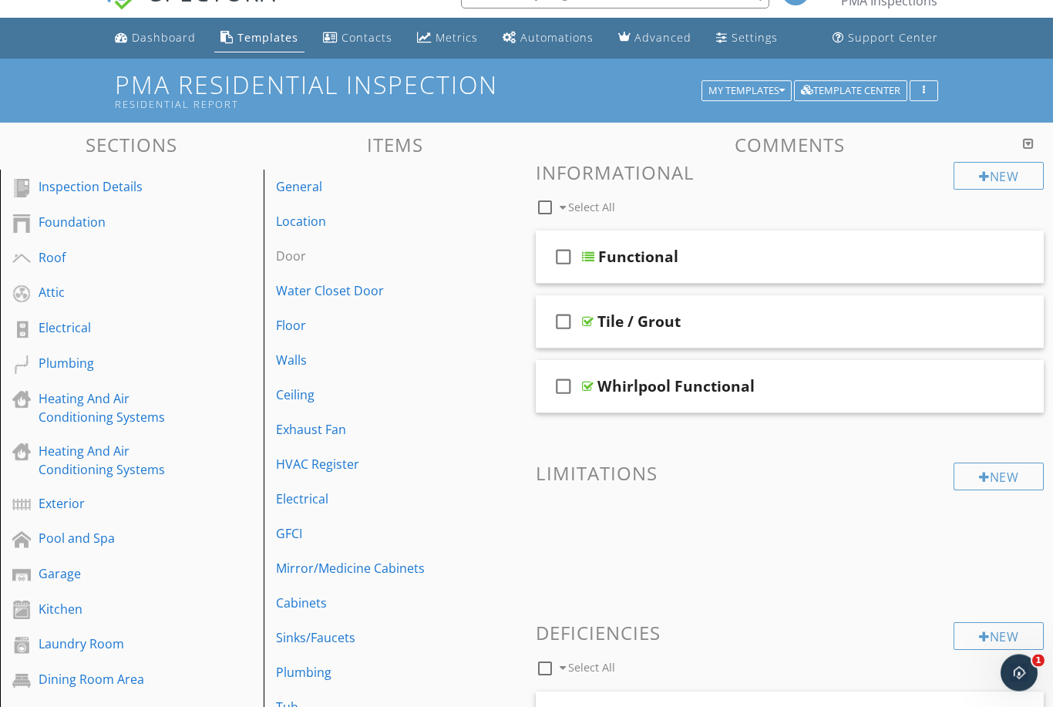
scroll to position [32, 0]
click at [336, 358] on div "Walls" at bounding box center [369, 360] width 186 height 19
click at [348, 358] on div "Walls" at bounding box center [369, 360] width 186 height 19
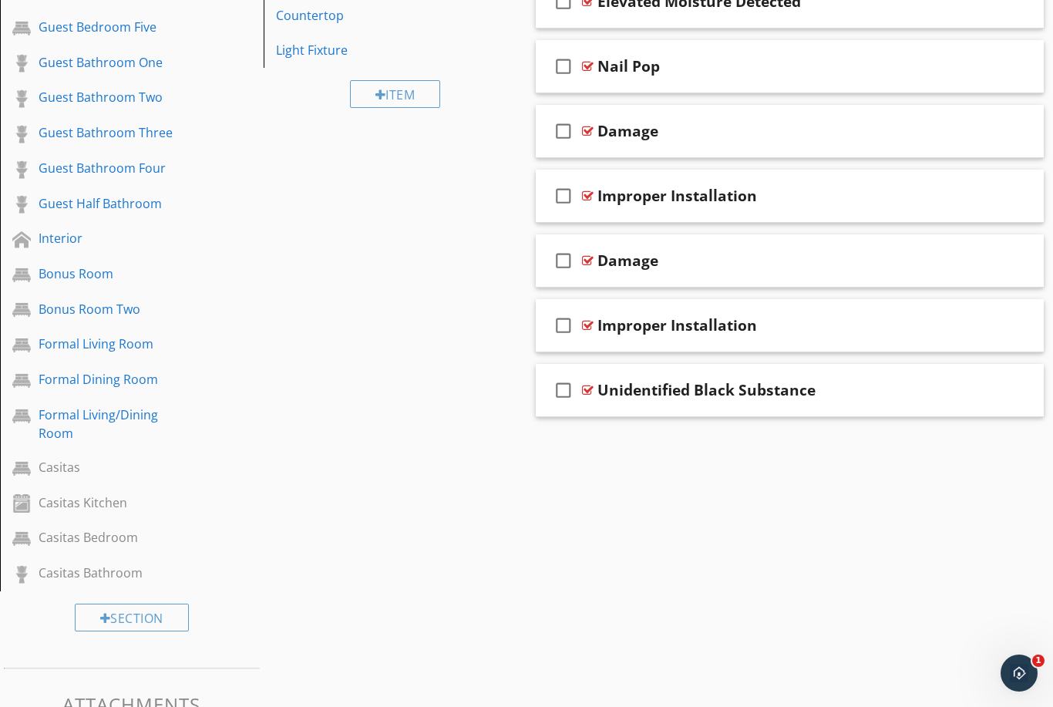
scroll to position [846, 0]
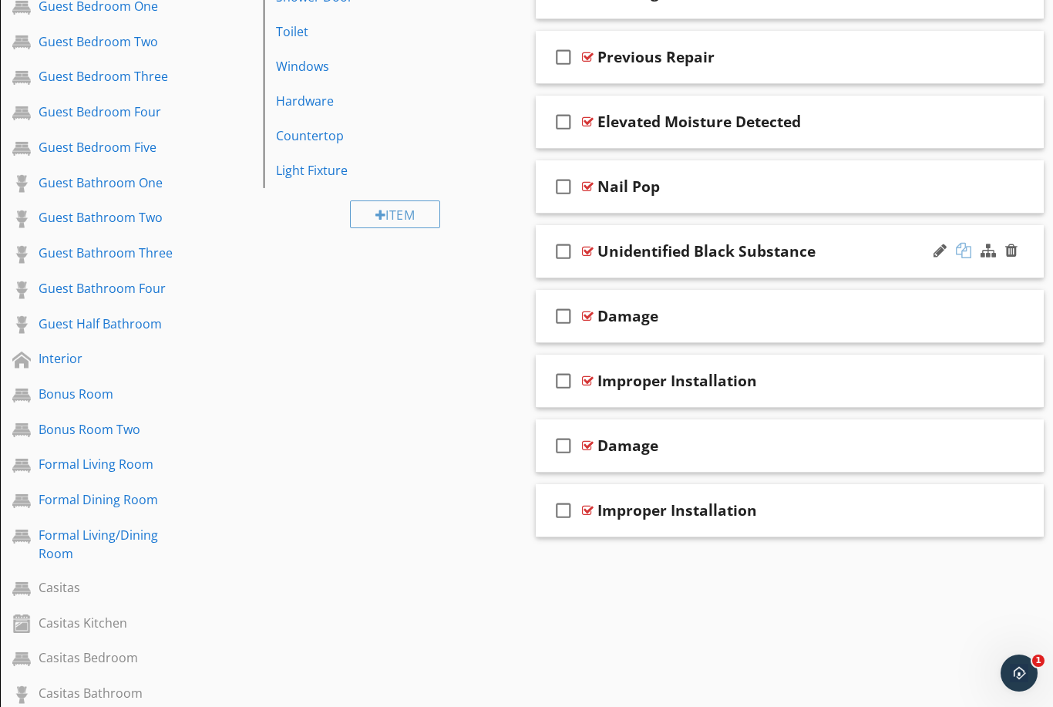
click at [966, 247] on div at bounding box center [963, 250] width 15 height 15
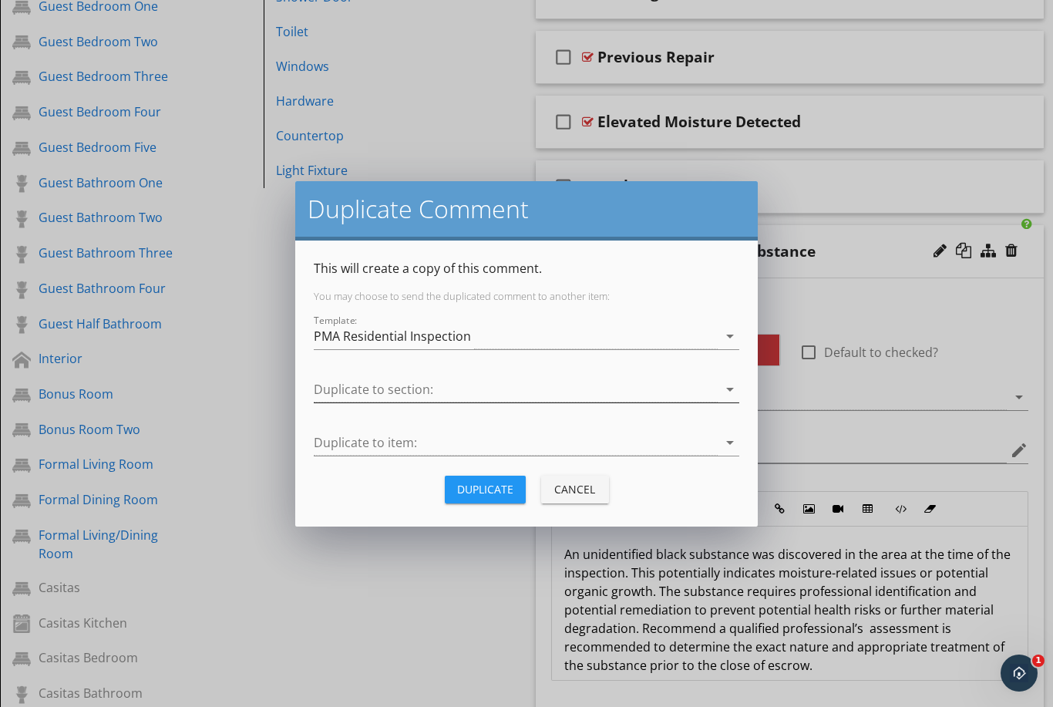
click at [475, 387] on div at bounding box center [516, 389] width 404 height 25
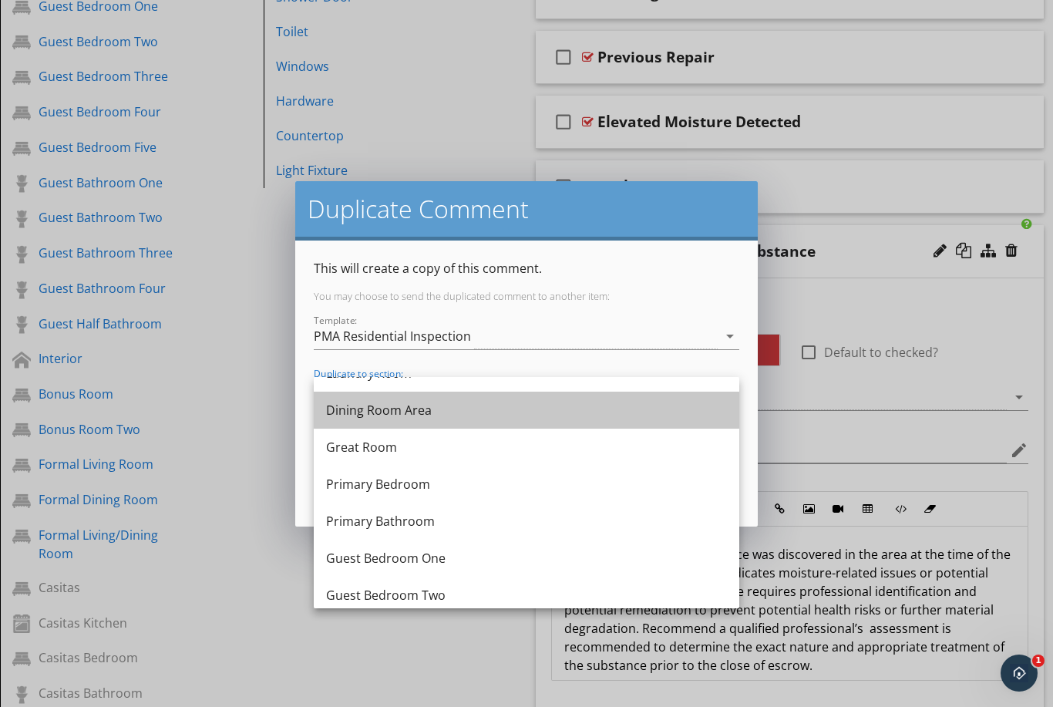
scroll to position [470, 0]
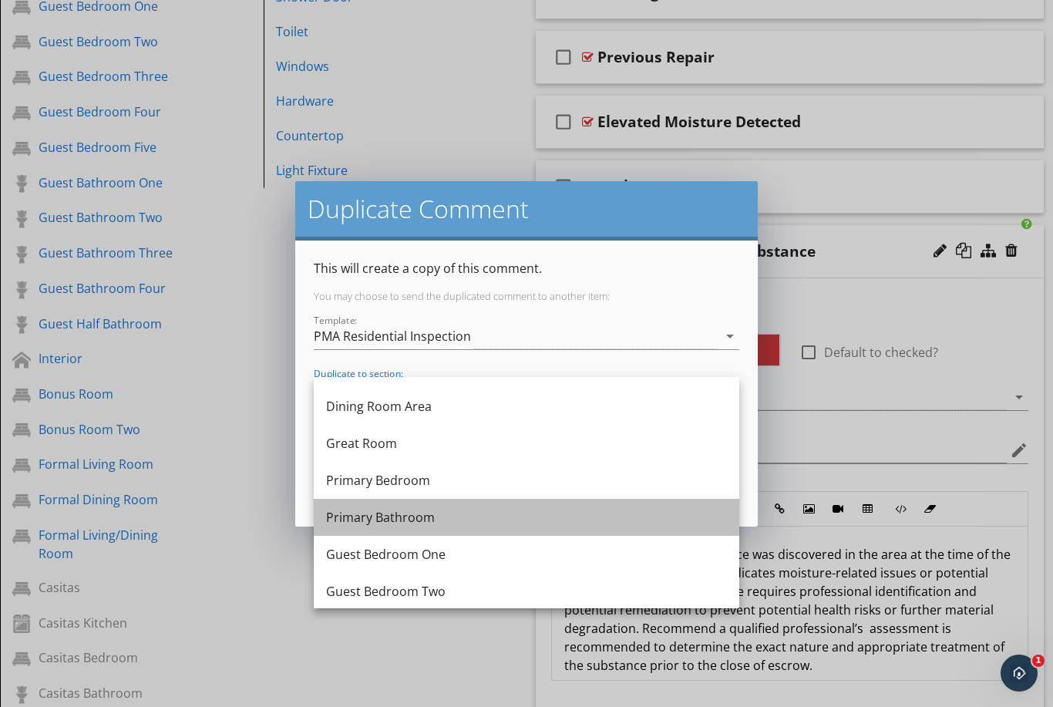
click at [457, 520] on div "Primary Bathroom" at bounding box center [526, 517] width 401 height 19
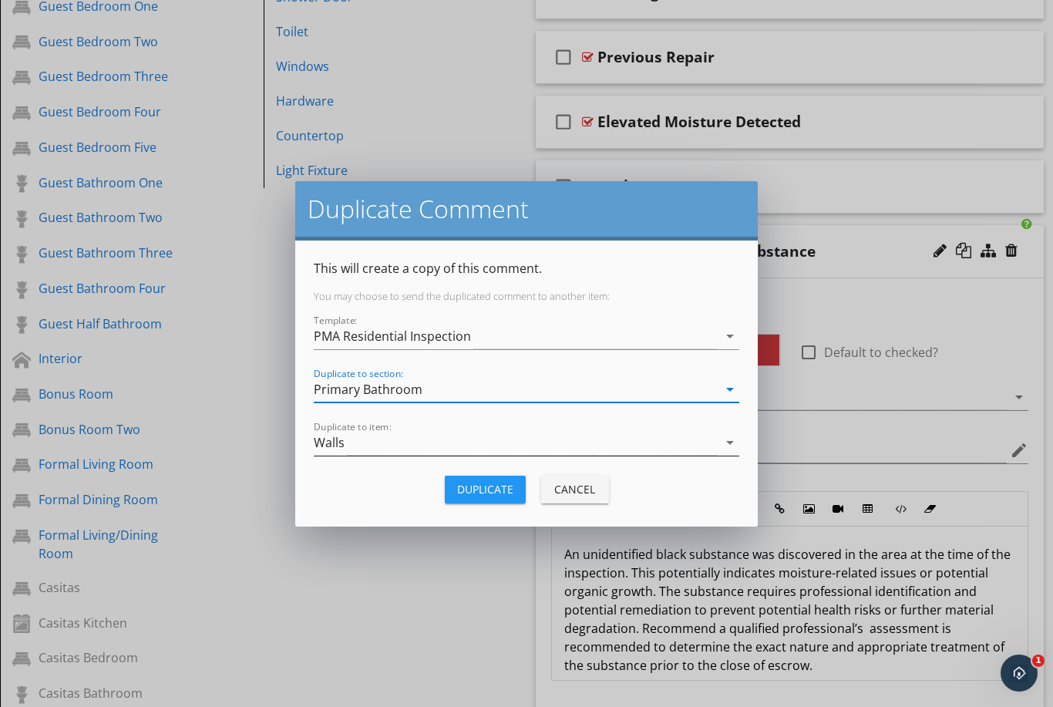
click at [503, 443] on div "Walls" at bounding box center [516, 442] width 404 height 25
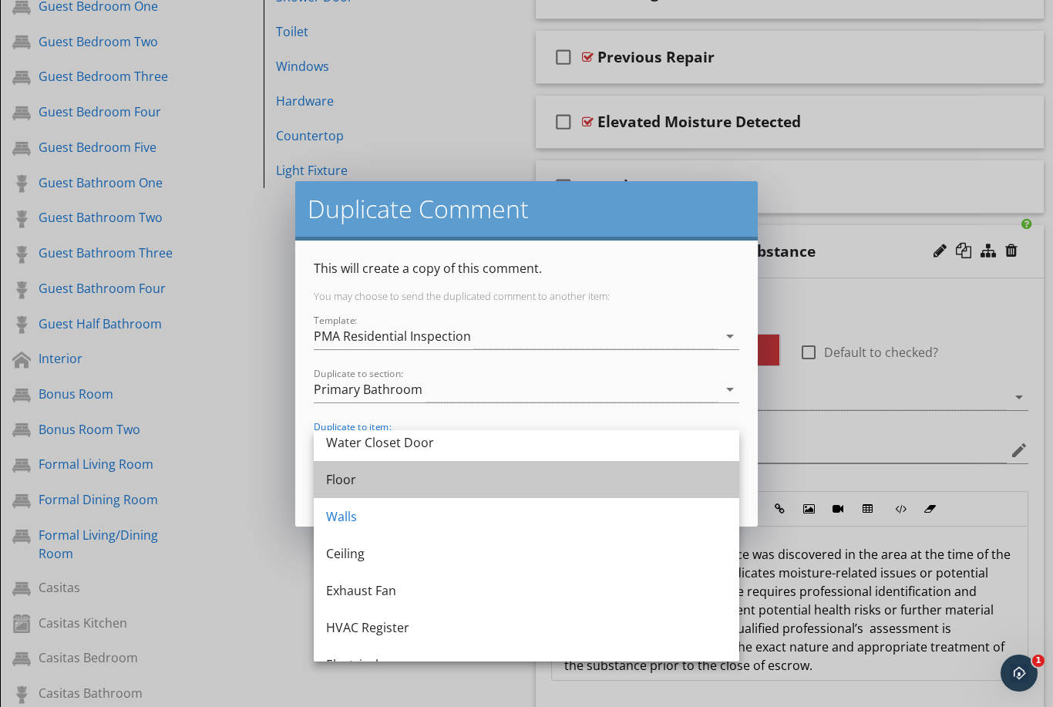
scroll to position [120, 0]
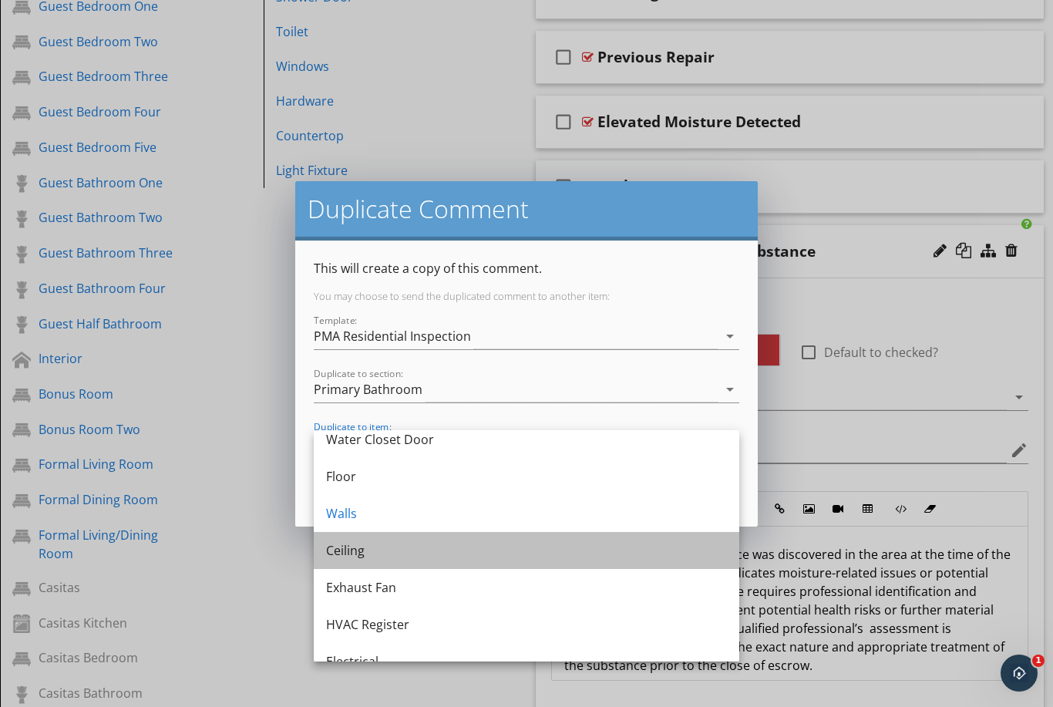
click at [418, 554] on div "Ceiling" at bounding box center [526, 550] width 401 height 19
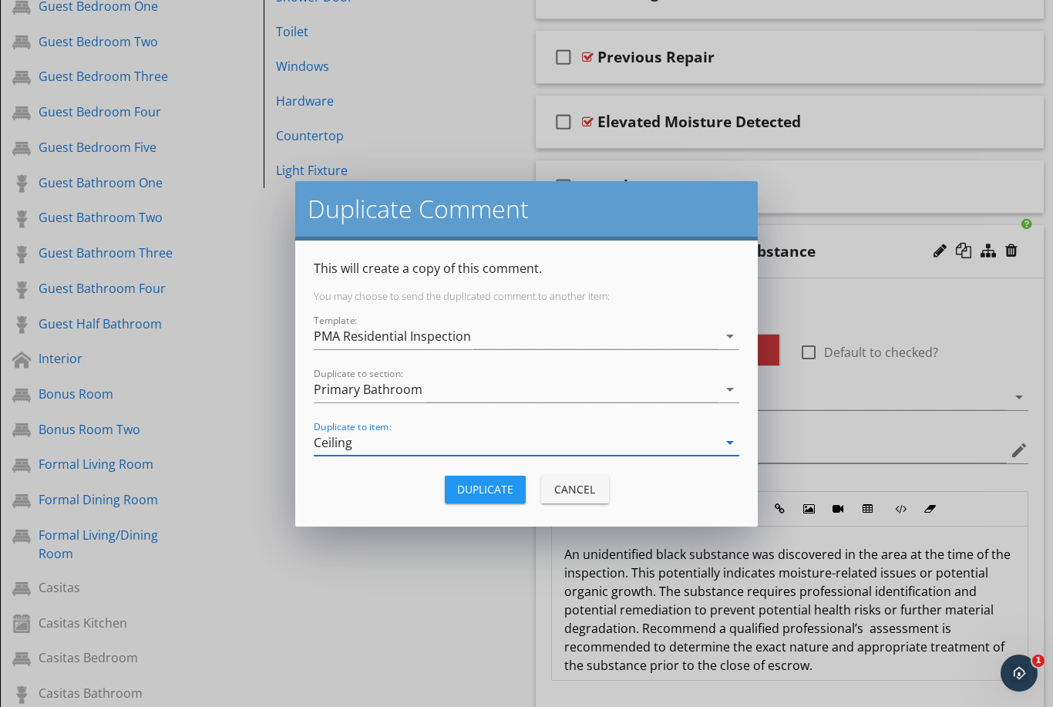
click at [490, 499] on button "Duplicate" at bounding box center [485, 490] width 81 height 28
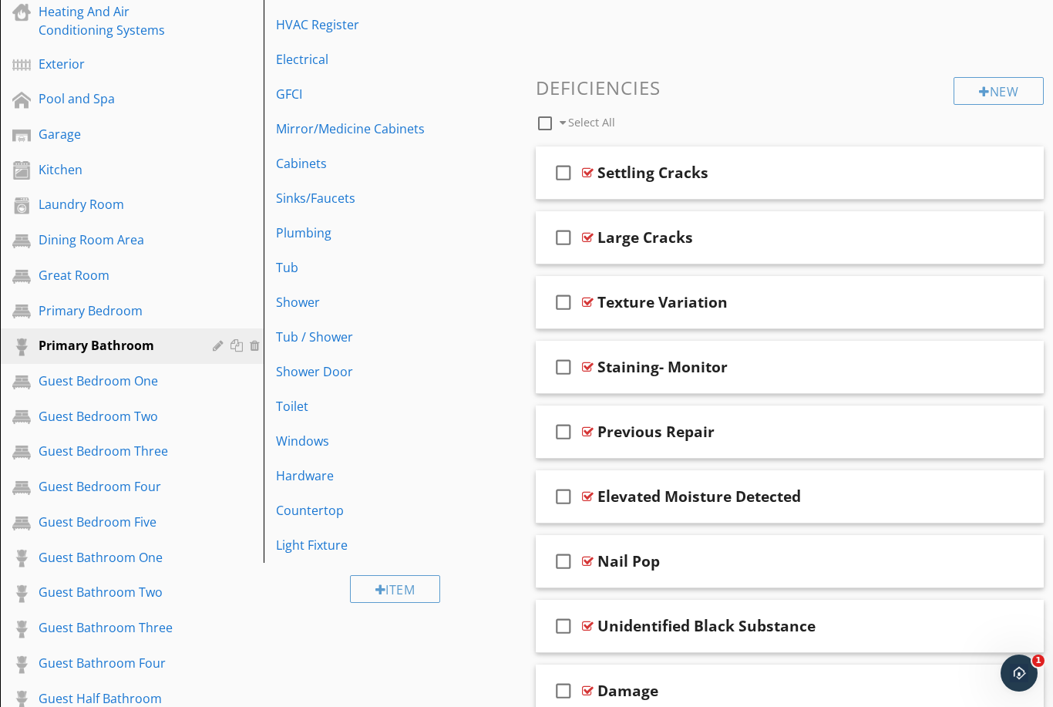
scroll to position [470, 0]
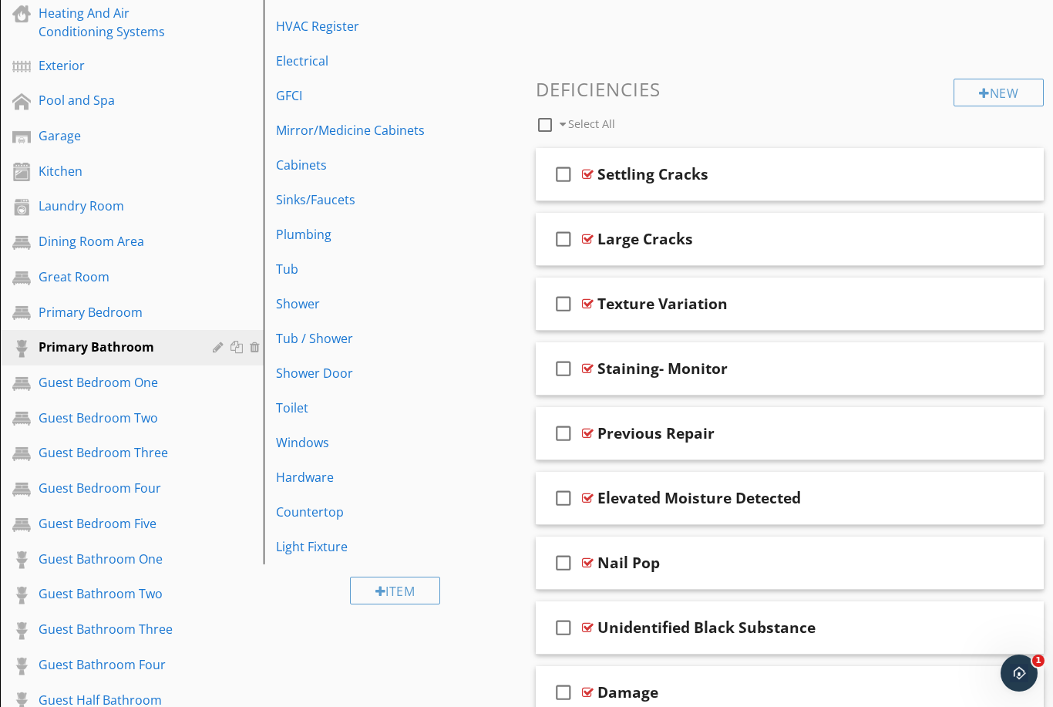
click at [834, 113] on div "check_box_outline_blank Select All" at bounding box center [745, 120] width 418 height 29
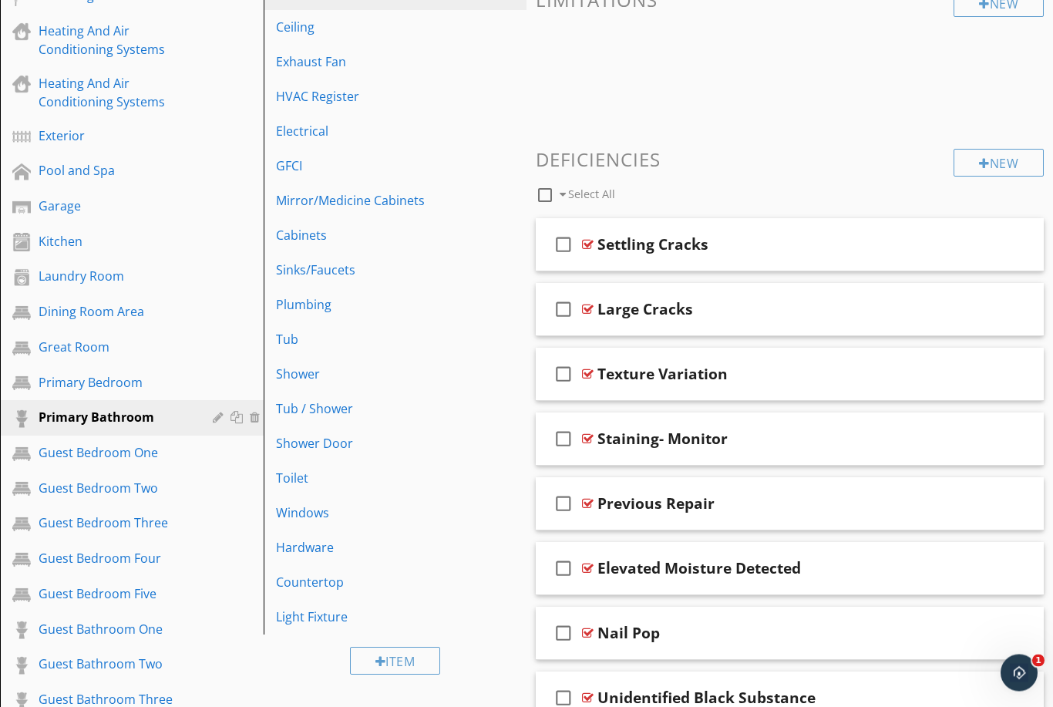
scroll to position [399, 0]
click at [389, 376] on div "Shower" at bounding box center [369, 374] width 186 height 19
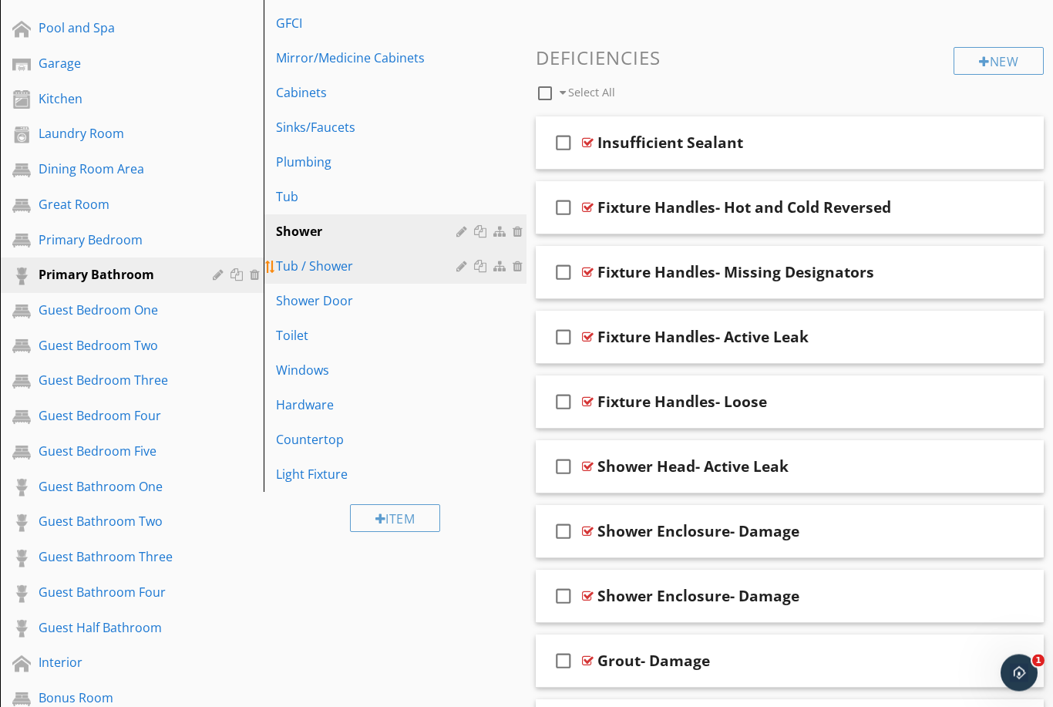
scroll to position [542, 0]
click at [340, 265] on div "Tub / Shower" at bounding box center [369, 266] width 186 height 19
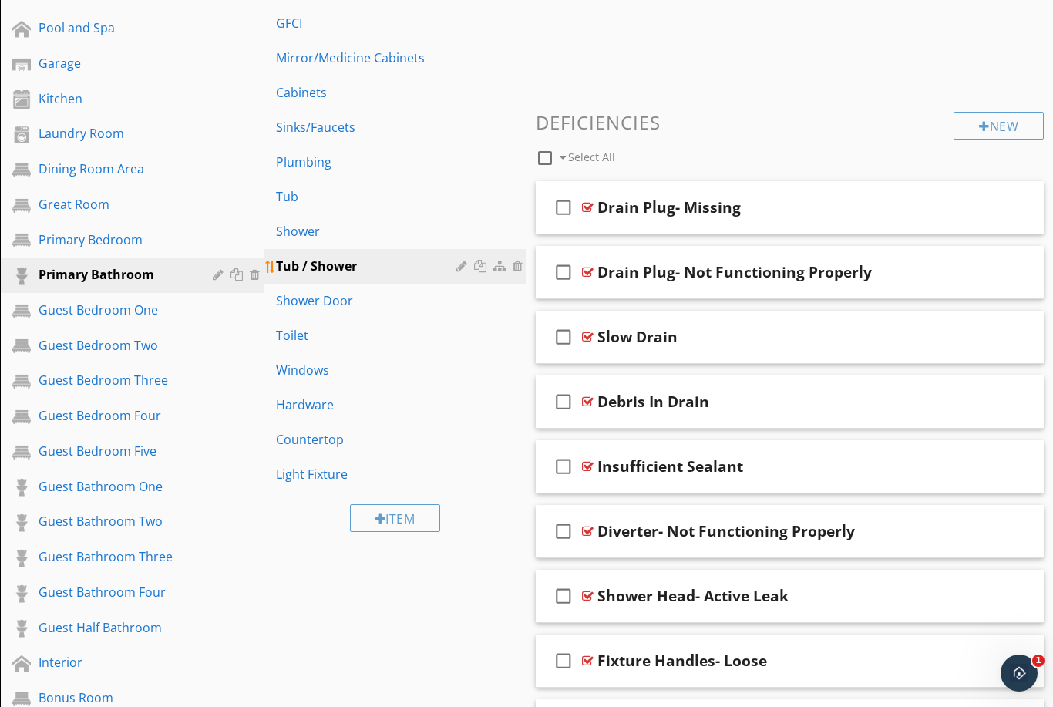
click at [480, 269] on div at bounding box center [482, 266] width 16 height 12
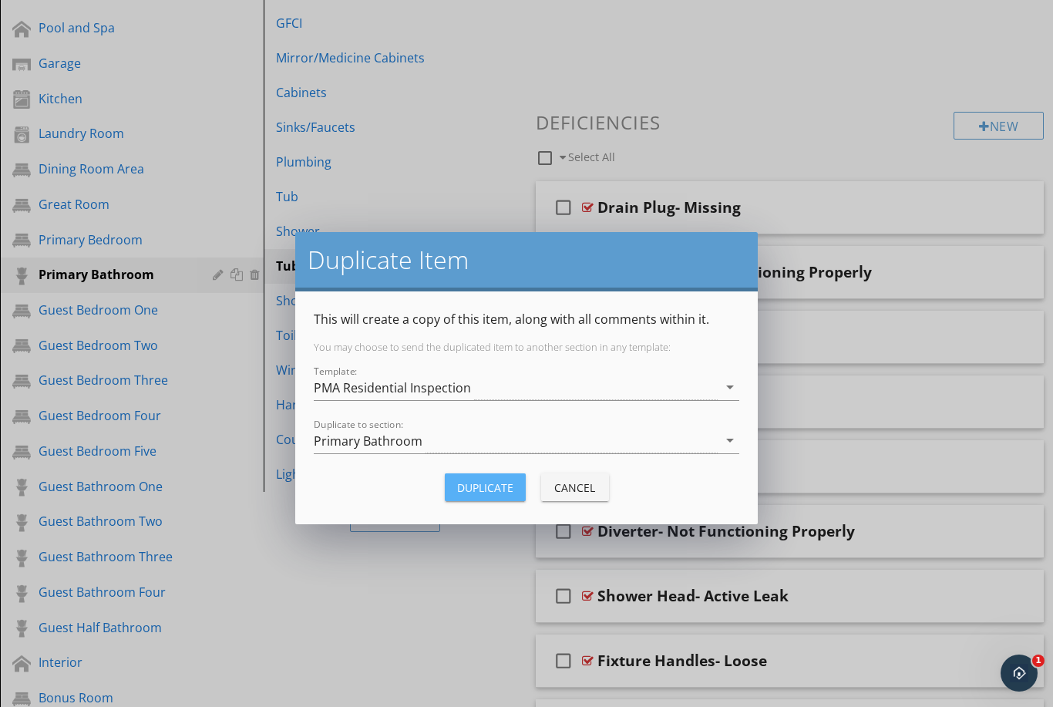
click at [487, 481] on div "Duplicate" at bounding box center [485, 488] width 56 height 16
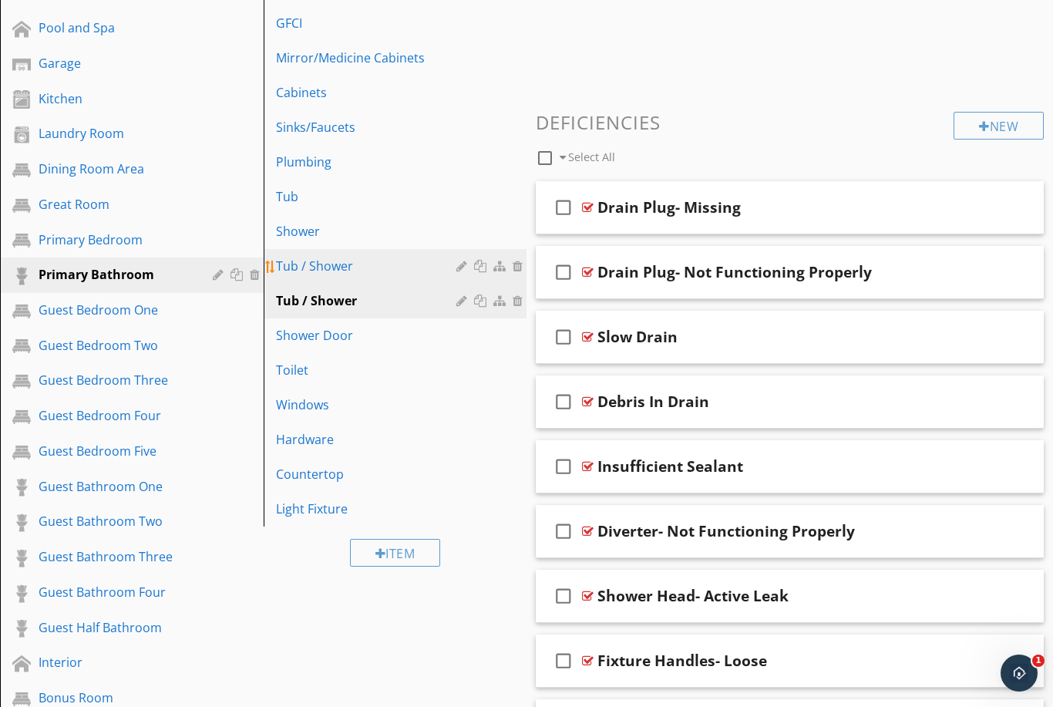
click at [368, 269] on div "Tub / Shower" at bounding box center [369, 266] width 186 height 19
click at [460, 261] on div at bounding box center [464, 266] width 15 height 12
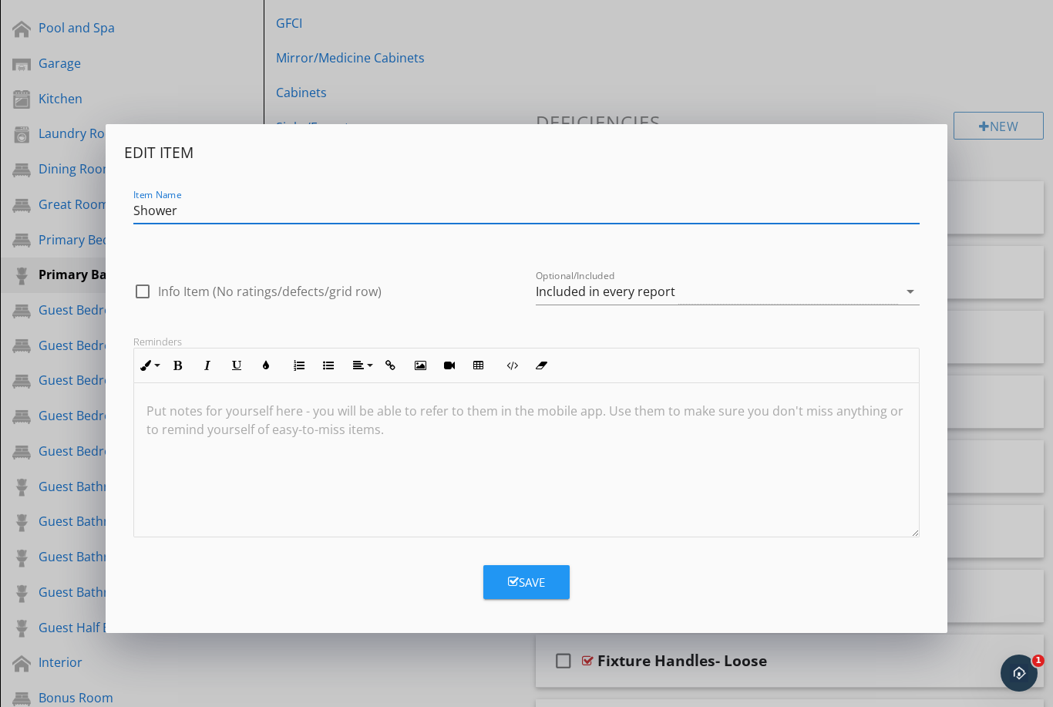
type input "Shower"
click at [536, 581] on div "Save" at bounding box center [526, 583] width 37 height 18
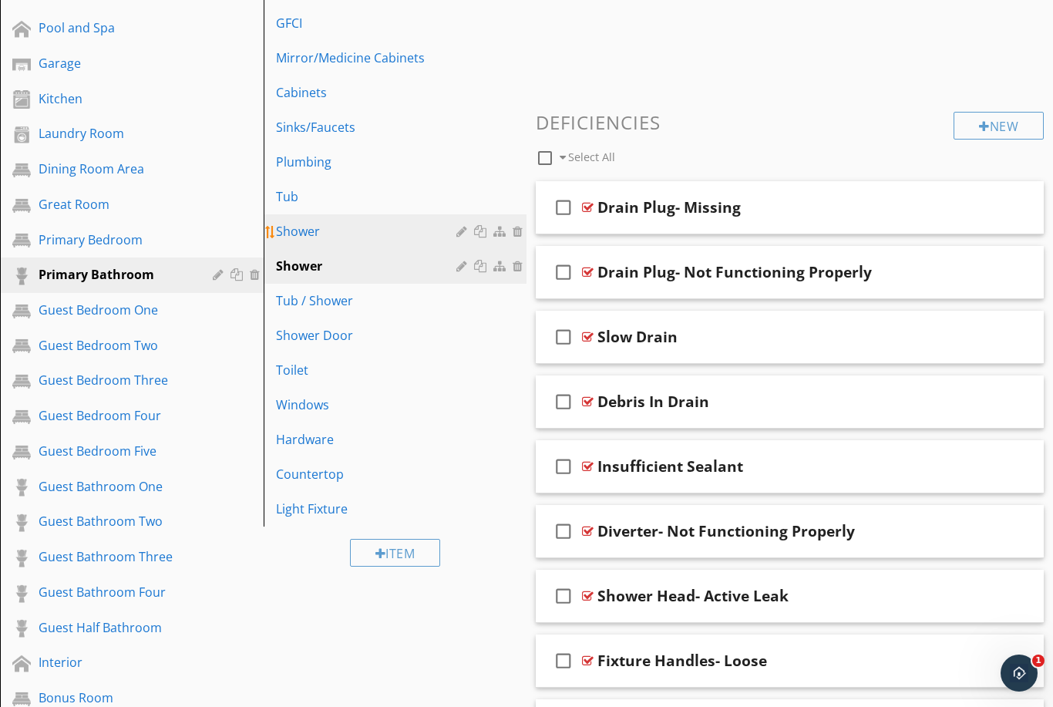
click at [352, 229] on div "Shower" at bounding box center [369, 231] width 186 height 19
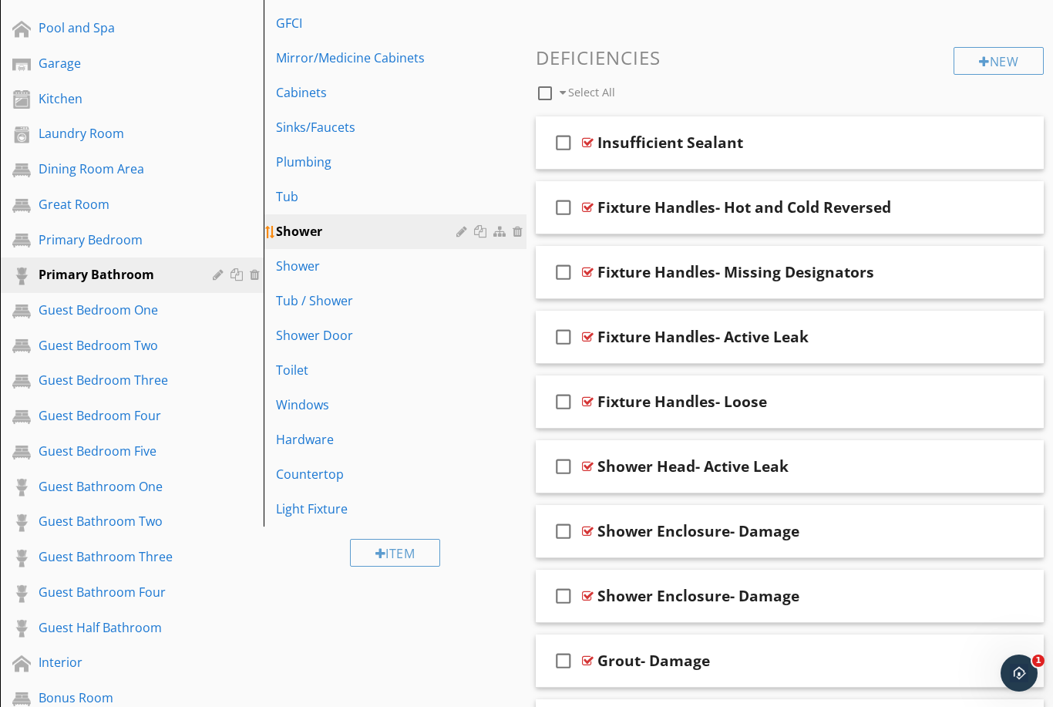
click at [521, 228] on div at bounding box center [520, 231] width 14 height 12
click at [515, 228] on div at bounding box center [520, 231] width 14 height 12
click at [523, 234] on div at bounding box center [520, 231] width 14 height 12
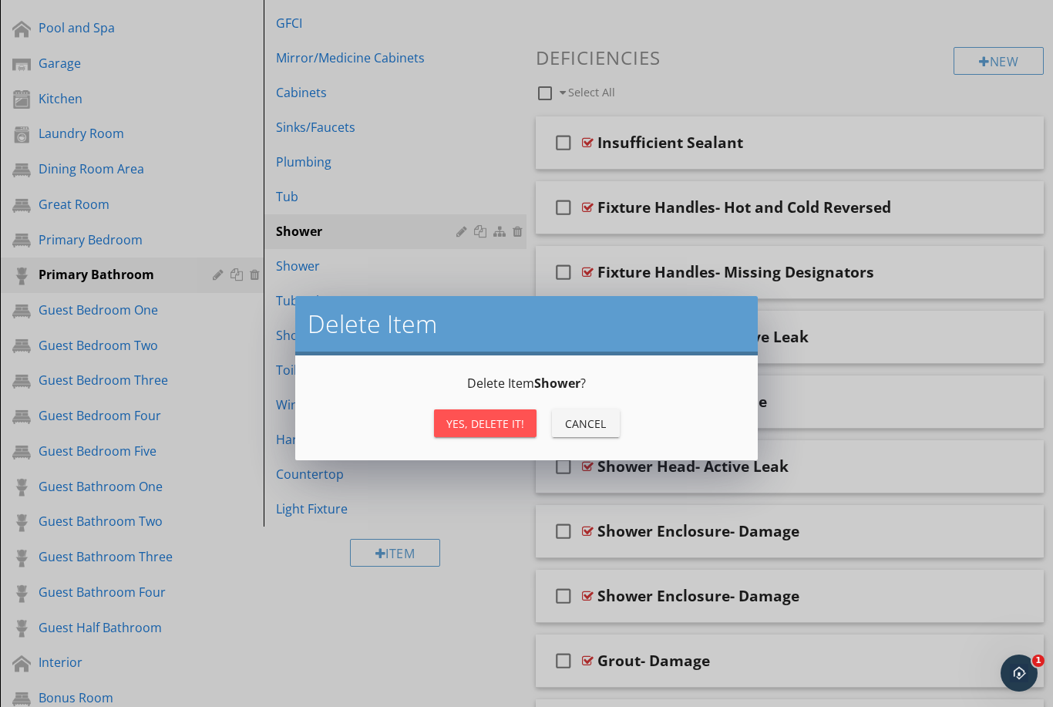
click at [487, 426] on div "Yes, Delete it!" at bounding box center [485, 424] width 78 height 16
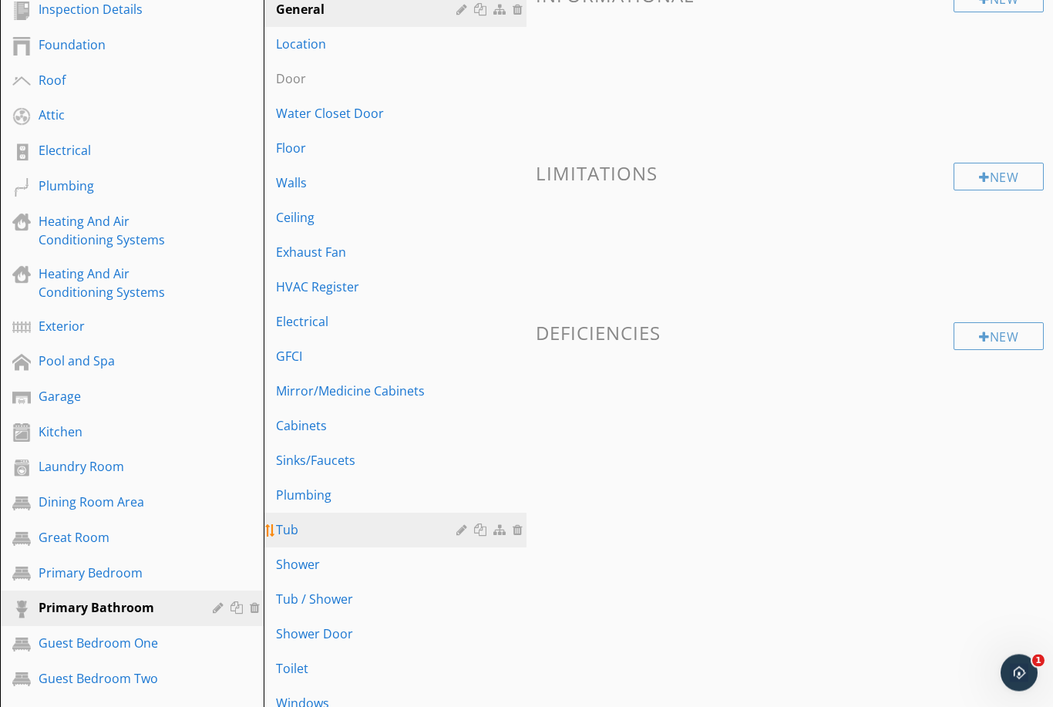
scroll to position [209, 0]
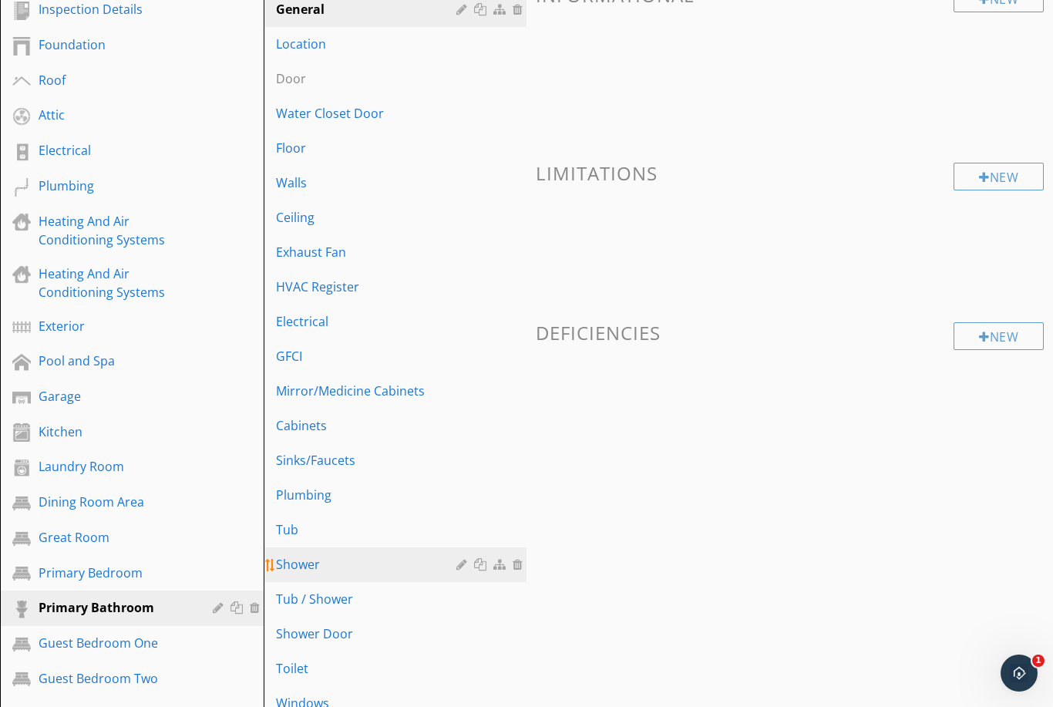
click at [325, 565] on div "Shower" at bounding box center [369, 564] width 186 height 19
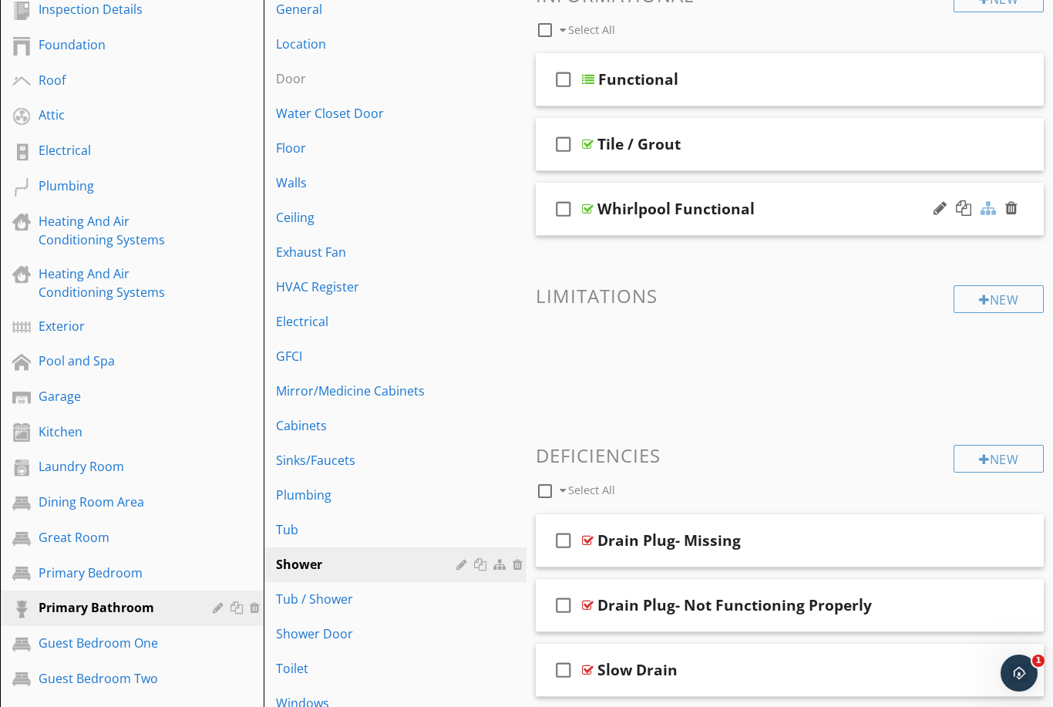
click at [1006, 212] on div at bounding box center [1012, 207] width 12 height 15
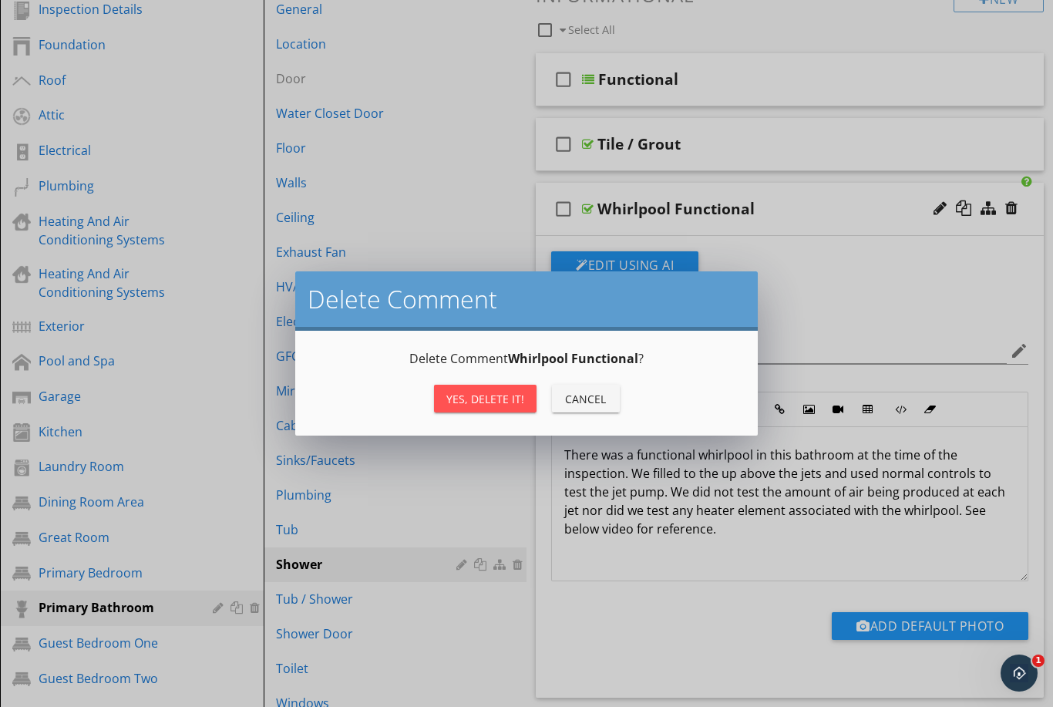
click at [510, 401] on div "Yes, Delete it!" at bounding box center [485, 399] width 78 height 16
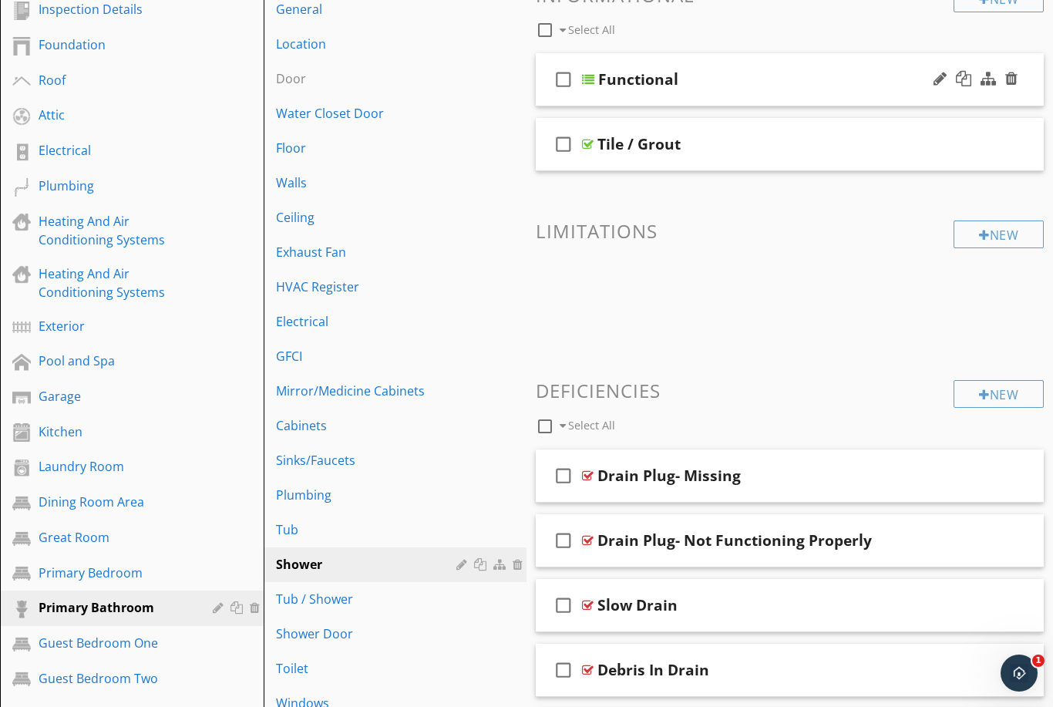
click at [788, 96] on div "check_box_outline_blank Functional" at bounding box center [790, 79] width 508 height 53
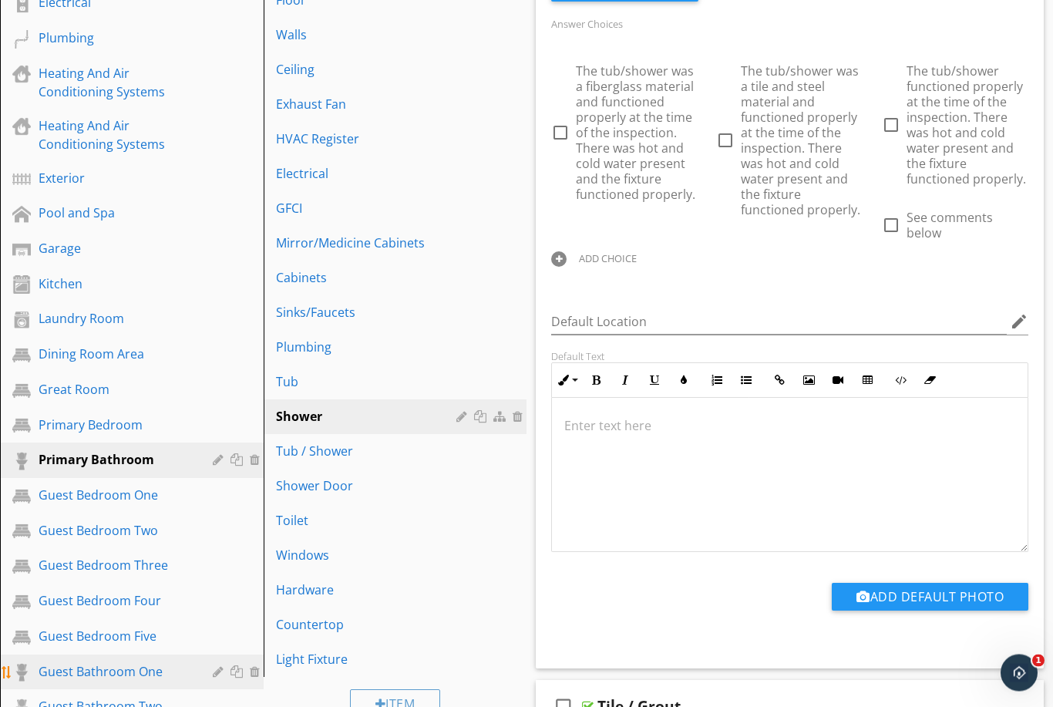
scroll to position [357, 0]
click at [120, 673] on div "Guest Bathroom One" at bounding box center [115, 671] width 152 height 19
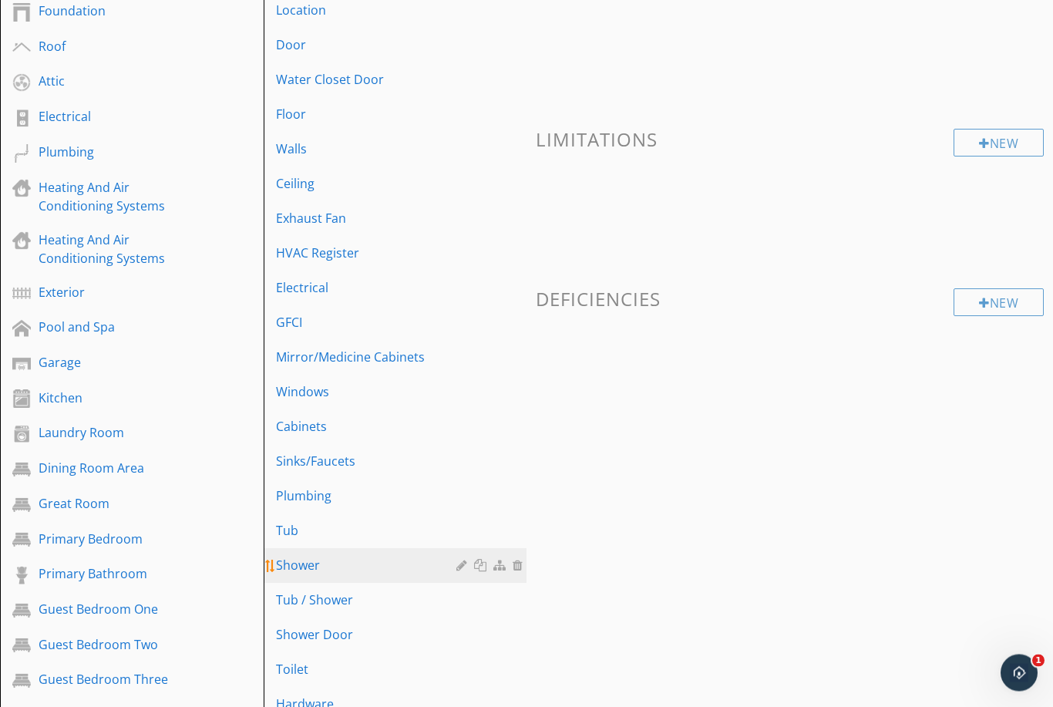
scroll to position [243, 0]
click at [371, 568] on div "Shower" at bounding box center [369, 565] width 186 height 19
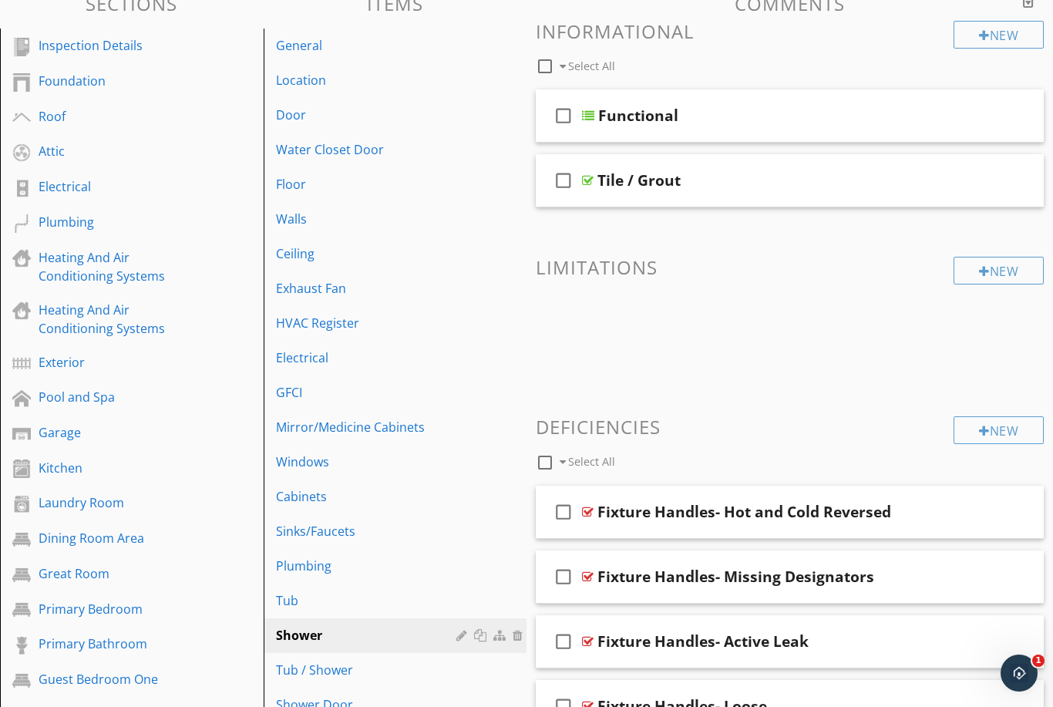
scroll to position [141, 0]
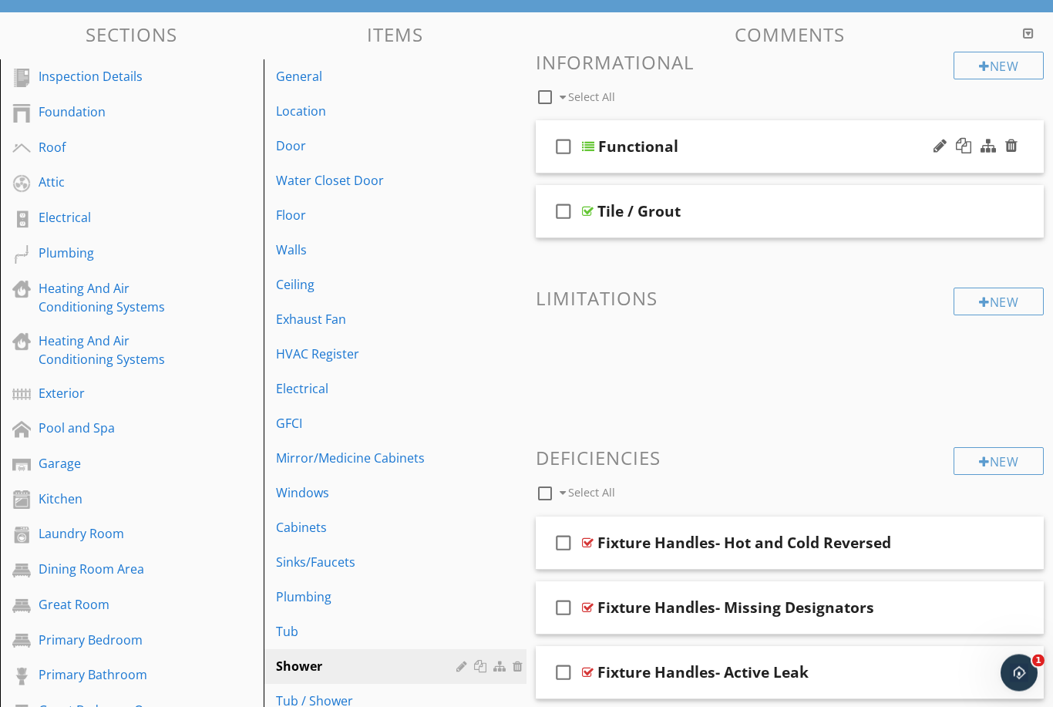
click at [811, 157] on div "check_box_outline_blank Functional" at bounding box center [790, 147] width 508 height 53
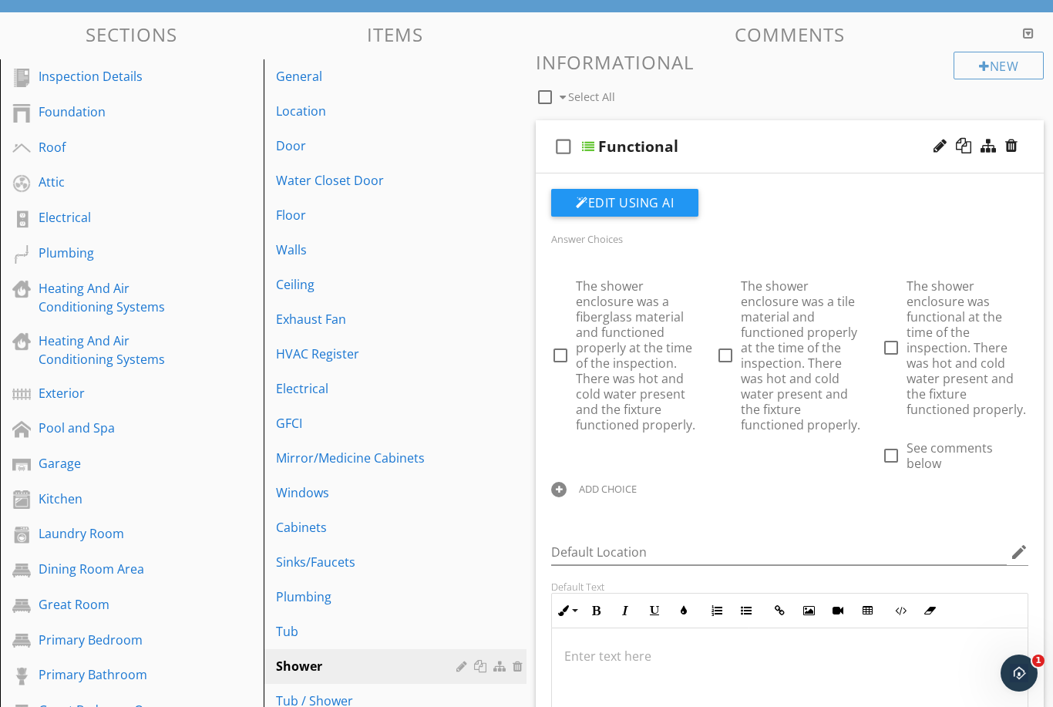
click at [959, 148] on div at bounding box center [963, 145] width 15 height 15
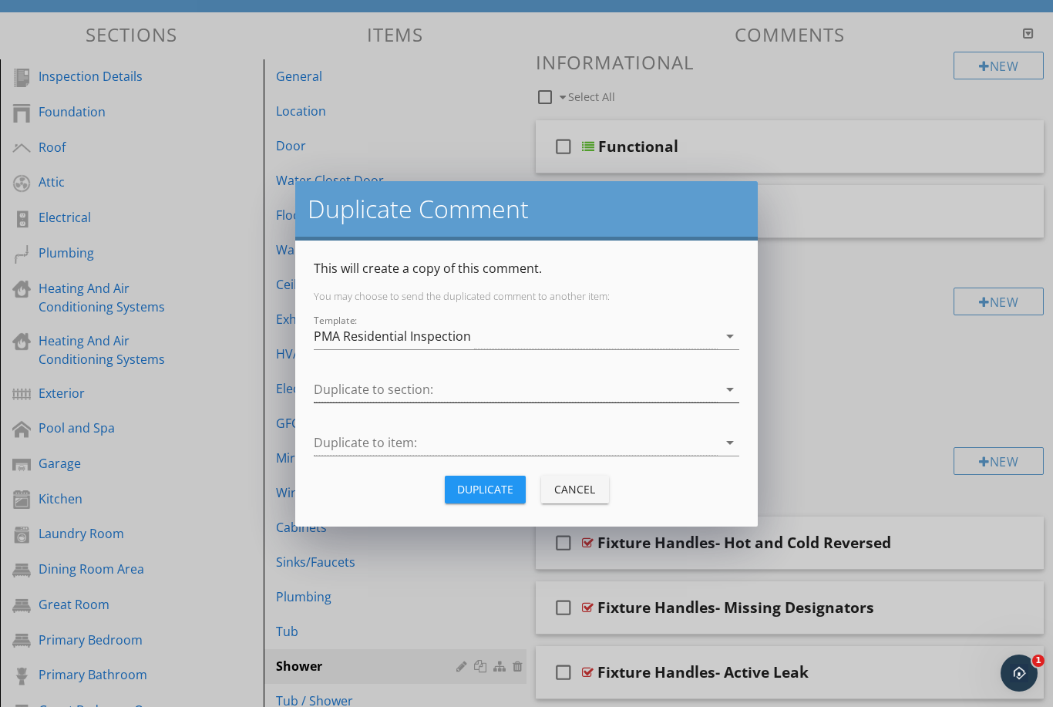
click at [729, 386] on icon "arrow_drop_down" at bounding box center [730, 389] width 19 height 19
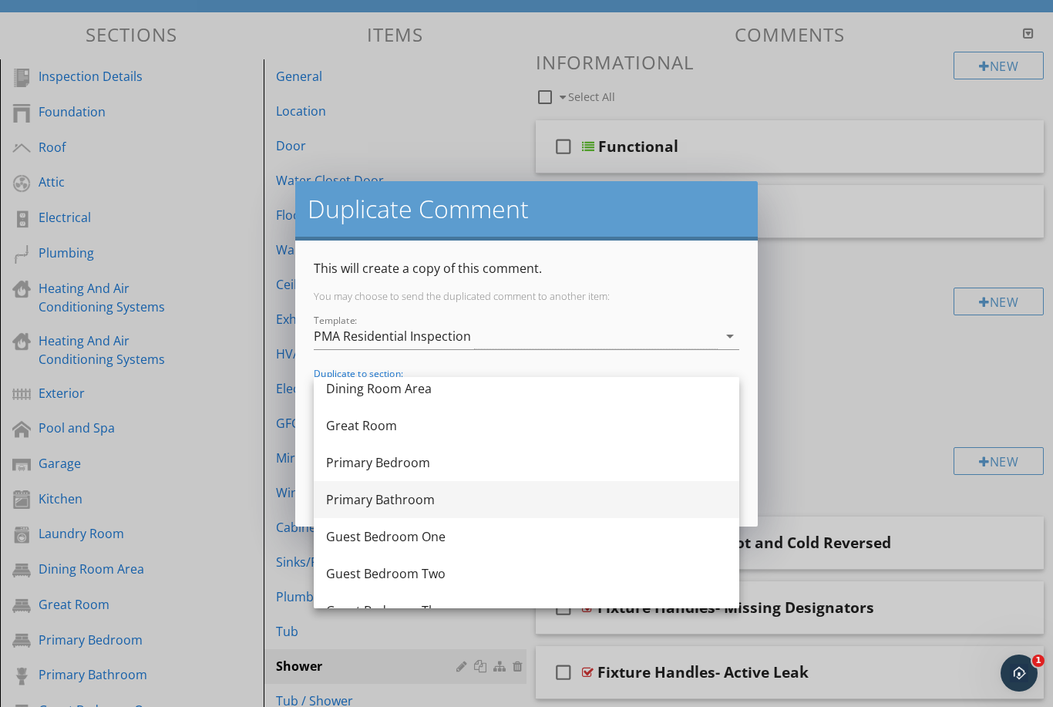
scroll to position [489, 0]
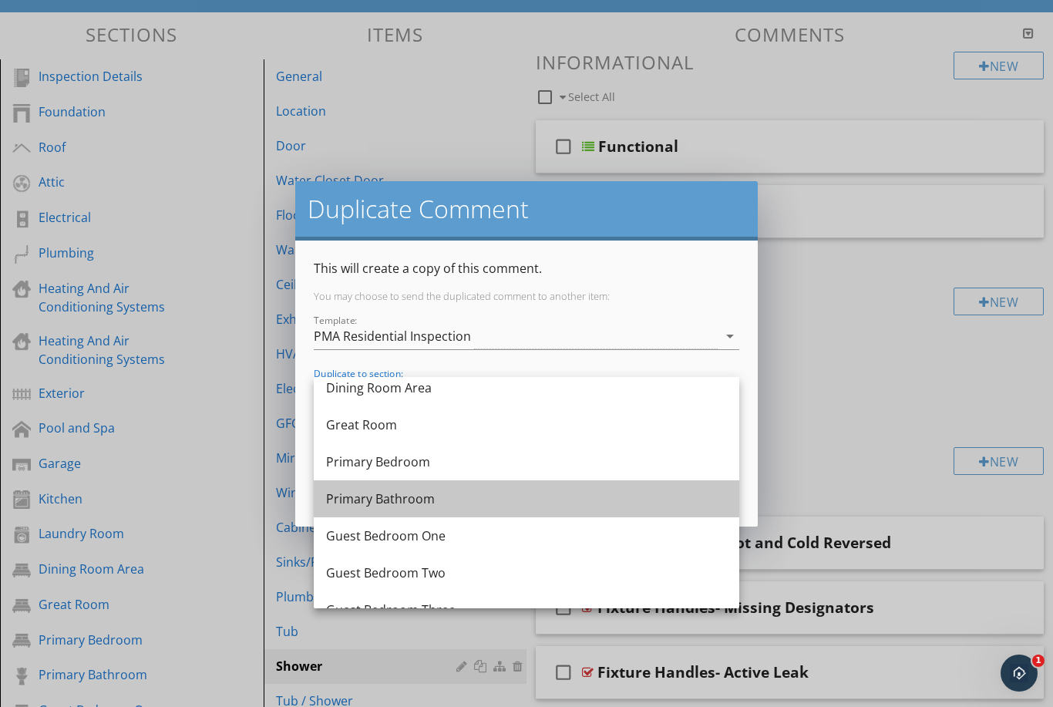
click at [471, 503] on div "Primary Bathroom" at bounding box center [526, 499] width 401 height 19
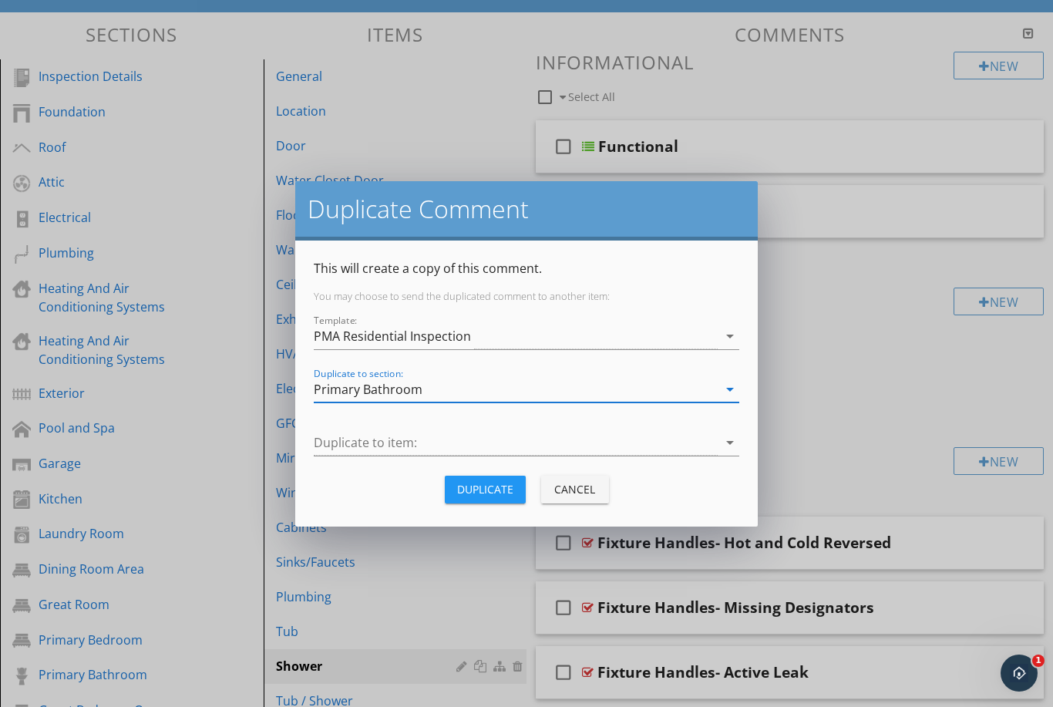
click at [505, 446] on div at bounding box center [516, 442] width 404 height 25
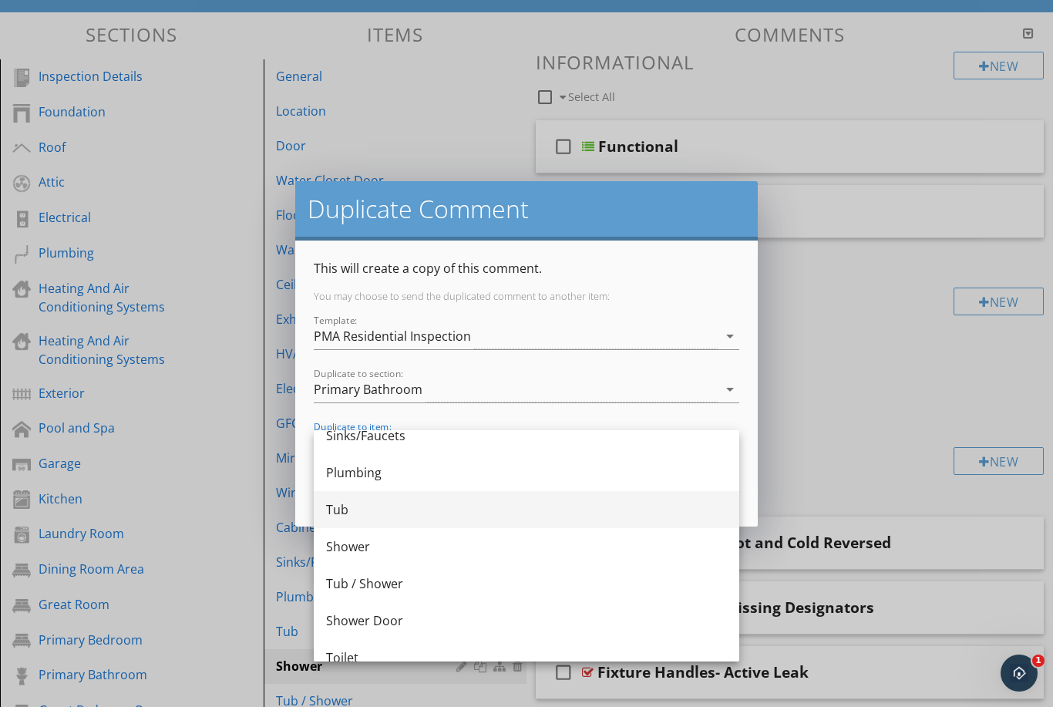
scroll to position [516, 0]
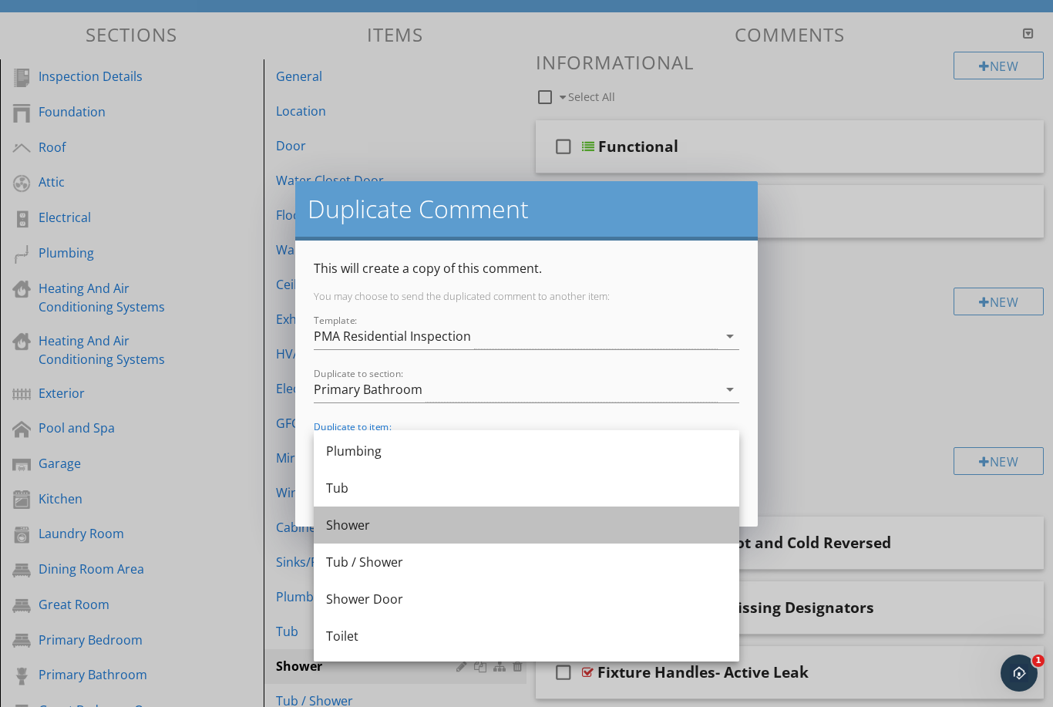
click at [446, 529] on div "Shower" at bounding box center [526, 525] width 401 height 19
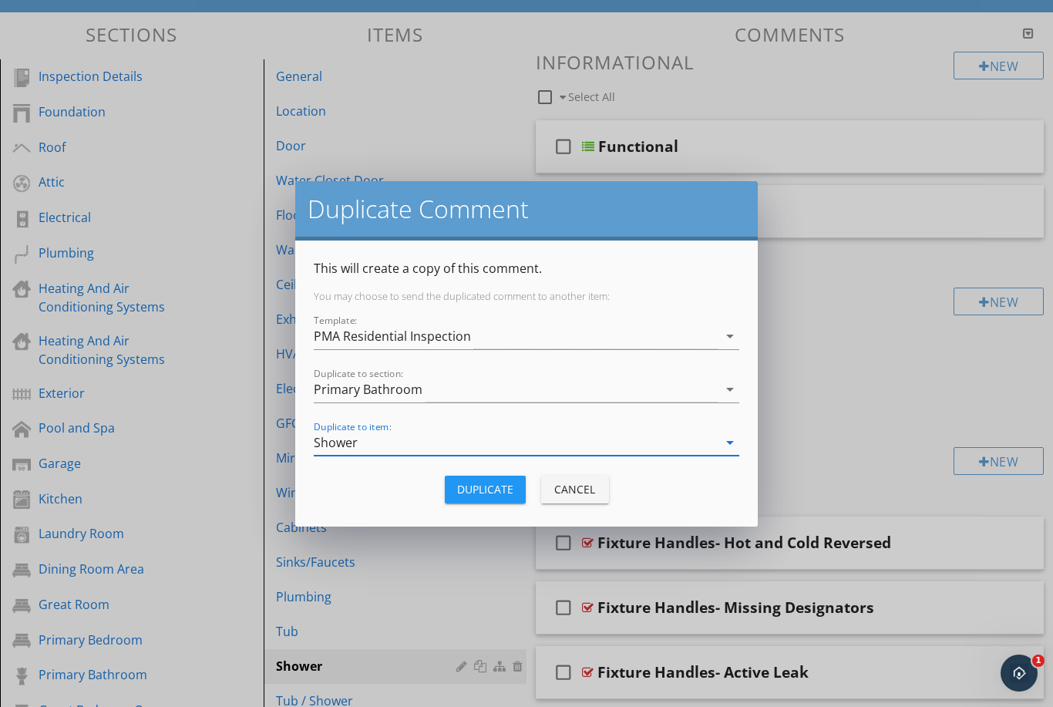
click at [488, 494] on div "Duplicate" at bounding box center [485, 489] width 56 height 16
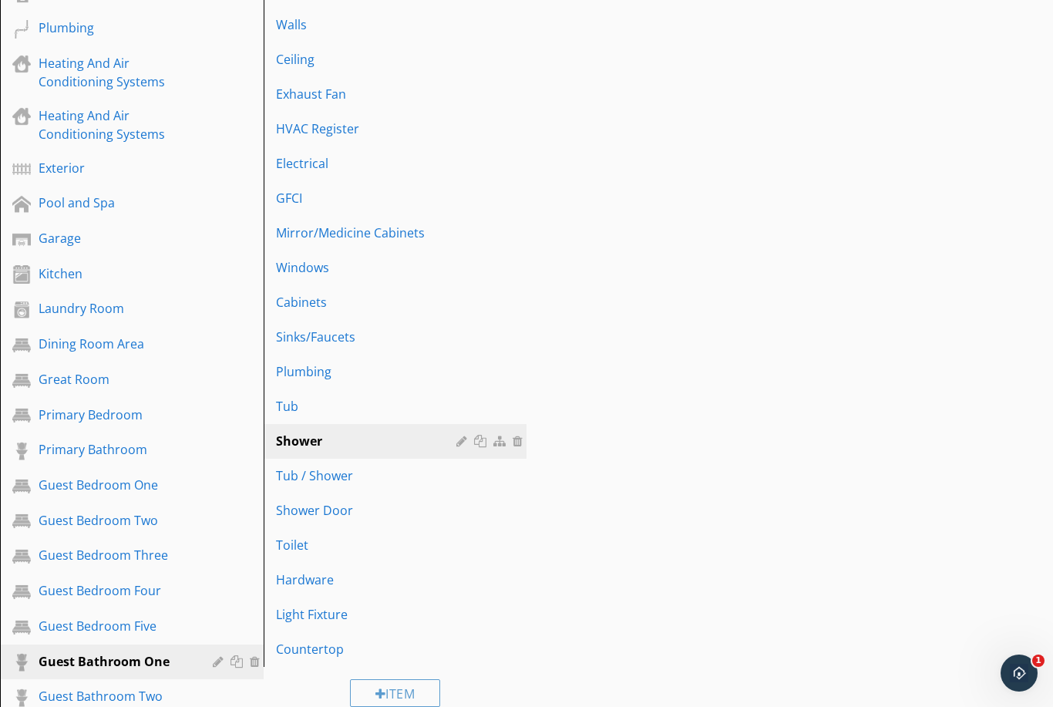
scroll to position [370, 0]
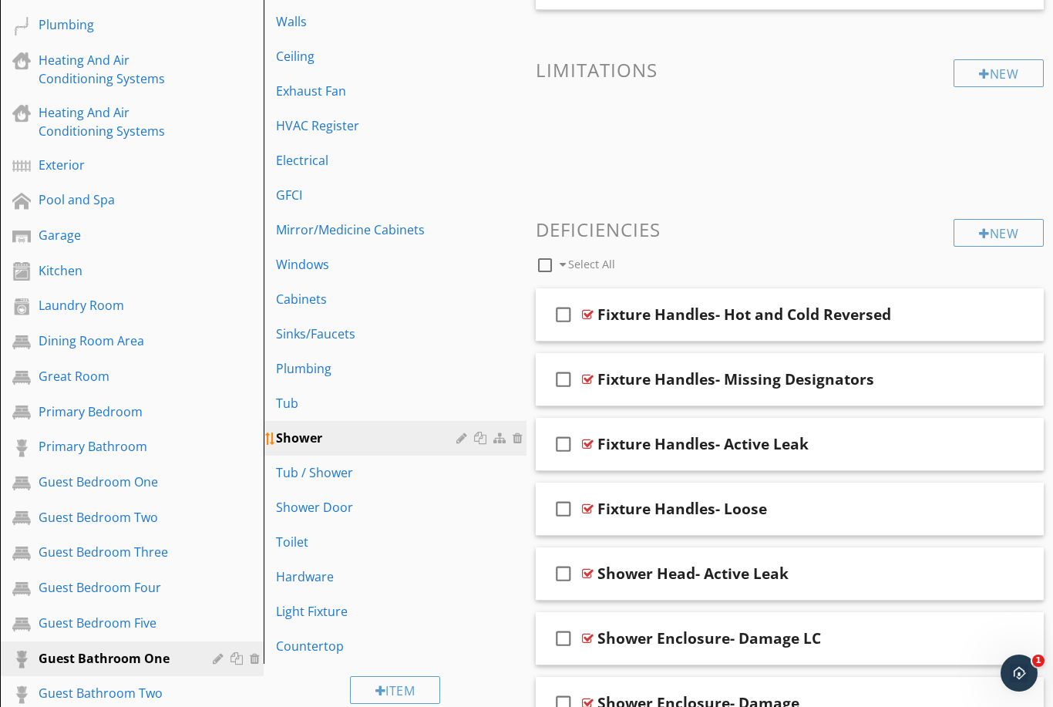
click at [355, 446] on div "Shower" at bounding box center [369, 438] width 186 height 19
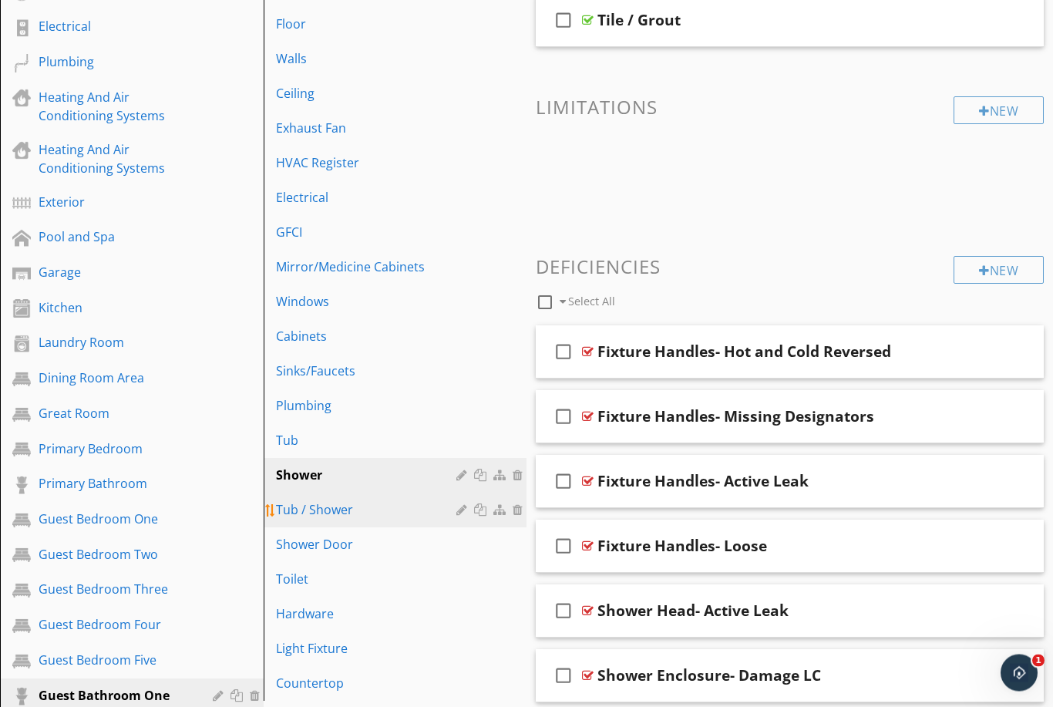
scroll to position [333, 0]
click at [347, 514] on div "Tub / Shower" at bounding box center [369, 509] width 186 height 19
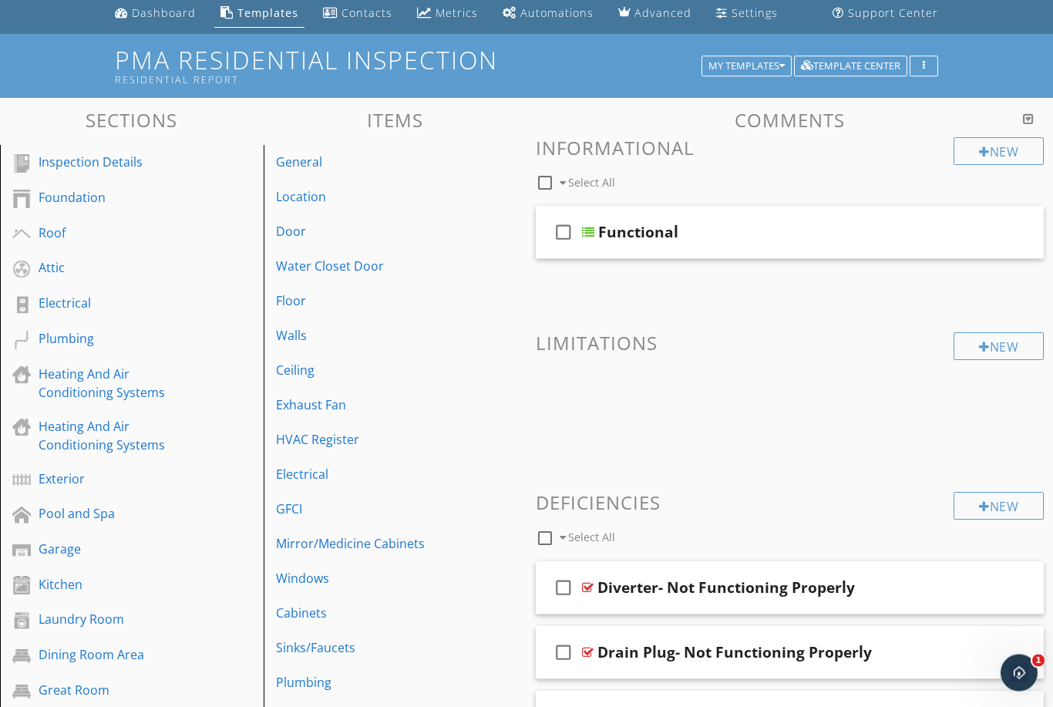
scroll to position [28, 0]
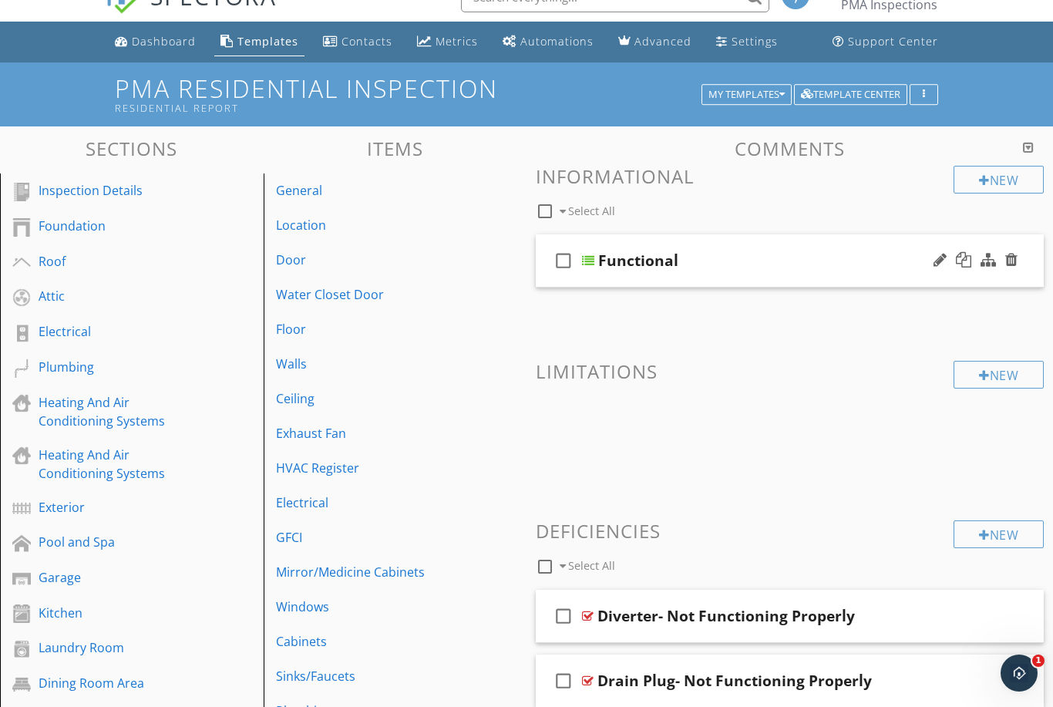
click at [771, 265] on div "Functional" at bounding box center [777, 260] width 358 height 19
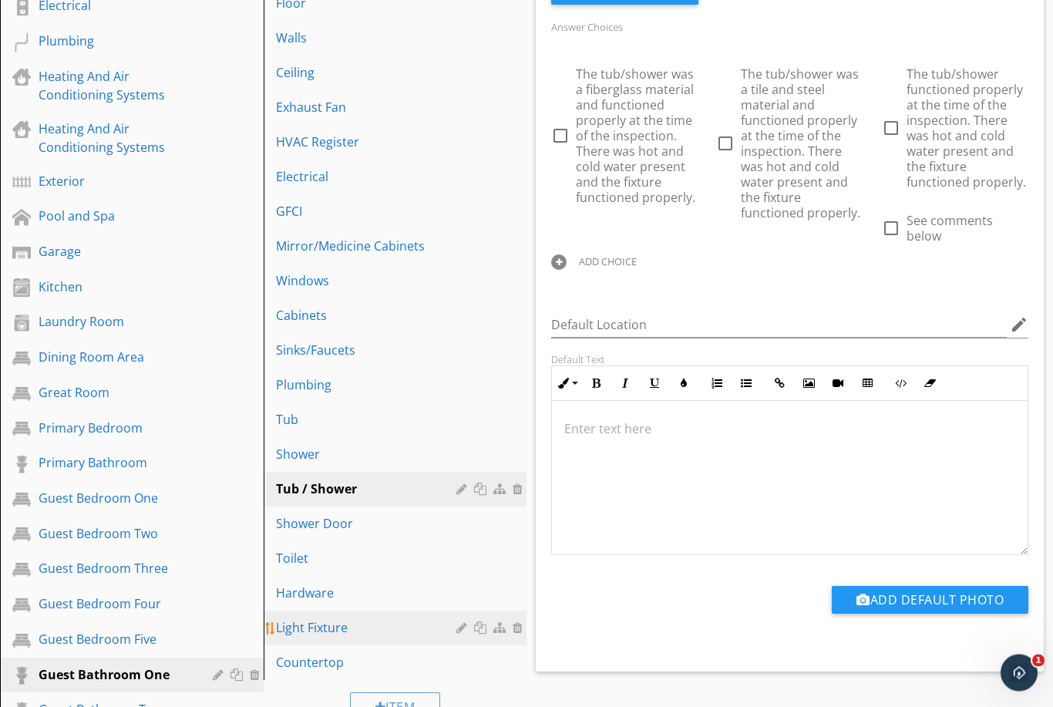
scroll to position [357, 0]
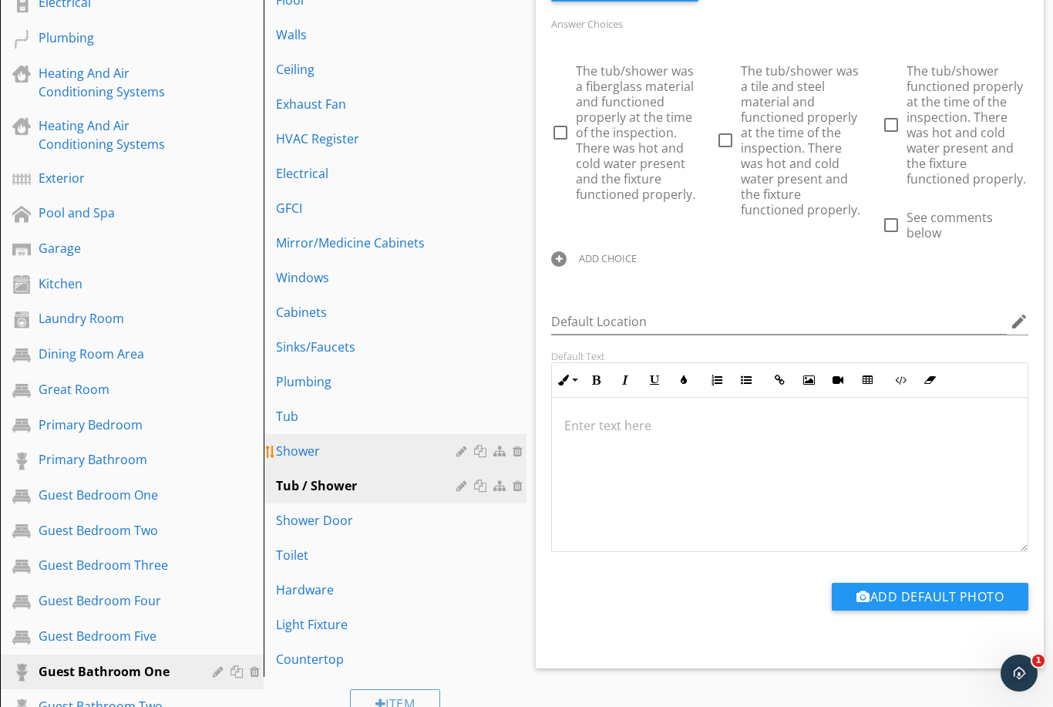
click at [369, 457] on div "Shower" at bounding box center [369, 451] width 186 height 19
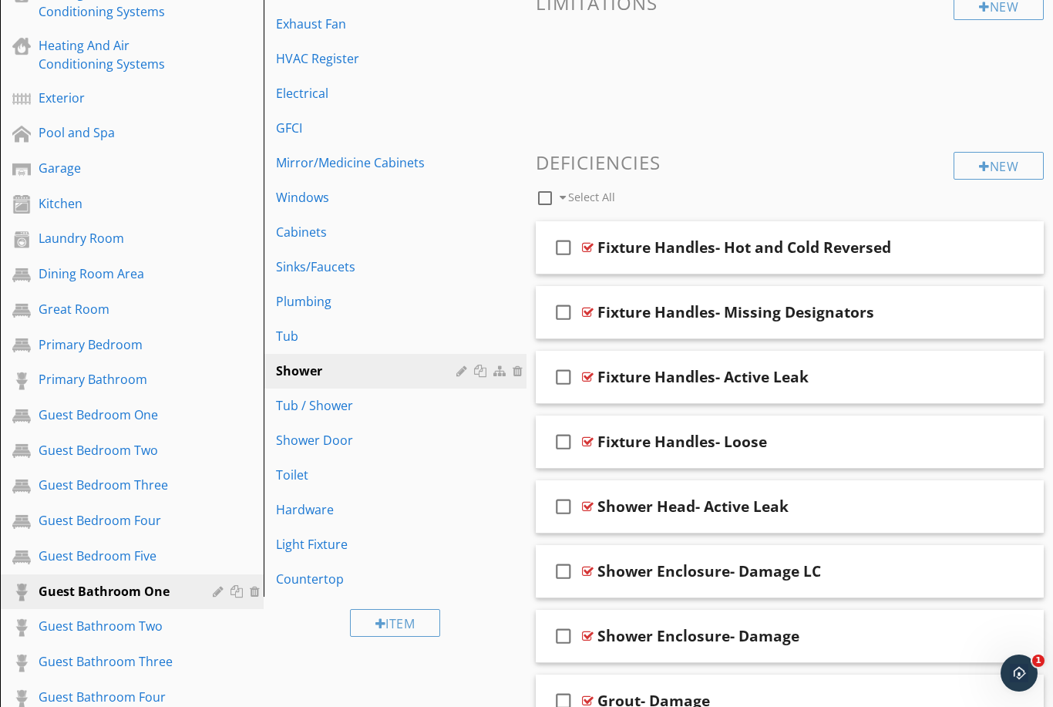
scroll to position [437, 0]
click at [362, 412] on div "Tub / Shower" at bounding box center [369, 405] width 186 height 19
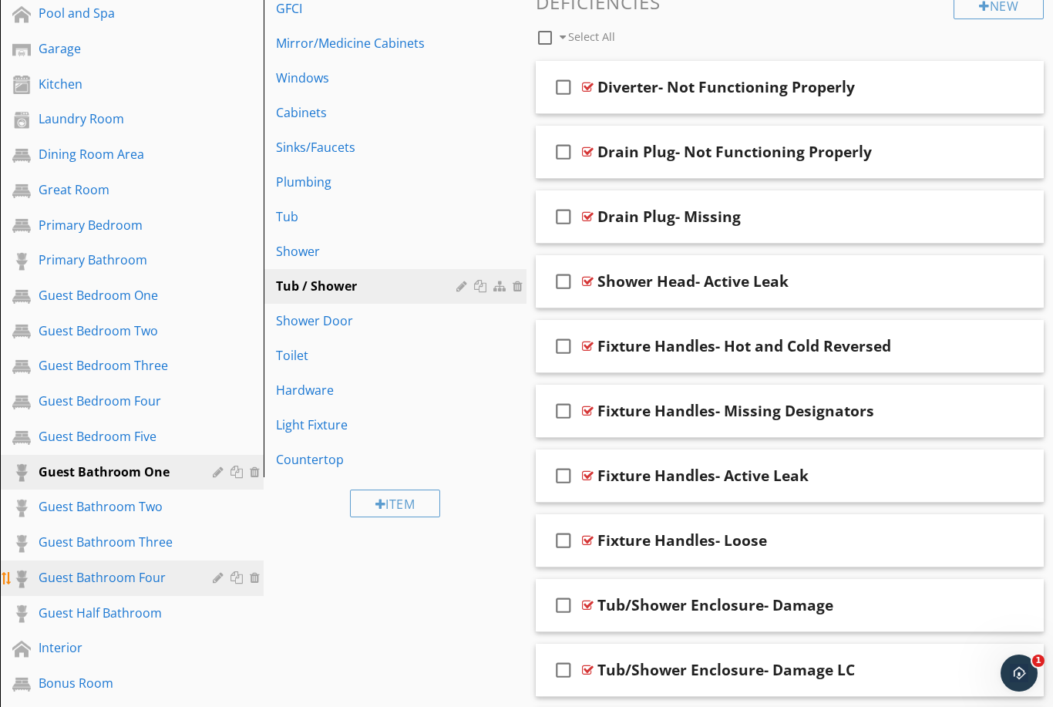
scroll to position [548, 0]
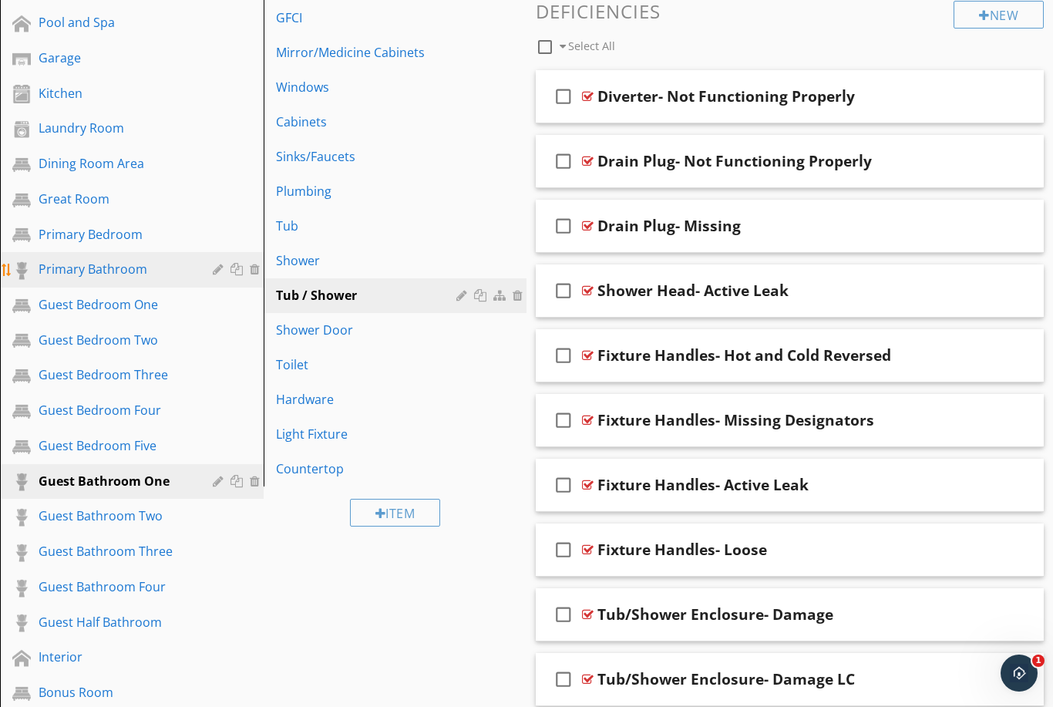
click at [101, 268] on div "Primary Bathroom" at bounding box center [115, 269] width 152 height 19
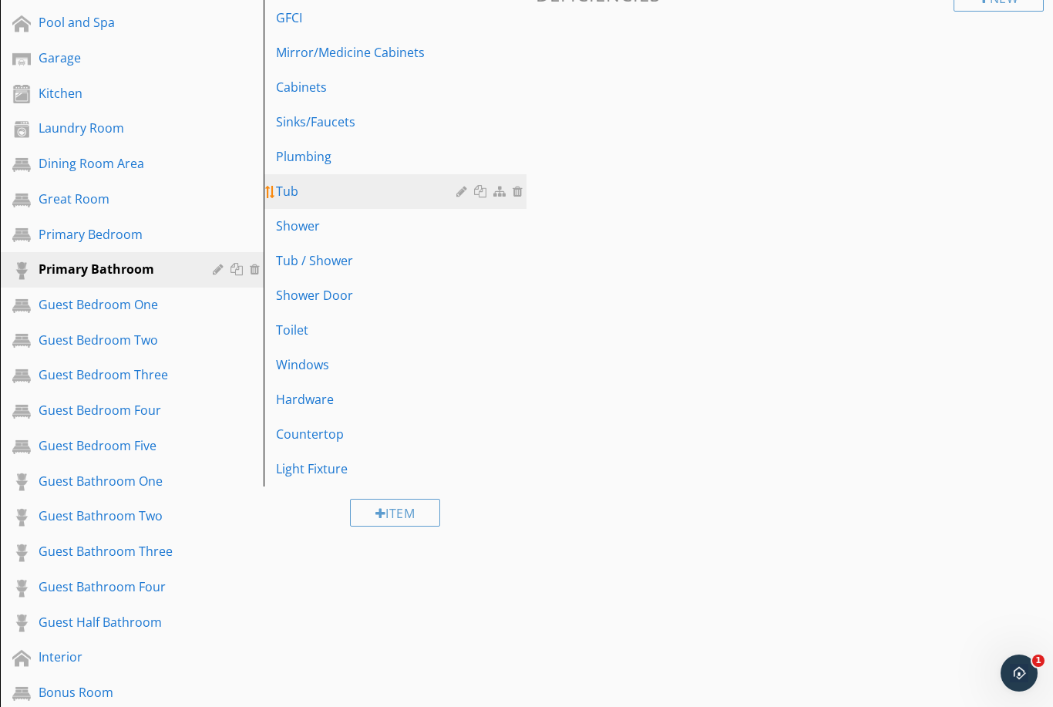
click at [325, 226] on div "Shower" at bounding box center [369, 226] width 186 height 19
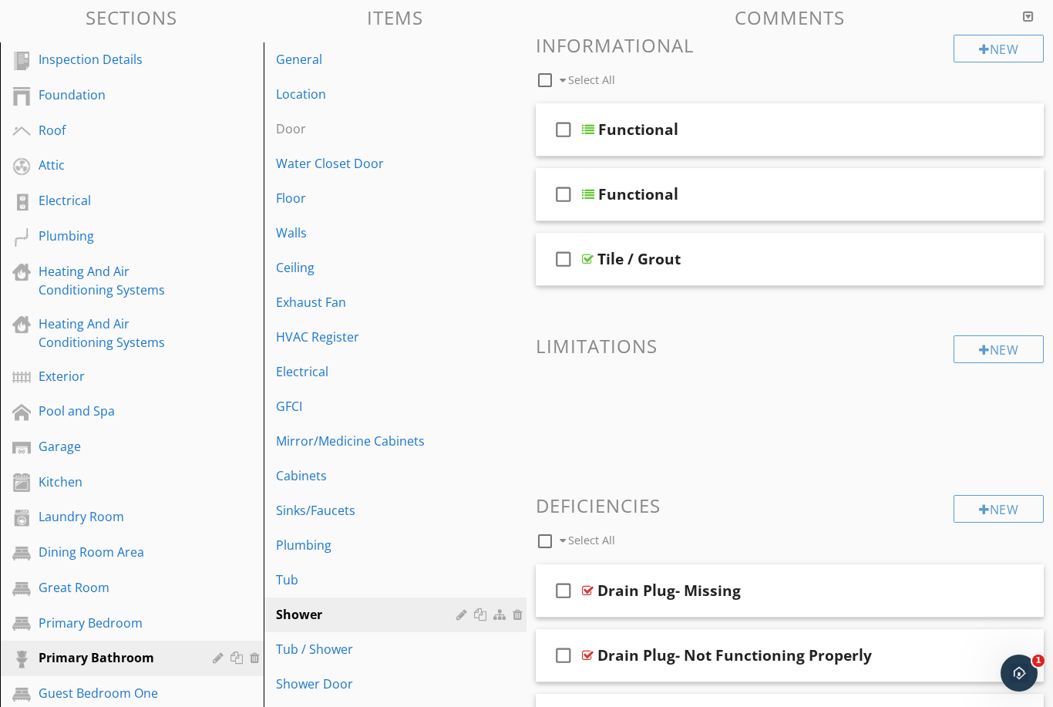
scroll to position [156, 0]
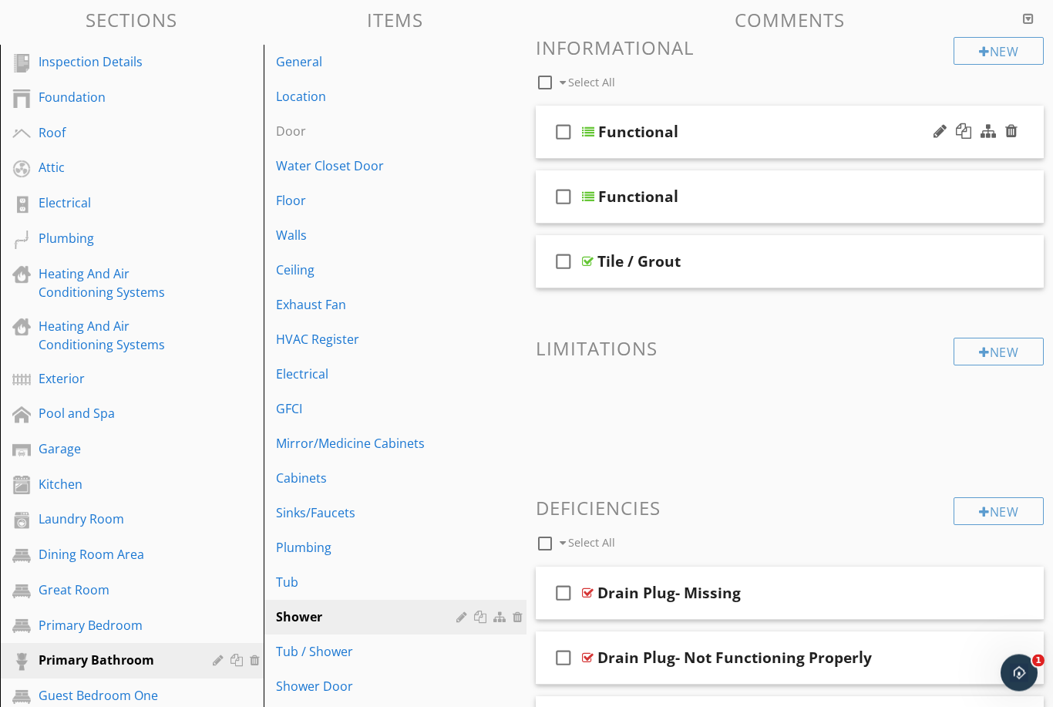
click at [791, 141] on div "check_box_outline_blank Functional" at bounding box center [790, 132] width 508 height 53
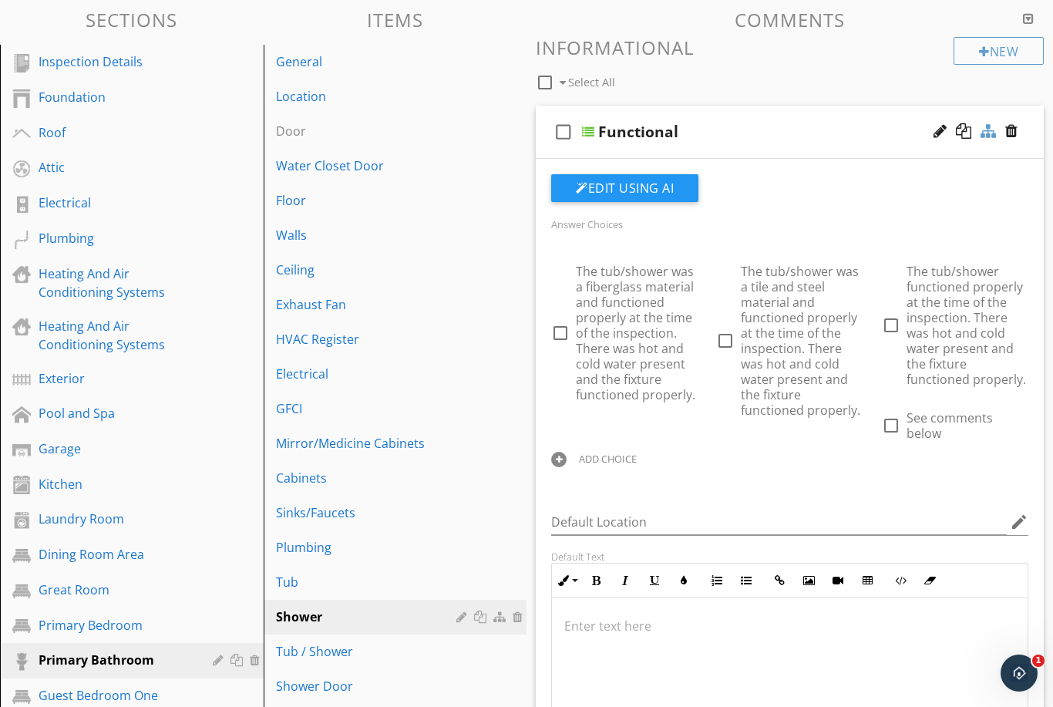
click at [1006, 135] on div at bounding box center [1012, 130] width 12 height 15
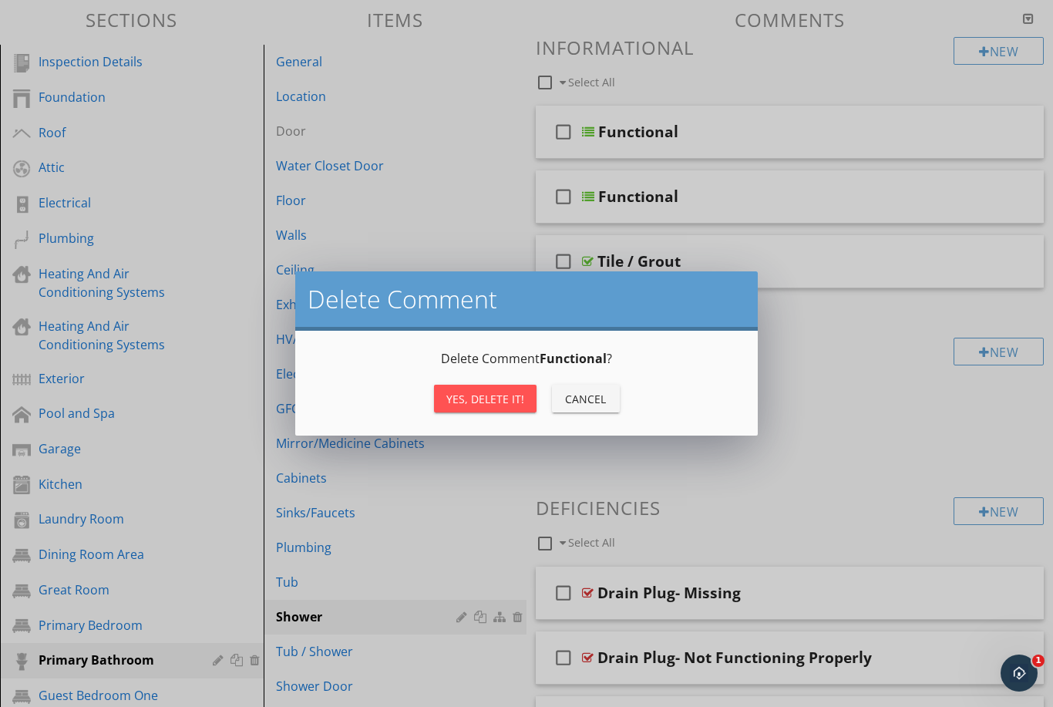
click at [497, 401] on div "Yes, Delete it!" at bounding box center [485, 399] width 78 height 16
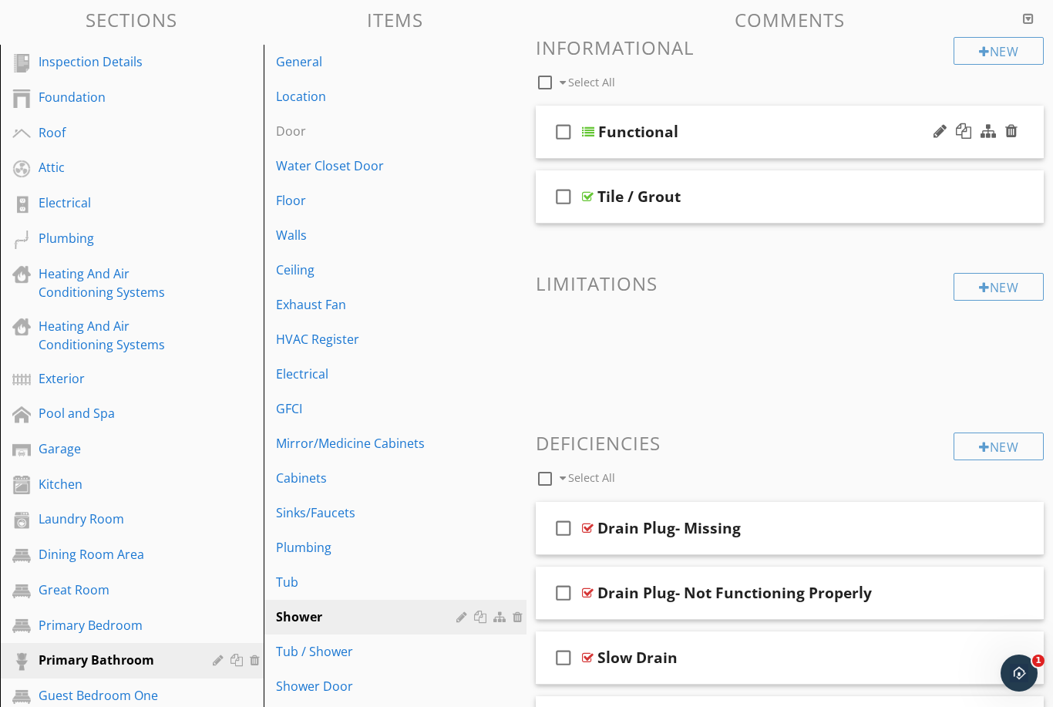
click at [841, 151] on div "check_box_outline_blank Functional" at bounding box center [790, 132] width 508 height 53
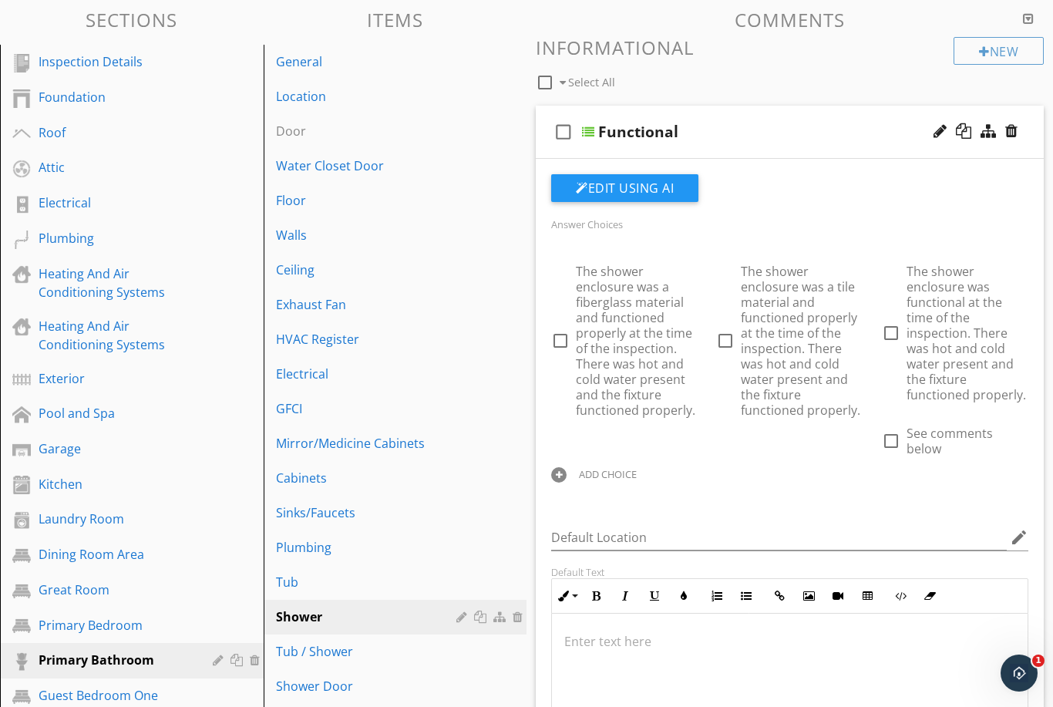
click at [837, 139] on div "Functional" at bounding box center [777, 132] width 358 height 19
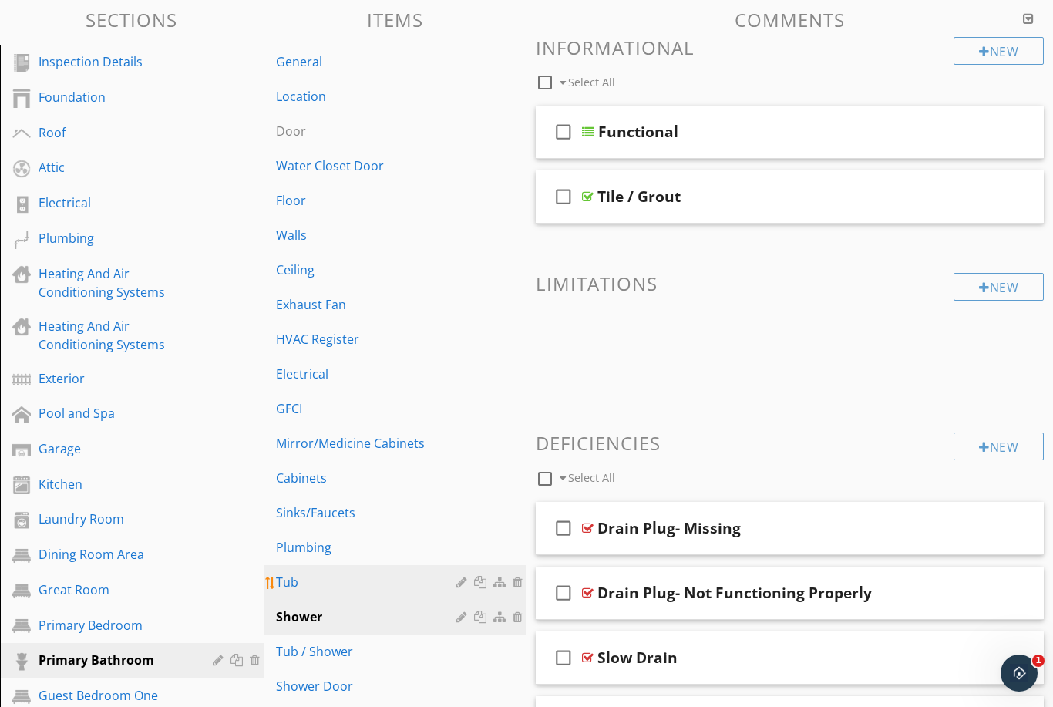
click at [318, 588] on div "Tub" at bounding box center [369, 582] width 186 height 19
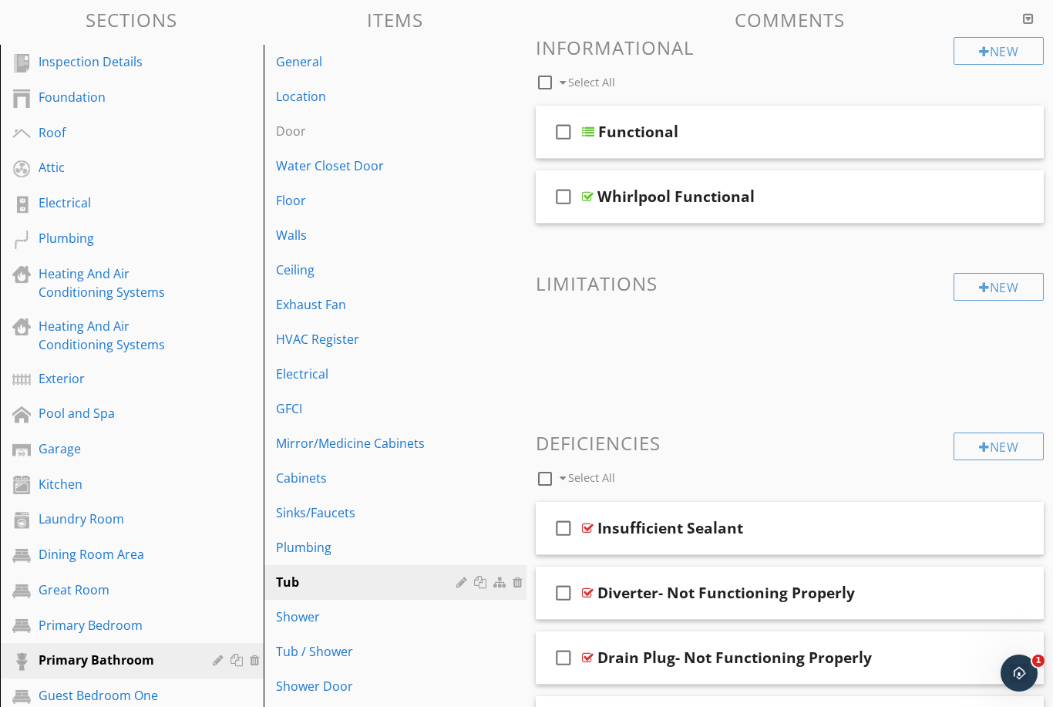
click at [821, 141] on div "check_box_outline_blank Functional" at bounding box center [790, 132] width 508 height 53
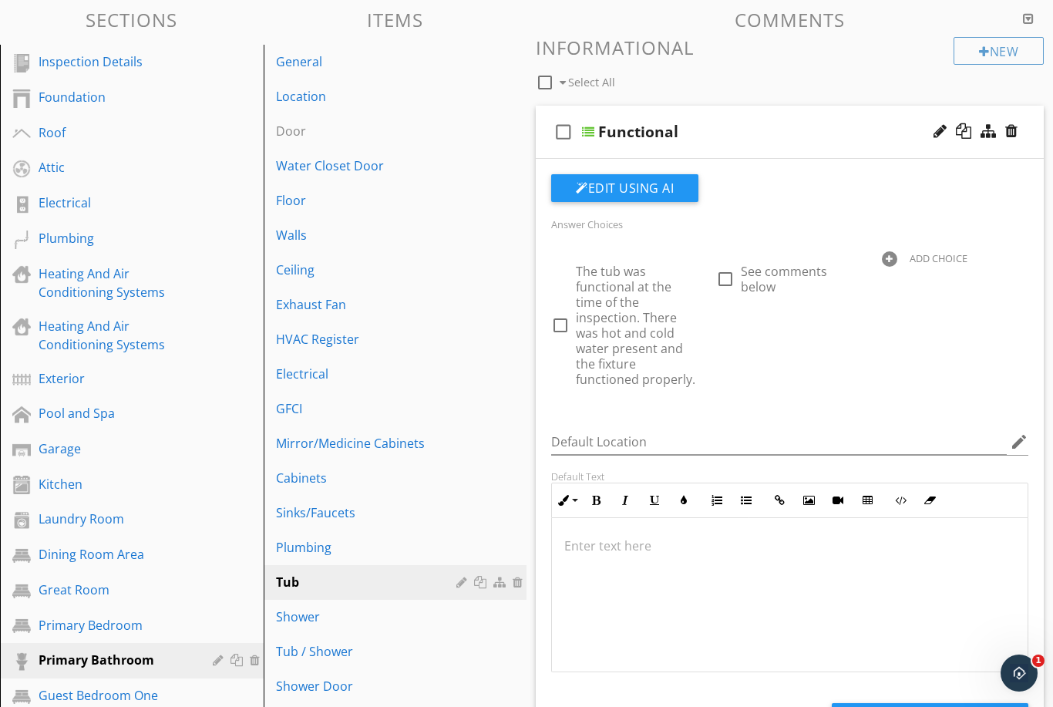
click at [807, 142] on div "check_box_outline_blank Functional" at bounding box center [790, 132] width 508 height 53
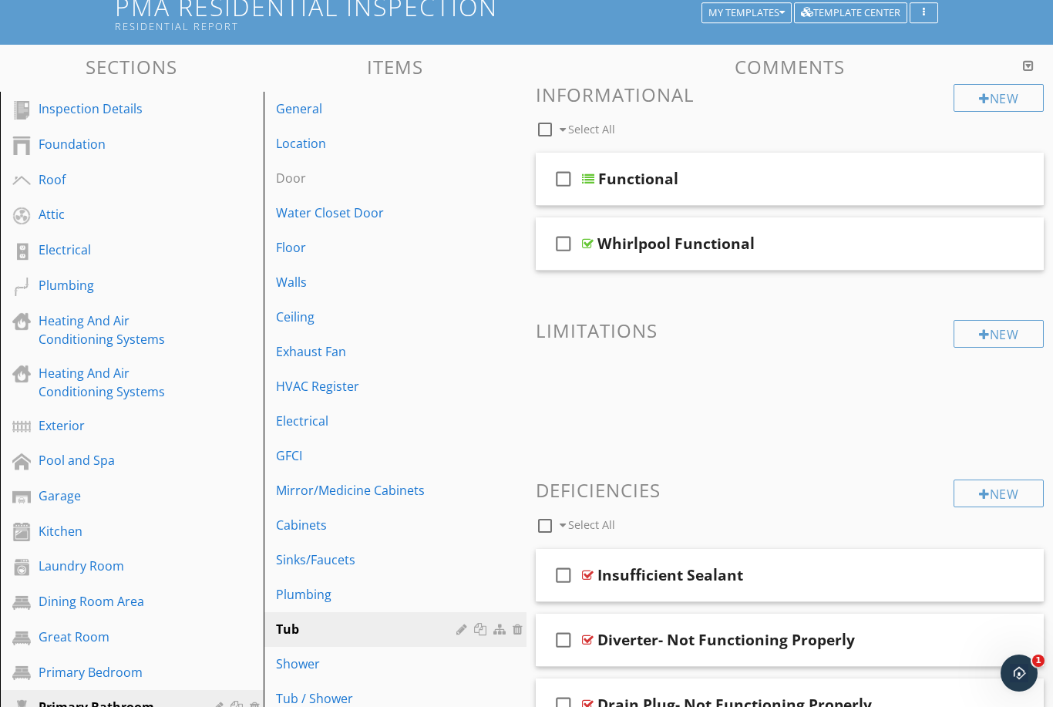
scroll to position [116, 0]
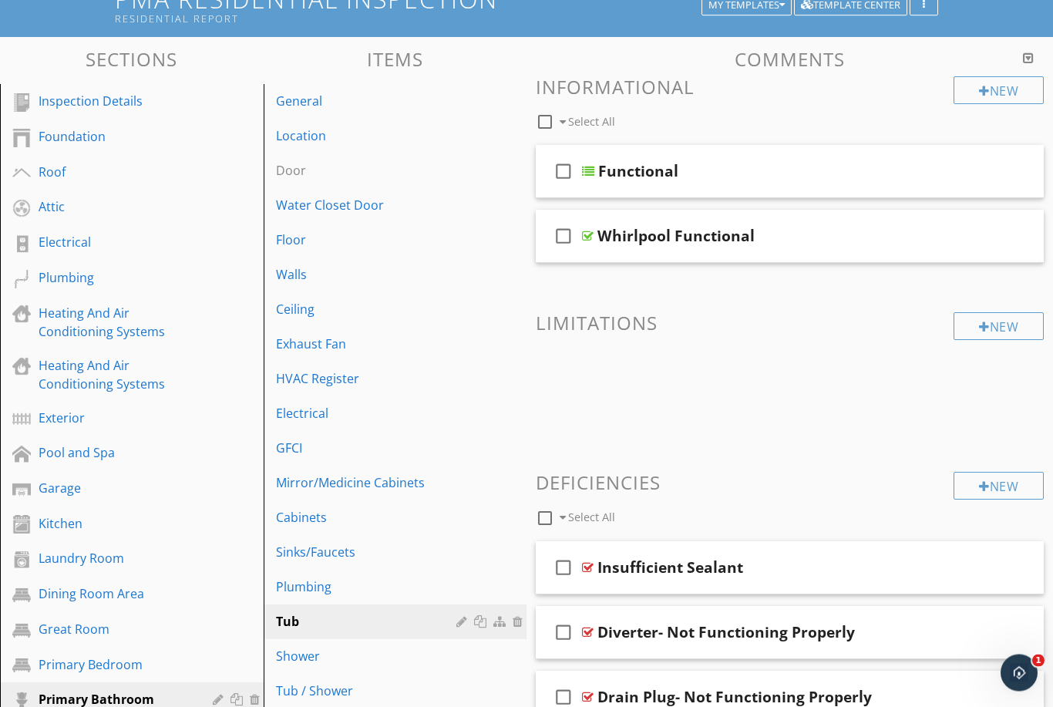
click at [742, 408] on span at bounding box center [790, 384] width 508 height 77
click at [339, 689] on div "Tub / Shower" at bounding box center [369, 691] width 186 height 19
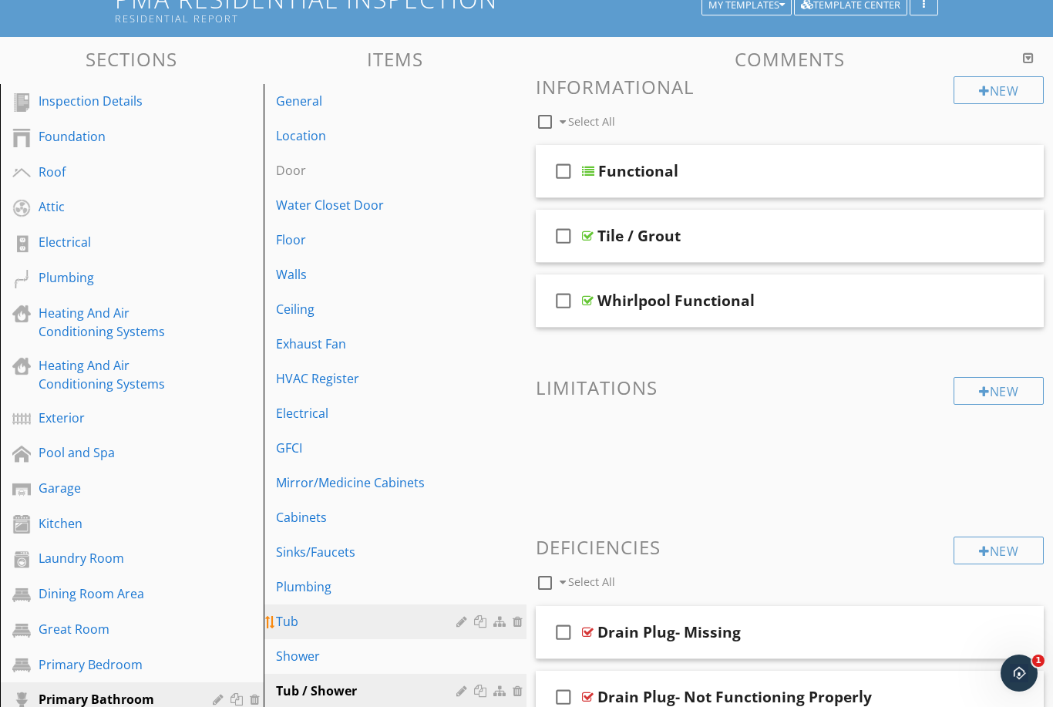
click at [379, 625] on div "Tub" at bounding box center [369, 621] width 186 height 19
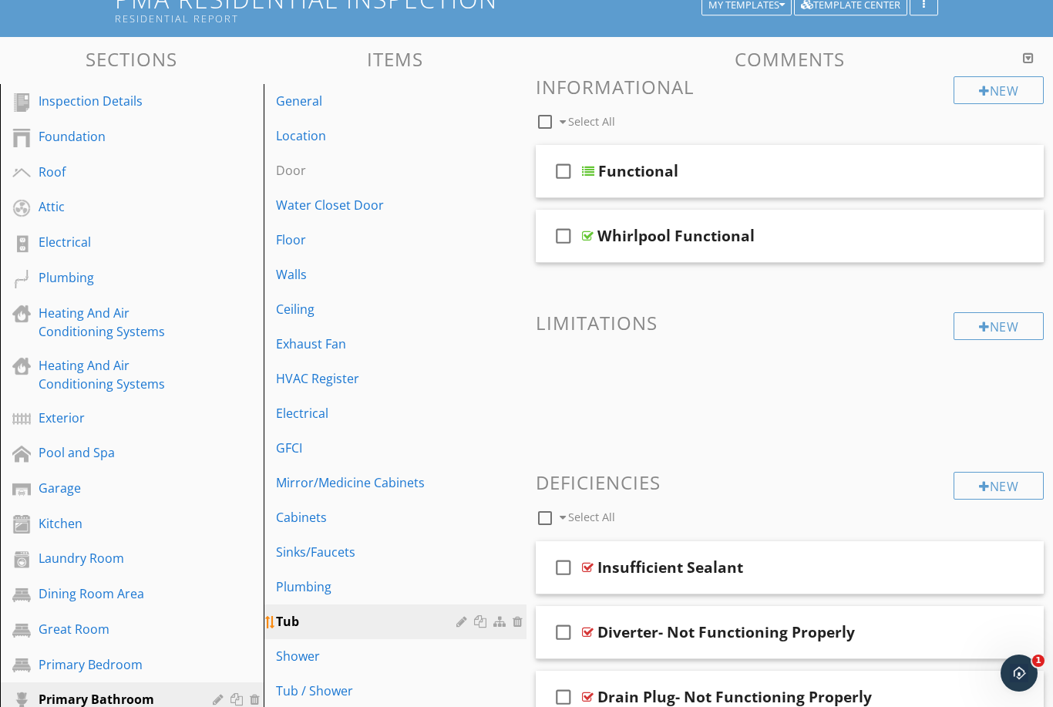
click at [519, 620] on div at bounding box center [520, 621] width 14 height 12
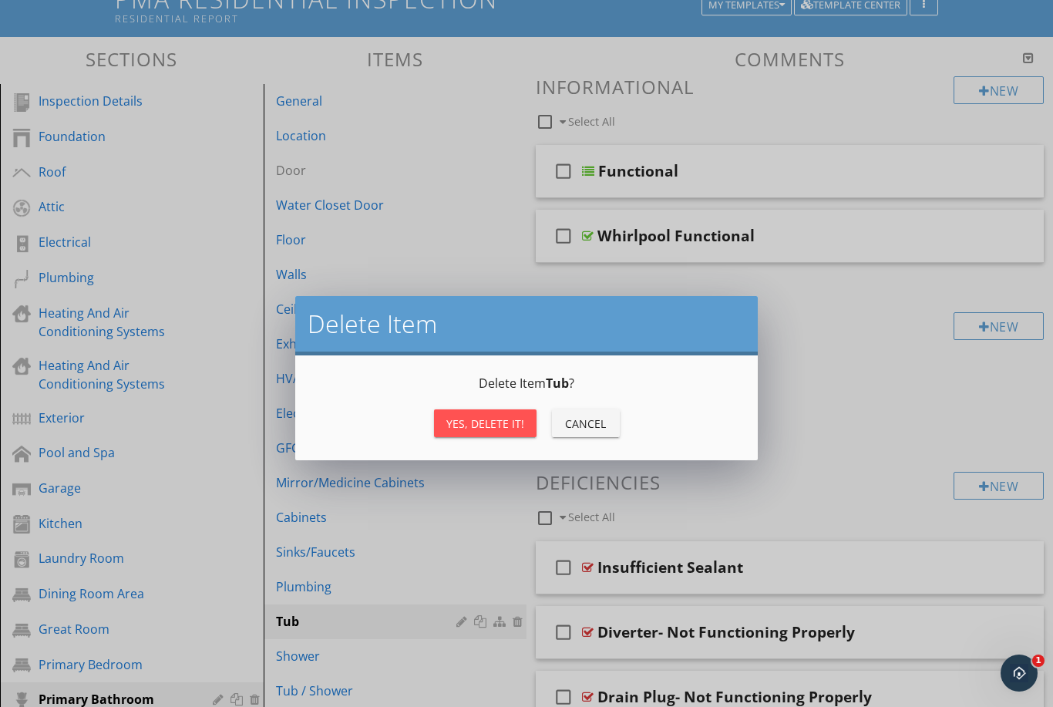
click at [503, 424] on div "Yes, Delete it!" at bounding box center [485, 424] width 78 height 16
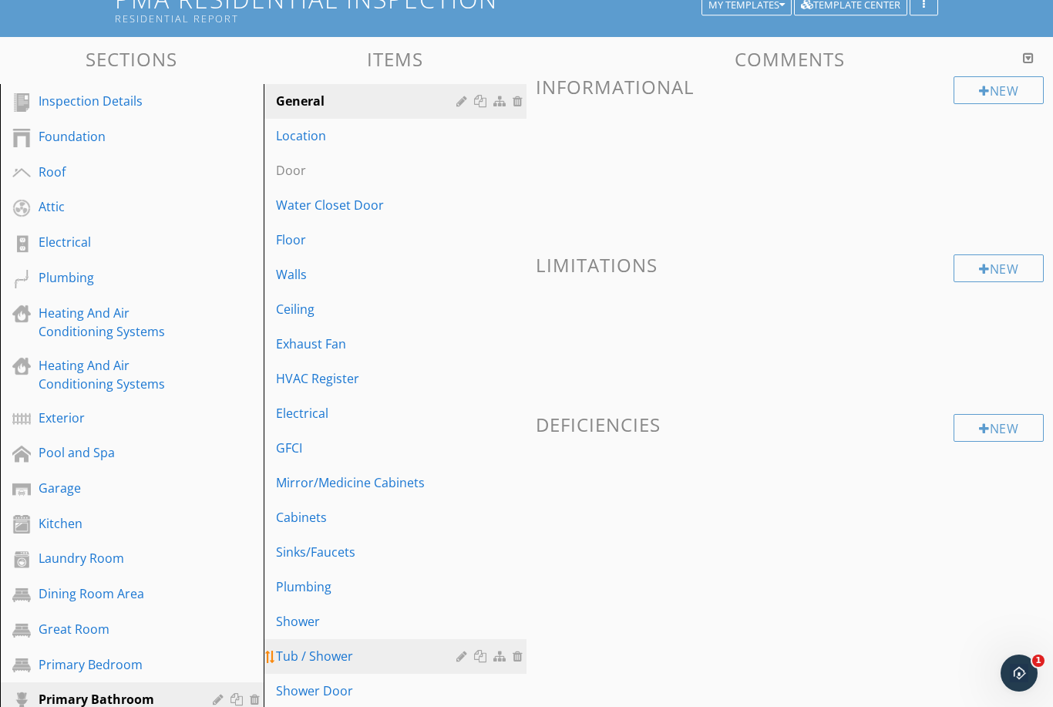
click at [482, 656] on div at bounding box center [482, 656] width 16 height 12
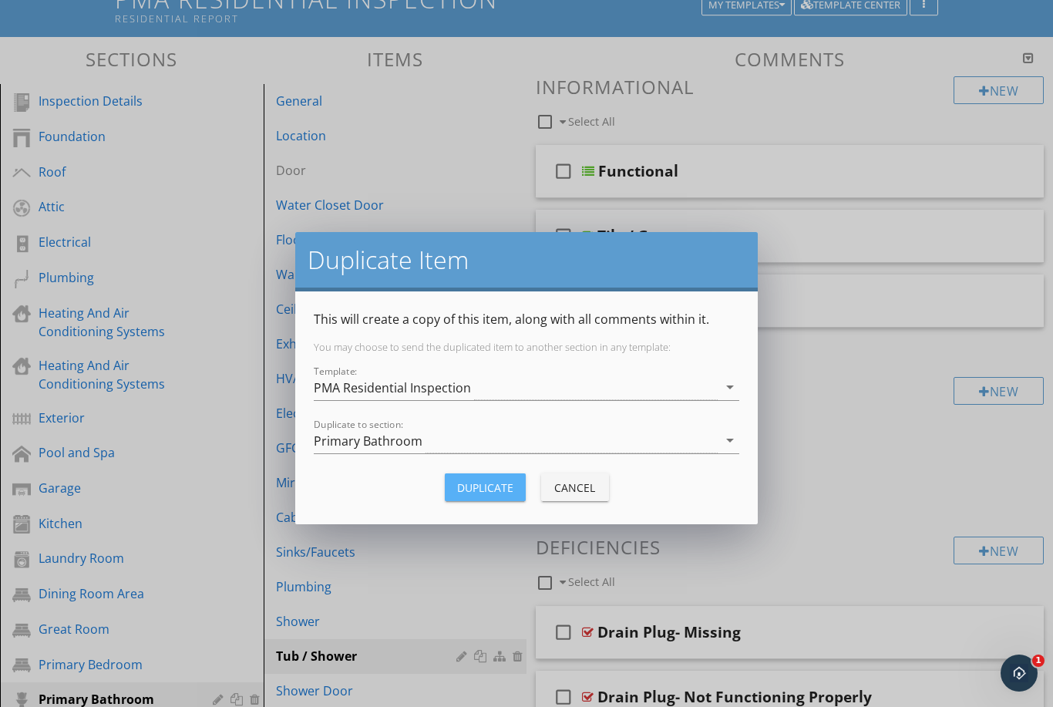
click at [486, 491] on div "Duplicate" at bounding box center [485, 488] width 56 height 16
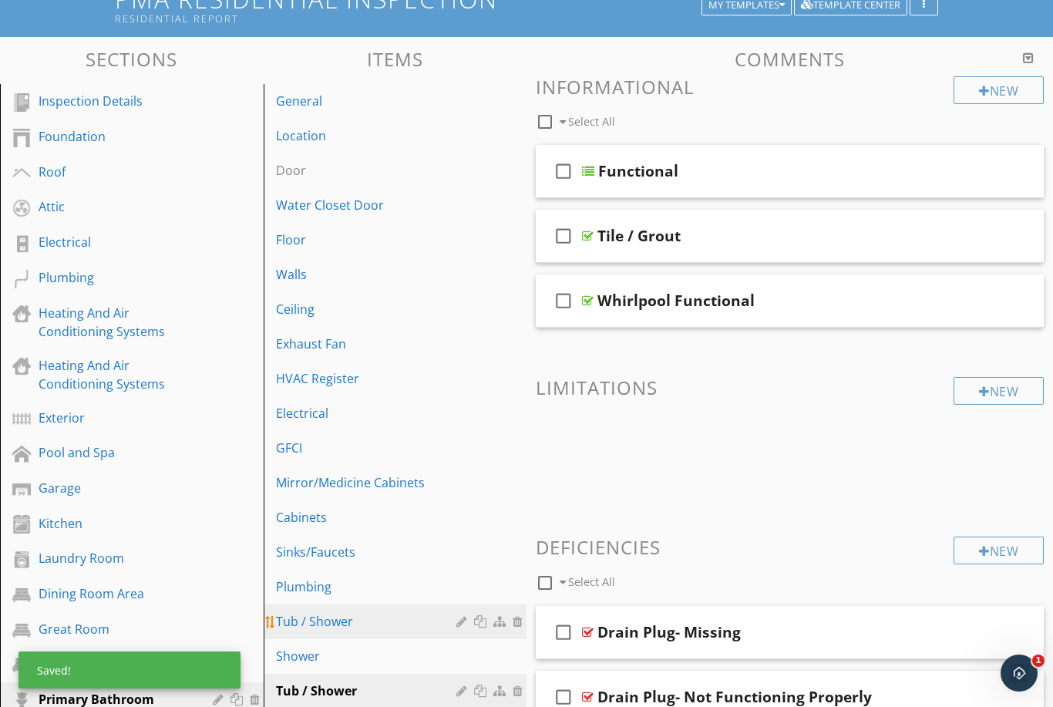
click at [467, 622] on div at bounding box center [464, 621] width 15 height 12
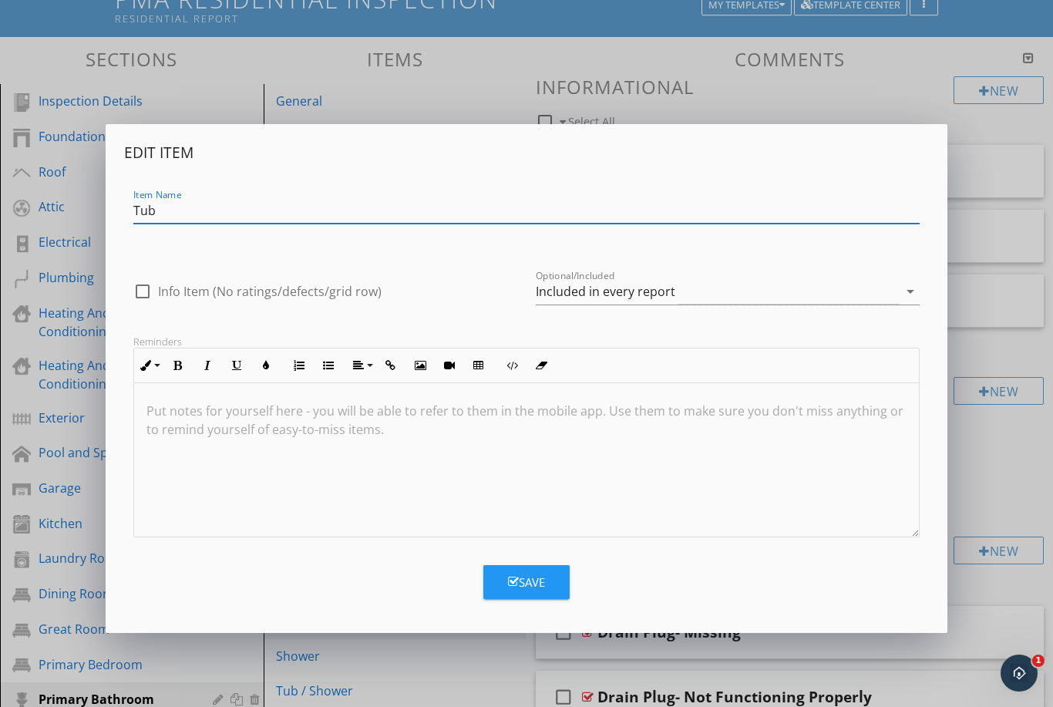
type input "Tub"
click at [522, 580] on div "Save" at bounding box center [526, 583] width 37 height 18
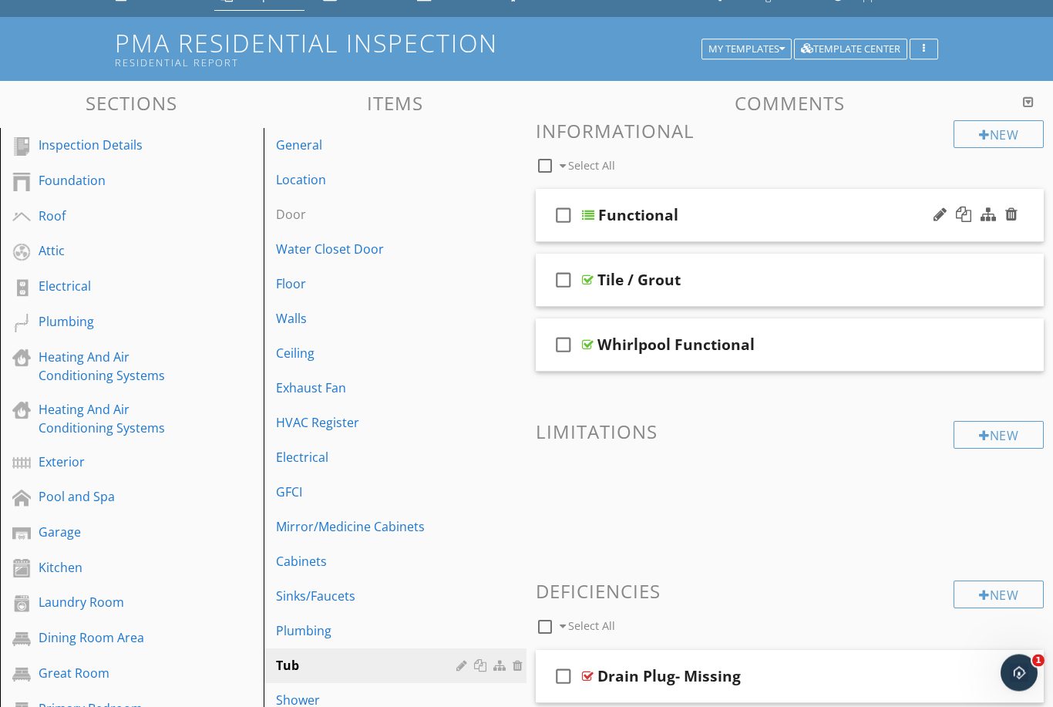
scroll to position [73, 0]
click at [804, 226] on div "check_box_outline_blank Functional" at bounding box center [790, 215] width 508 height 53
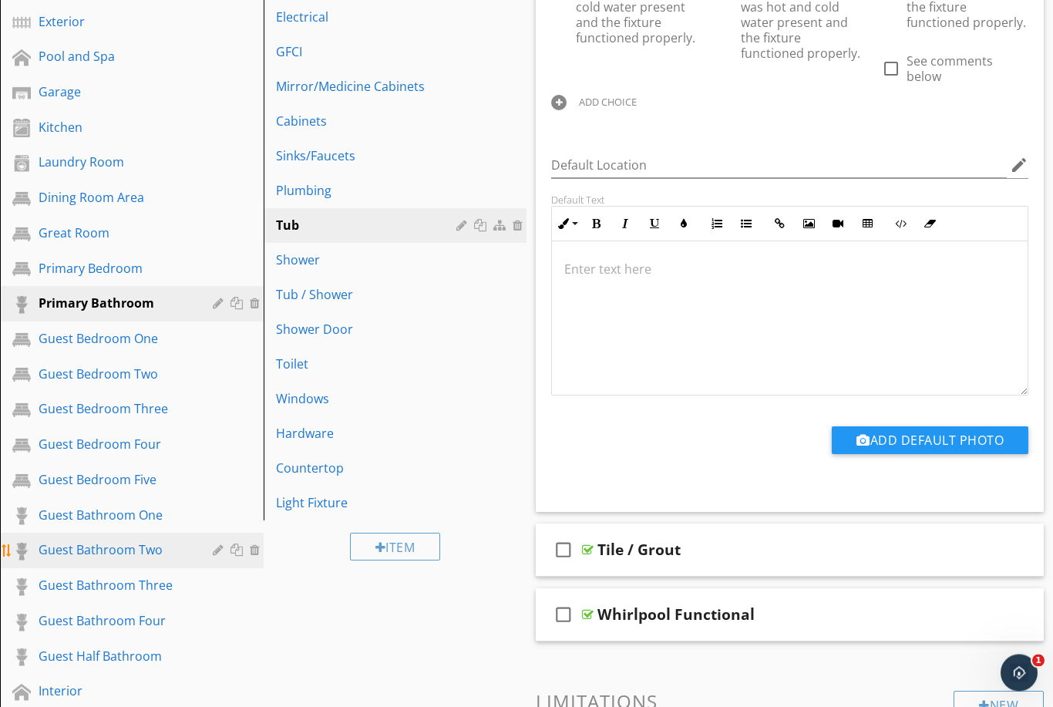
scroll to position [514, 0]
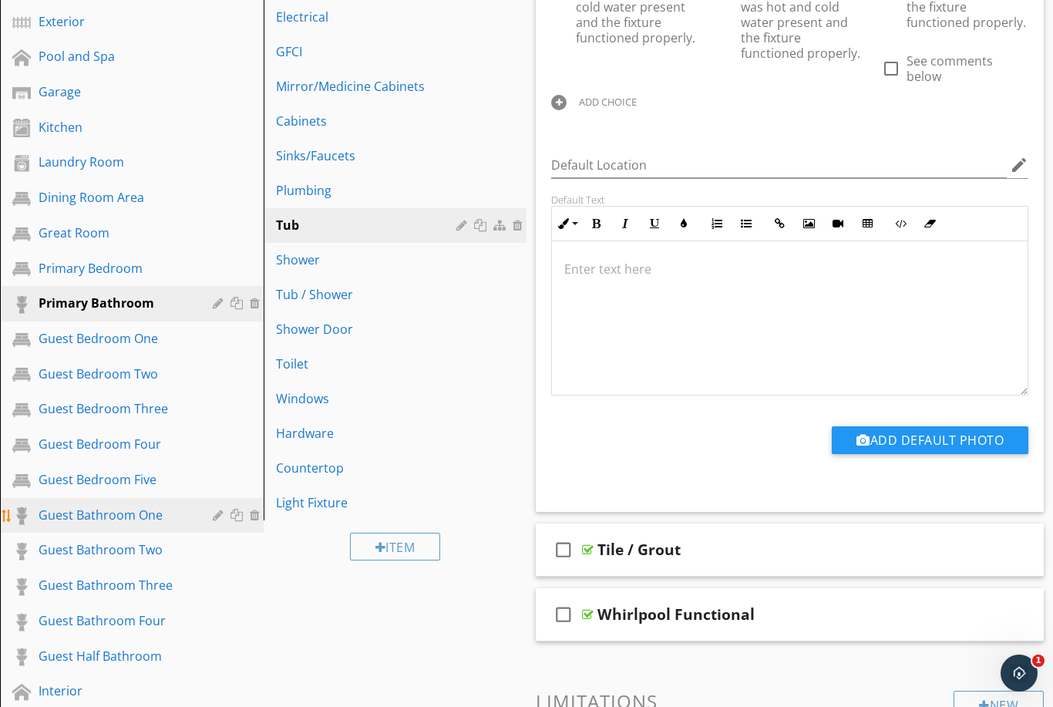
click at [110, 518] on div "Guest Bathroom One" at bounding box center [115, 515] width 152 height 19
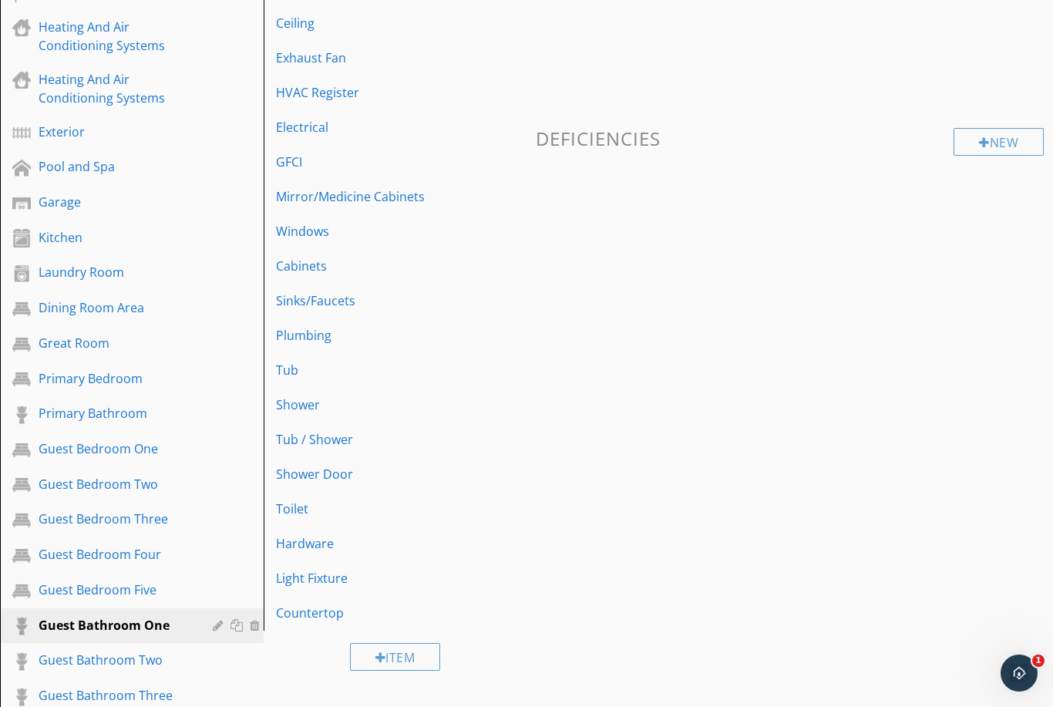
scroll to position [434, 0]
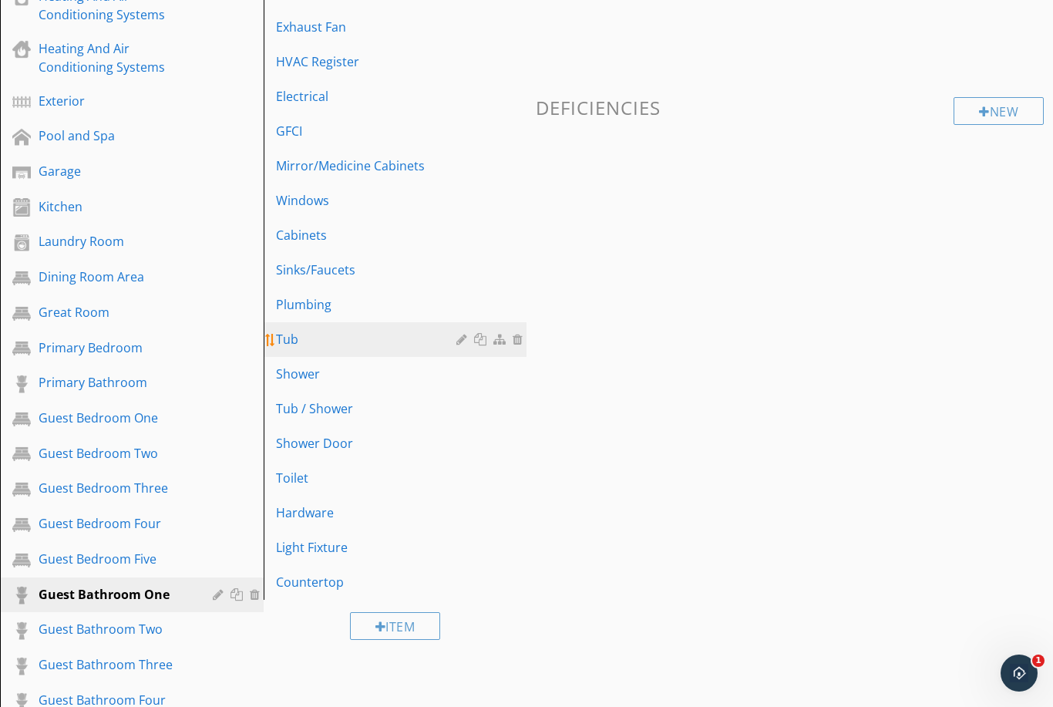
click at [321, 351] on link "Tub" at bounding box center [397, 339] width 259 height 34
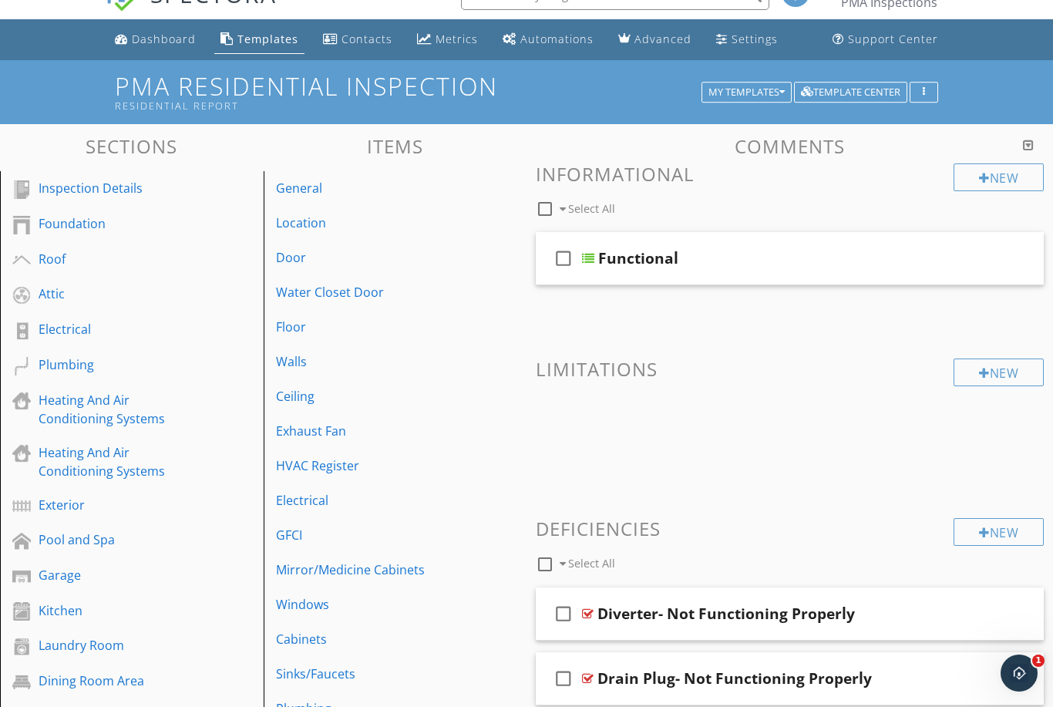
scroll to position [0, 0]
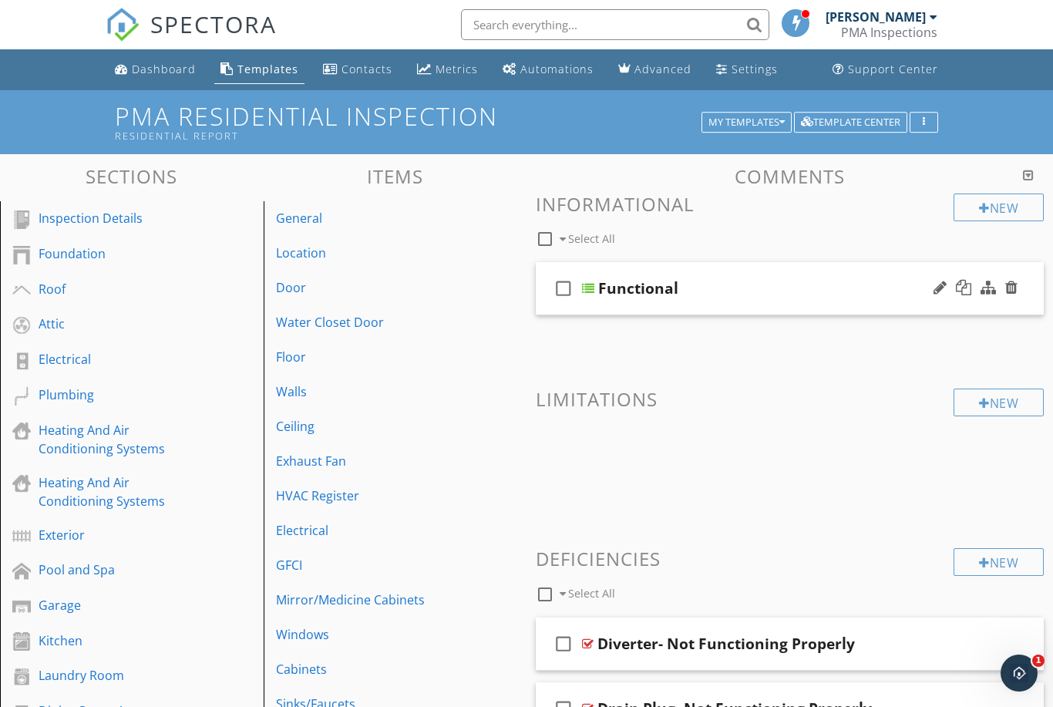
click at [960, 291] on div at bounding box center [963, 287] width 15 height 15
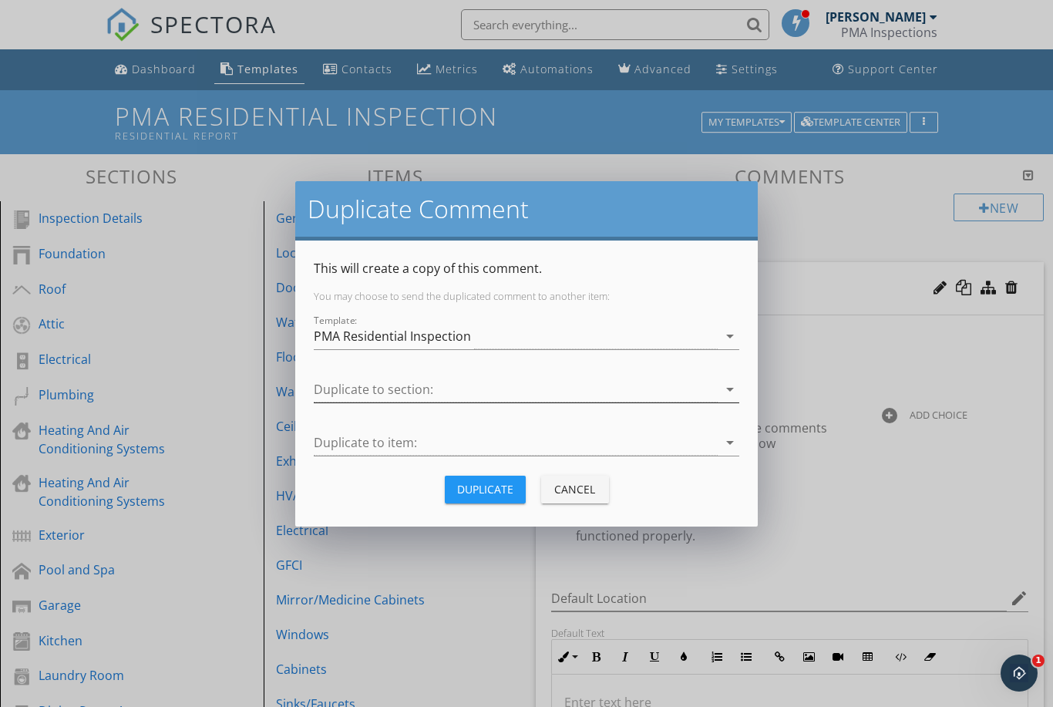
click at [530, 399] on div at bounding box center [516, 389] width 404 height 25
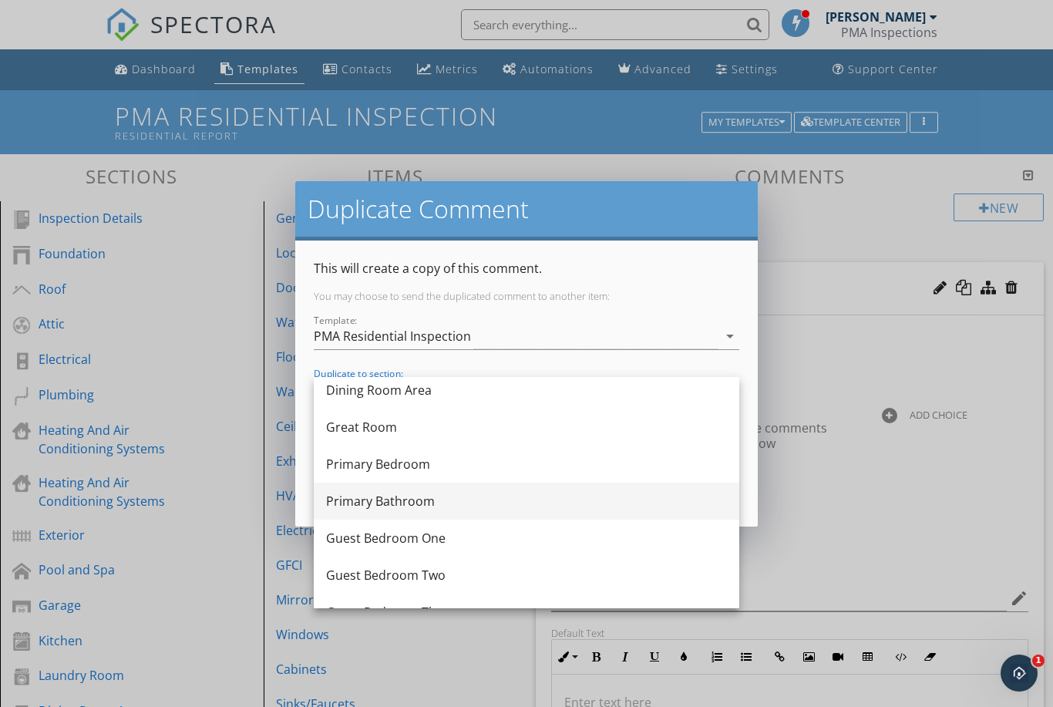
scroll to position [492, 0]
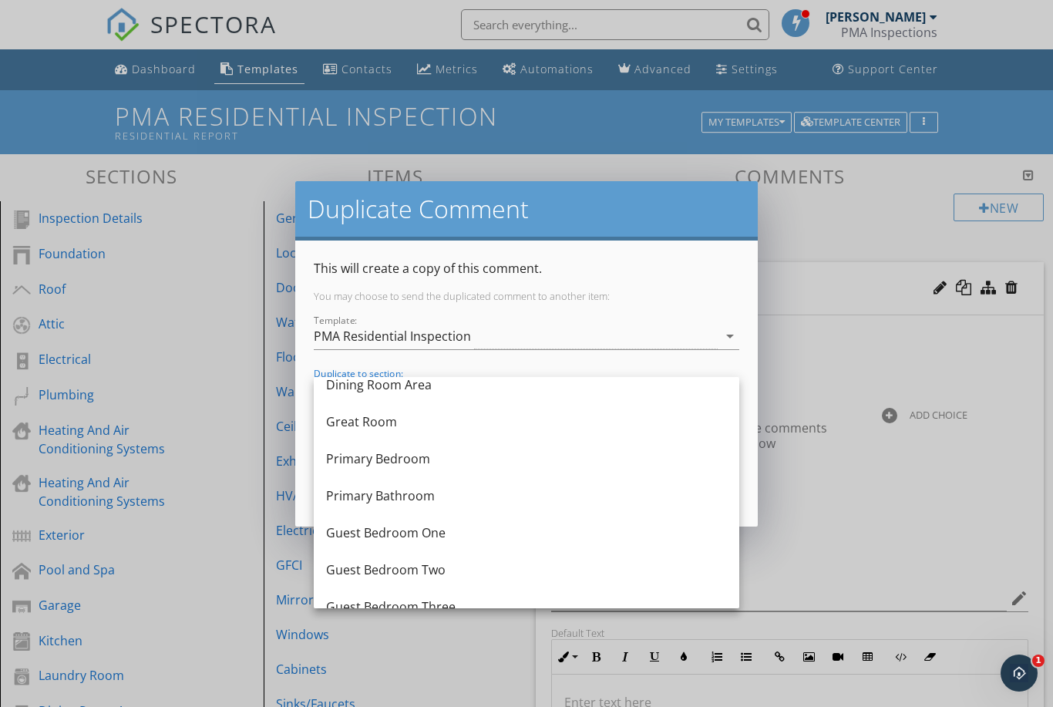
click at [455, 503] on div "Primary Bathroom" at bounding box center [526, 496] width 401 height 19
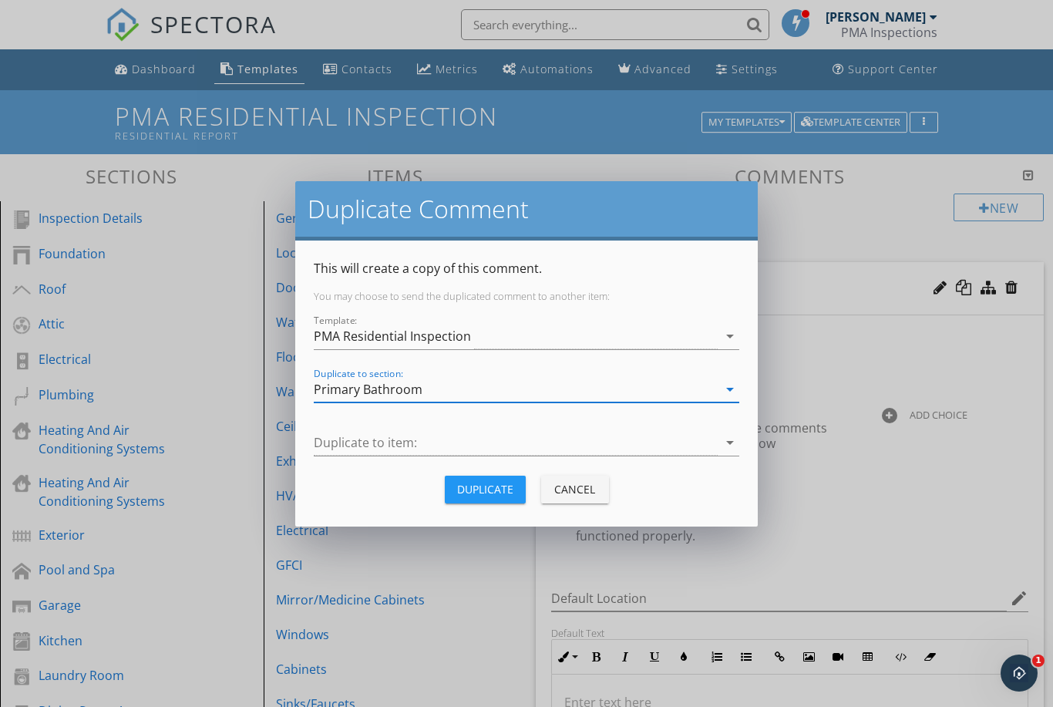
click at [477, 450] on div at bounding box center [516, 442] width 404 height 25
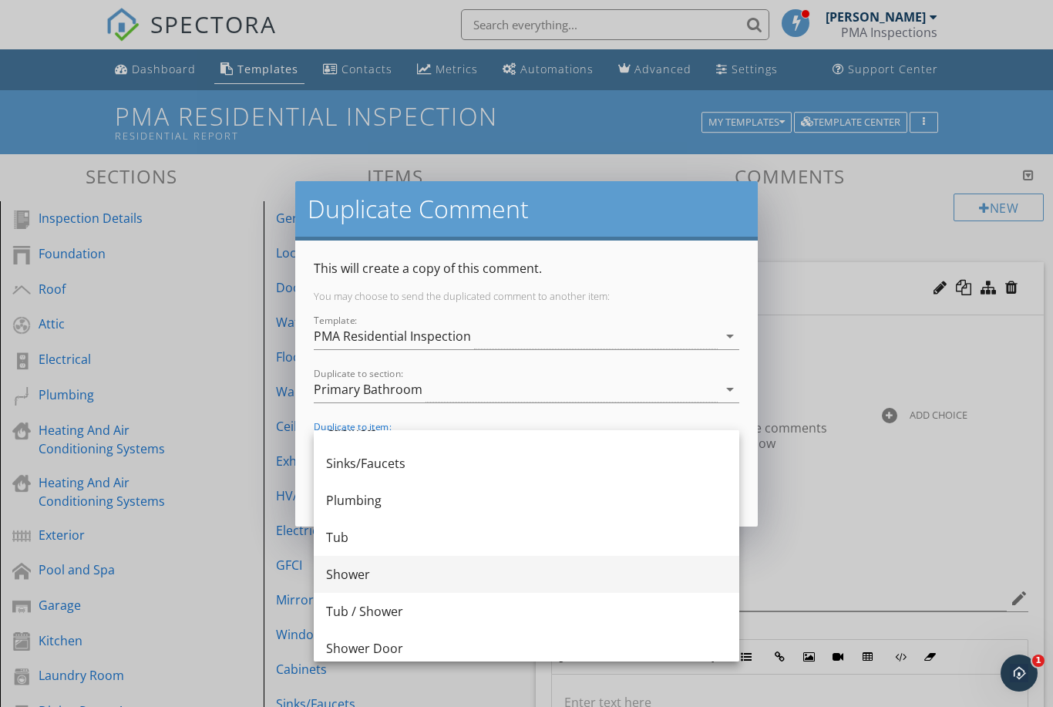
scroll to position [500, 0]
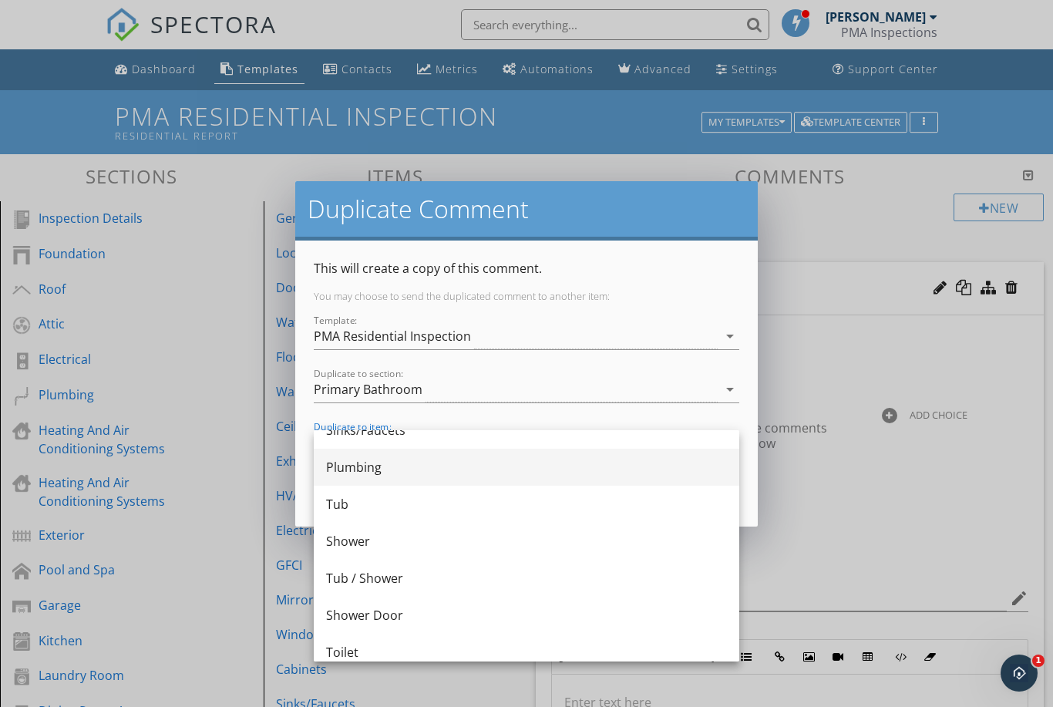
click at [438, 505] on div "Tub" at bounding box center [526, 504] width 401 height 19
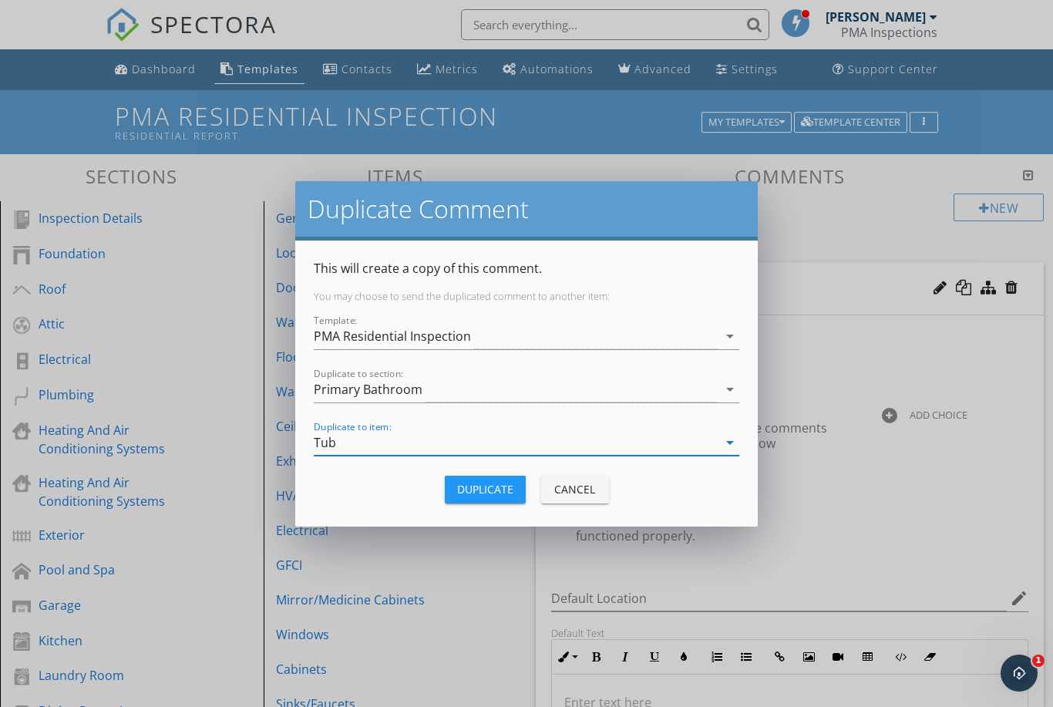
click at [492, 494] on div "Duplicate" at bounding box center [485, 489] width 56 height 16
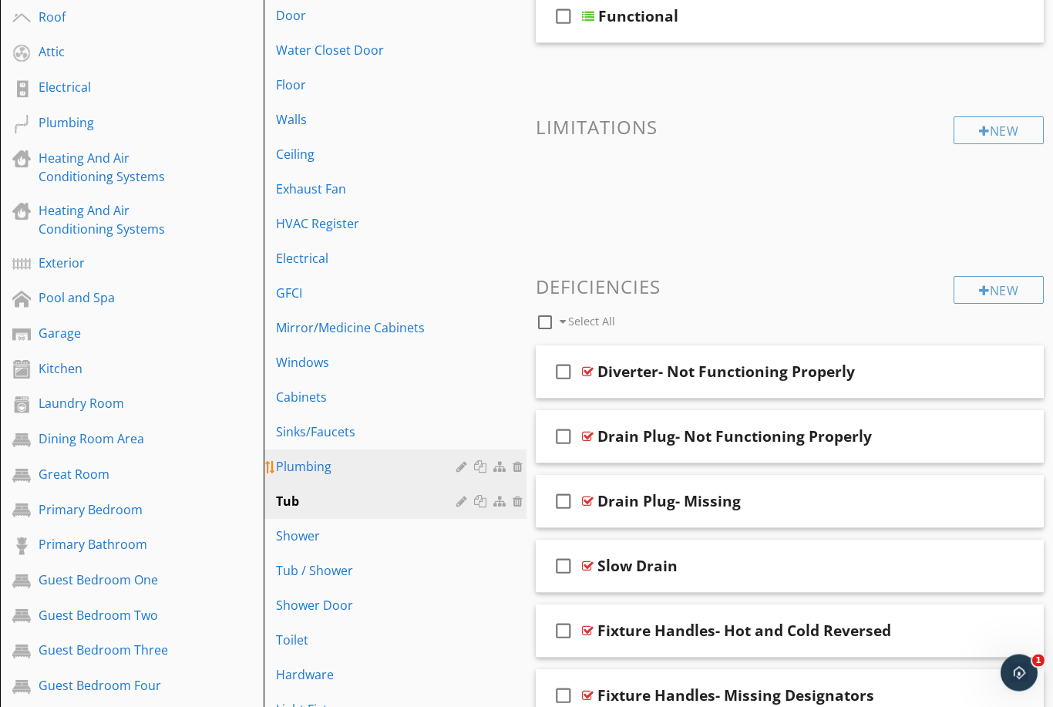
scroll to position [272, 0]
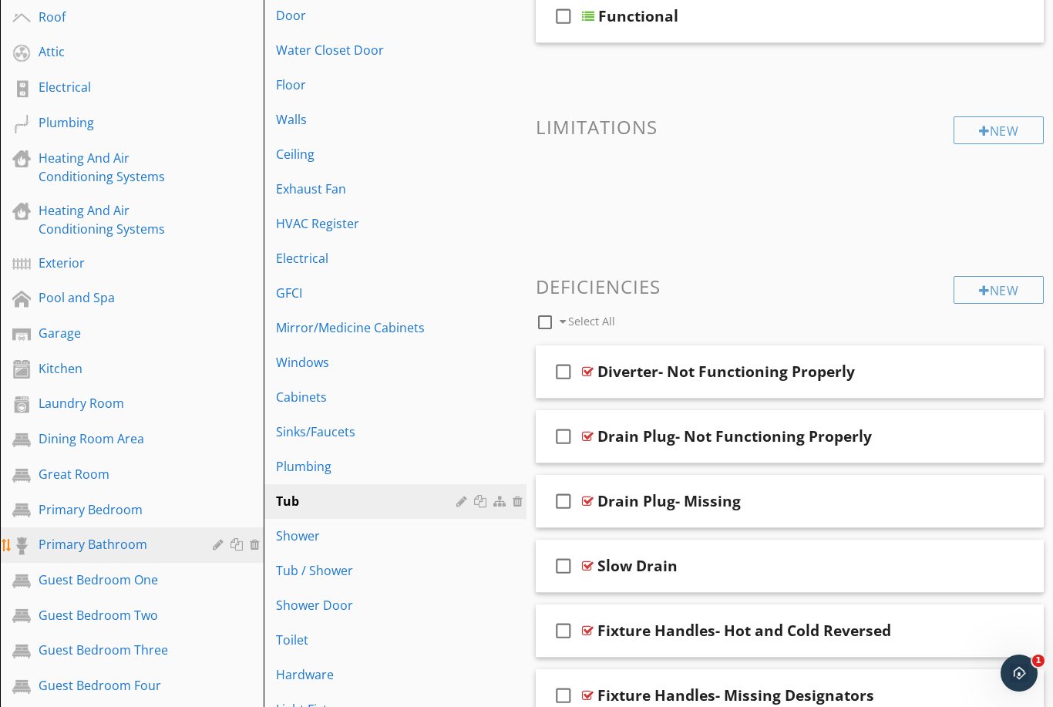
click at [109, 551] on div "Primary Bathroom" at bounding box center [115, 544] width 152 height 19
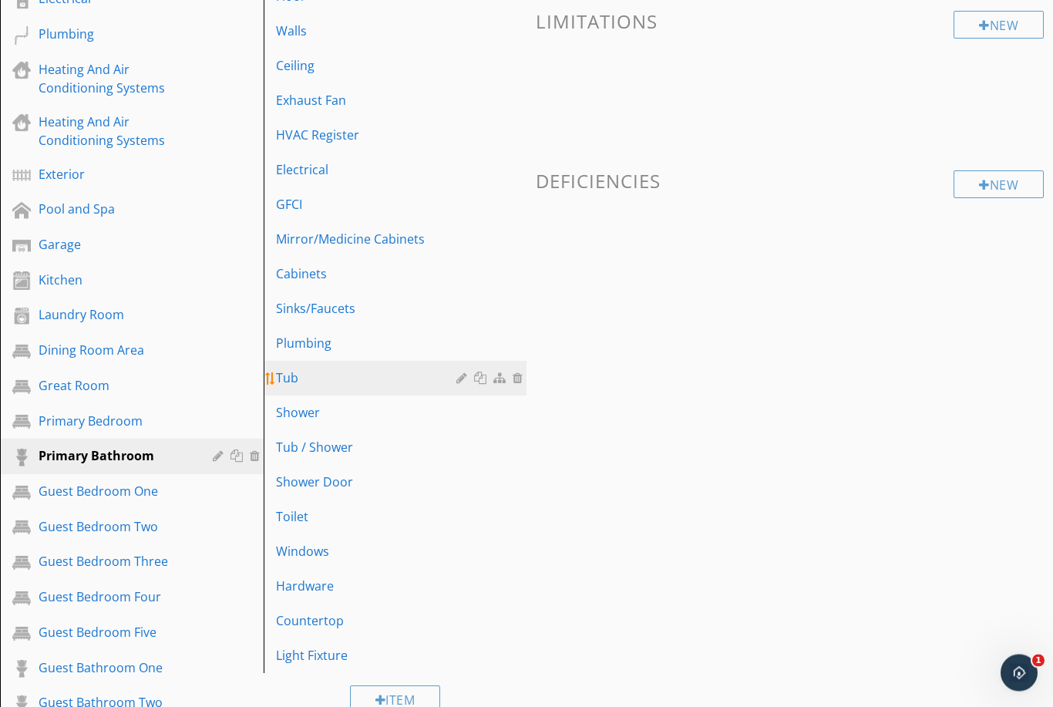
scroll to position [361, 0]
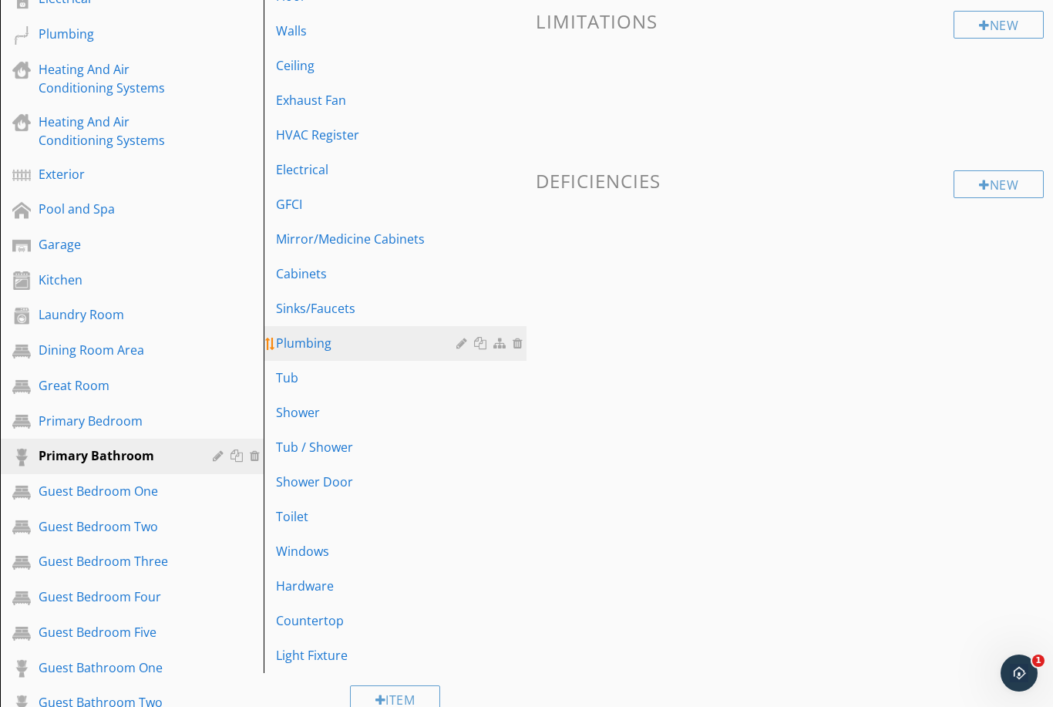
click at [329, 382] on div "Tub" at bounding box center [369, 378] width 186 height 19
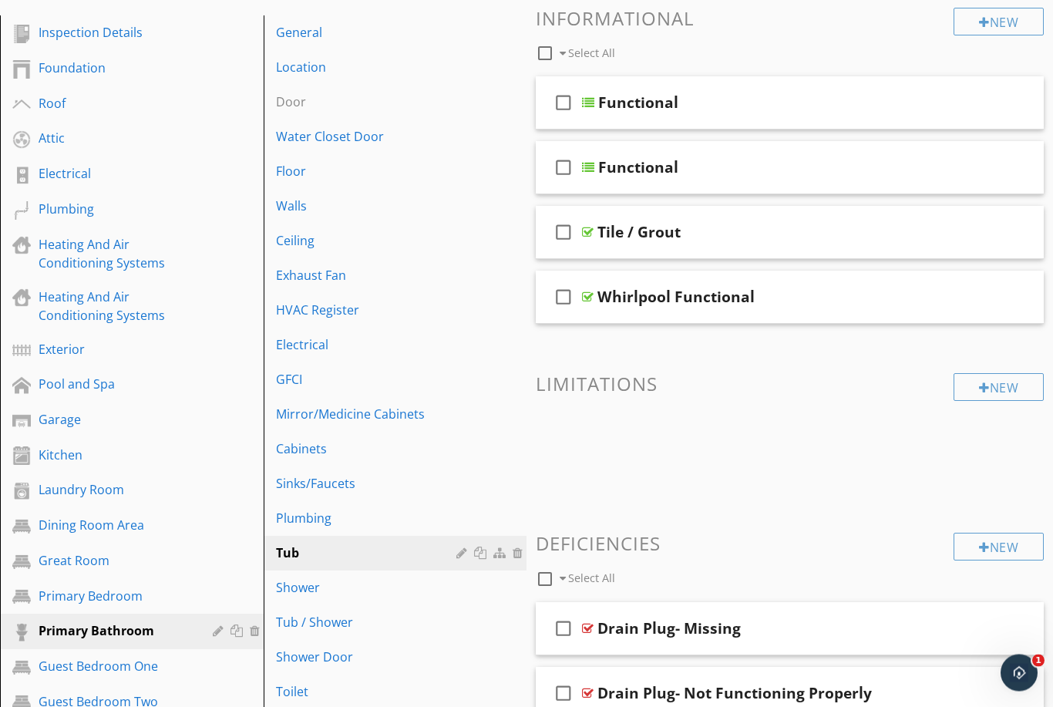
scroll to position [186, 0]
click at [820, 177] on div "check_box_outline_blank Functional" at bounding box center [790, 167] width 508 height 53
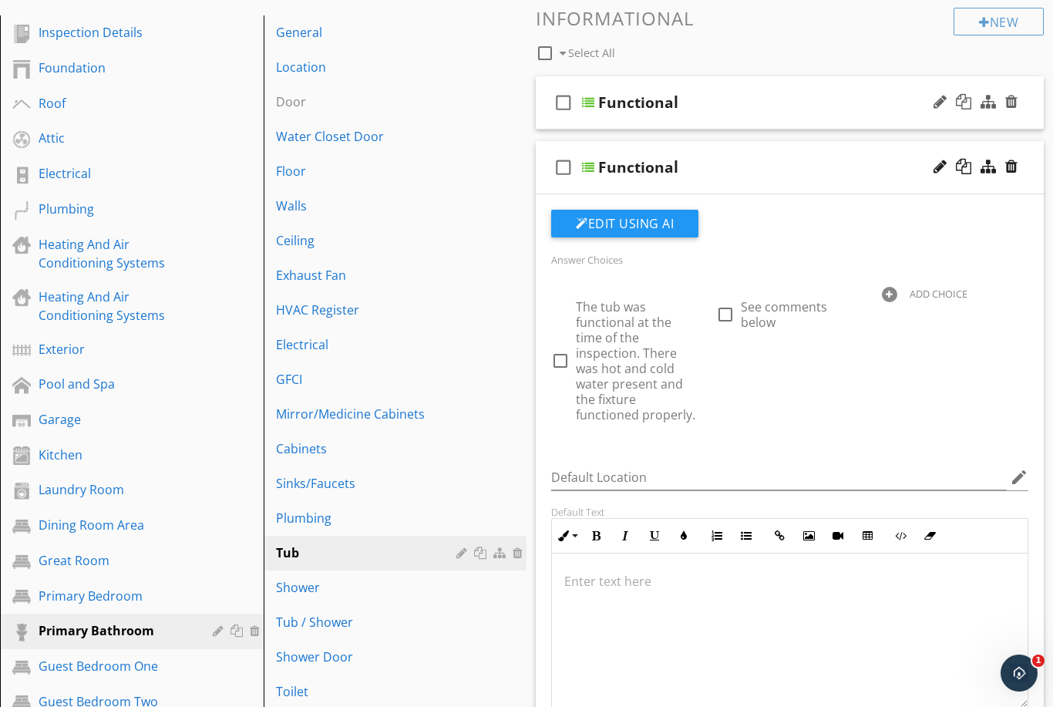
click at [838, 114] on div "check_box_outline_blank Functional" at bounding box center [790, 102] width 508 height 53
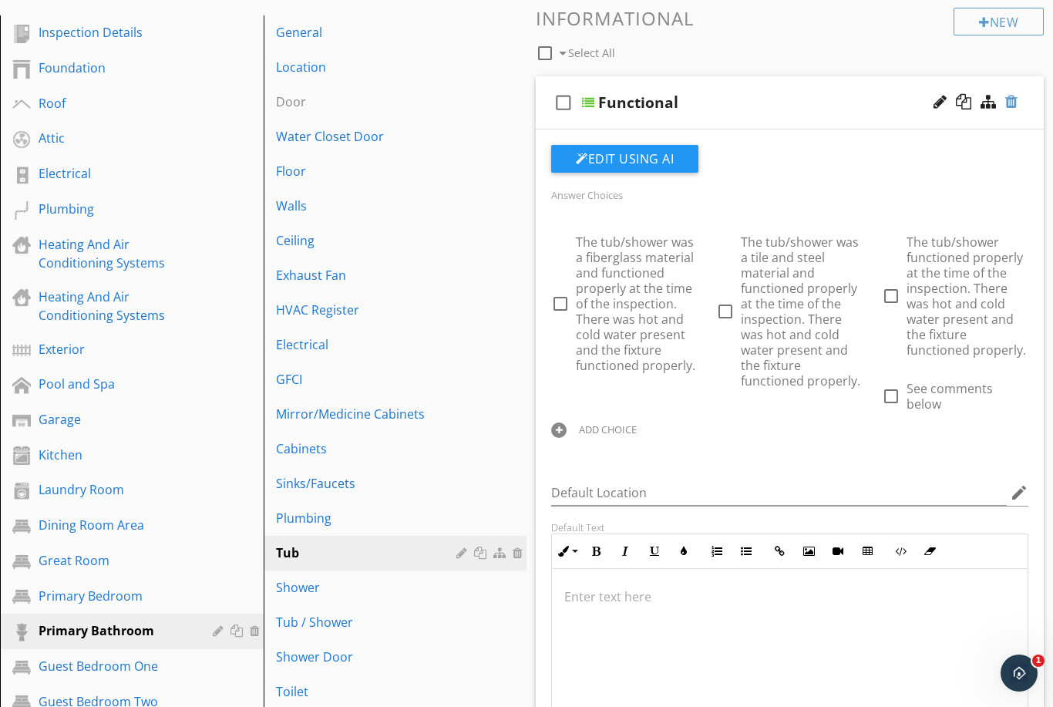
click at [1014, 105] on div at bounding box center [1012, 101] width 12 height 15
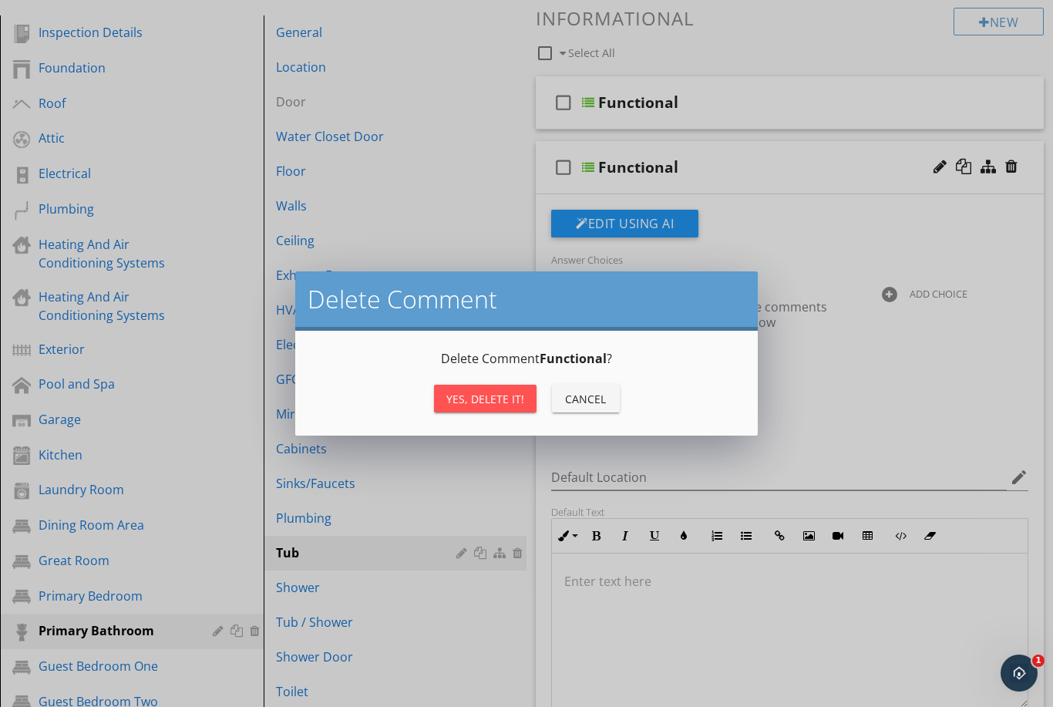
click at [497, 399] on div "Yes, Delete it!" at bounding box center [485, 399] width 78 height 16
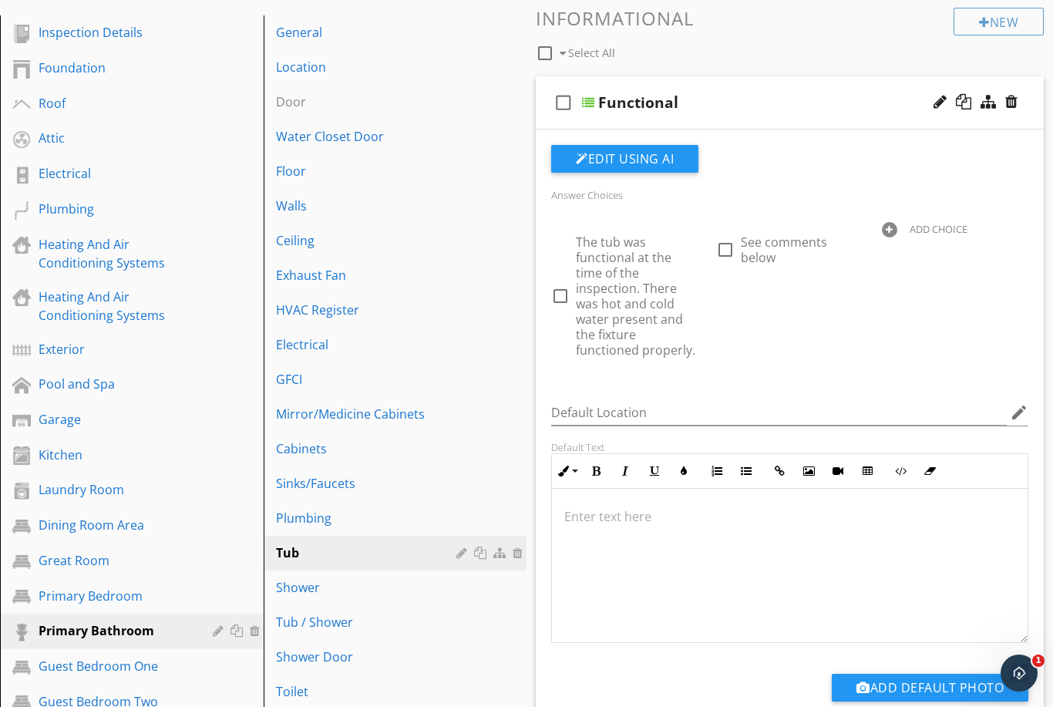
click at [817, 118] on div "check_box_outline_blank Functional" at bounding box center [790, 102] width 508 height 53
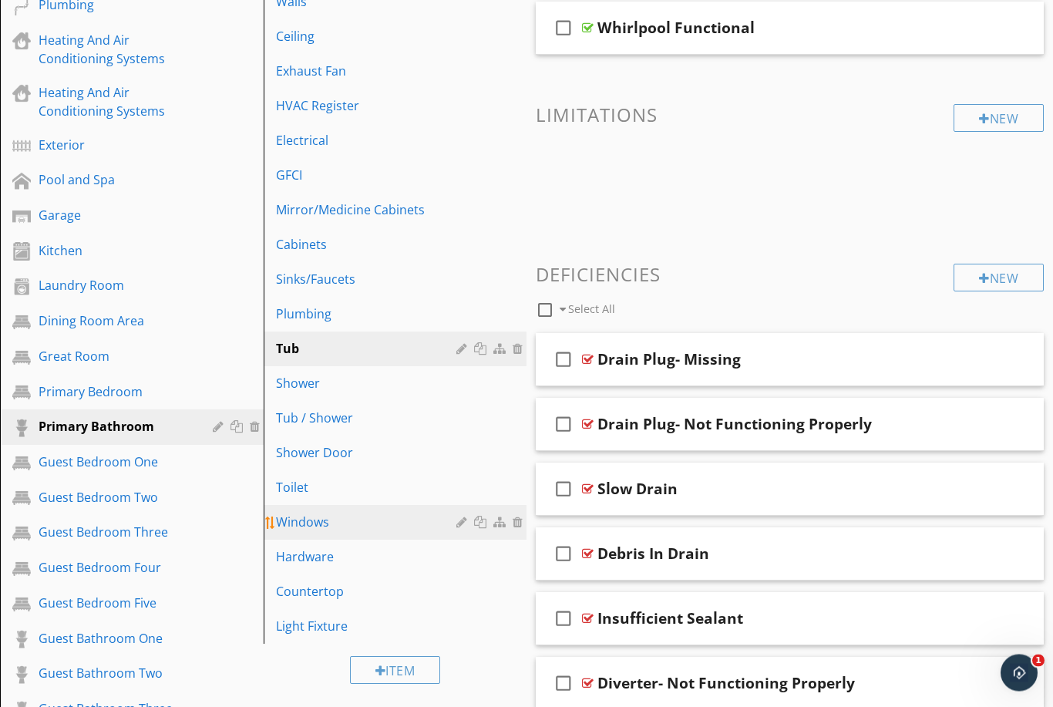
scroll to position [390, 0]
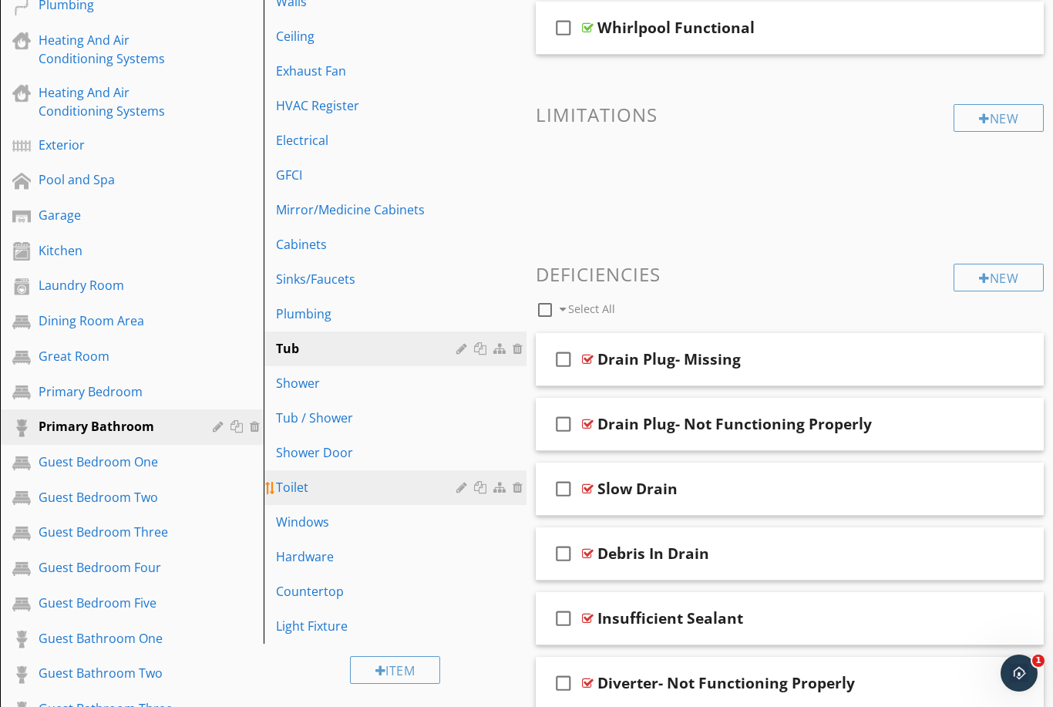
click at [348, 528] on div "Windows" at bounding box center [369, 522] width 186 height 19
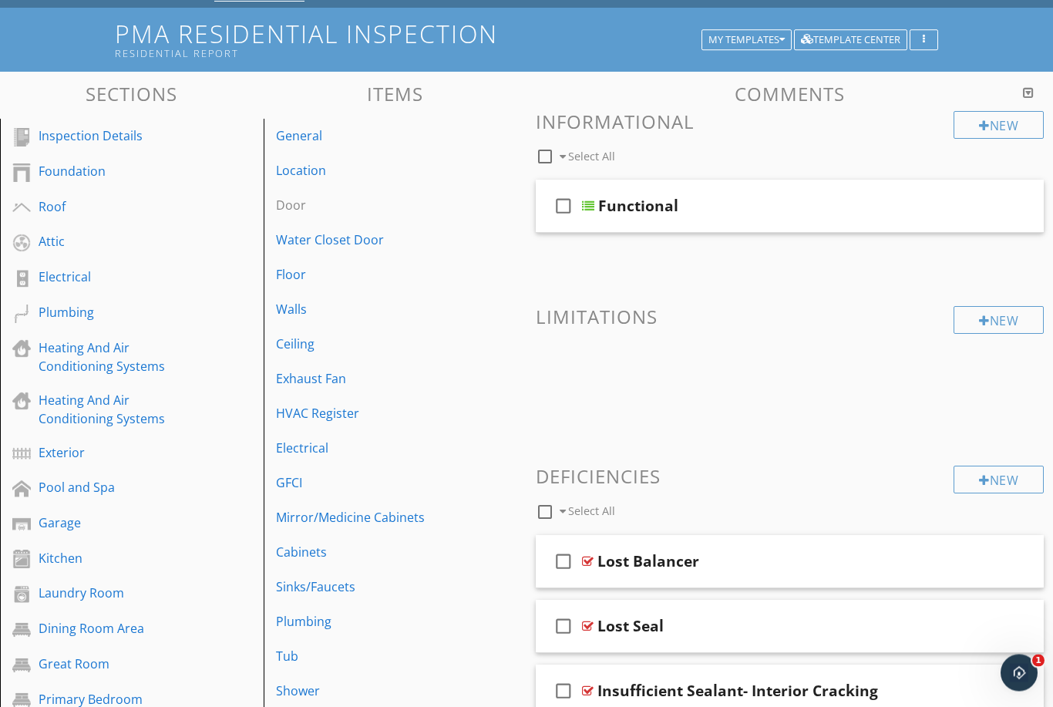
scroll to position [36, 0]
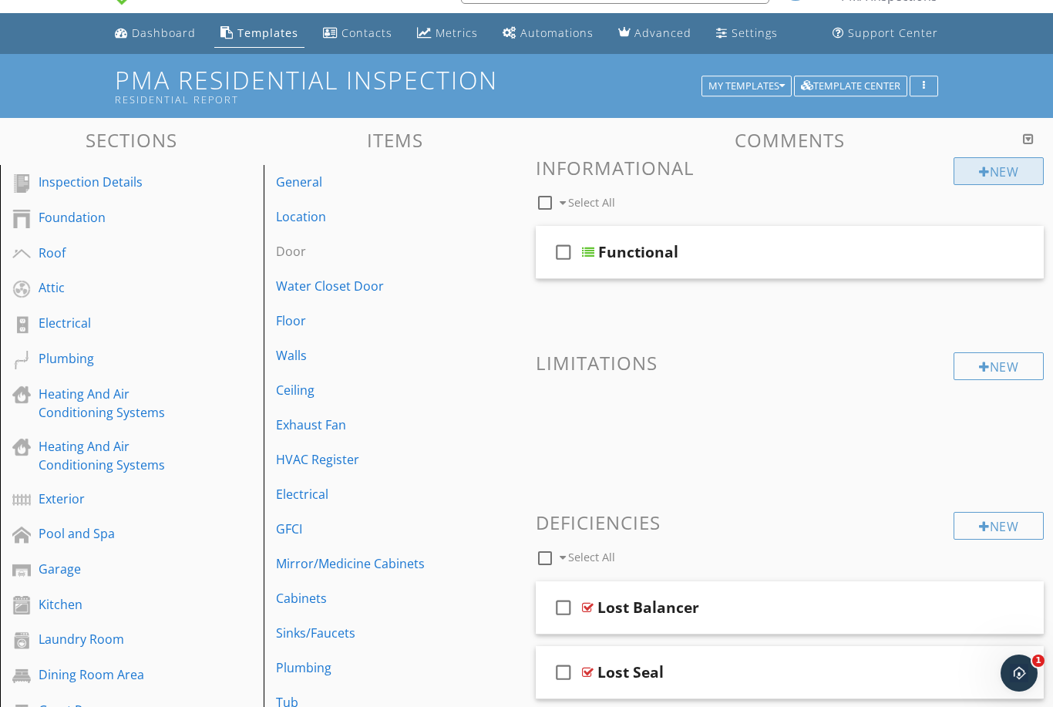
click at [999, 180] on div "New" at bounding box center [999, 171] width 90 height 28
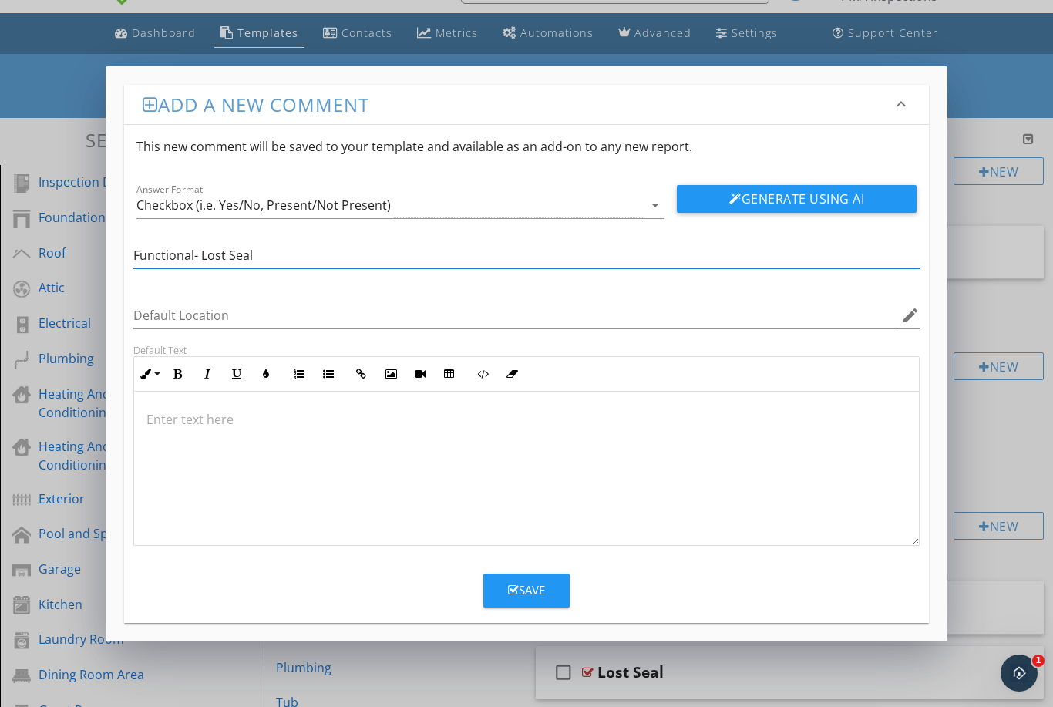
type input "Functional- Lost Seal"
click at [411, 430] on div at bounding box center [527, 469] width 786 height 154
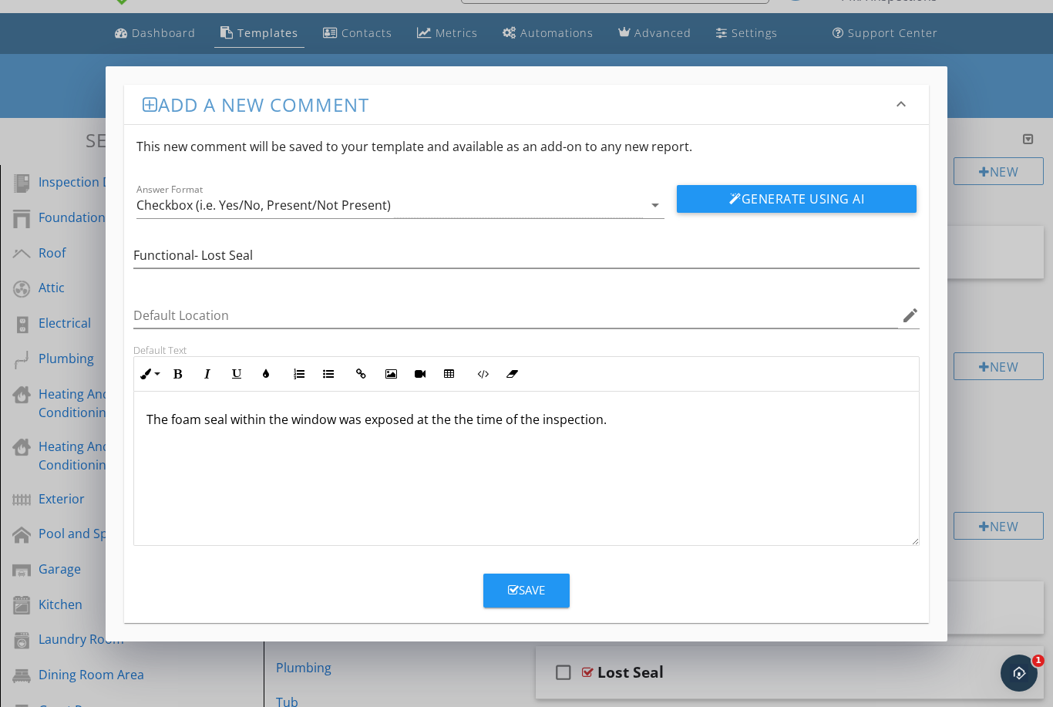
click at [468, 421] on p "The foam seal within the window was exposed at the the time of the inspection." at bounding box center [527, 419] width 761 height 19
click at [617, 423] on p "The foam seal within the window was exposed at the time of the inspection." at bounding box center [527, 419] width 761 height 19
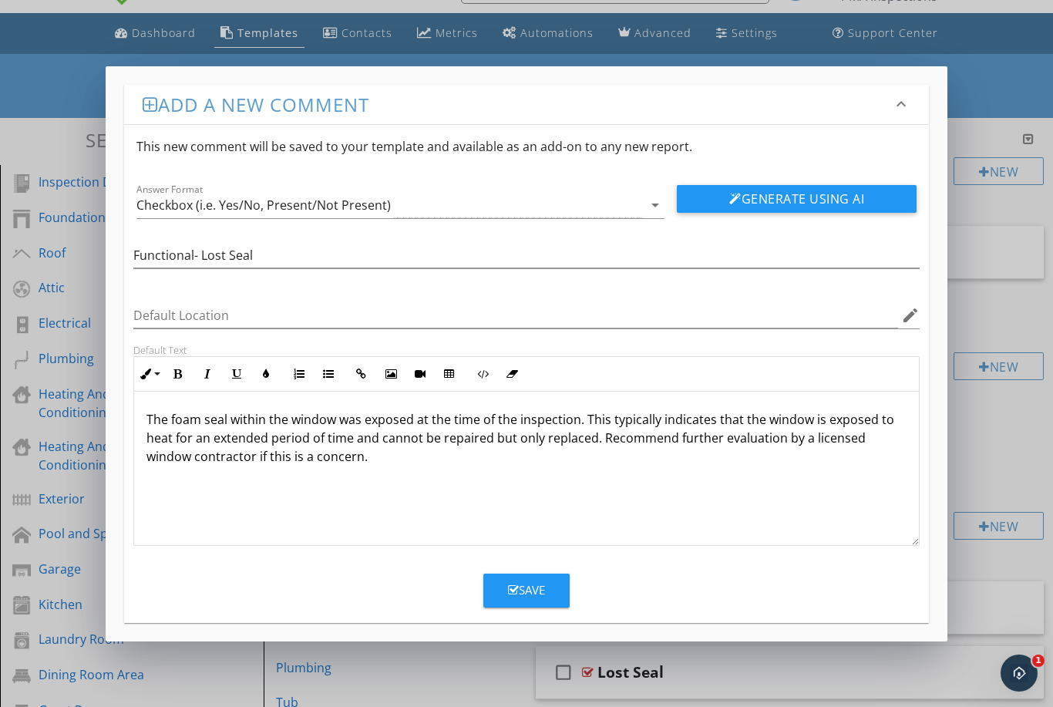
click at [524, 591] on div "Save" at bounding box center [526, 590] width 37 height 18
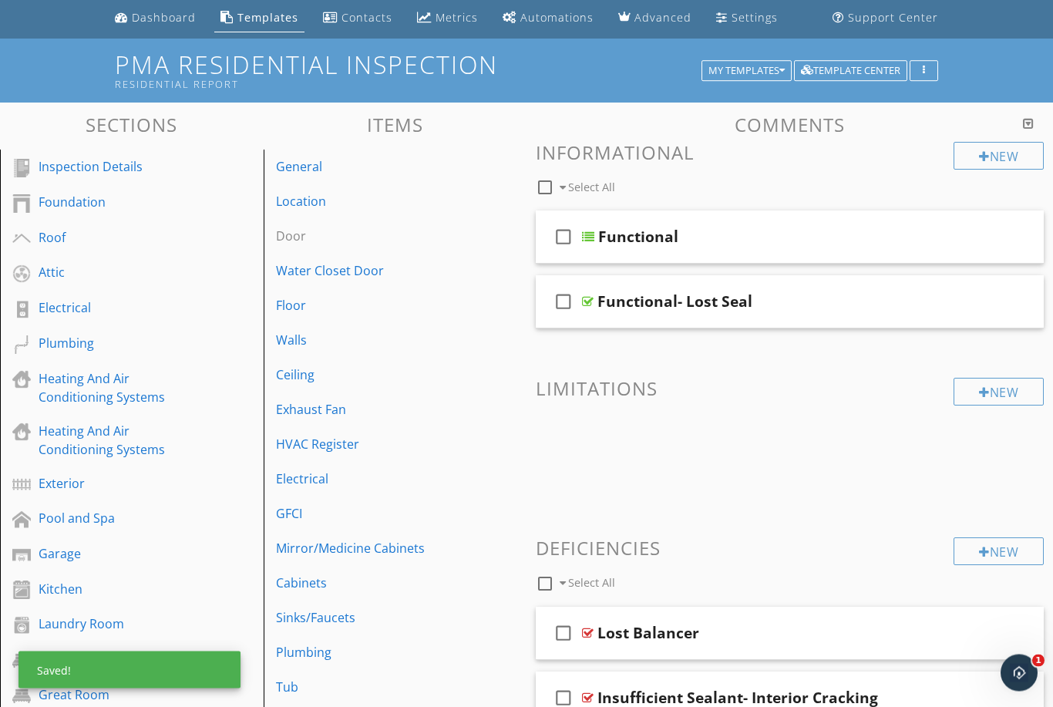
scroll to position [45, 0]
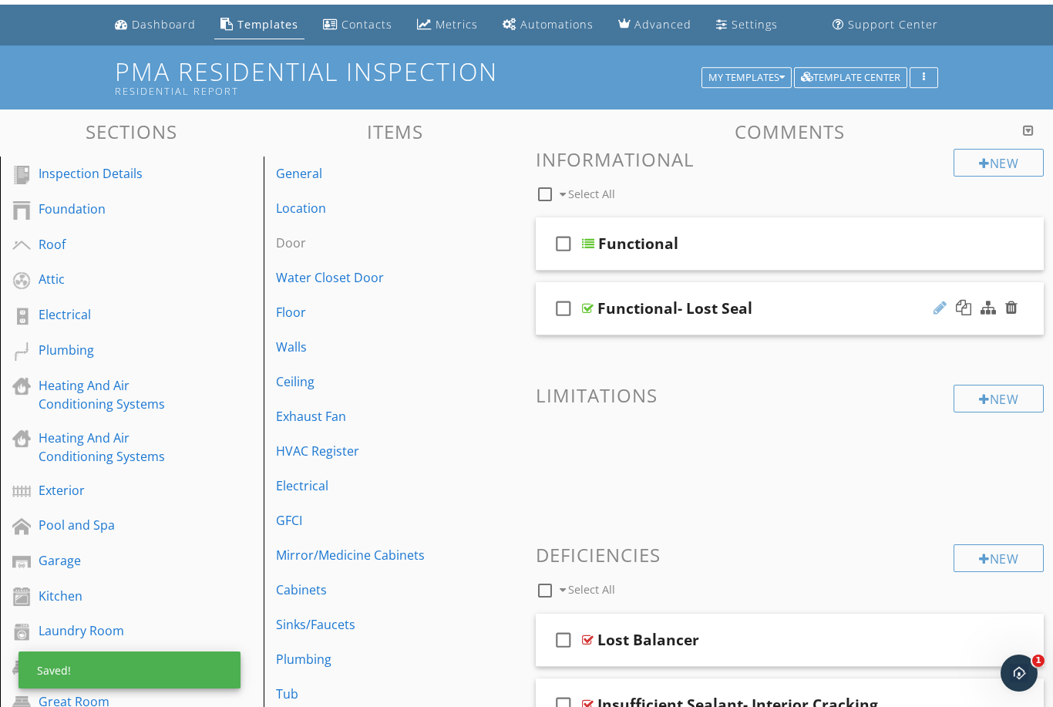
click at [934, 312] on div at bounding box center [940, 307] width 13 height 15
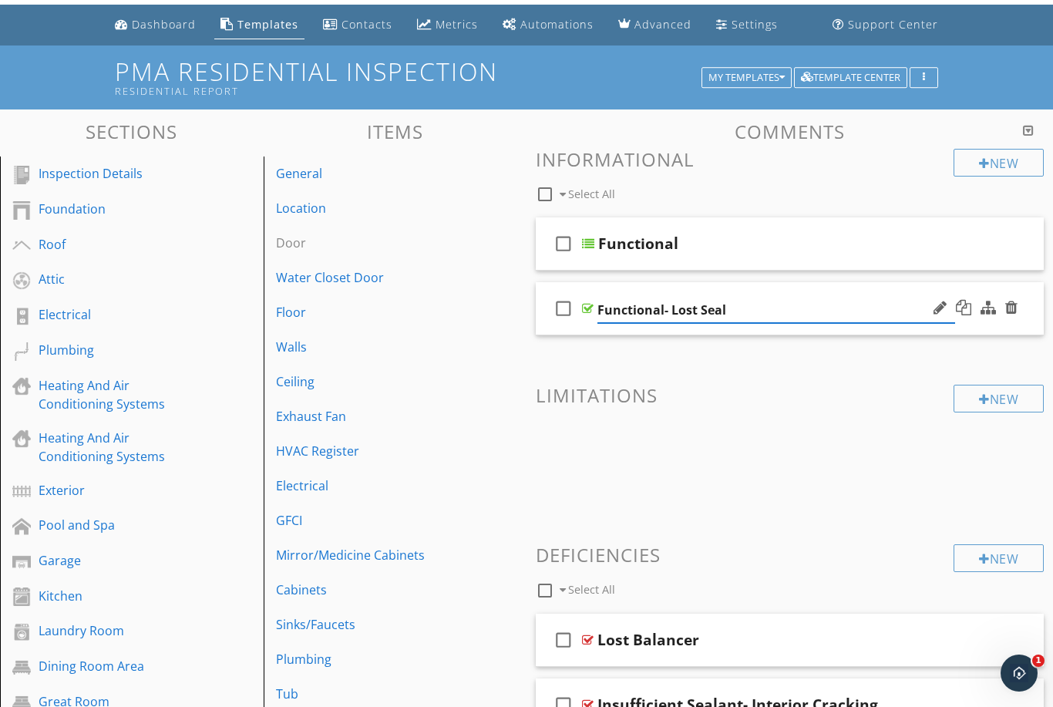
click at [692, 300] on input "Functional- Lost Seal" at bounding box center [777, 310] width 358 height 25
click at [719, 305] on input "Functional- Lost Seal" at bounding box center [777, 310] width 358 height 25
click at [696, 315] on input "Functional- Lost Seal" at bounding box center [777, 310] width 358 height 25
click at [691, 303] on input "Functional- Lost Seal" at bounding box center [777, 310] width 358 height 25
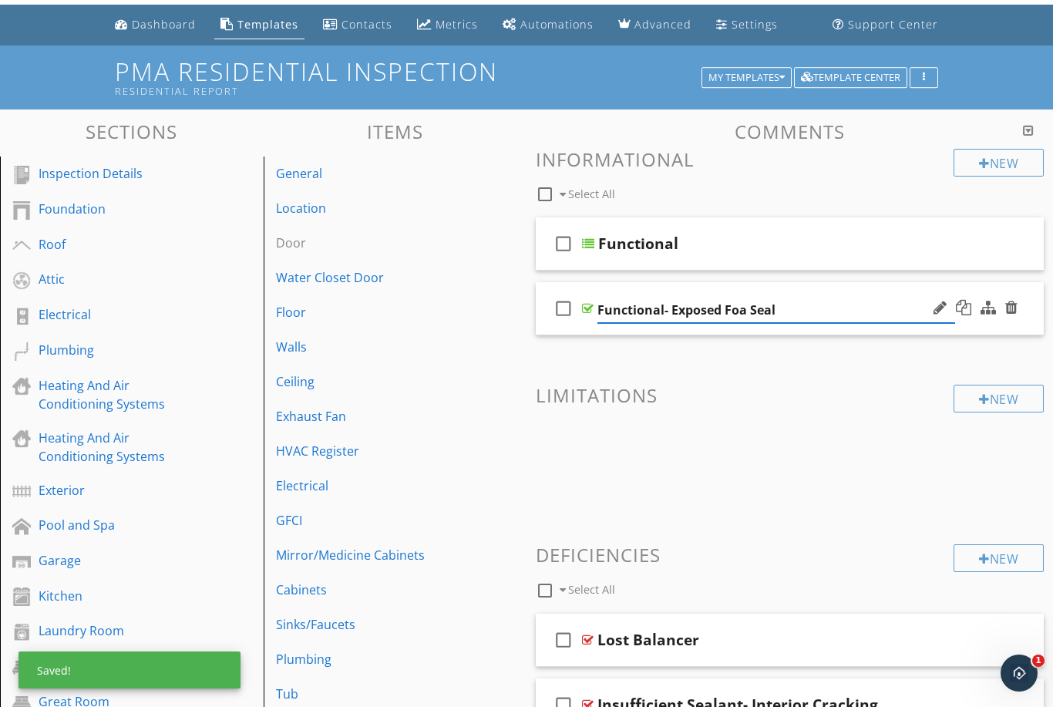
type input "Functional- Exposed Foam Seal"
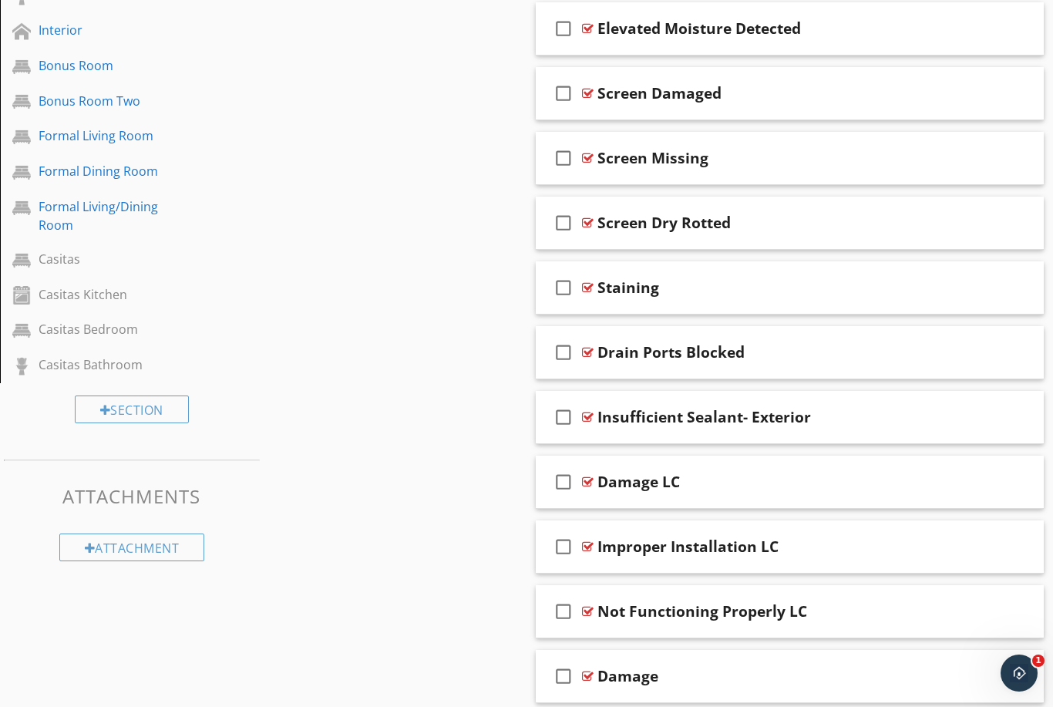
scroll to position [1151, 0]
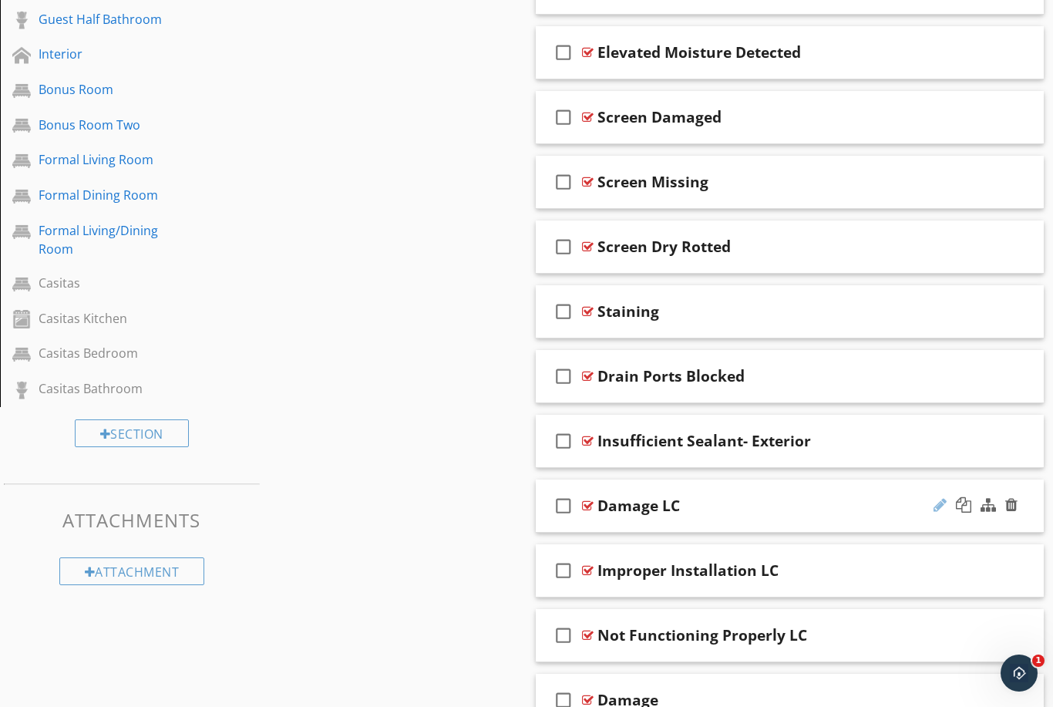
click at [942, 508] on div at bounding box center [940, 504] width 13 height 15
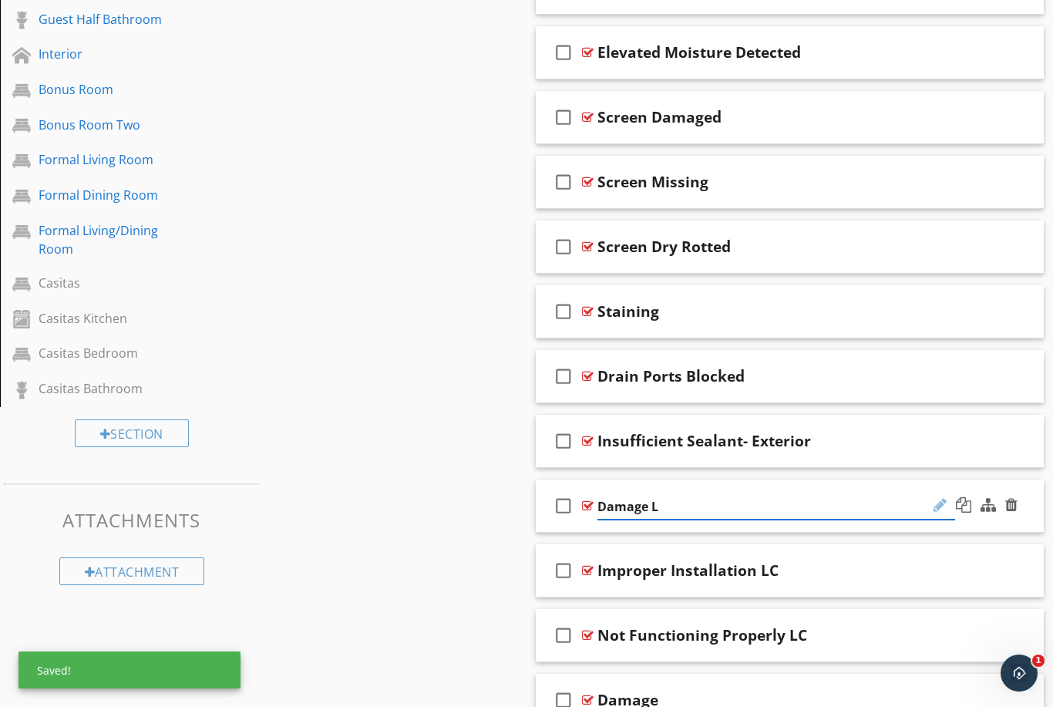
type input "Damage"
click at [937, 580] on div at bounding box center [976, 570] width 90 height 37
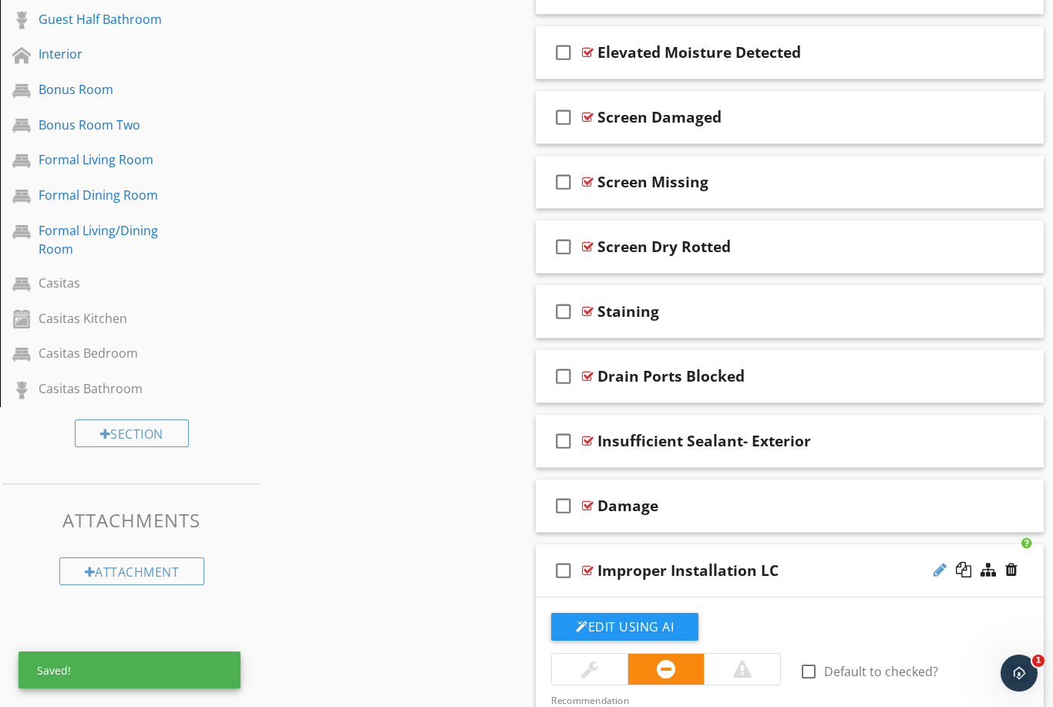
click at [935, 571] on div at bounding box center [940, 569] width 13 height 15
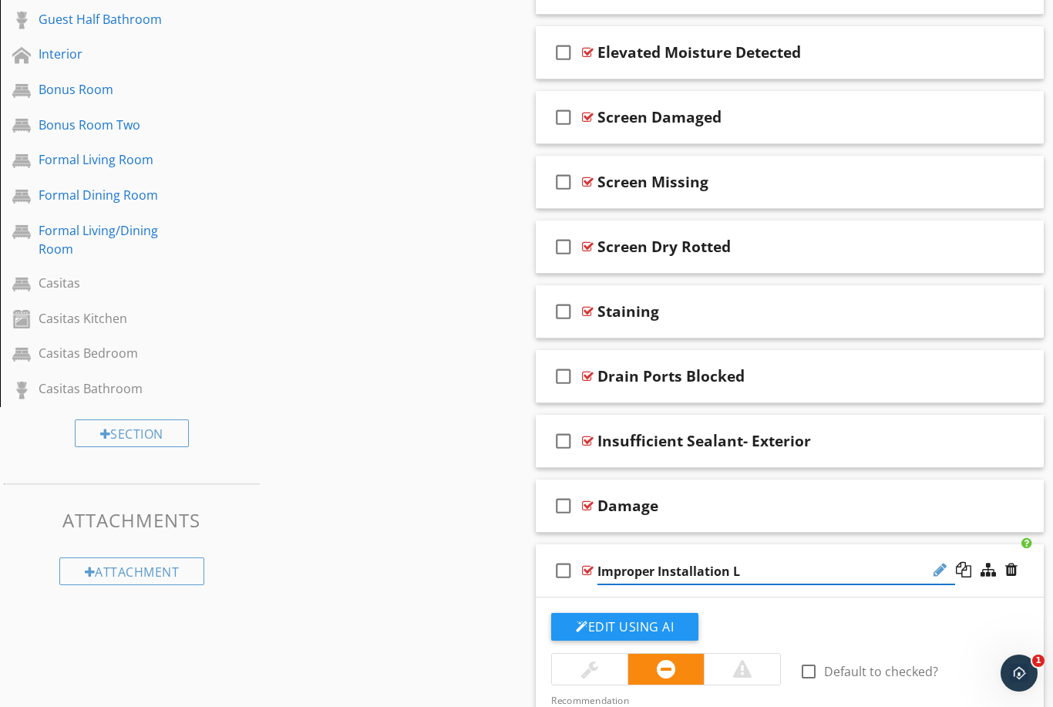
type input "Improper Installation"
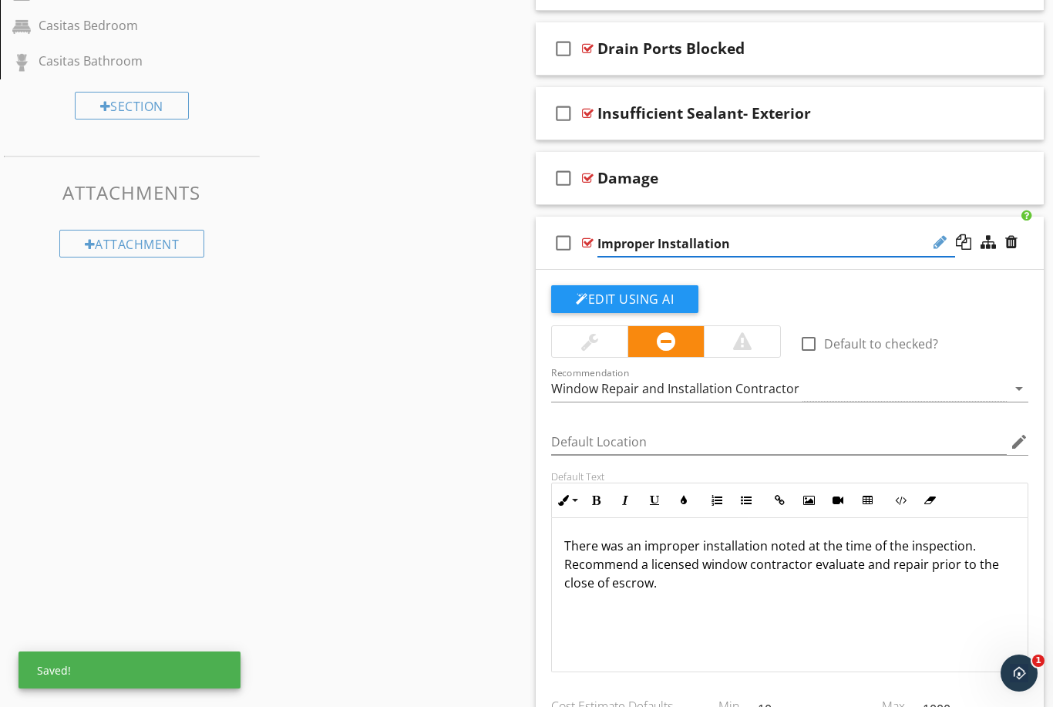
scroll to position [1470, 0]
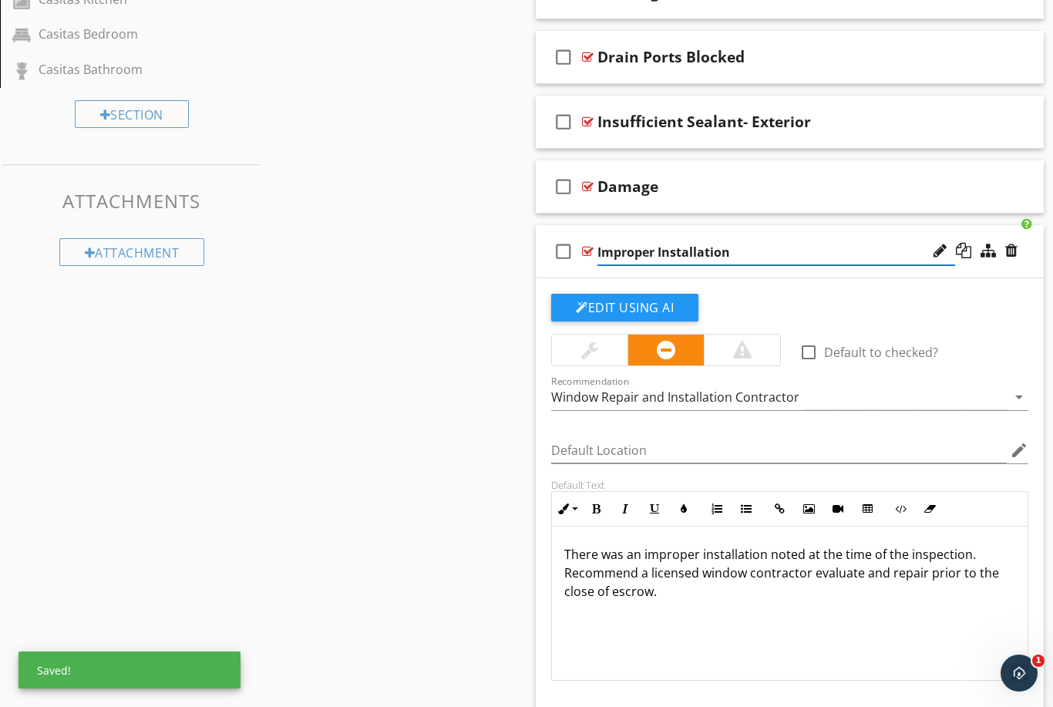
click at [839, 240] on input "Improper Installation" at bounding box center [777, 252] width 358 height 25
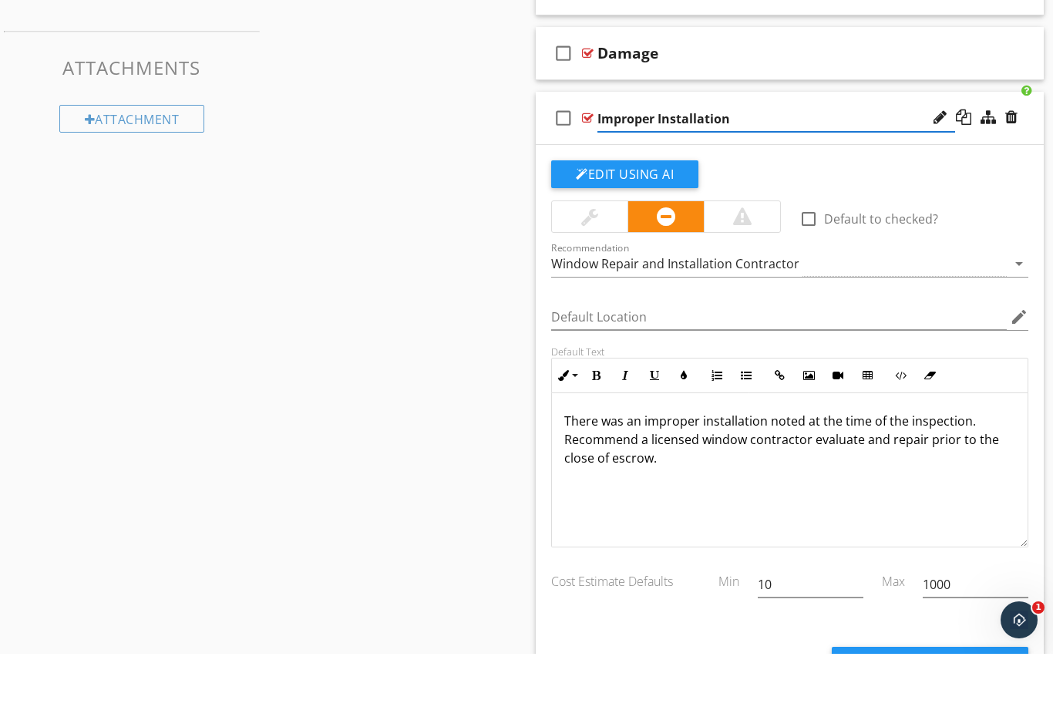
scroll to position [1563, 0]
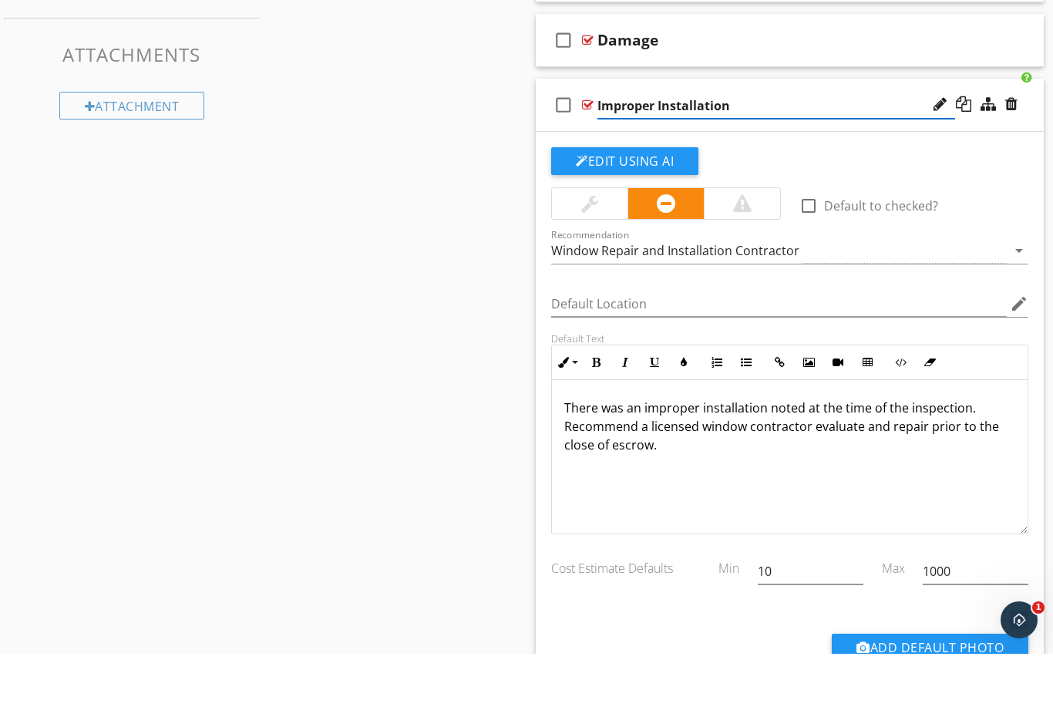
click at [906, 147] on input "Improper Installation" at bounding box center [777, 159] width 358 height 25
click at [1026, 132] on div "check_box_outline_blank Improper Installation" at bounding box center [790, 158] width 508 height 53
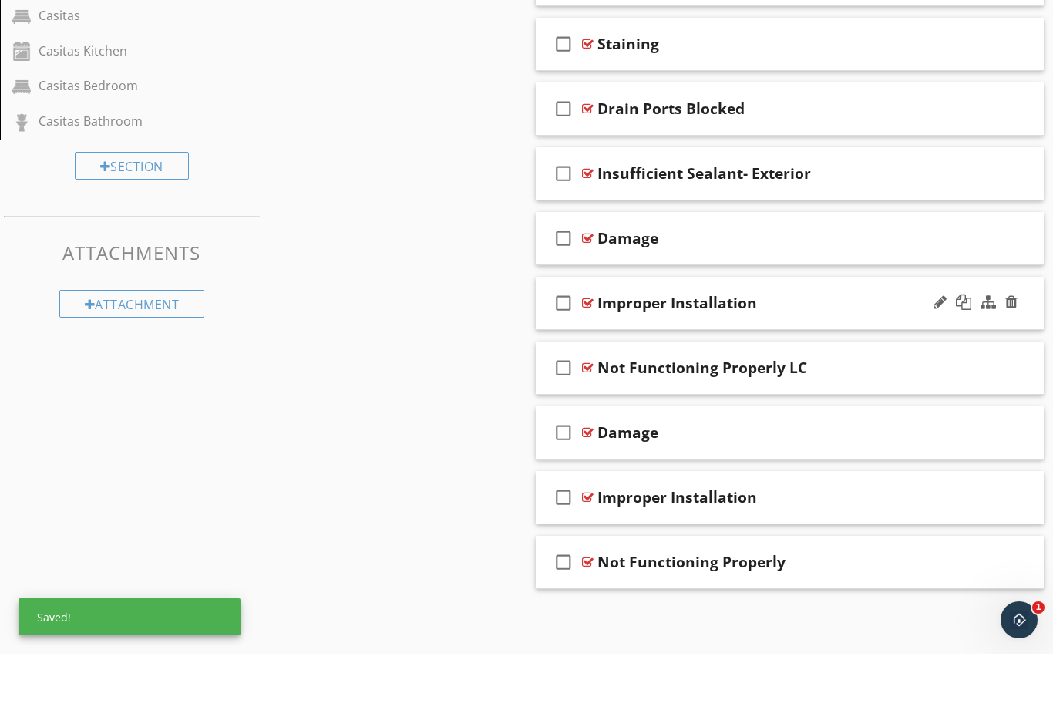
scroll to position [1314, 0]
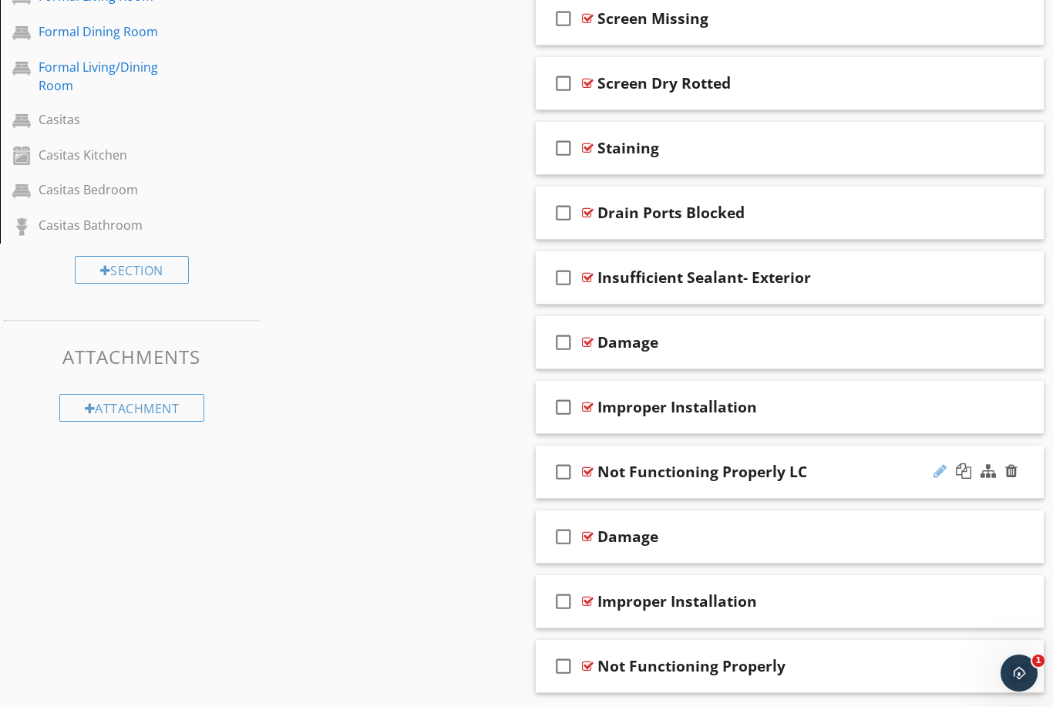
click at [942, 474] on div at bounding box center [940, 470] width 13 height 15
type input "Not Functioning Properly"
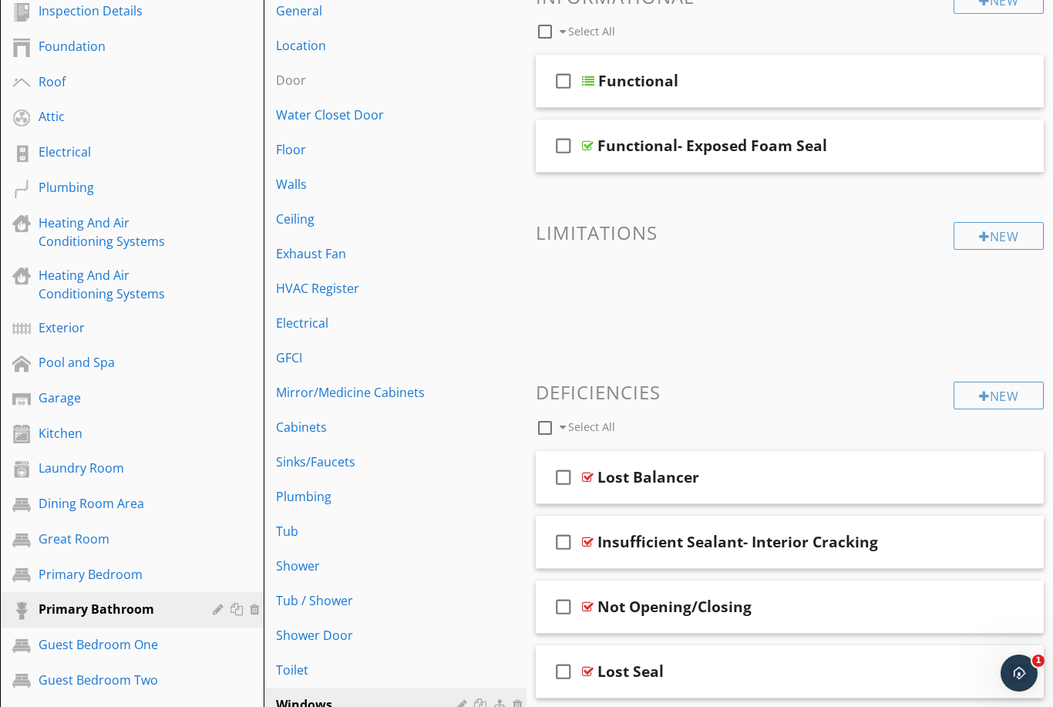
scroll to position [206, 0]
